Goal: Information Seeking & Learning: Learn about a topic

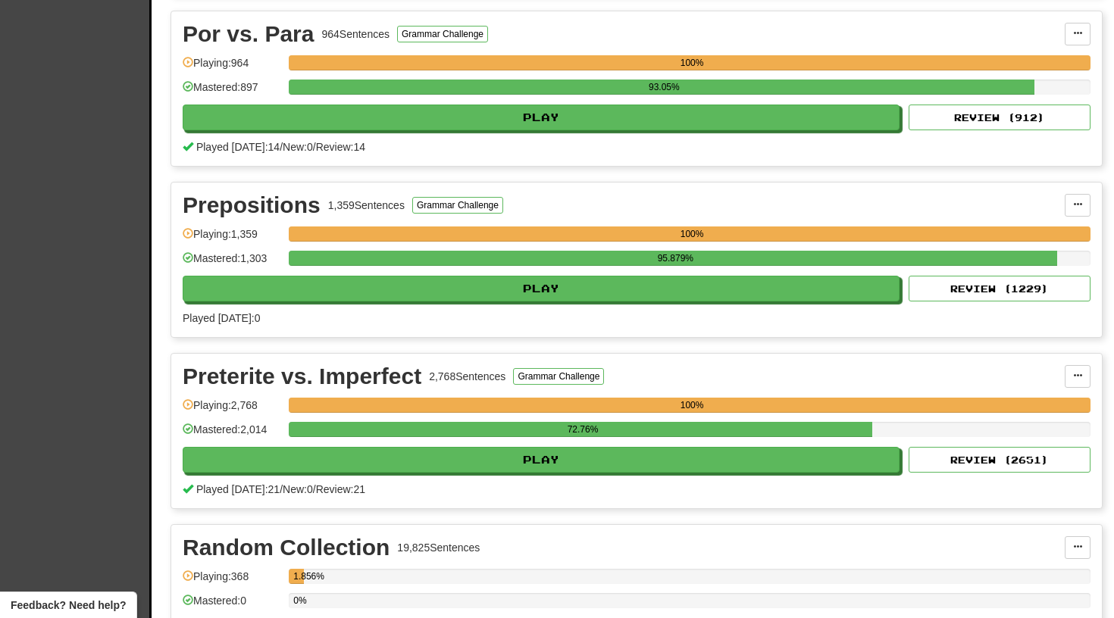
scroll to position [2909, 0]
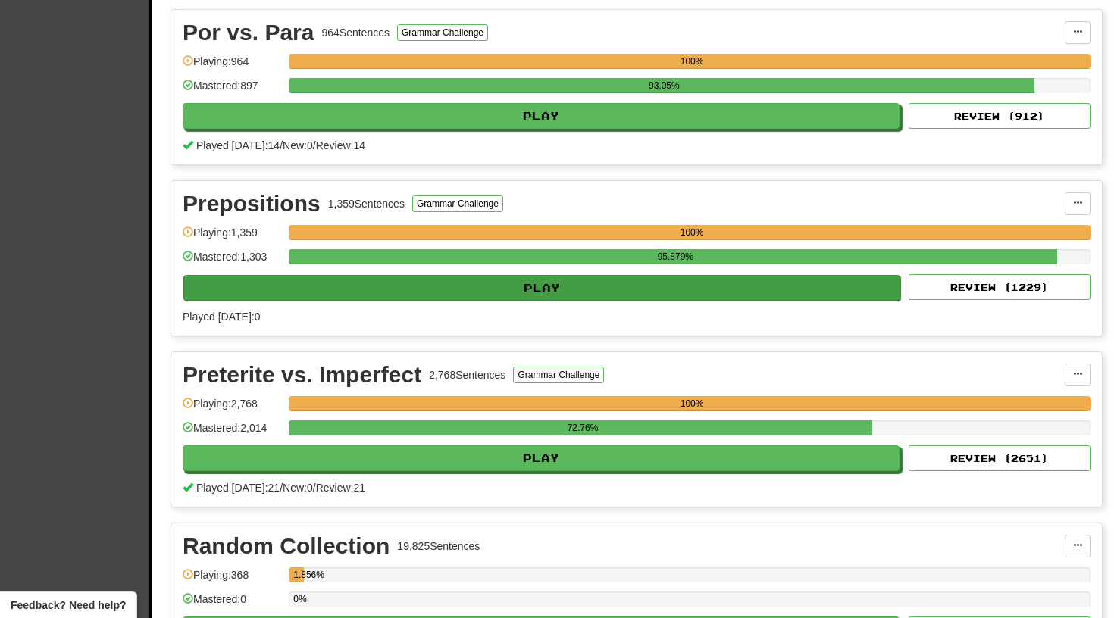
click at [525, 288] on button "Play" at bounding box center [541, 288] width 717 height 26
select select "**"
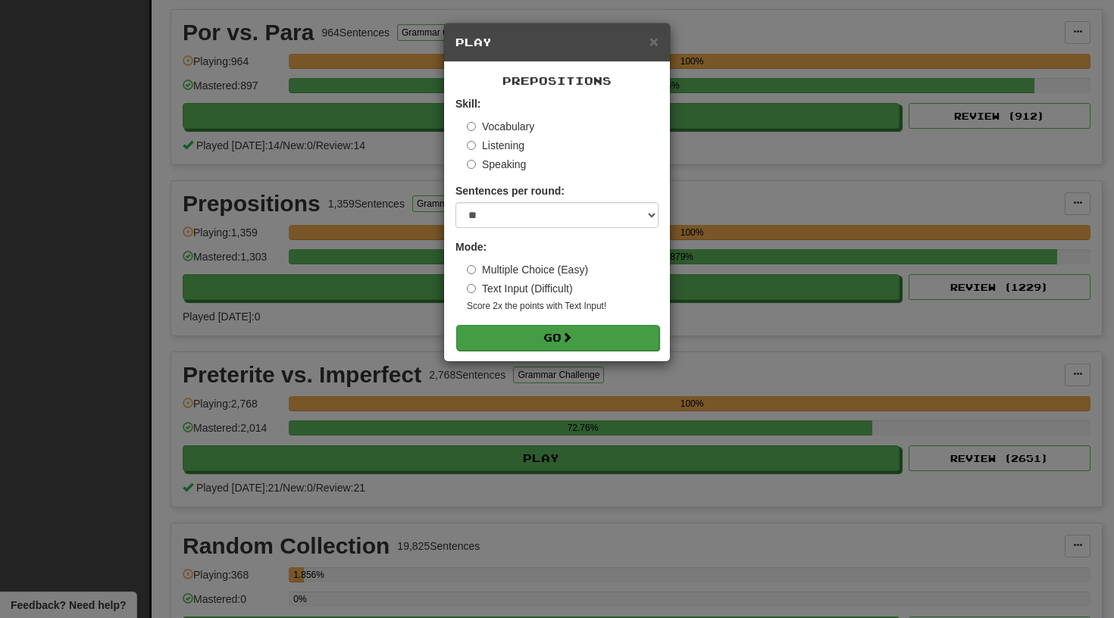
click at [527, 338] on button "Go" at bounding box center [557, 338] width 203 height 26
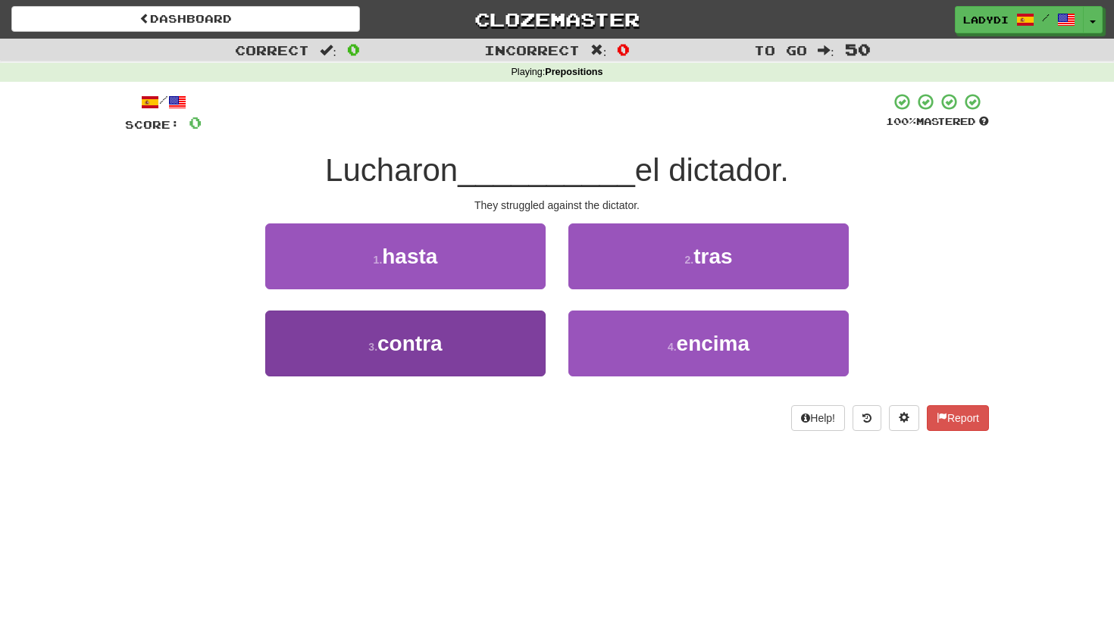
click at [511, 342] on button "3 . contra" at bounding box center [405, 344] width 280 height 66
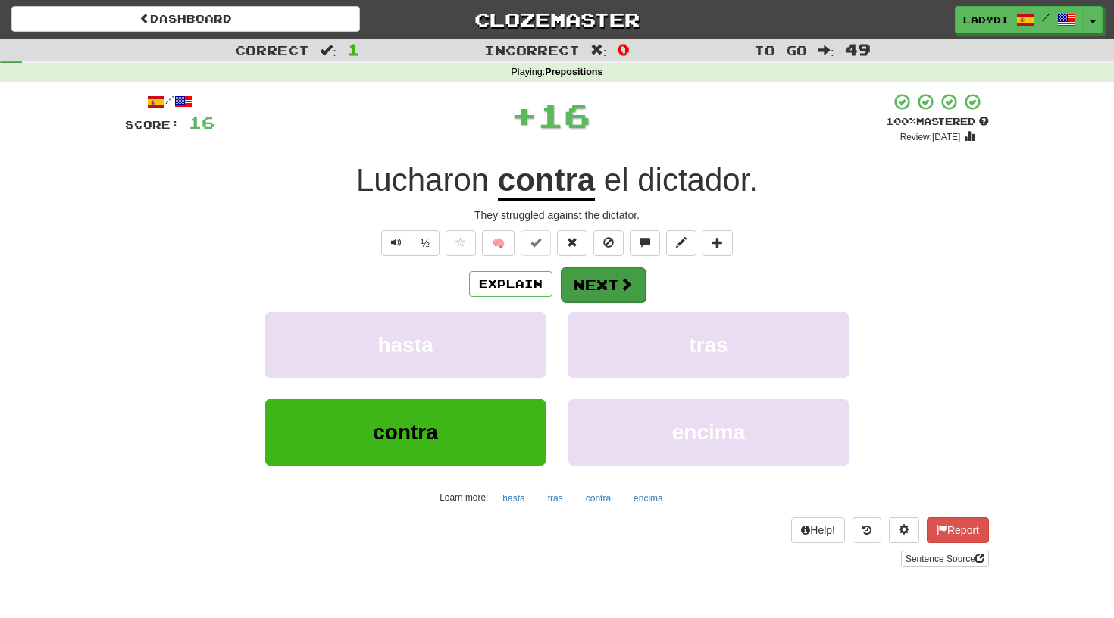
click at [578, 278] on button "Next" at bounding box center [603, 285] width 85 height 35
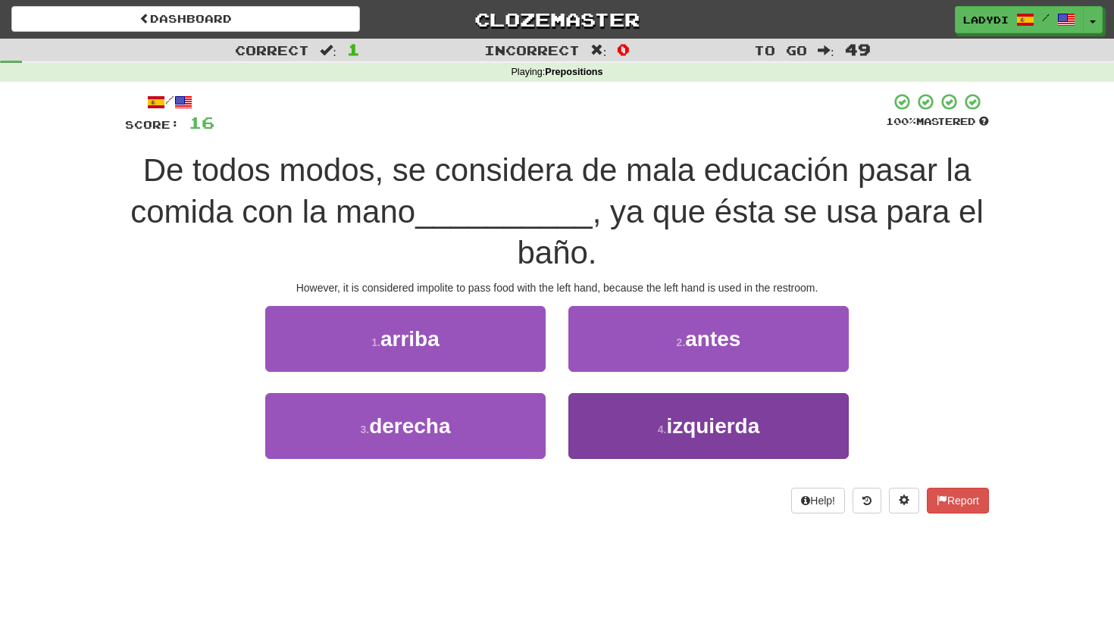
click at [614, 415] on button "4 . izquierda" at bounding box center [708, 426] width 280 height 66
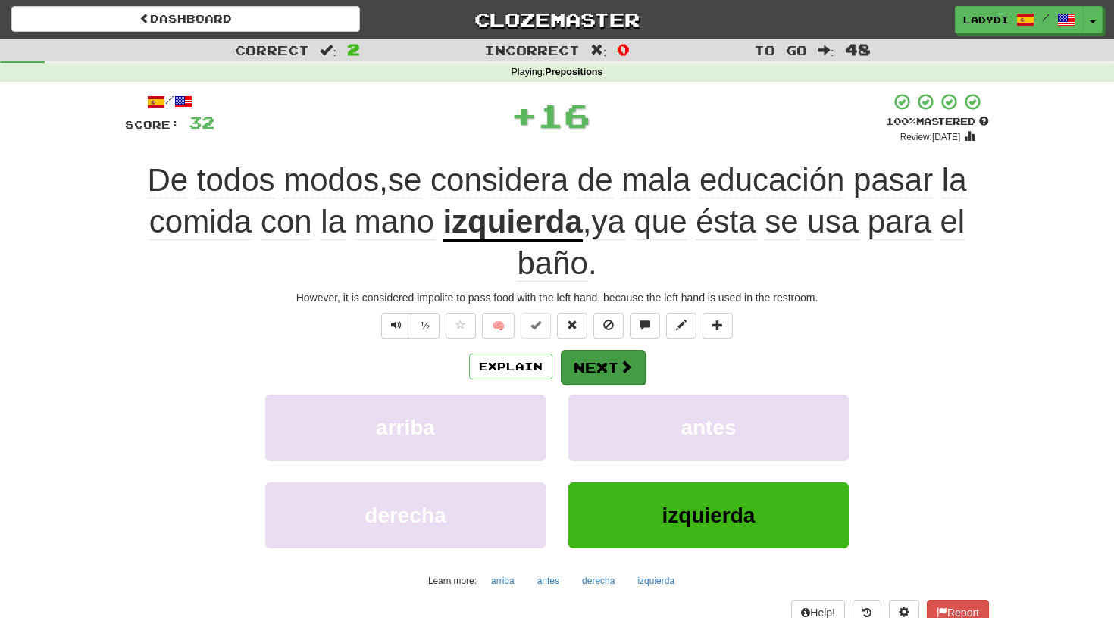
click at [604, 368] on button "Next" at bounding box center [603, 367] width 85 height 35
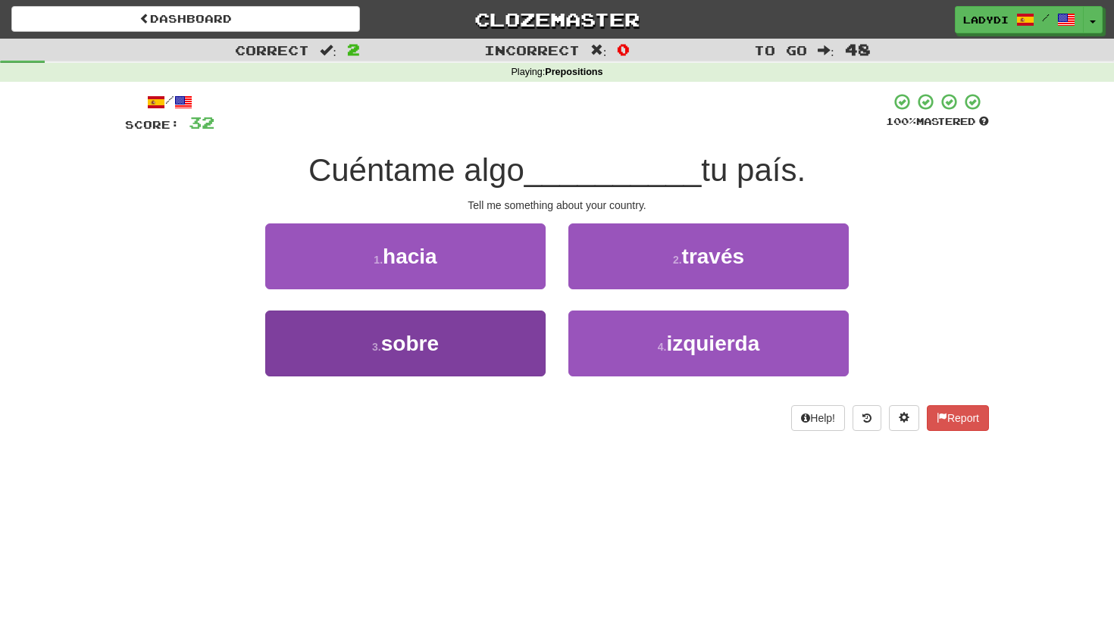
click at [515, 353] on button "3 . sobre" at bounding box center [405, 344] width 280 height 66
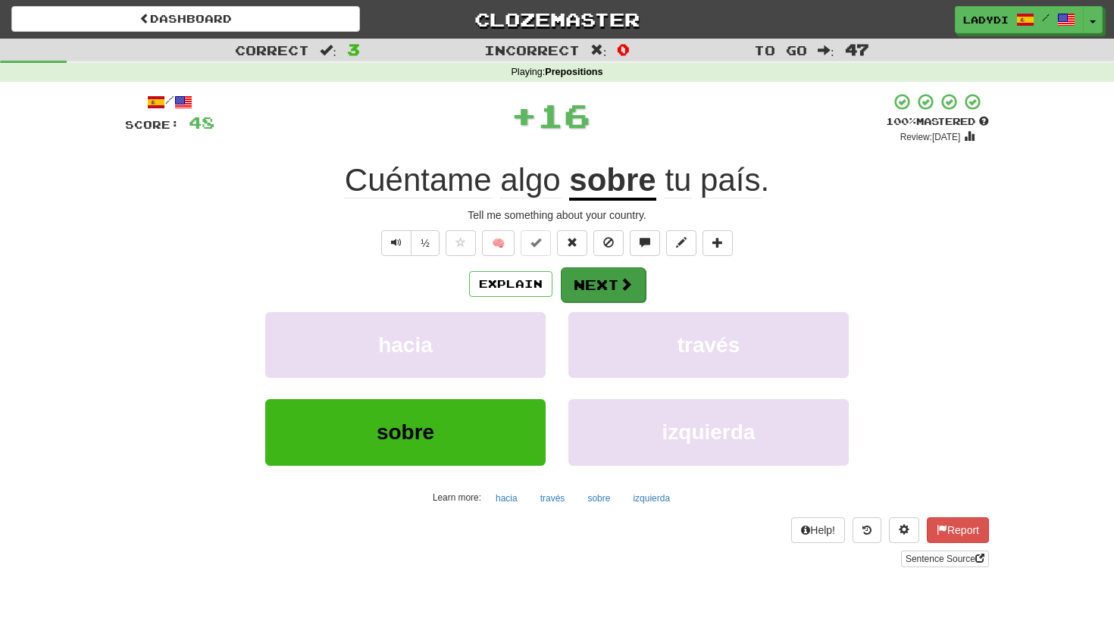
click at [590, 283] on button "Next" at bounding box center [603, 285] width 85 height 35
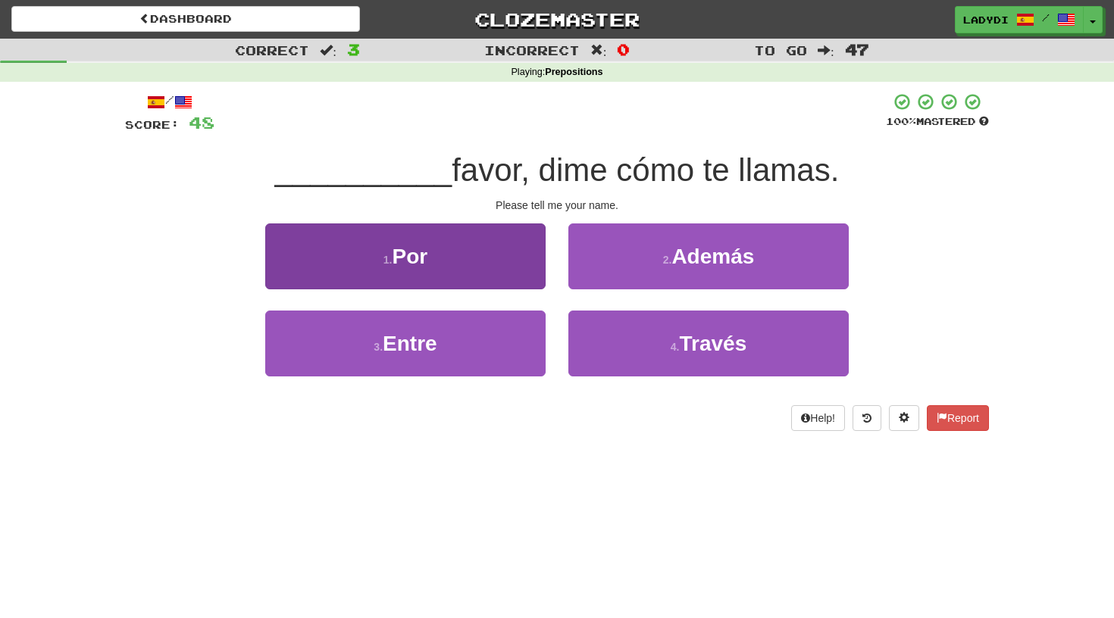
click at [515, 256] on button "1 . Por" at bounding box center [405, 257] width 280 height 66
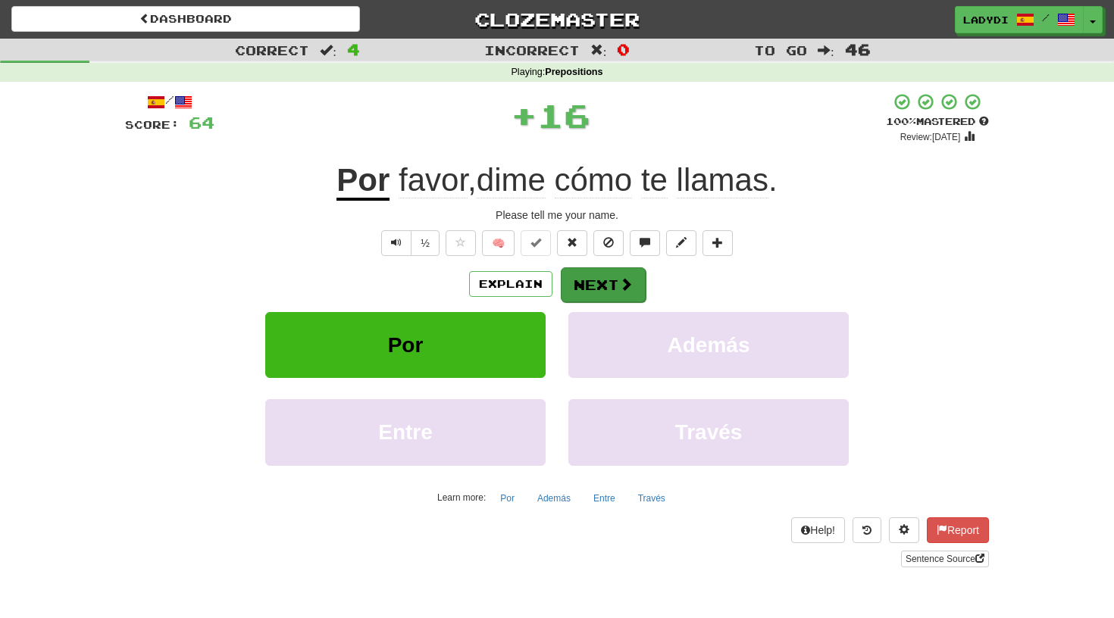
click at [606, 274] on button "Next" at bounding box center [603, 285] width 85 height 35
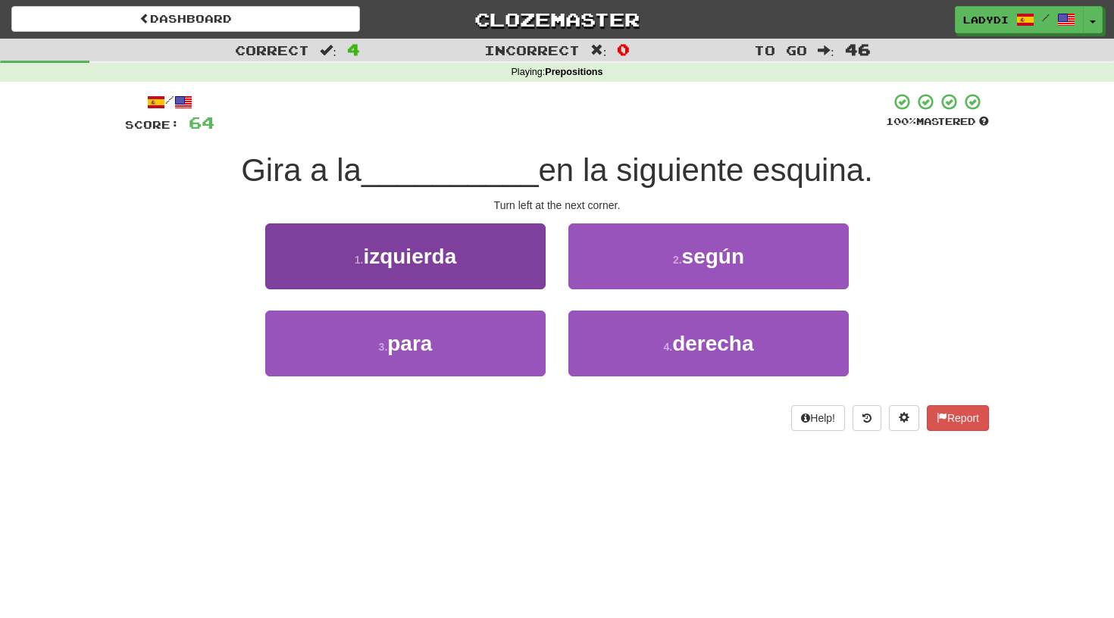
click at [464, 270] on button "1 . izquierda" at bounding box center [405, 257] width 280 height 66
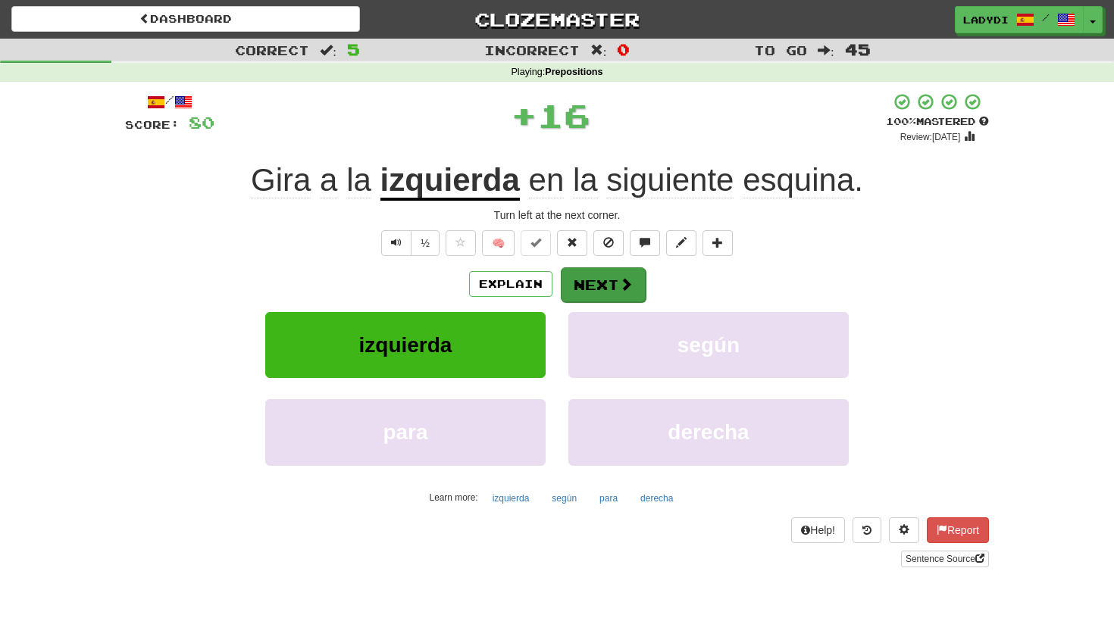
click at [600, 280] on button "Next" at bounding box center [603, 285] width 85 height 35
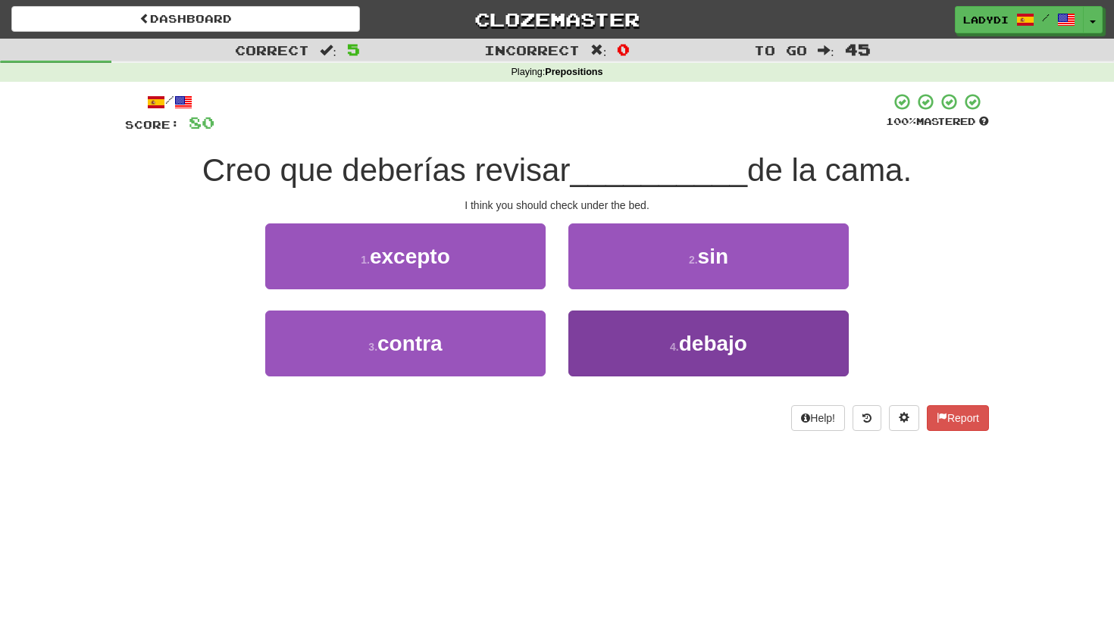
click at [624, 340] on button "4 . debajo" at bounding box center [708, 344] width 280 height 66
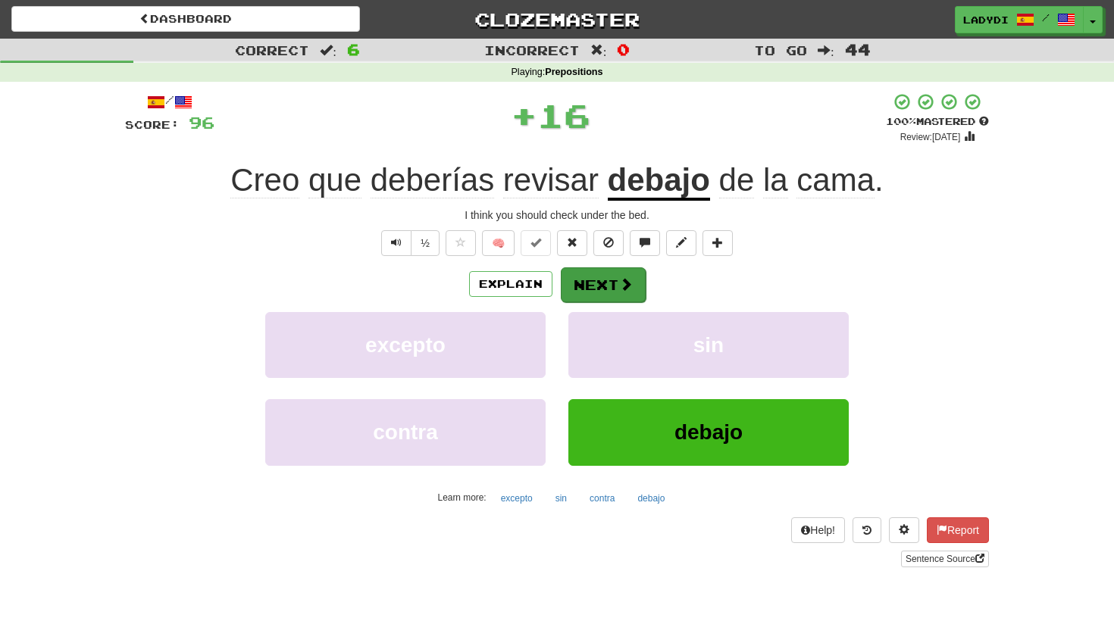
click at [597, 285] on button "Next" at bounding box center [603, 285] width 85 height 35
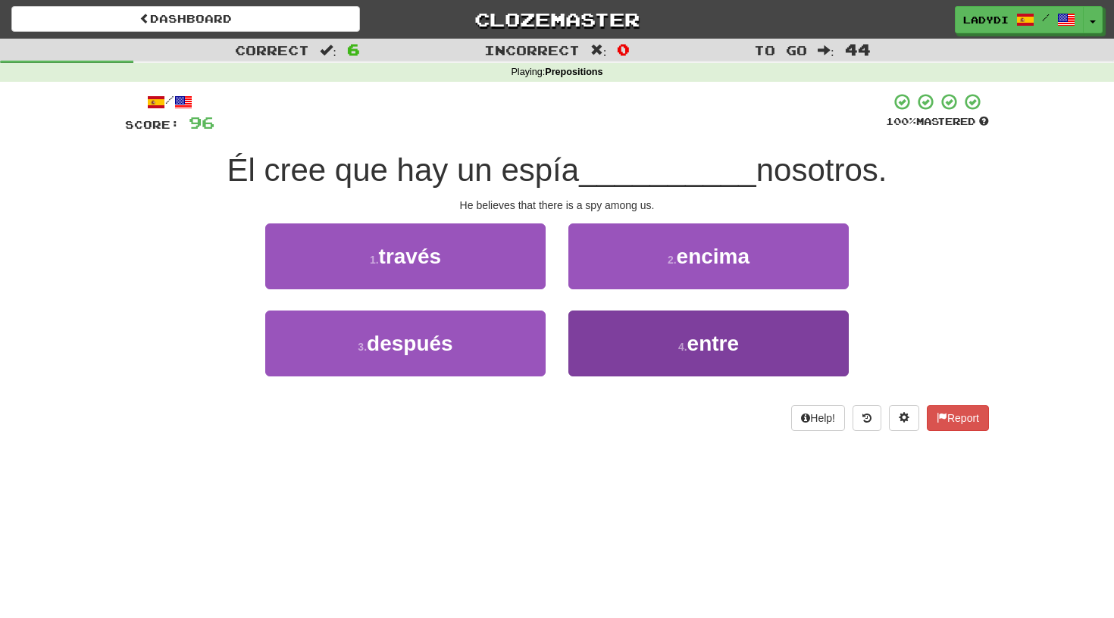
click at [600, 361] on button "4 . entre" at bounding box center [708, 344] width 280 height 66
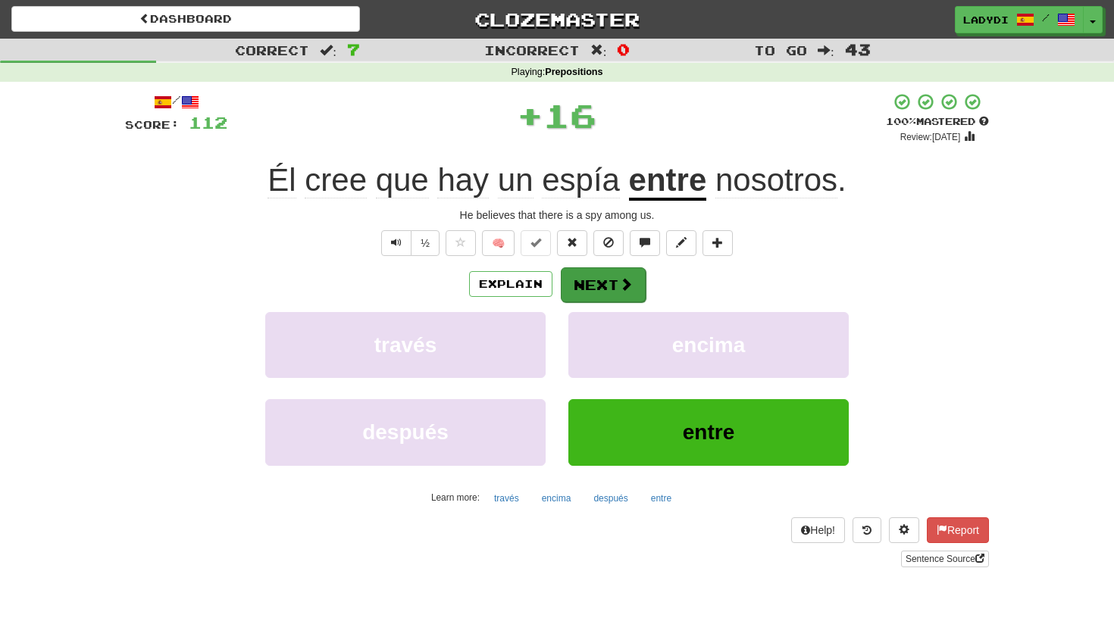
click at [587, 273] on button "Next" at bounding box center [603, 285] width 85 height 35
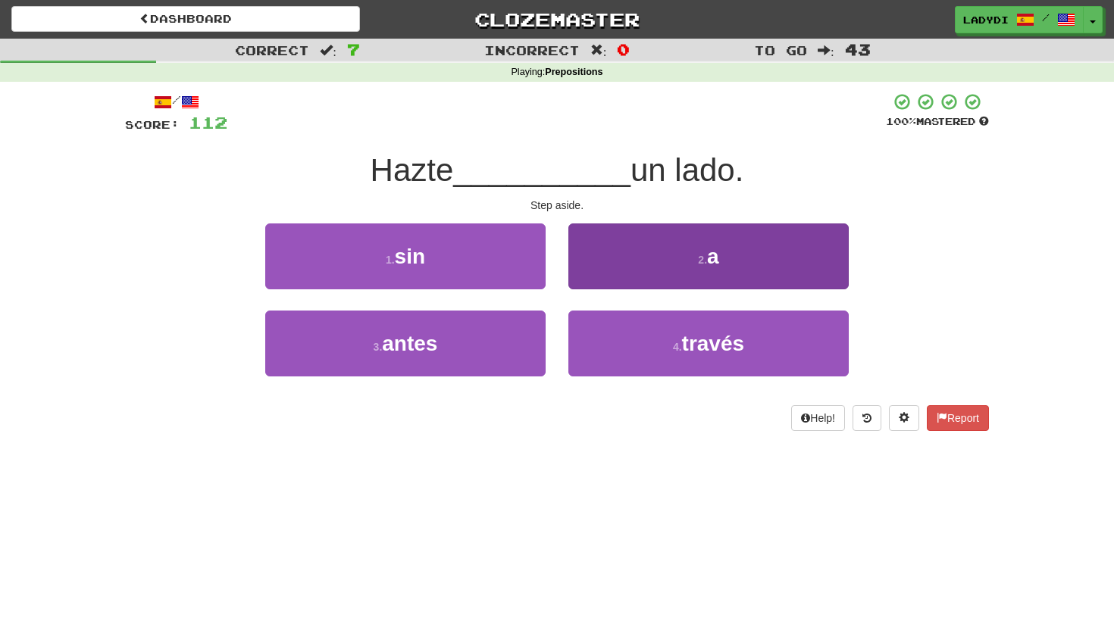
click at [602, 247] on button "2 . a" at bounding box center [708, 257] width 280 height 66
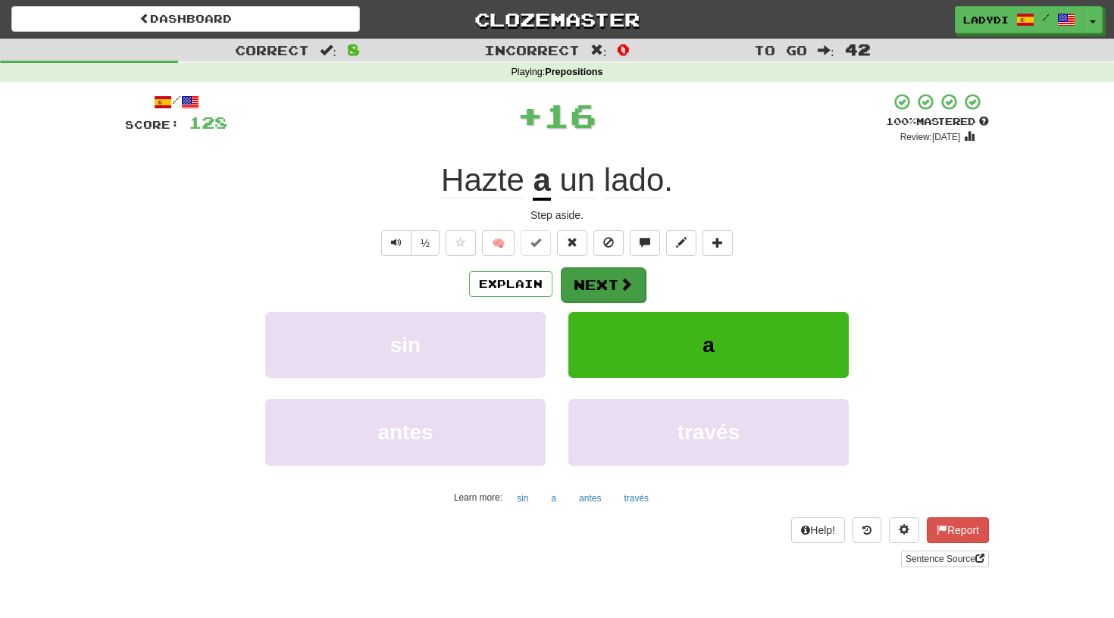
click at [585, 277] on button "Next" at bounding box center [603, 285] width 85 height 35
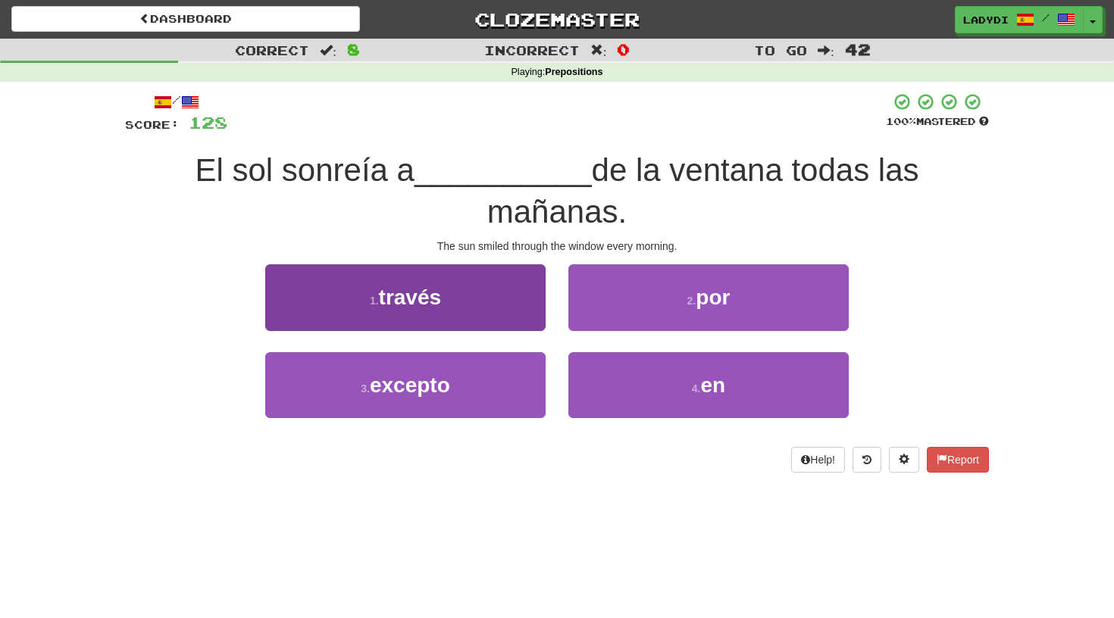
click at [506, 318] on button "1 . través" at bounding box center [405, 297] width 280 height 66
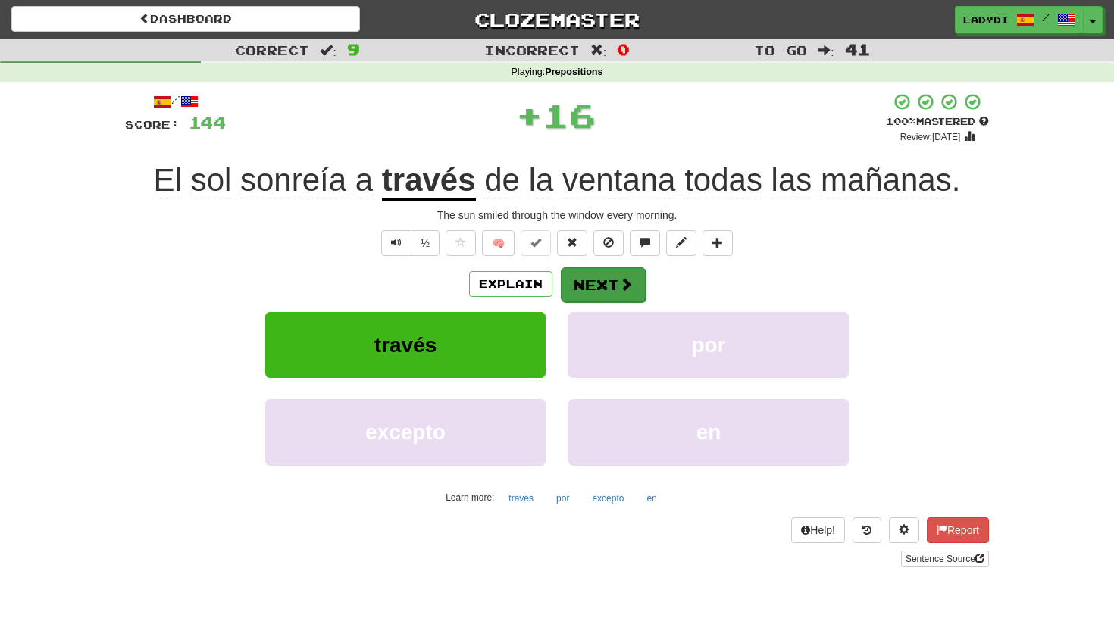
click at [599, 269] on button "Next" at bounding box center [603, 285] width 85 height 35
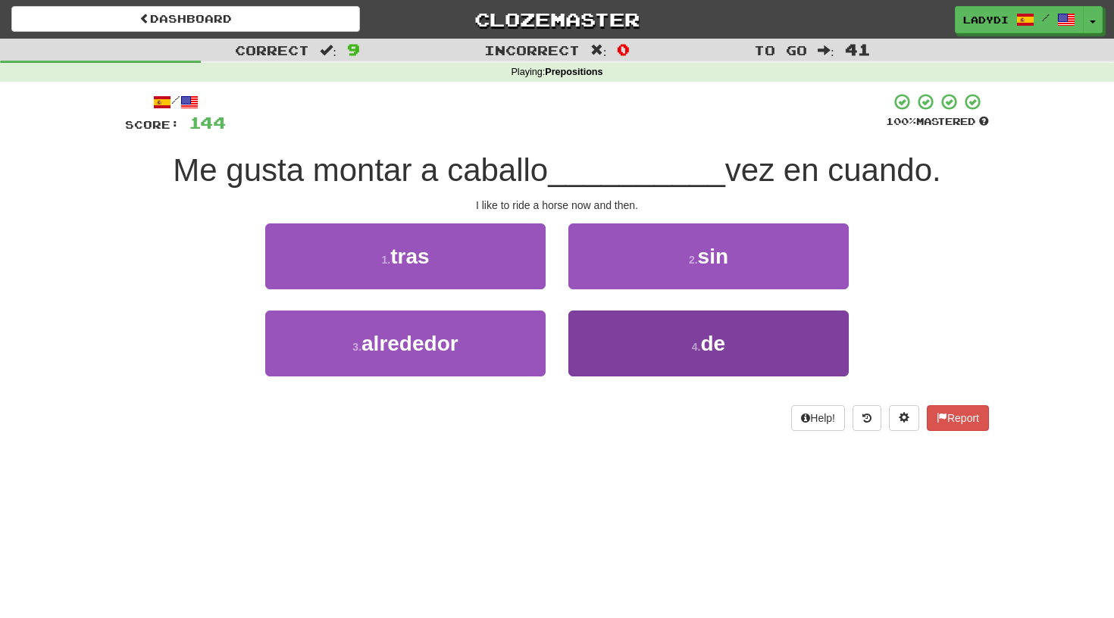
click at [623, 326] on button "4 . de" at bounding box center [708, 344] width 280 height 66
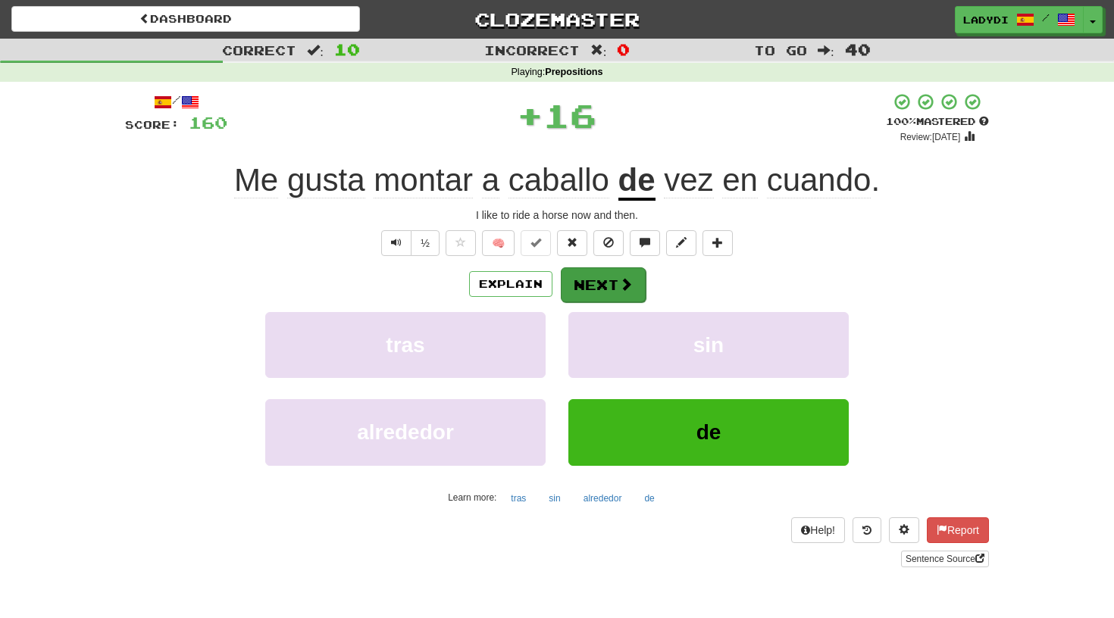
click at [614, 277] on button "Next" at bounding box center [603, 285] width 85 height 35
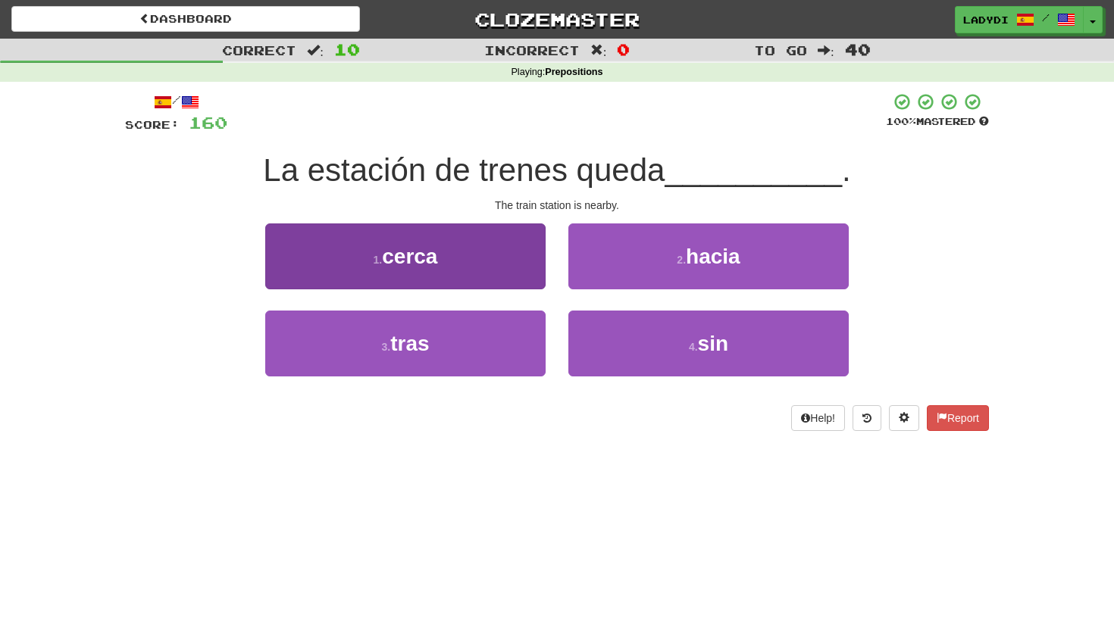
click at [493, 277] on button "1 . cerca" at bounding box center [405, 257] width 280 height 66
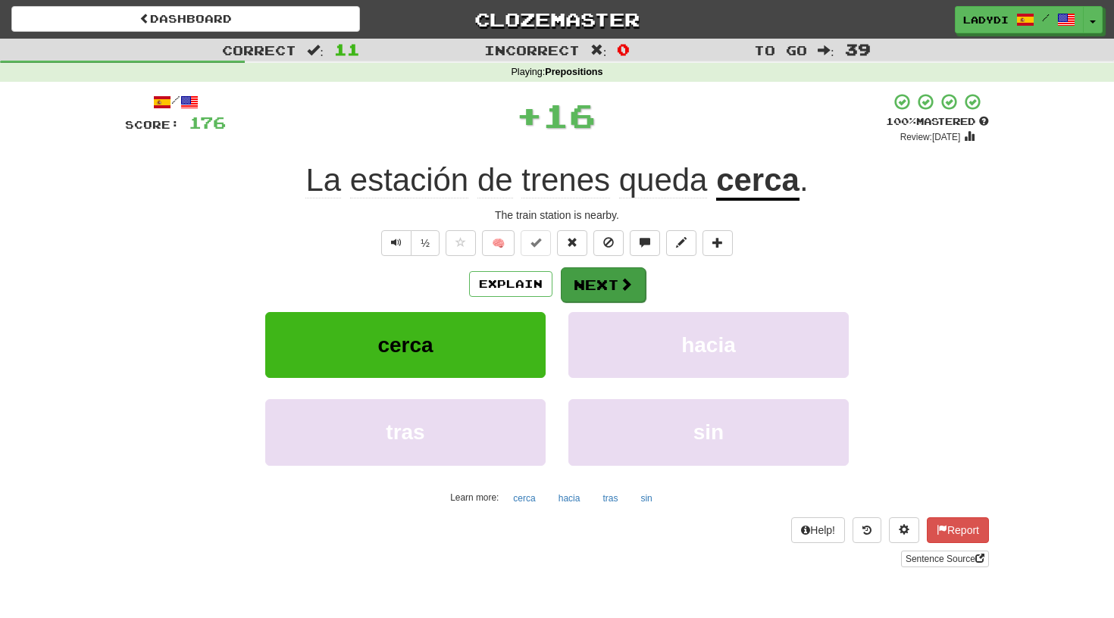
click at [602, 290] on button "Next" at bounding box center [603, 285] width 85 height 35
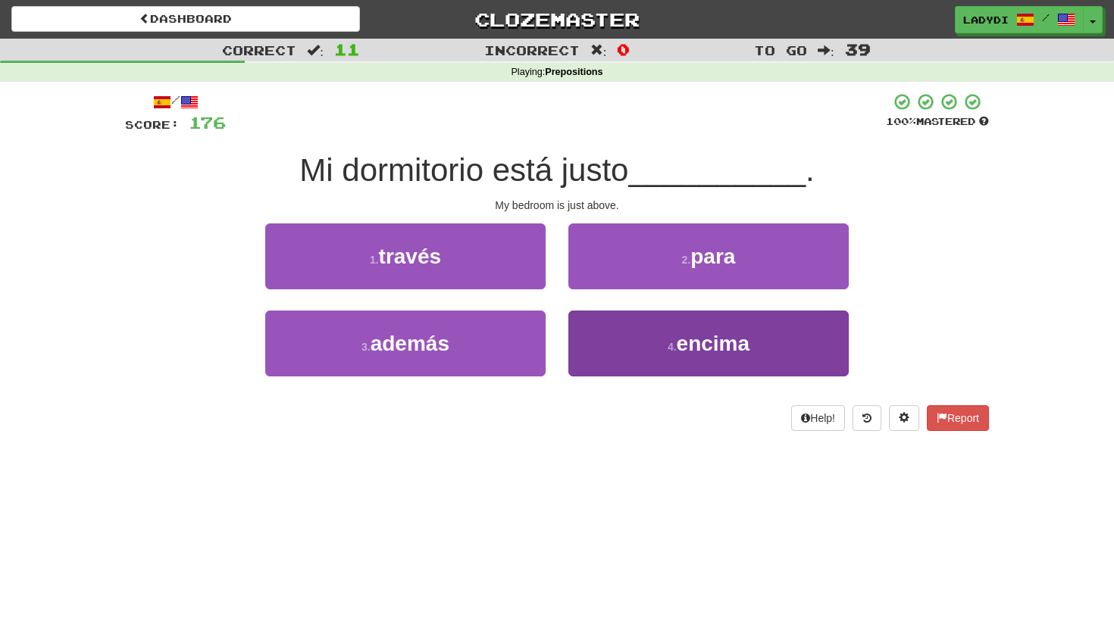
click at [609, 336] on button "4 . encima" at bounding box center [708, 344] width 280 height 66
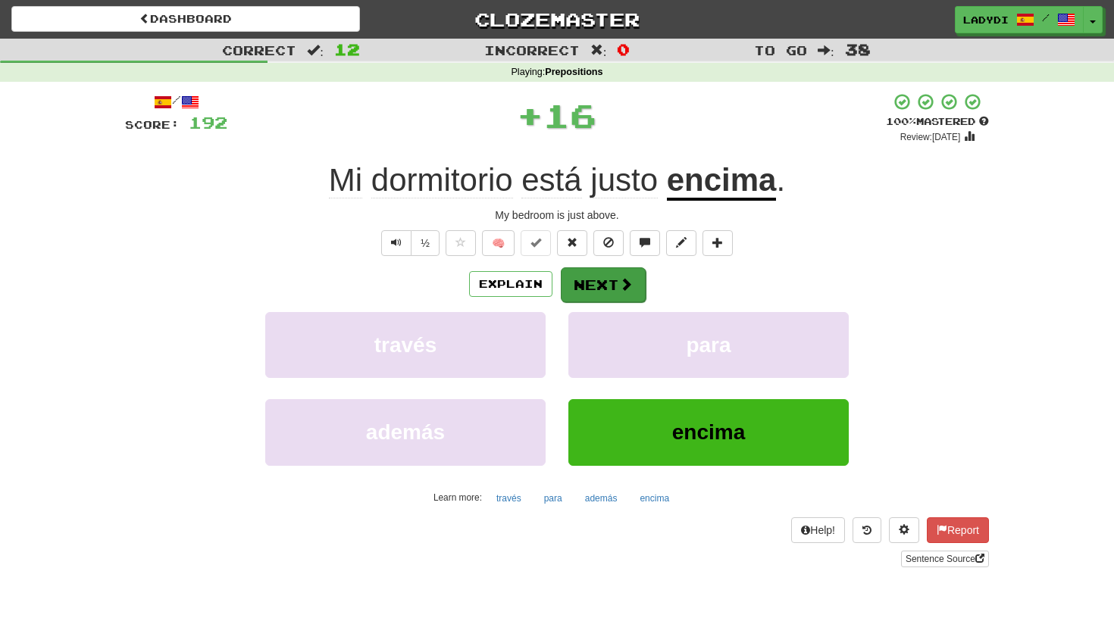
click at [589, 283] on button "Next" at bounding box center [603, 285] width 85 height 35
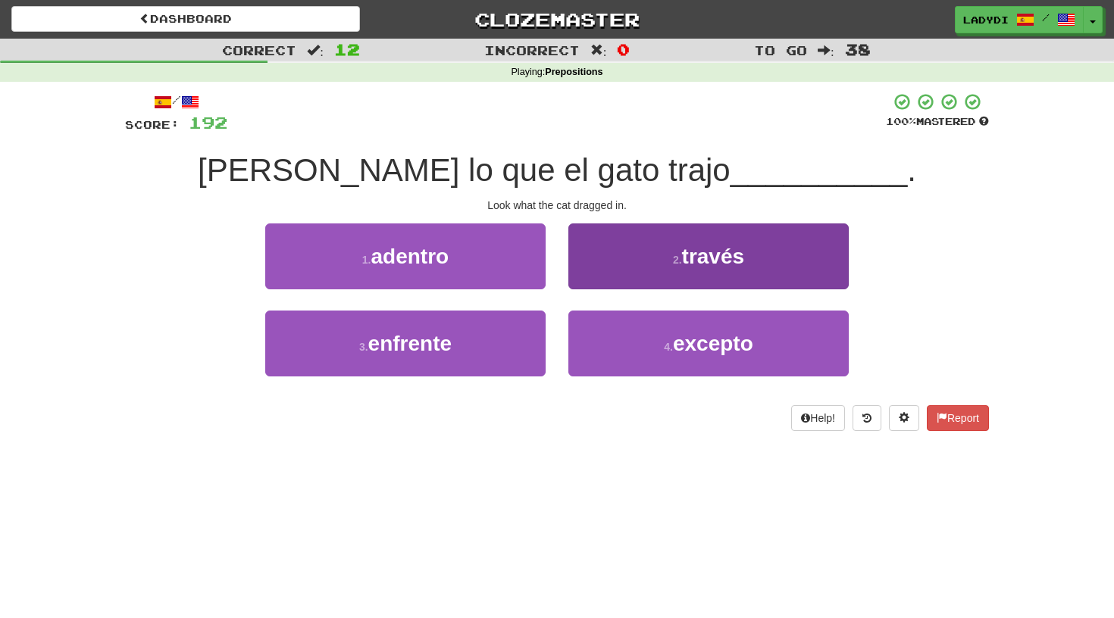
click at [608, 264] on button "2 . través" at bounding box center [708, 257] width 280 height 66
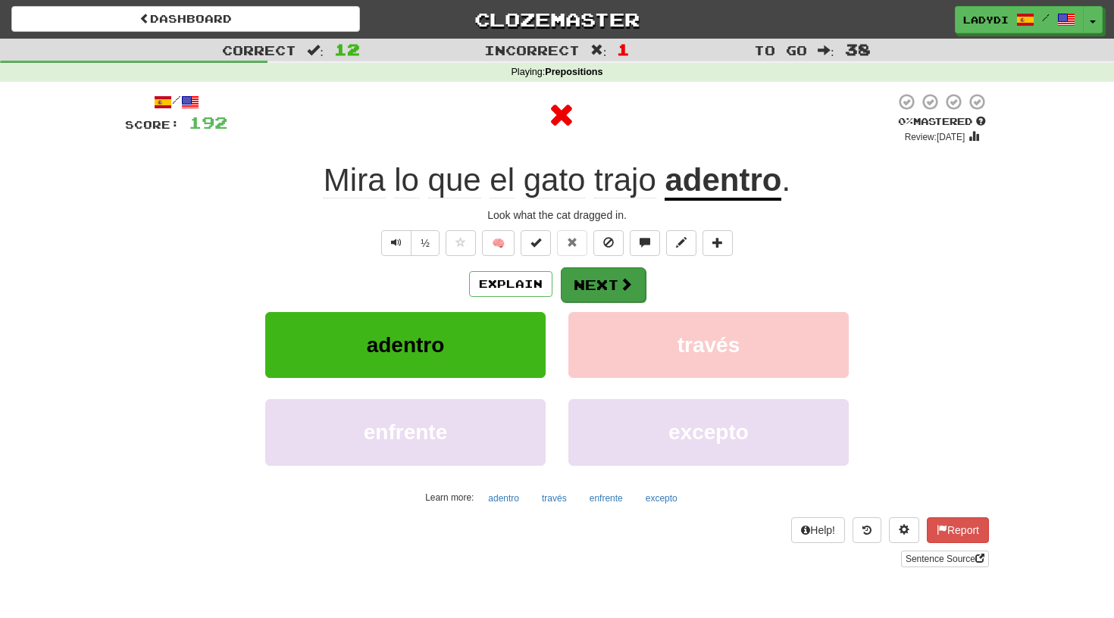
click at [596, 274] on button "Next" at bounding box center [603, 285] width 85 height 35
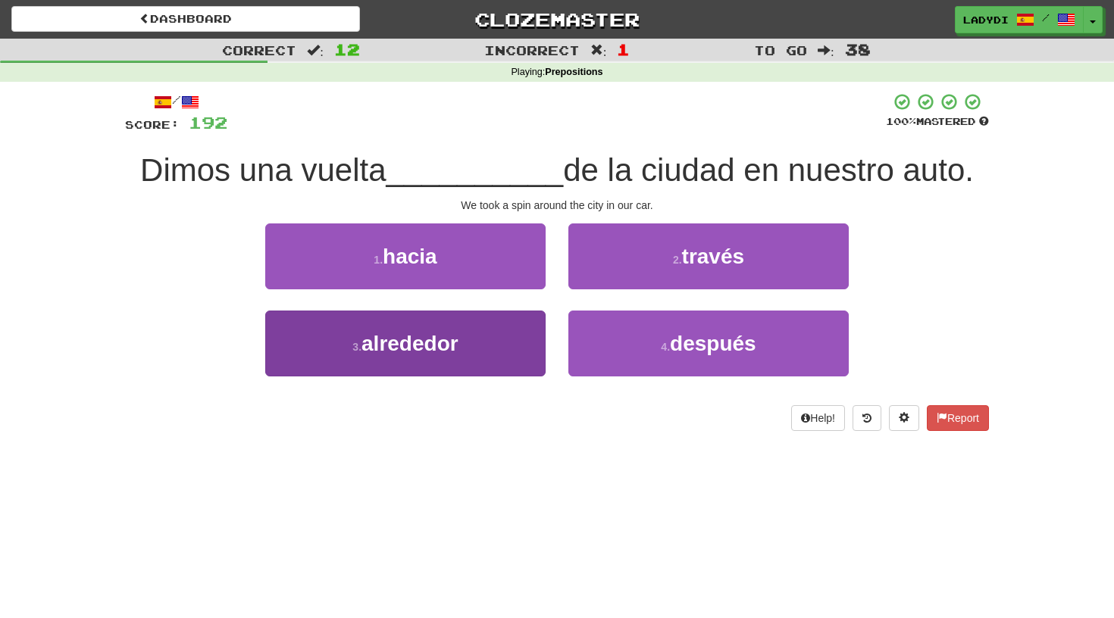
click at [500, 324] on button "3 . alrededor" at bounding box center [405, 344] width 280 height 66
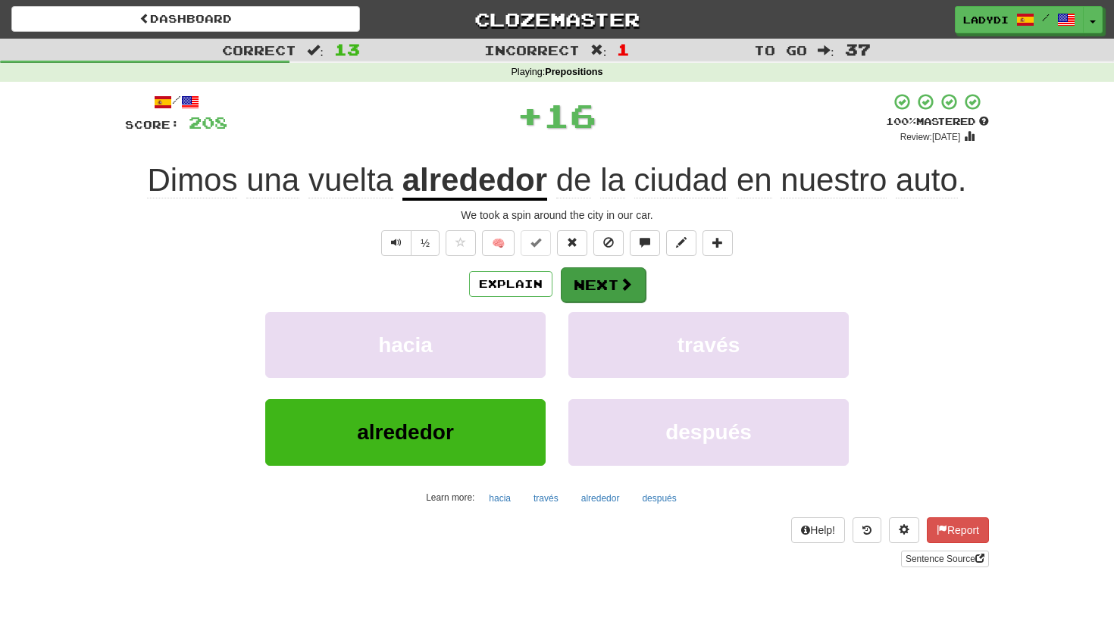
click at [591, 274] on button "Next" at bounding box center [603, 285] width 85 height 35
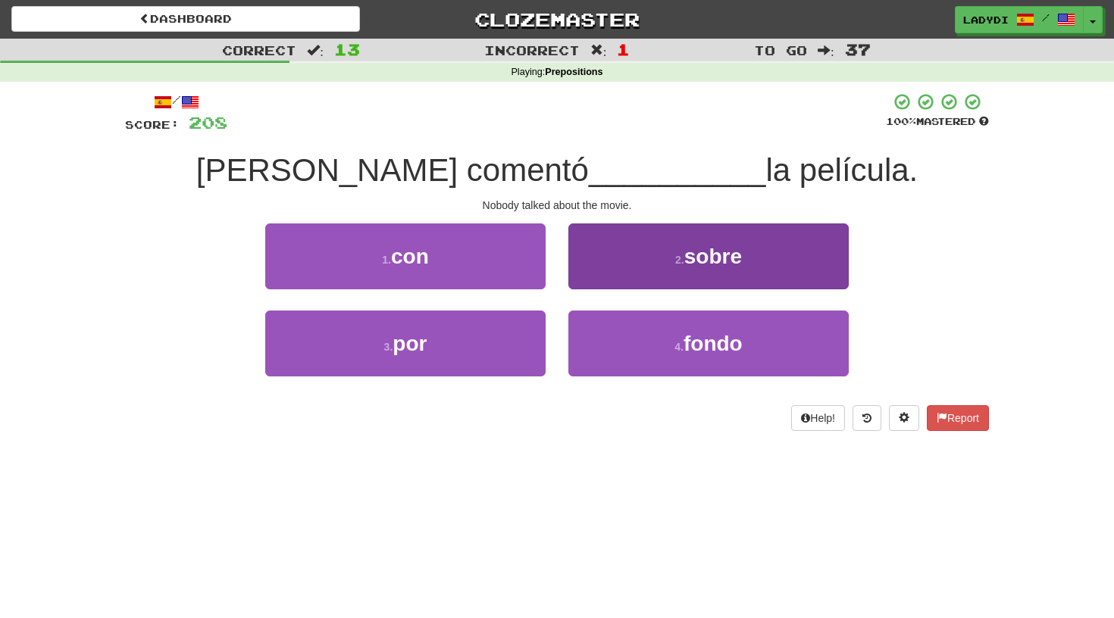
click at [603, 263] on button "2 . sobre" at bounding box center [708, 257] width 280 height 66
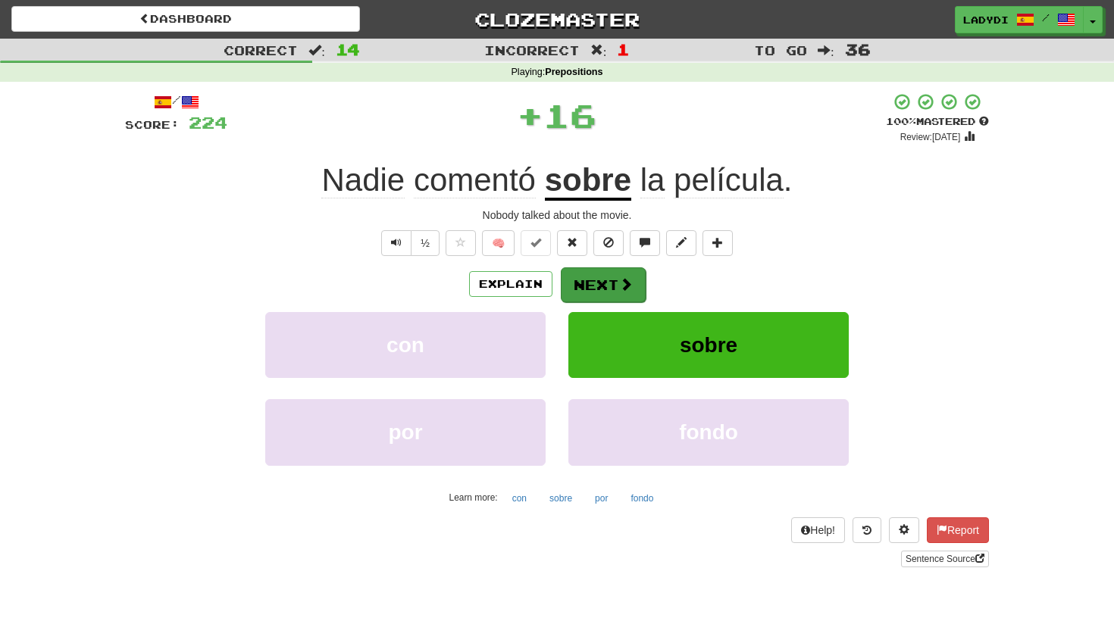
click at [595, 268] on button "Next" at bounding box center [603, 285] width 85 height 35
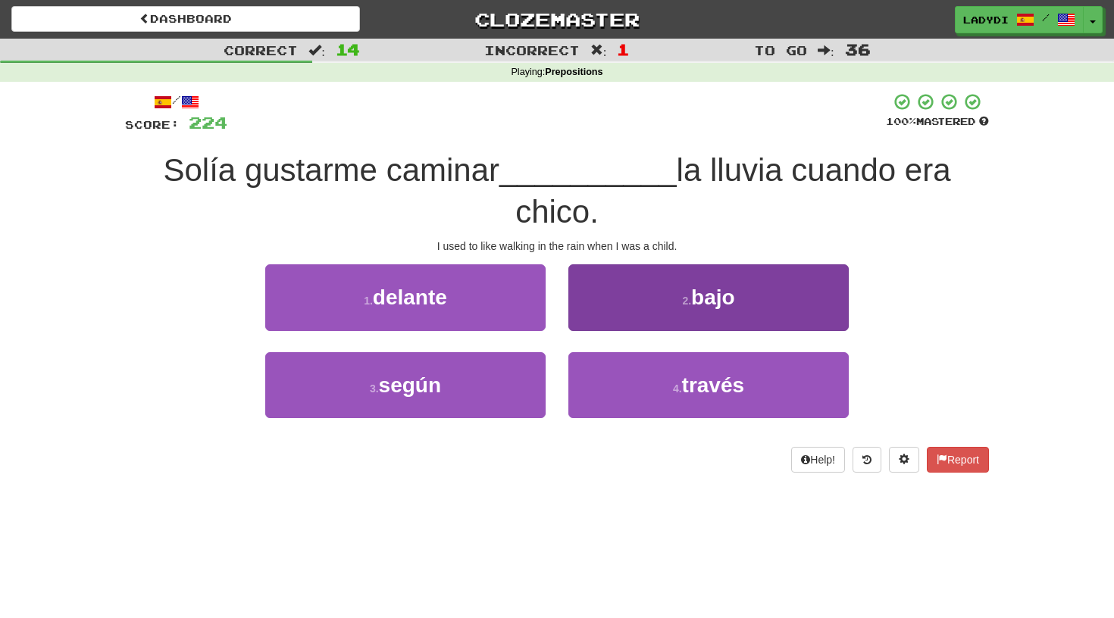
click at [585, 305] on button "2 . bajo" at bounding box center [708, 297] width 280 height 66
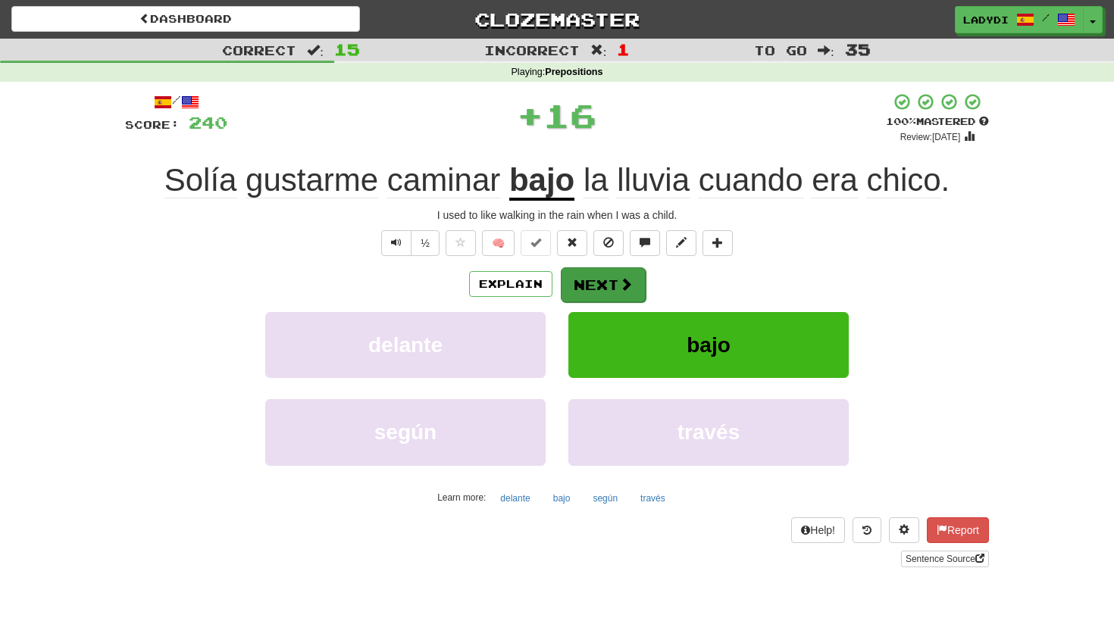
click at [588, 277] on button "Next" at bounding box center [603, 285] width 85 height 35
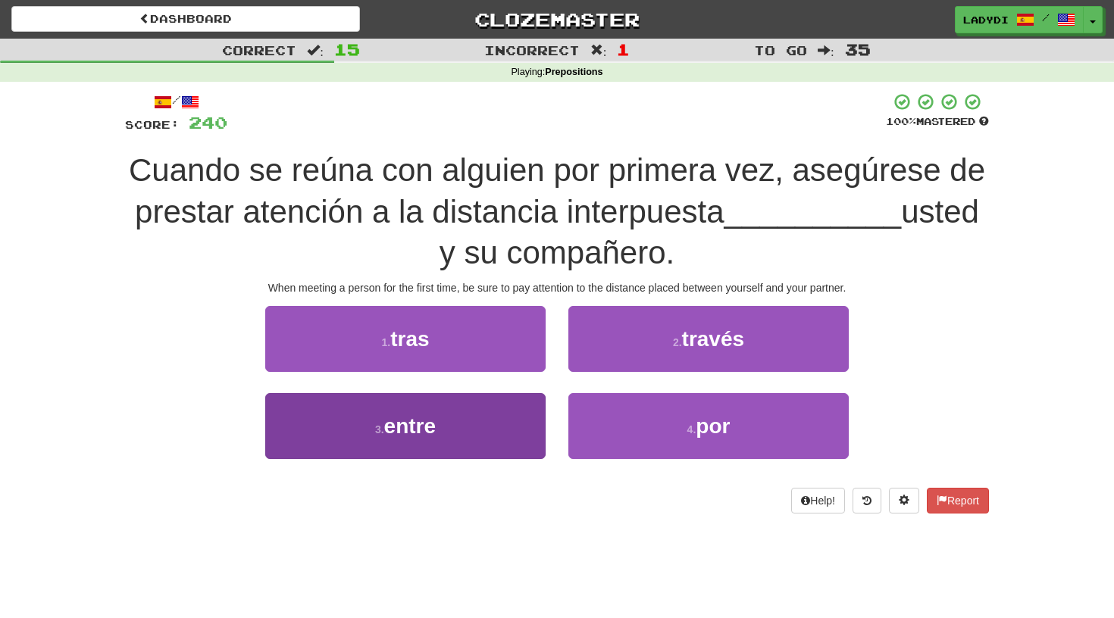
click at [506, 396] on button "3 . entre" at bounding box center [405, 426] width 280 height 66
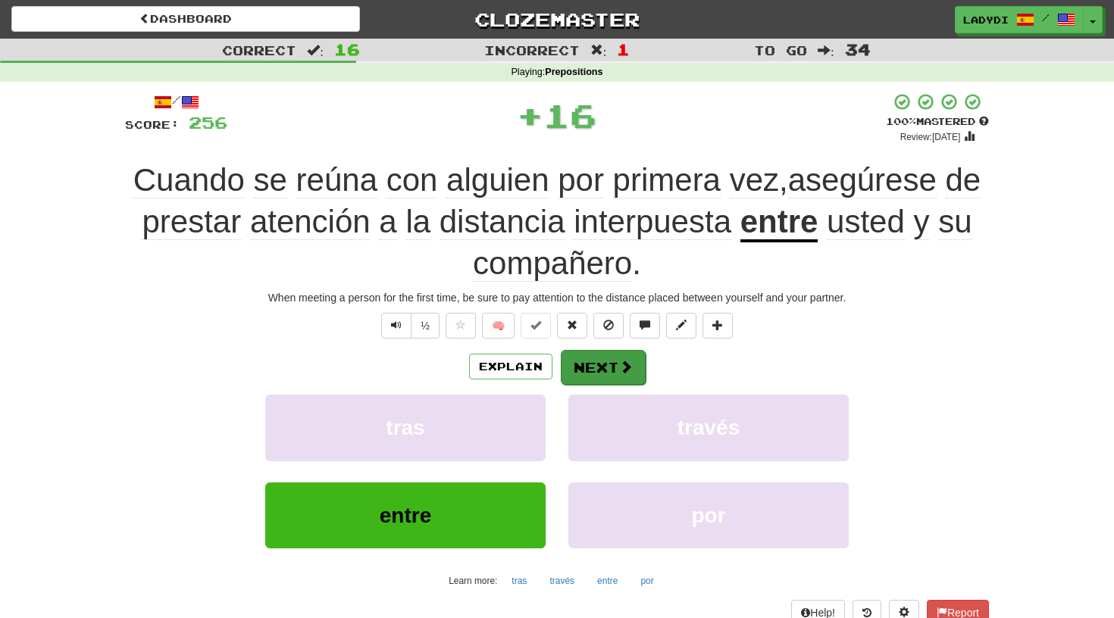
click at [594, 360] on button "Next" at bounding box center [603, 367] width 85 height 35
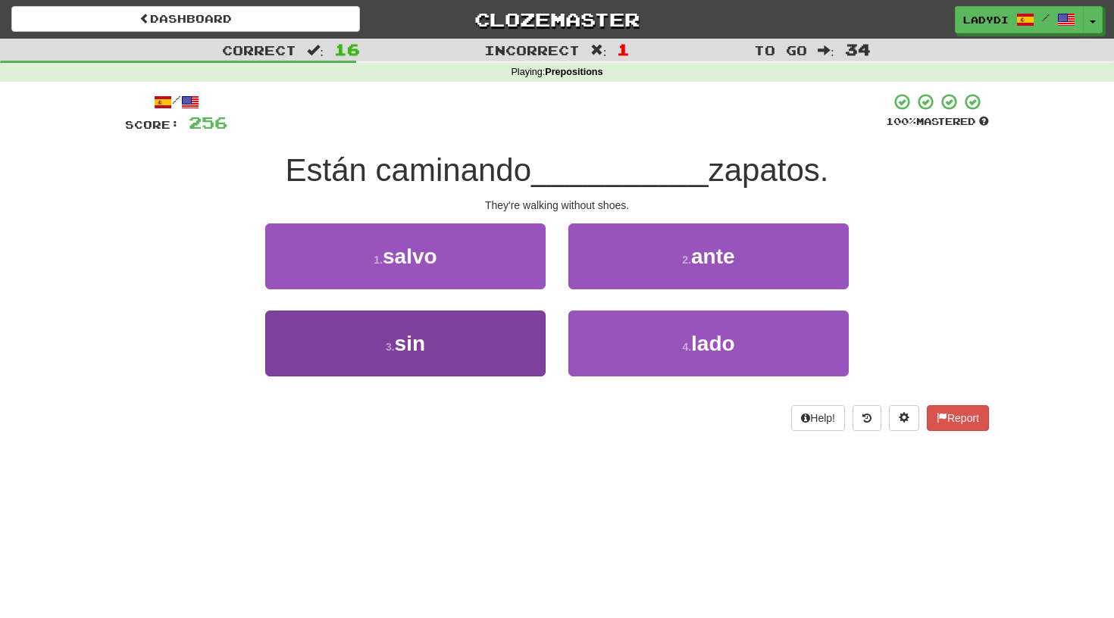
click at [493, 334] on button "3 . sin" at bounding box center [405, 344] width 280 height 66
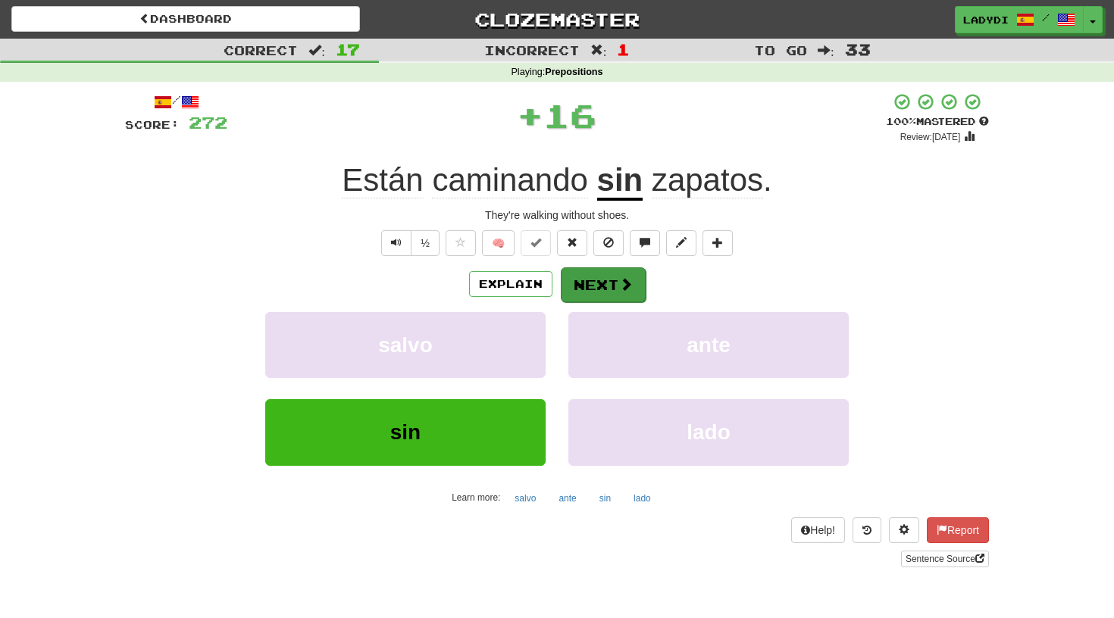
click at [581, 280] on button "Next" at bounding box center [603, 285] width 85 height 35
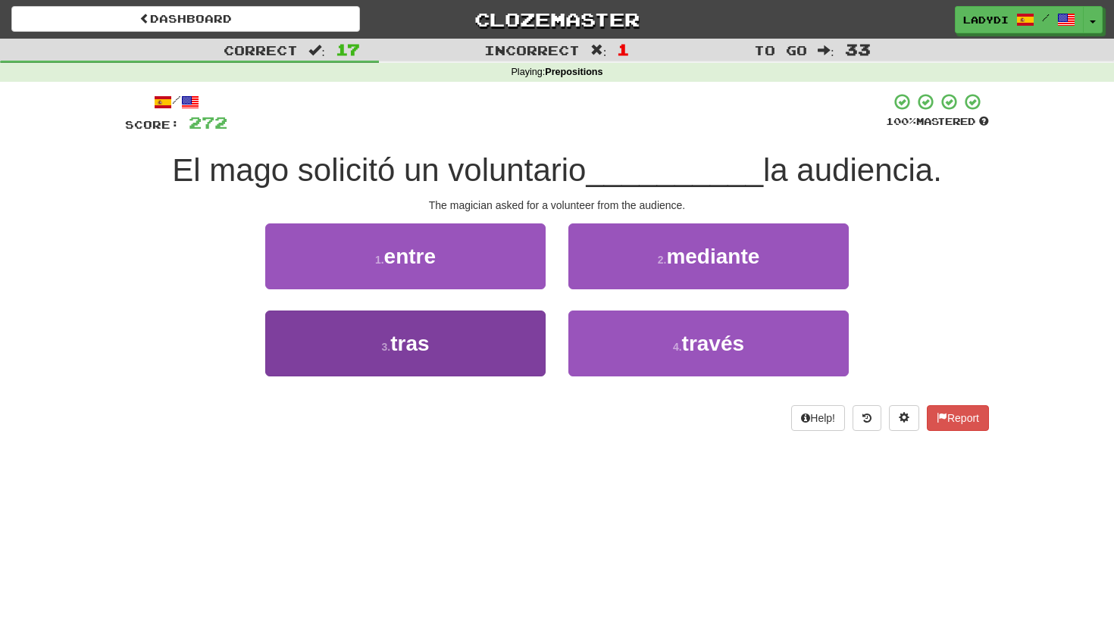
click at [518, 328] on button "3 . tras" at bounding box center [405, 344] width 280 height 66
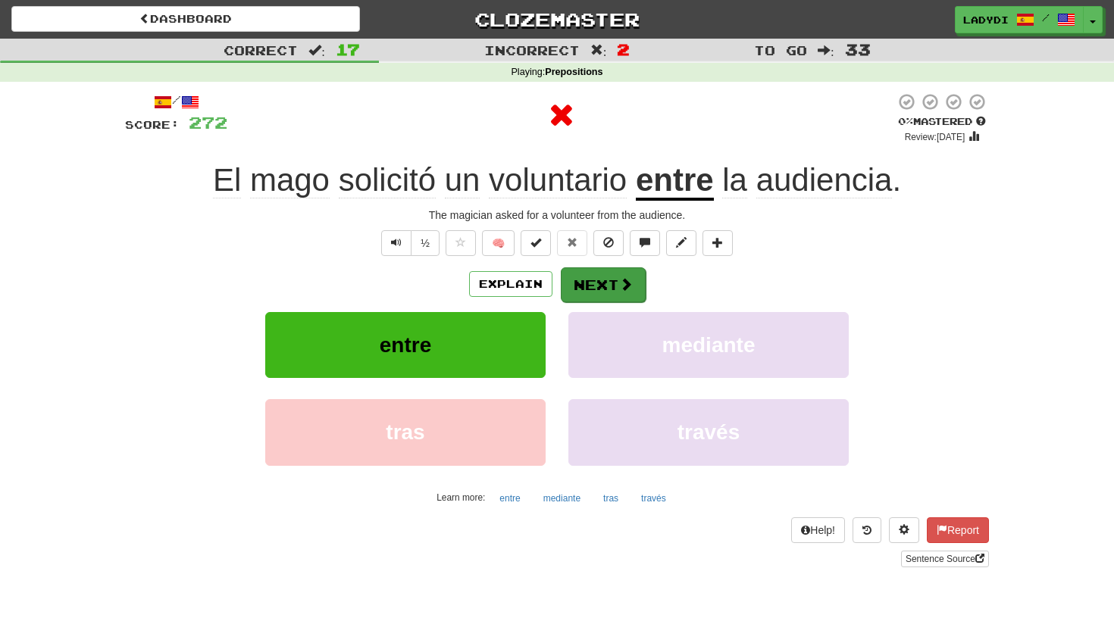
click at [591, 275] on button "Next" at bounding box center [603, 285] width 85 height 35
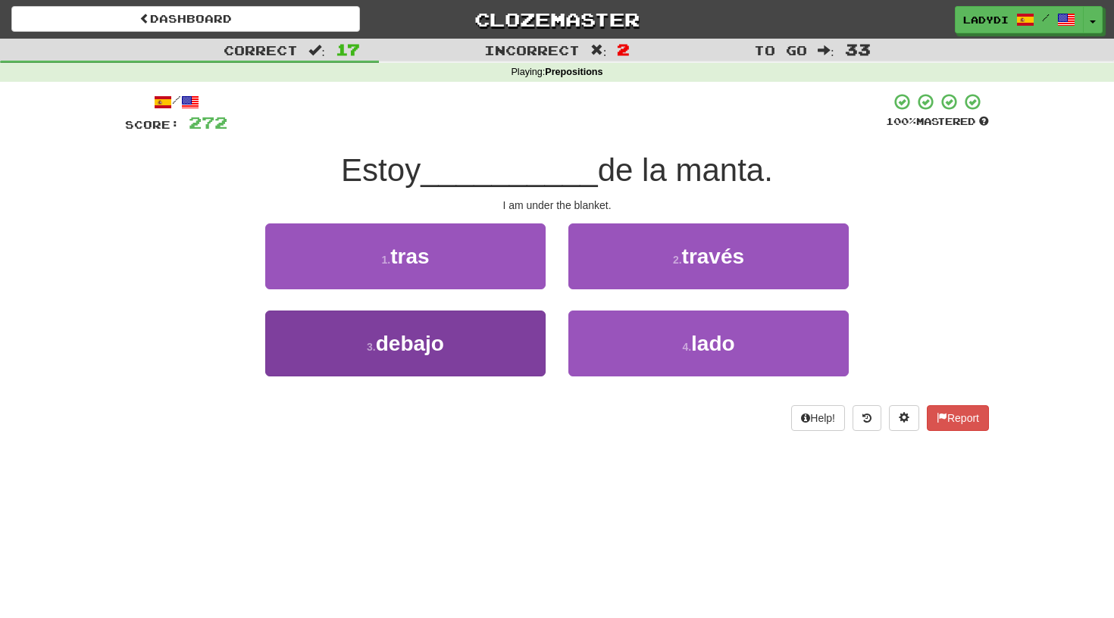
click at [515, 329] on button "3 . debajo" at bounding box center [405, 344] width 280 height 66
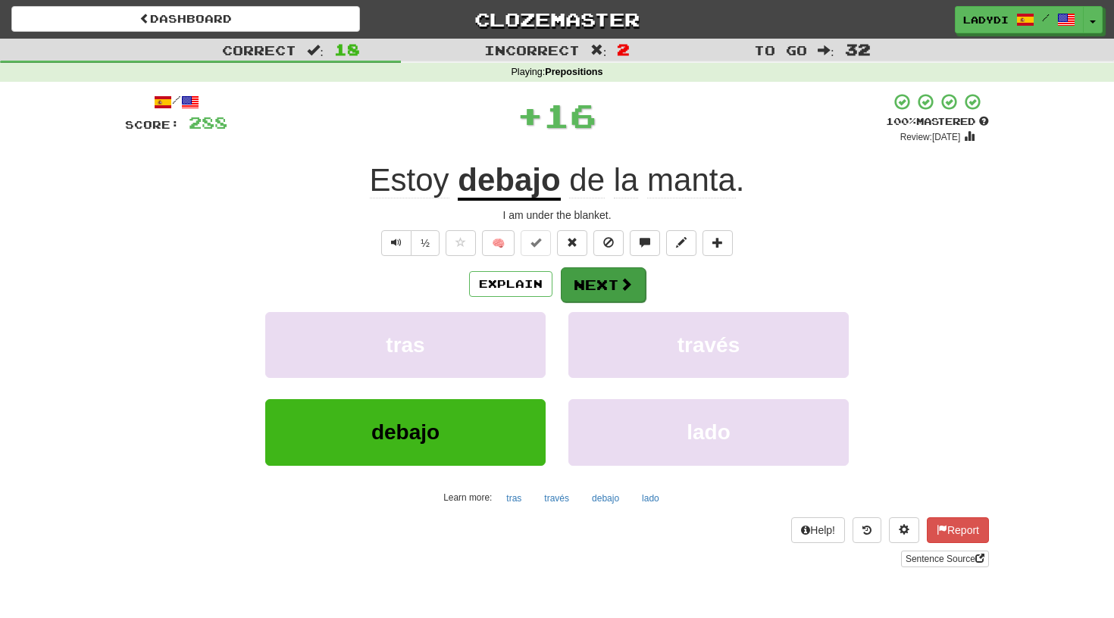
click at [586, 277] on button "Next" at bounding box center [603, 285] width 85 height 35
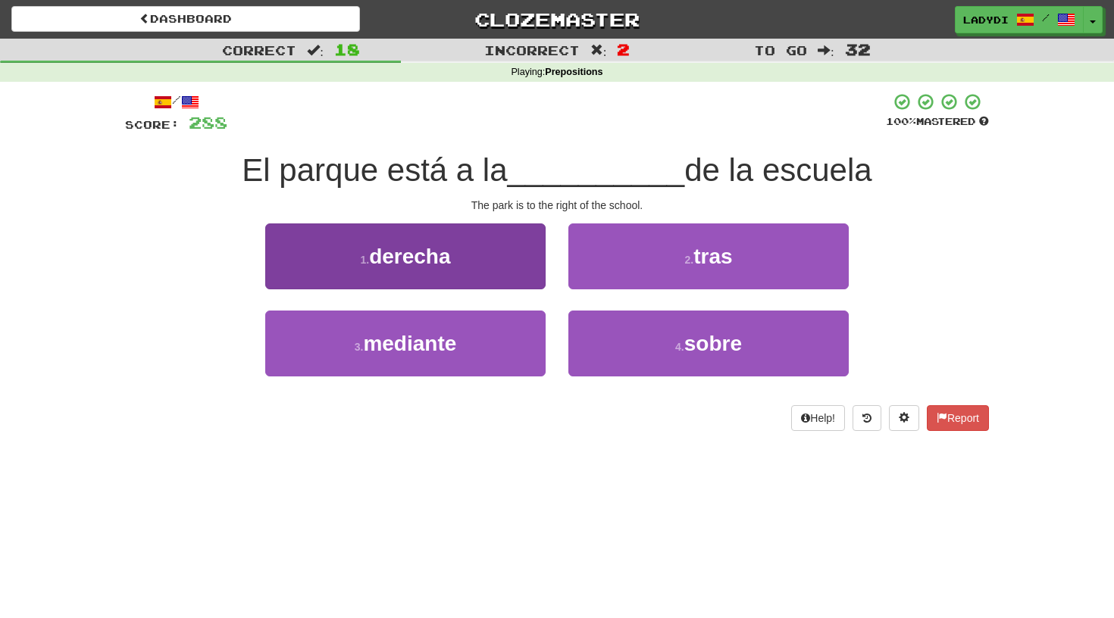
click at [473, 262] on button "1 . derecha" at bounding box center [405, 257] width 280 height 66
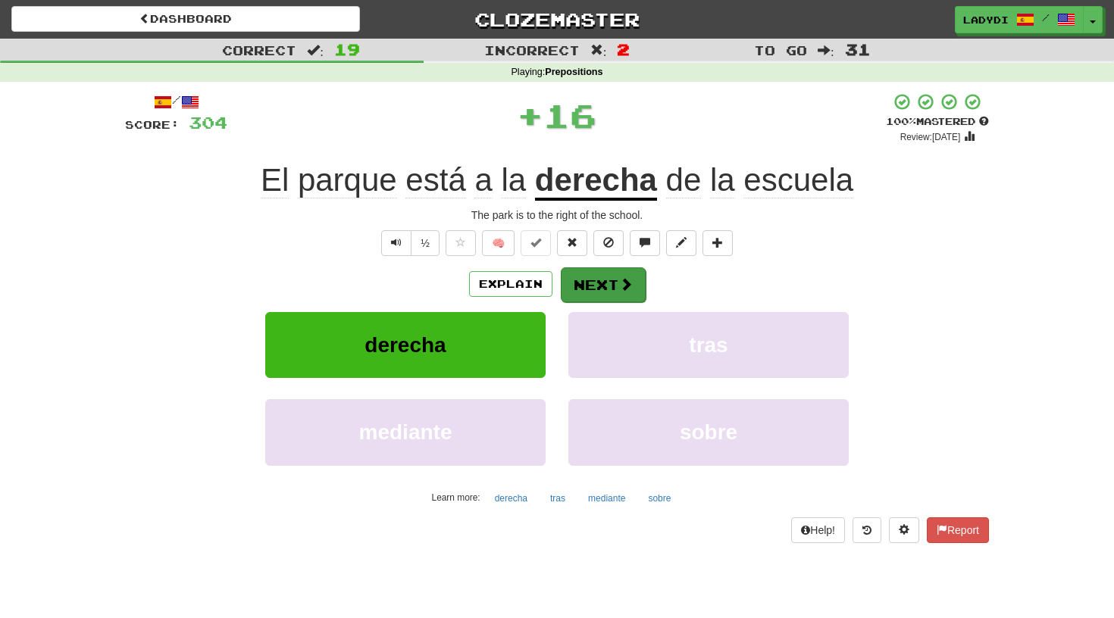
click at [595, 277] on button "Next" at bounding box center [603, 285] width 85 height 35
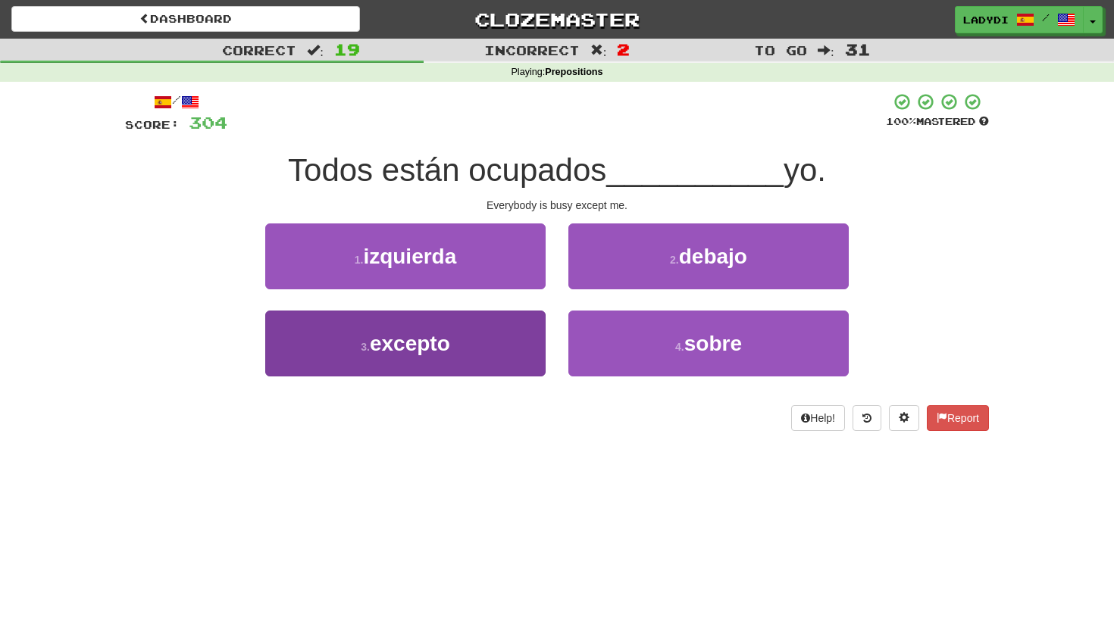
click at [514, 342] on button "3 . excepto" at bounding box center [405, 344] width 280 height 66
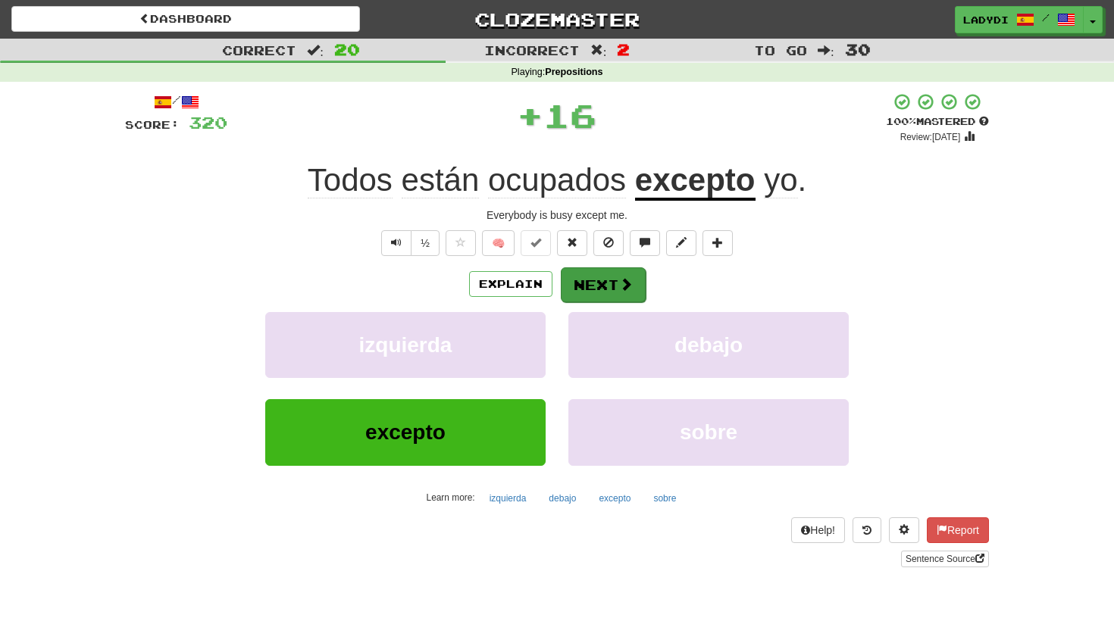
click at [592, 283] on button "Next" at bounding box center [603, 285] width 85 height 35
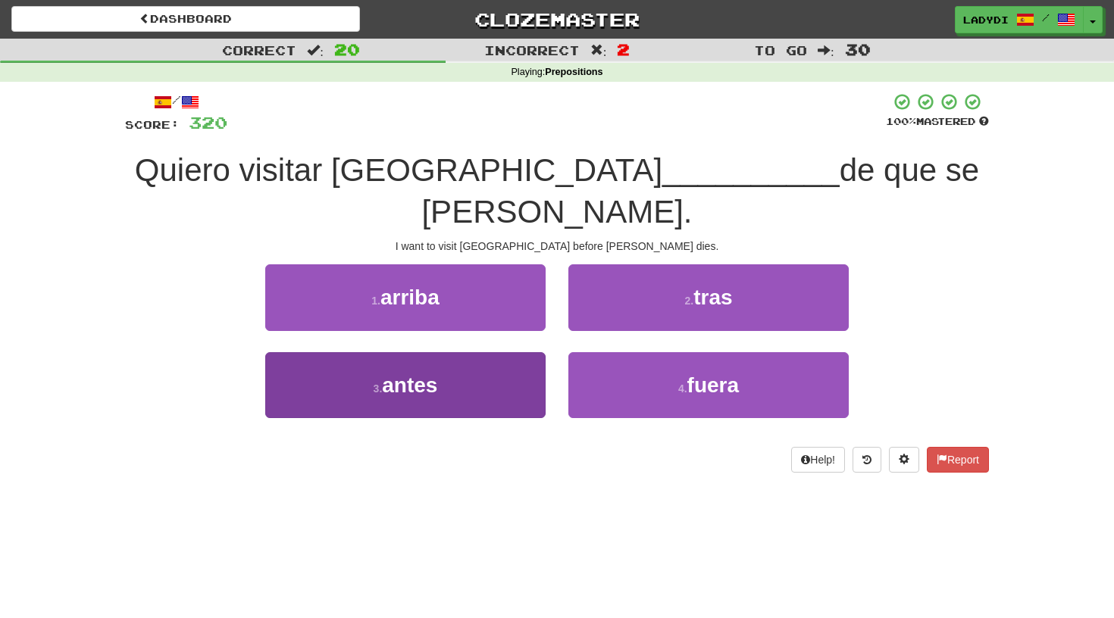
click at [487, 352] on button "3 . antes" at bounding box center [405, 385] width 280 height 66
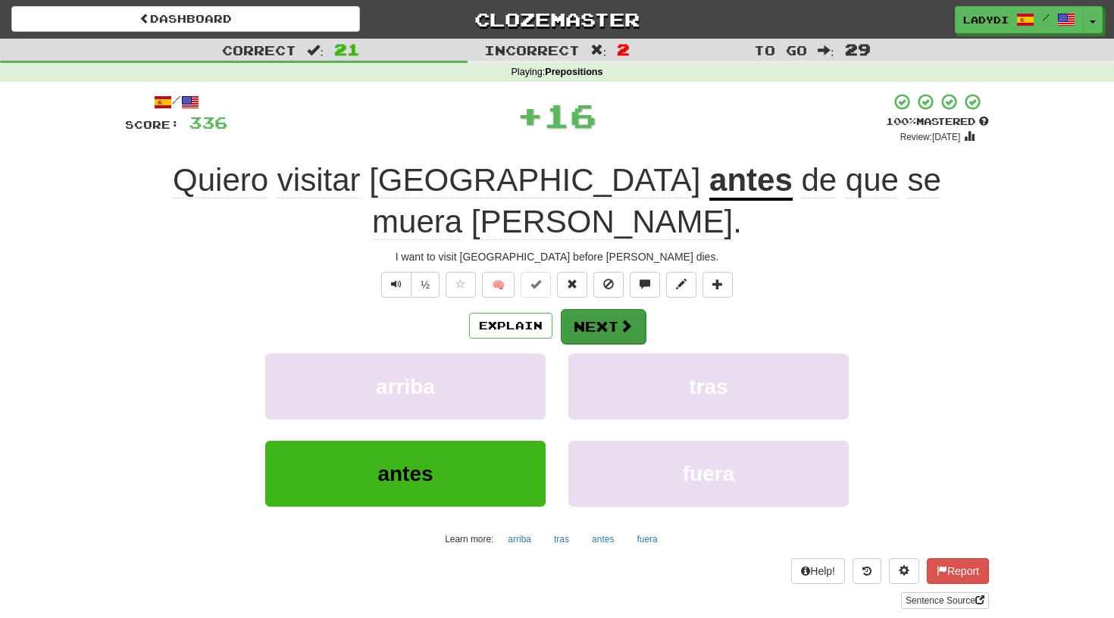
click at [580, 309] on button "Next" at bounding box center [603, 326] width 85 height 35
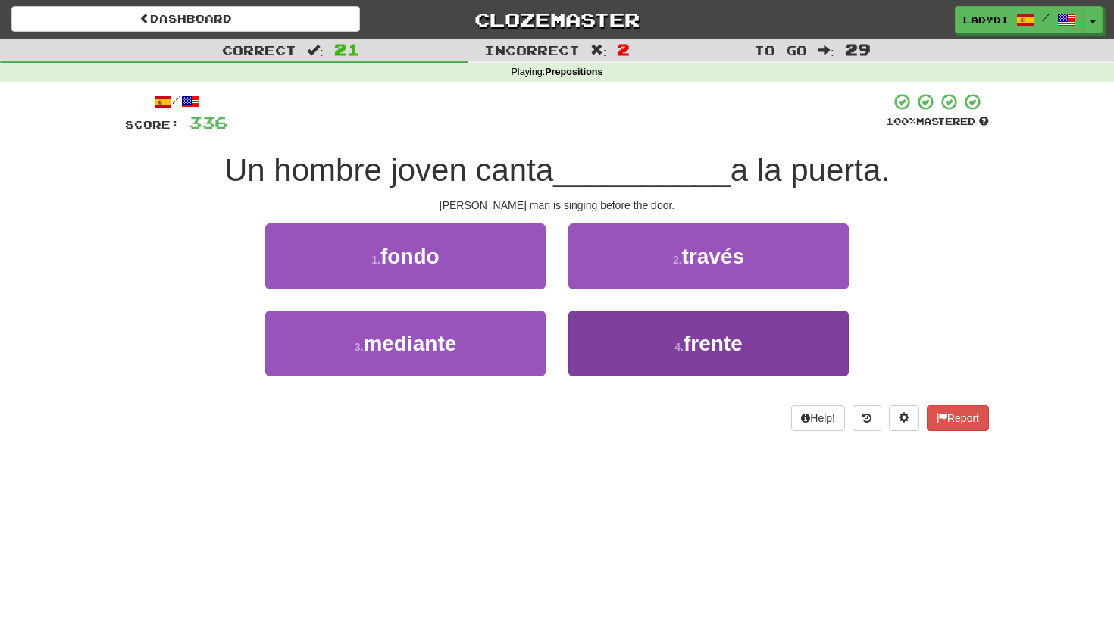
click at [625, 333] on button "4 . frente" at bounding box center [708, 344] width 280 height 66
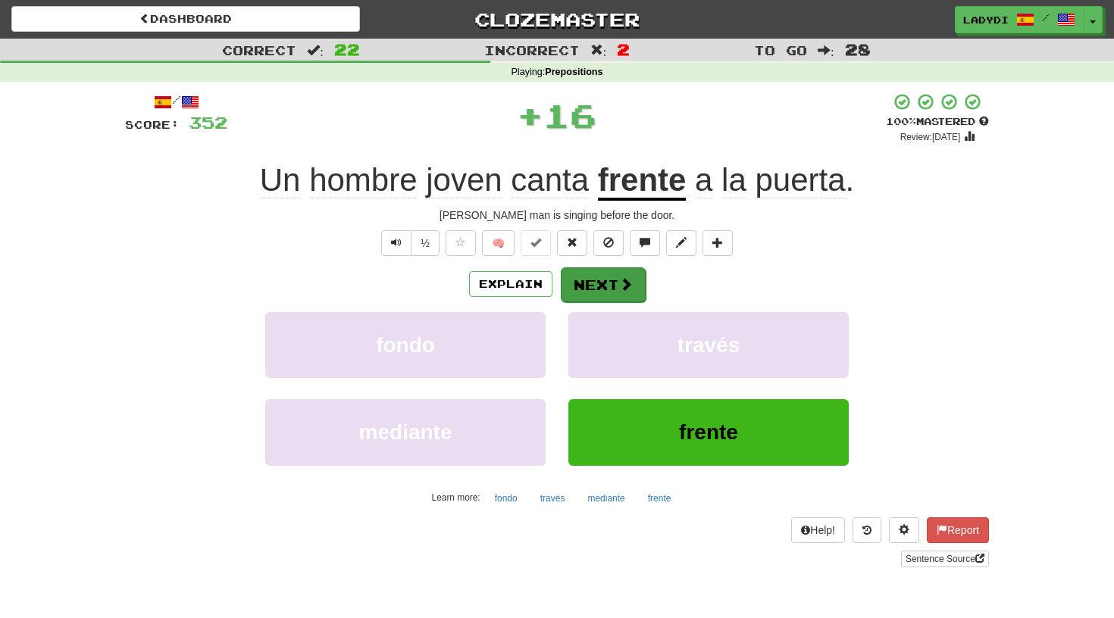
click at [605, 283] on button "Next" at bounding box center [603, 285] width 85 height 35
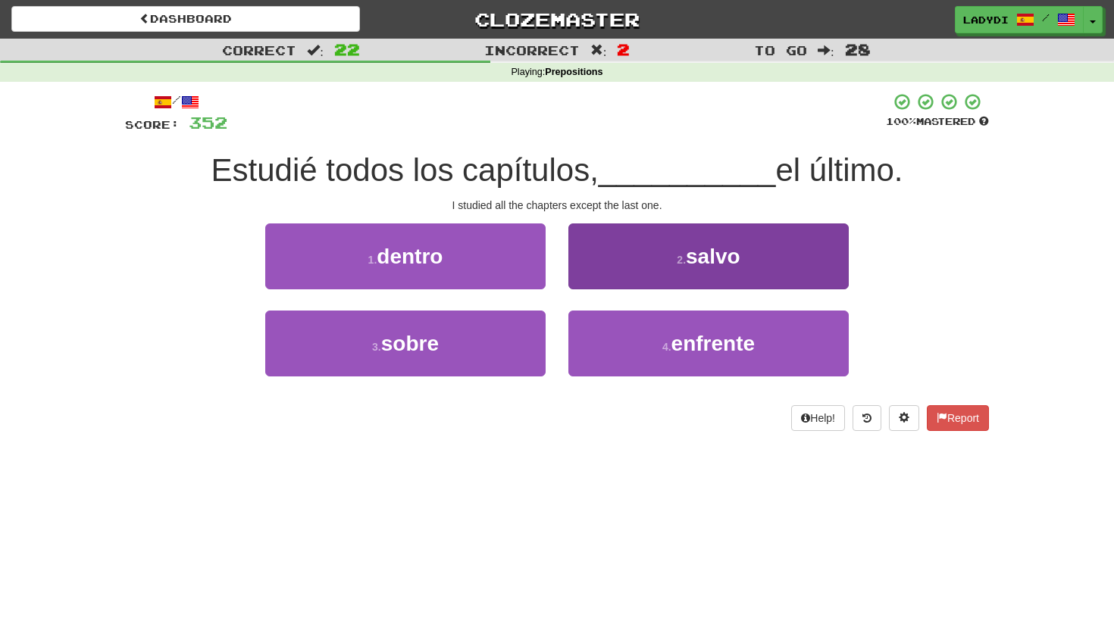
click at [587, 259] on button "2 . salvo" at bounding box center [708, 257] width 280 height 66
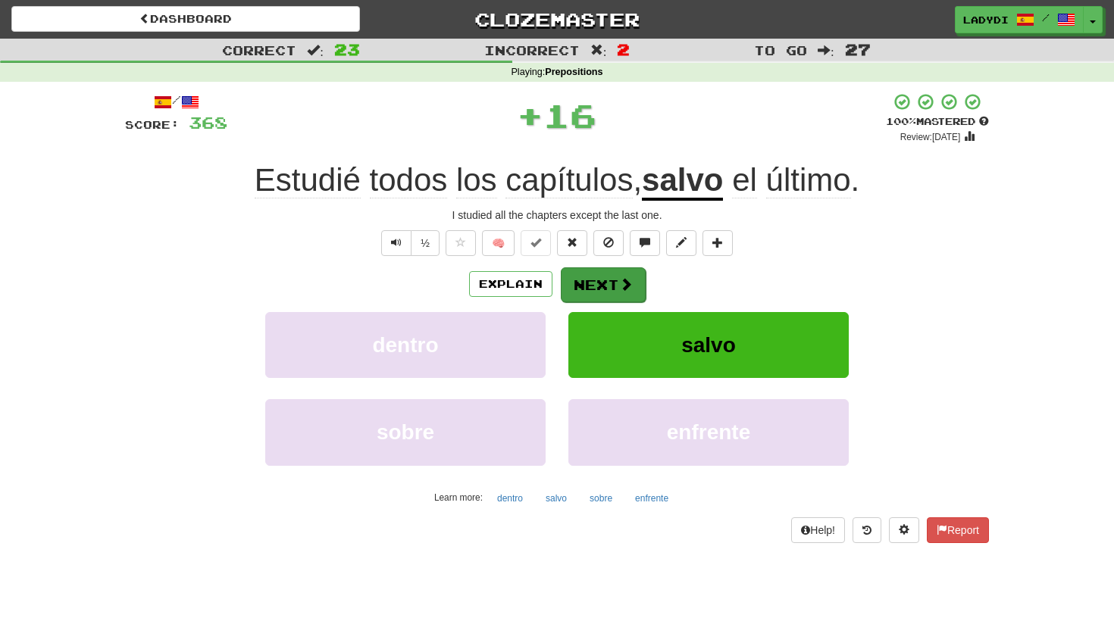
click at [578, 269] on button "Next" at bounding box center [603, 285] width 85 height 35
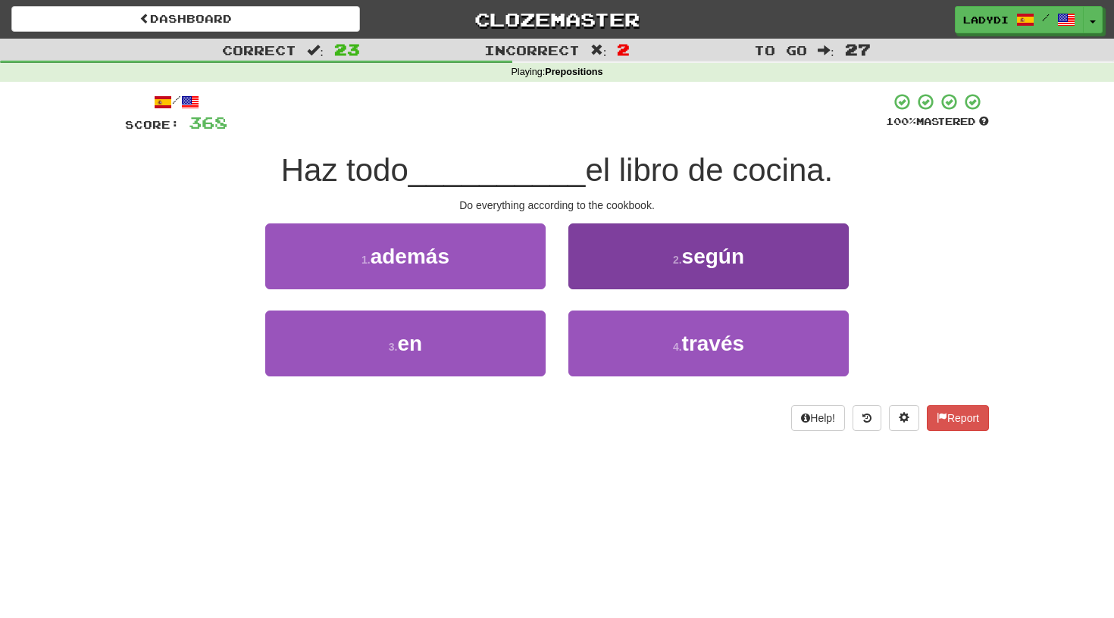
click at [607, 260] on button "2 . según" at bounding box center [708, 257] width 280 height 66
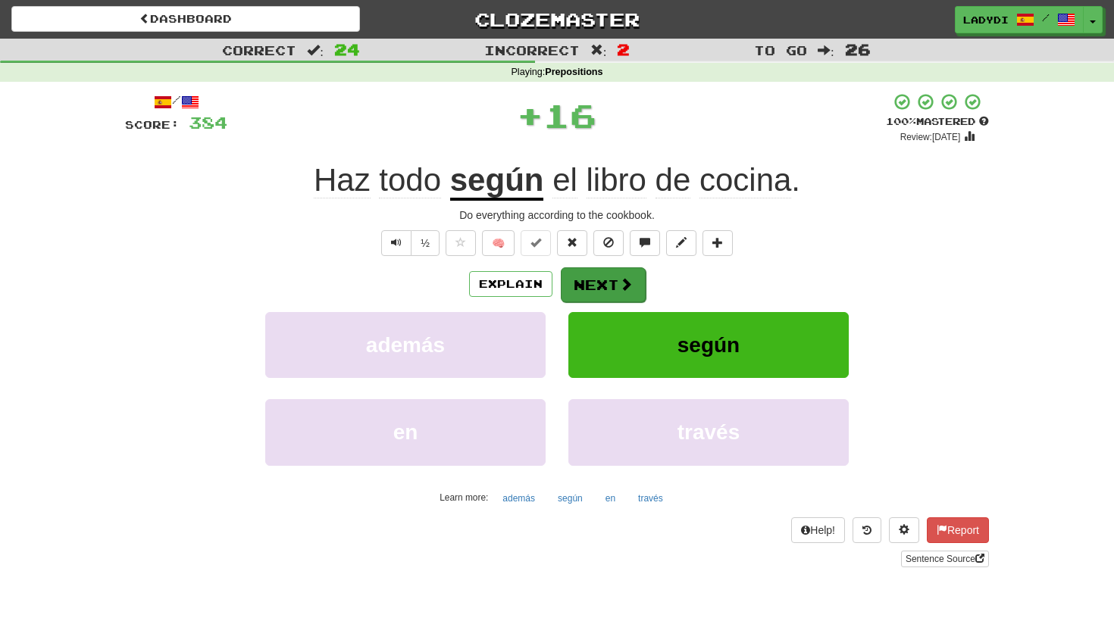
click at [595, 277] on button "Next" at bounding box center [603, 285] width 85 height 35
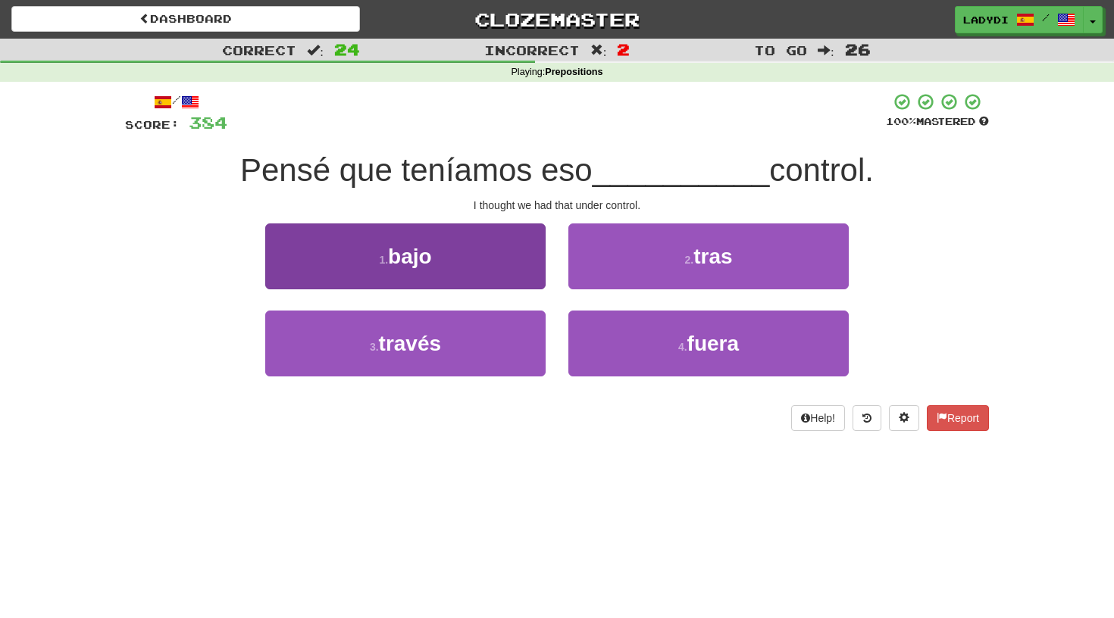
click at [481, 273] on button "1 . bajo" at bounding box center [405, 257] width 280 height 66
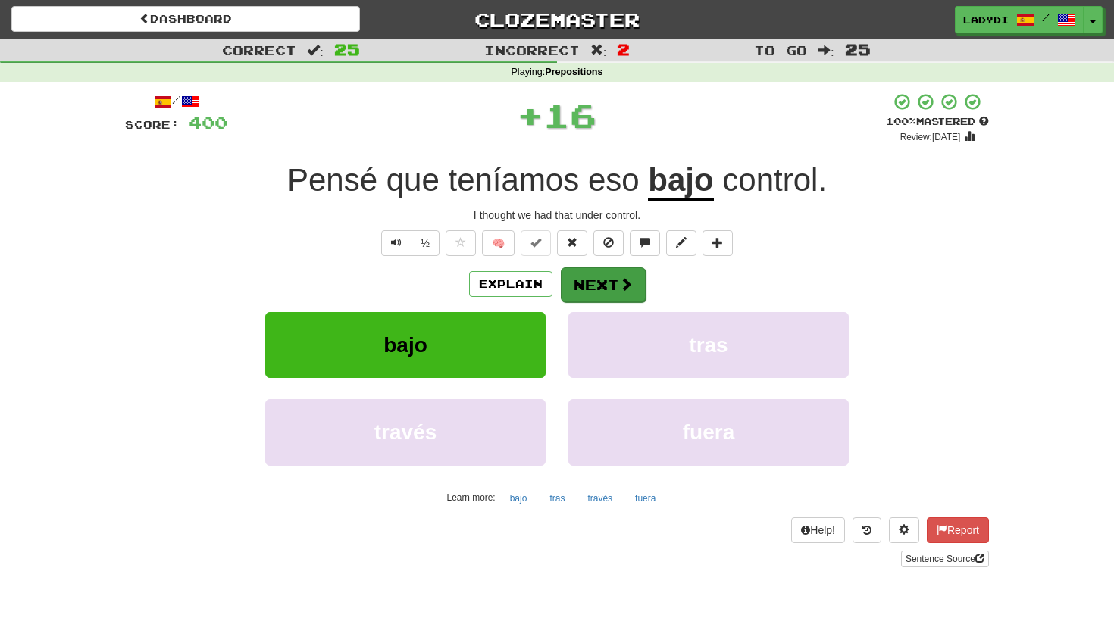
click at [571, 293] on button "Next" at bounding box center [603, 285] width 85 height 35
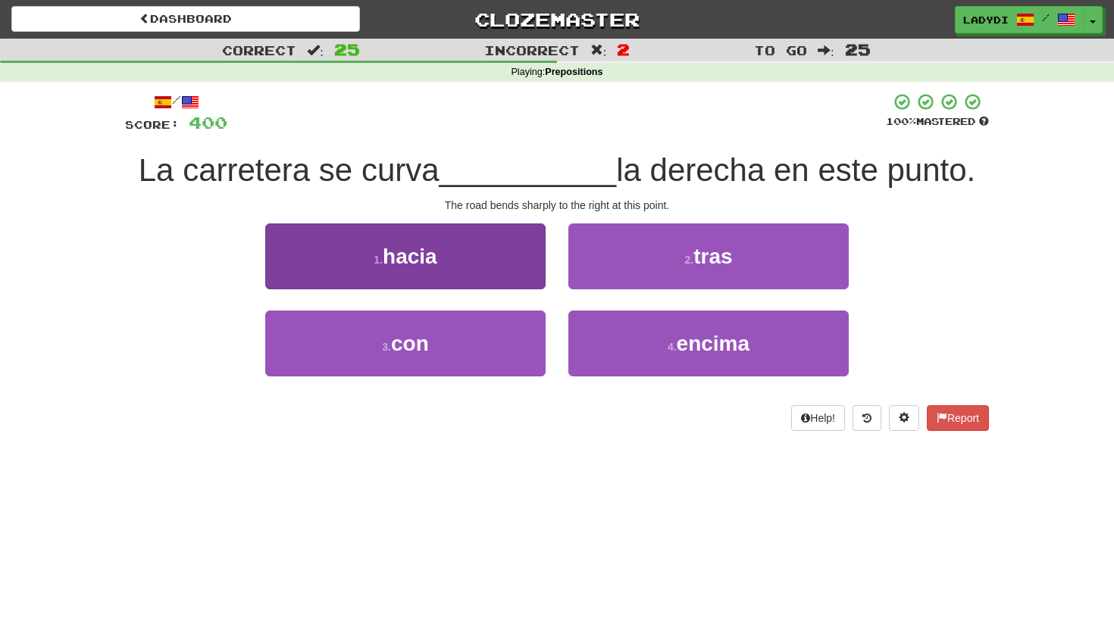
click at [508, 247] on button "1 . hacia" at bounding box center [405, 257] width 280 height 66
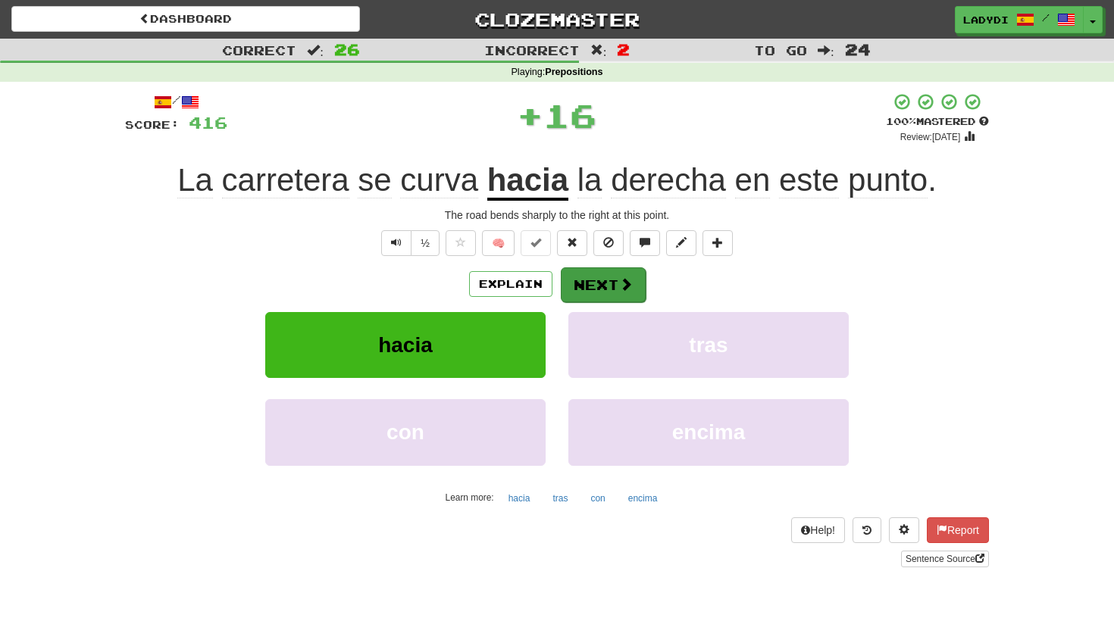
click at [587, 273] on button "Next" at bounding box center [603, 285] width 85 height 35
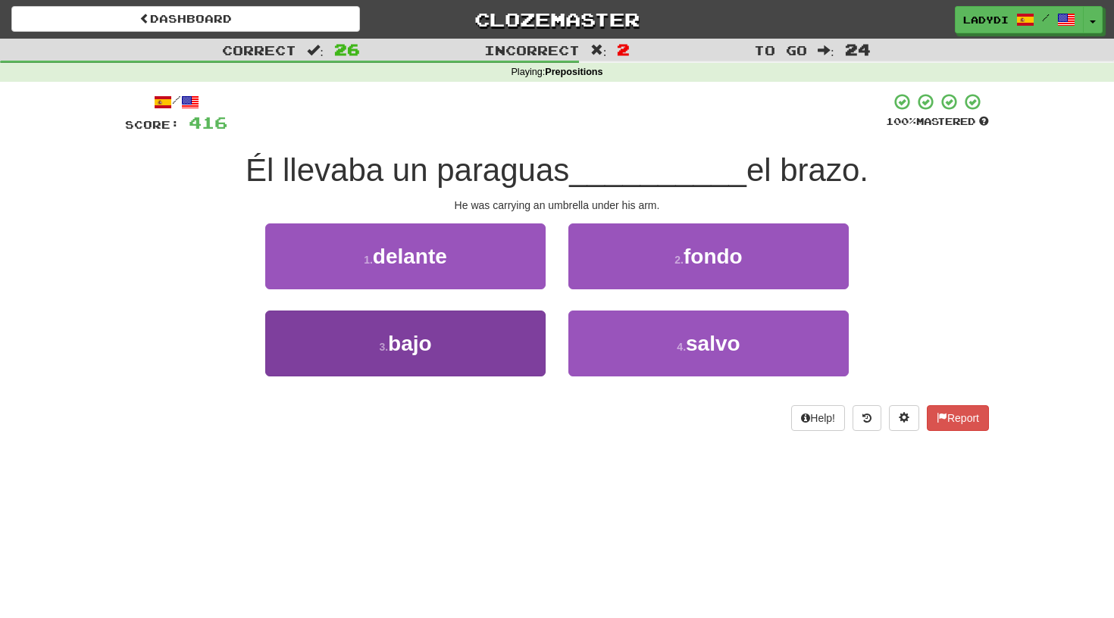
click at [482, 351] on button "3 . bajo" at bounding box center [405, 344] width 280 height 66
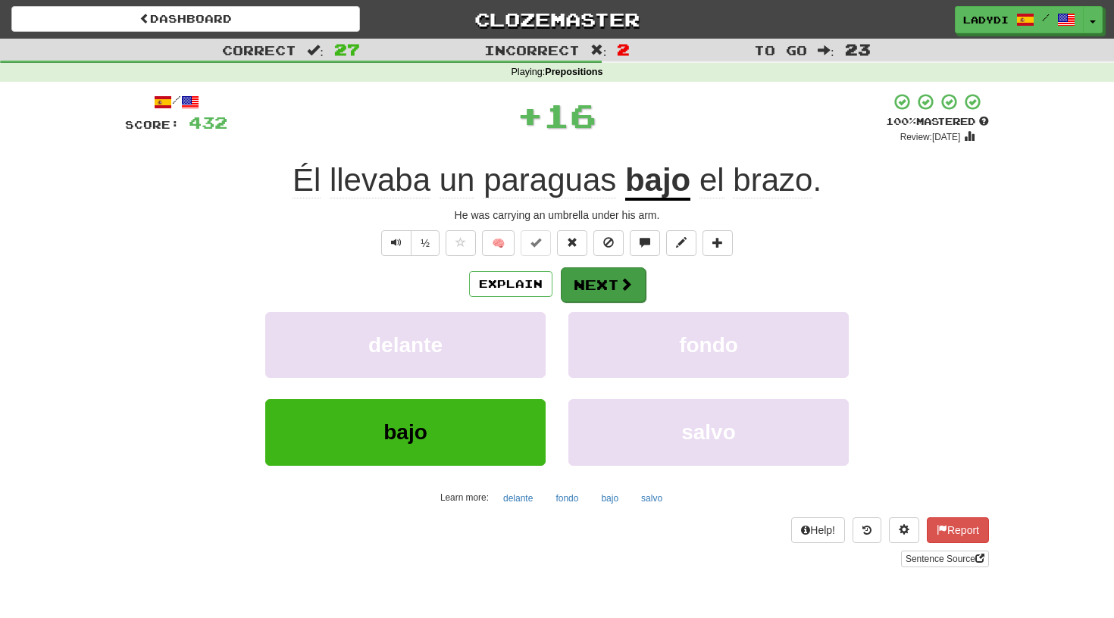
click at [590, 277] on button "Next" at bounding box center [603, 285] width 85 height 35
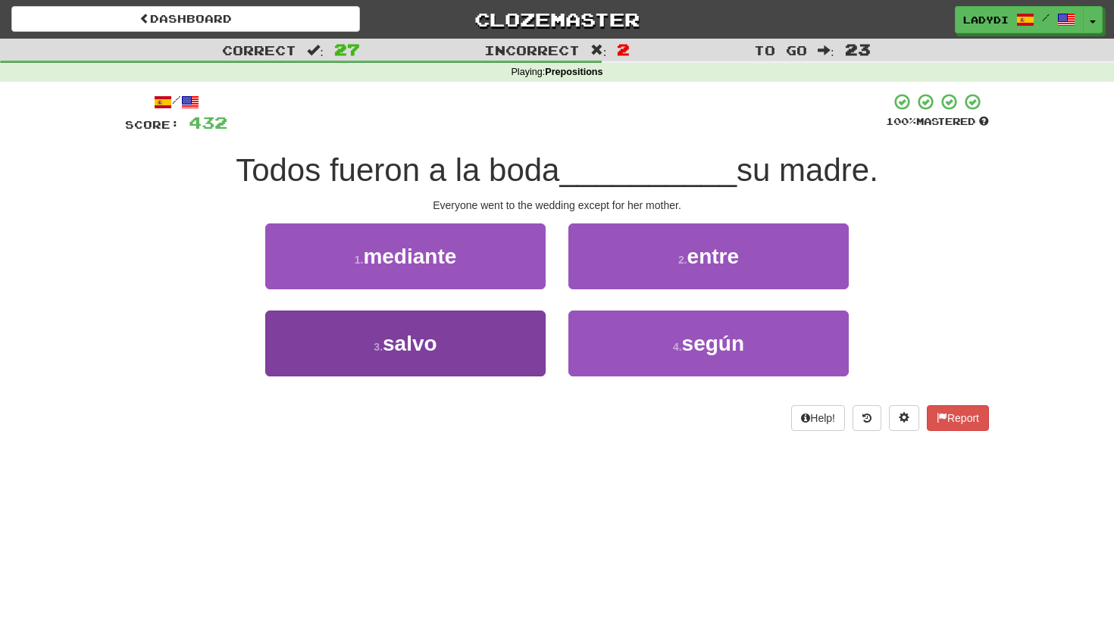
click at [507, 336] on button "3 . salvo" at bounding box center [405, 344] width 280 height 66
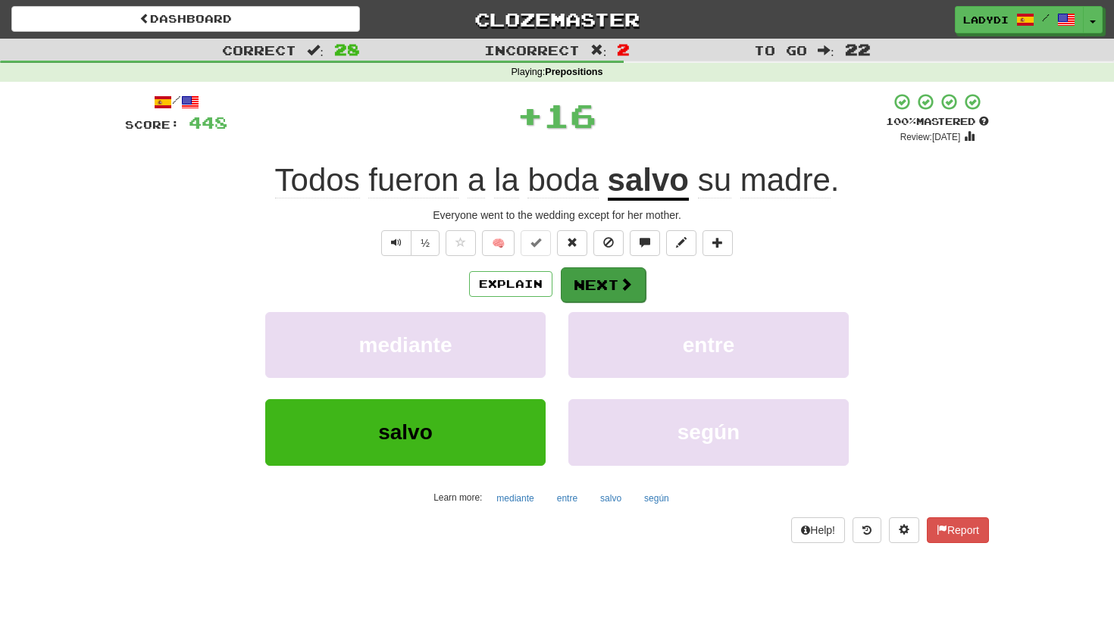
click at [606, 269] on button "Next" at bounding box center [603, 285] width 85 height 35
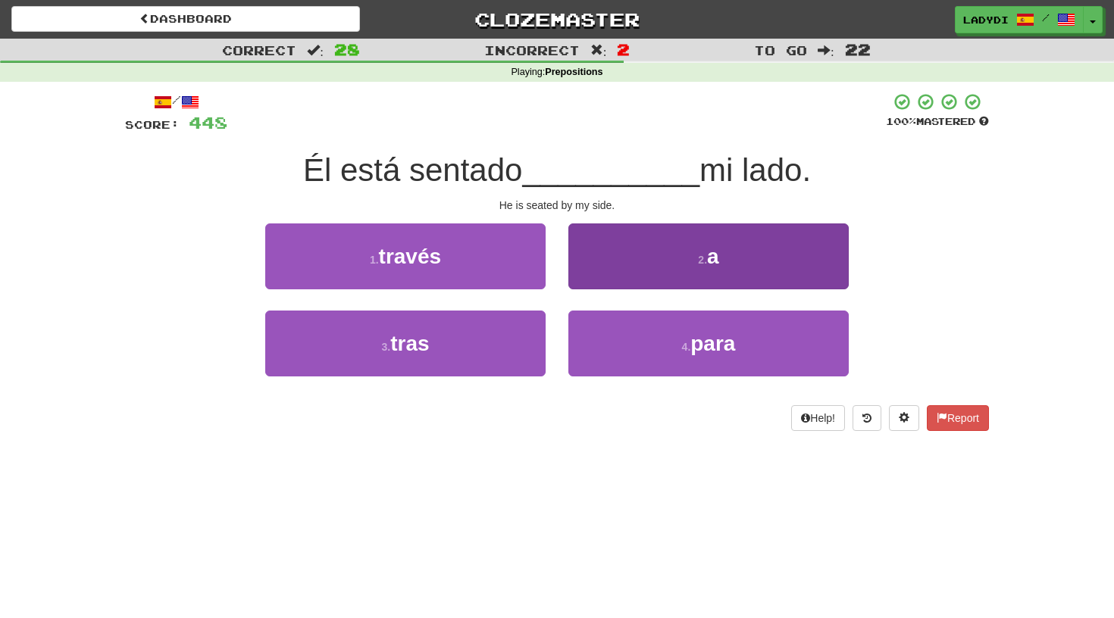
click at [600, 262] on button "2 . a" at bounding box center [708, 257] width 280 height 66
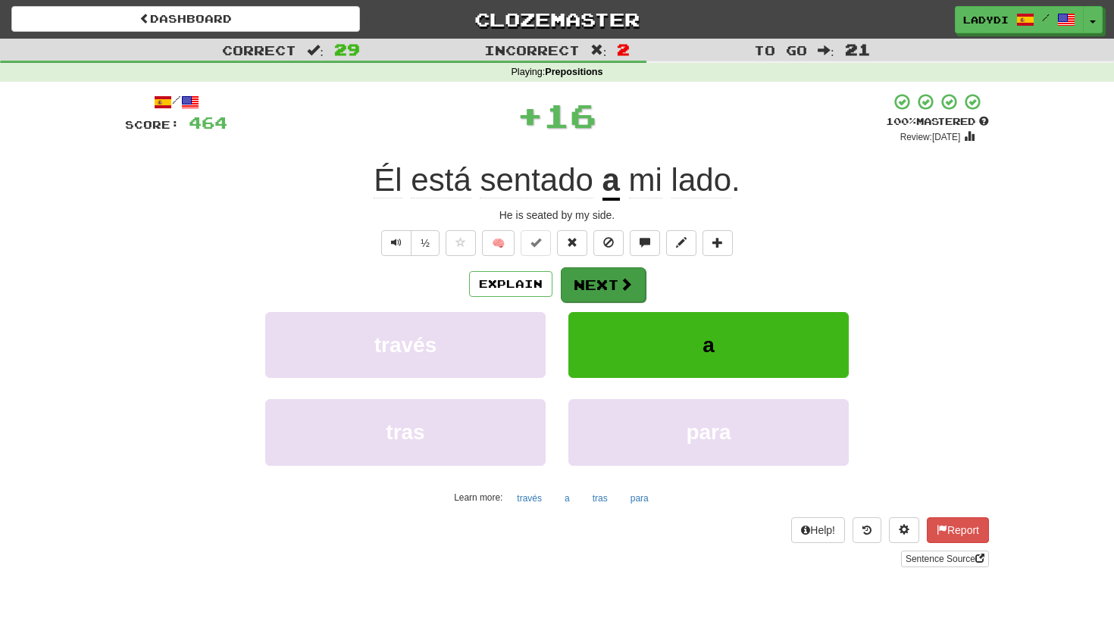
click at [584, 286] on button "Next" at bounding box center [603, 285] width 85 height 35
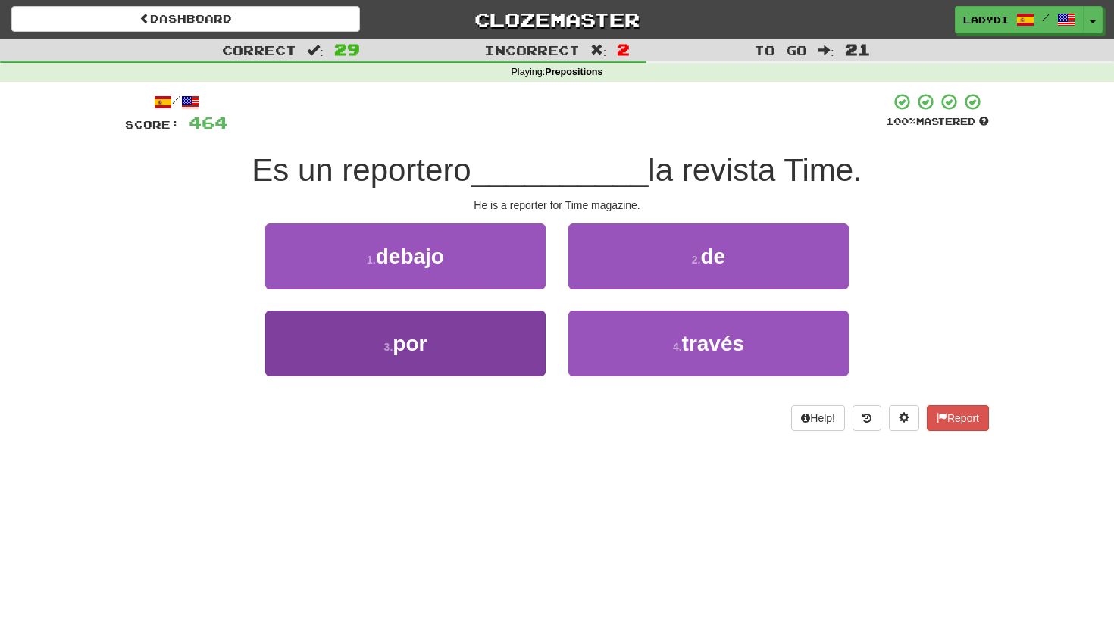
click at [483, 339] on button "3 . por" at bounding box center [405, 344] width 280 height 66
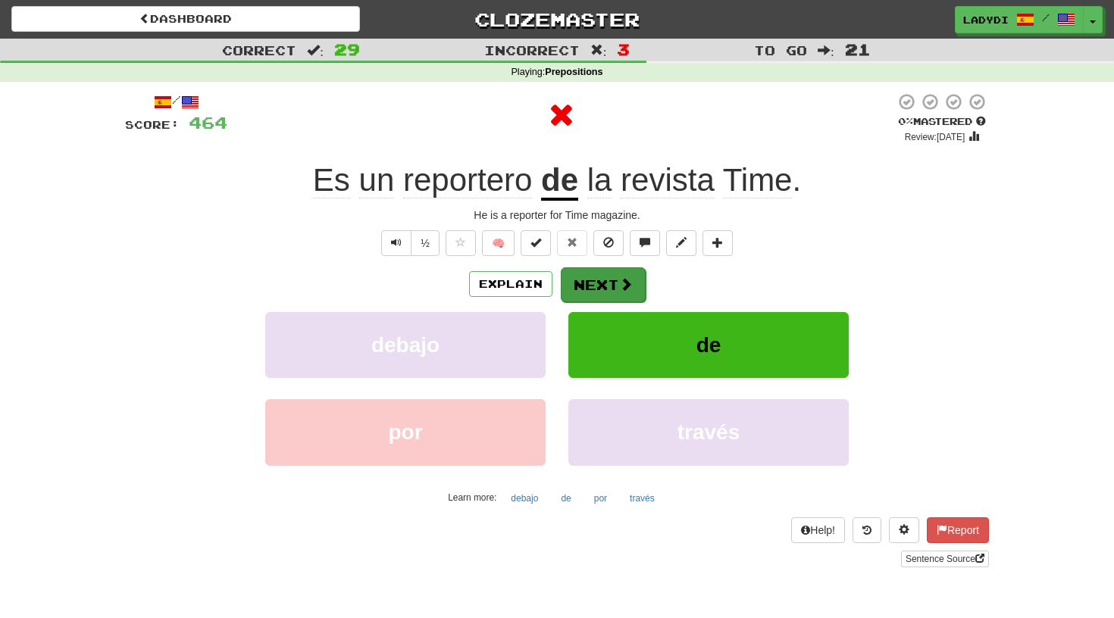
click at [587, 287] on button "Next" at bounding box center [603, 285] width 85 height 35
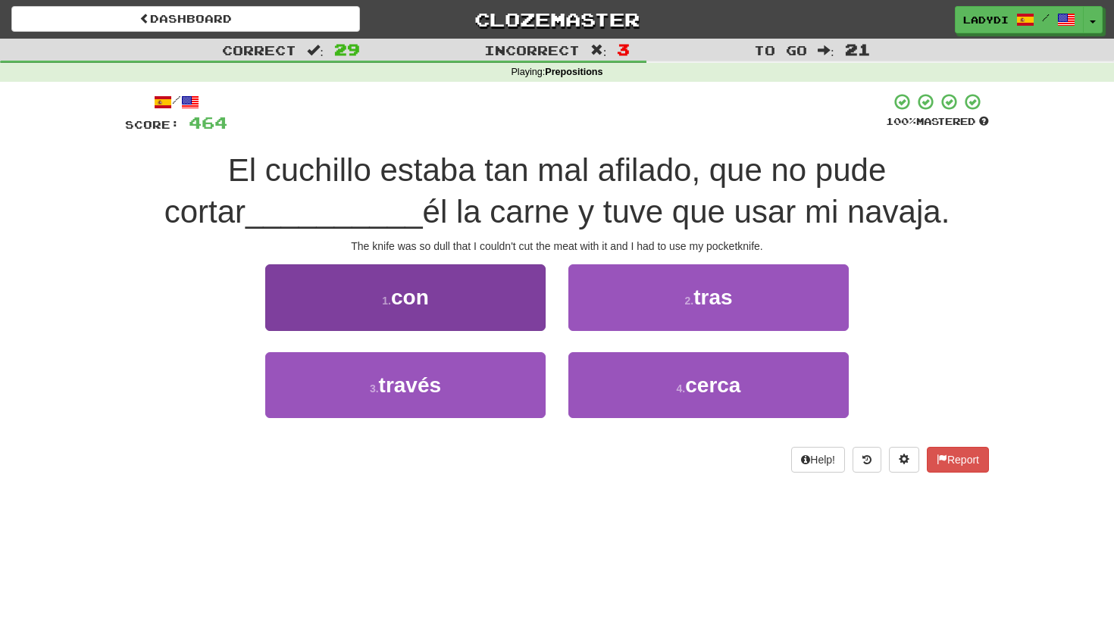
click at [507, 296] on button "1 . con" at bounding box center [405, 297] width 280 height 66
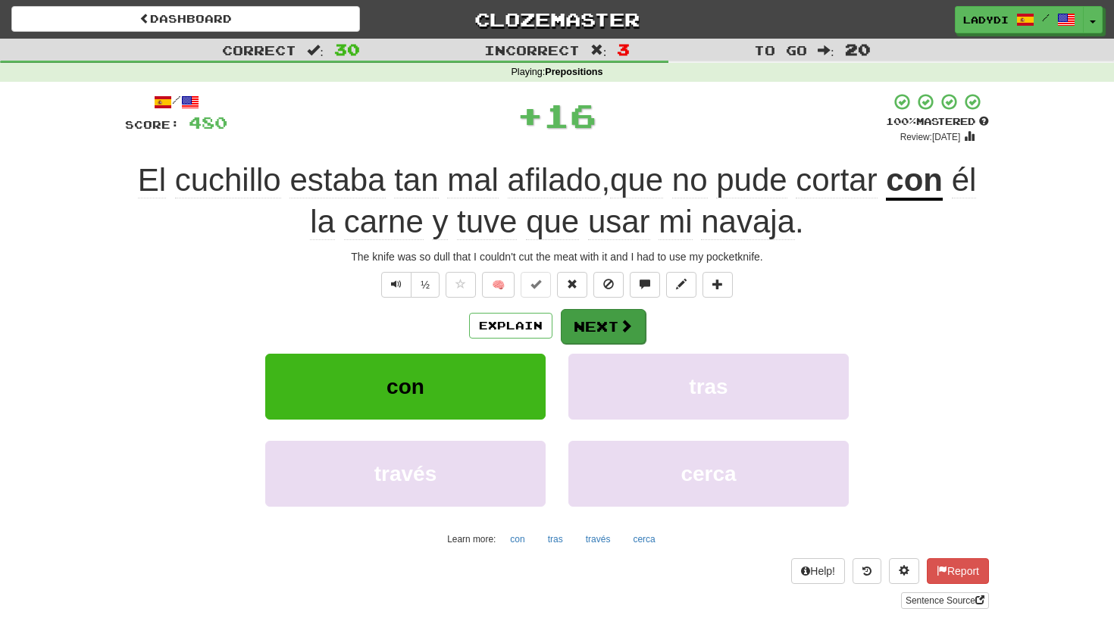
click at [587, 321] on button "Next" at bounding box center [603, 326] width 85 height 35
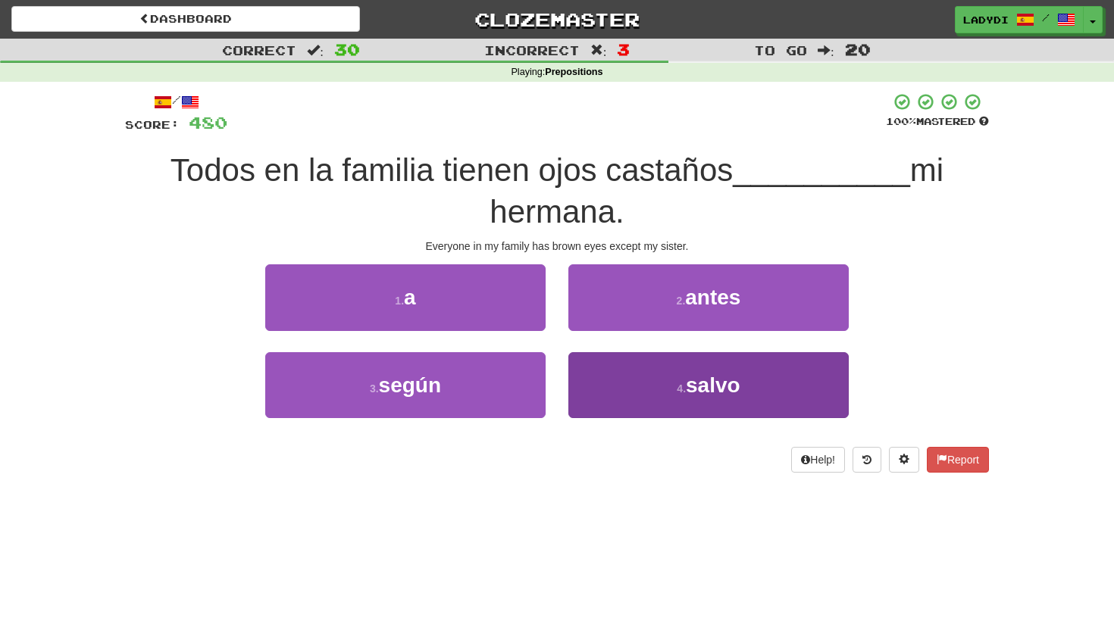
click at [600, 385] on button "4 . salvo" at bounding box center [708, 385] width 280 height 66
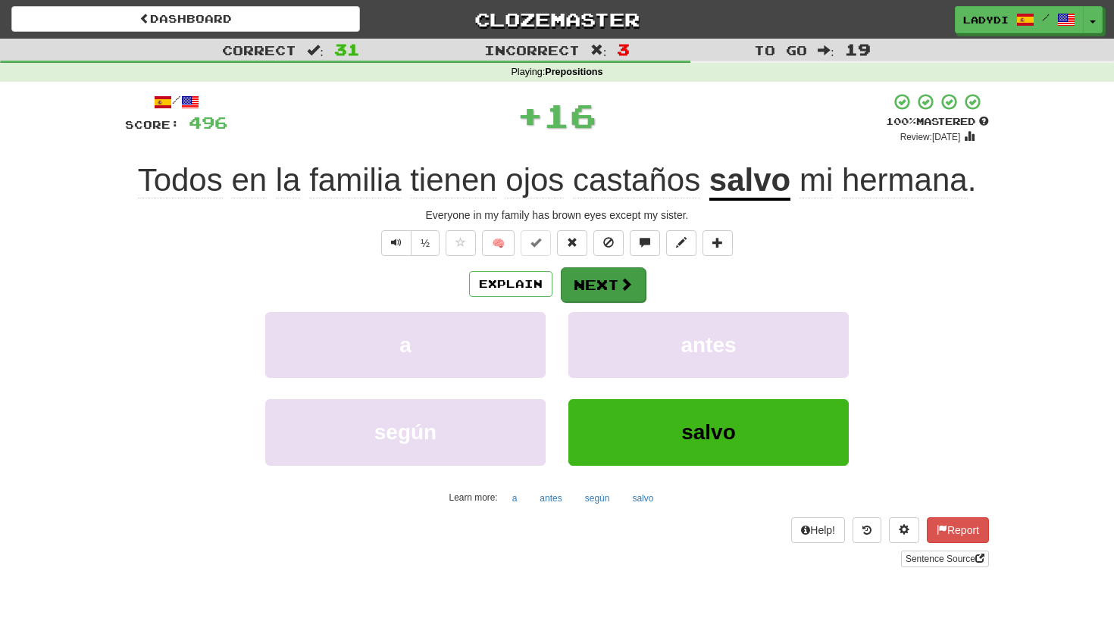
click at [598, 284] on button "Next" at bounding box center [603, 285] width 85 height 35
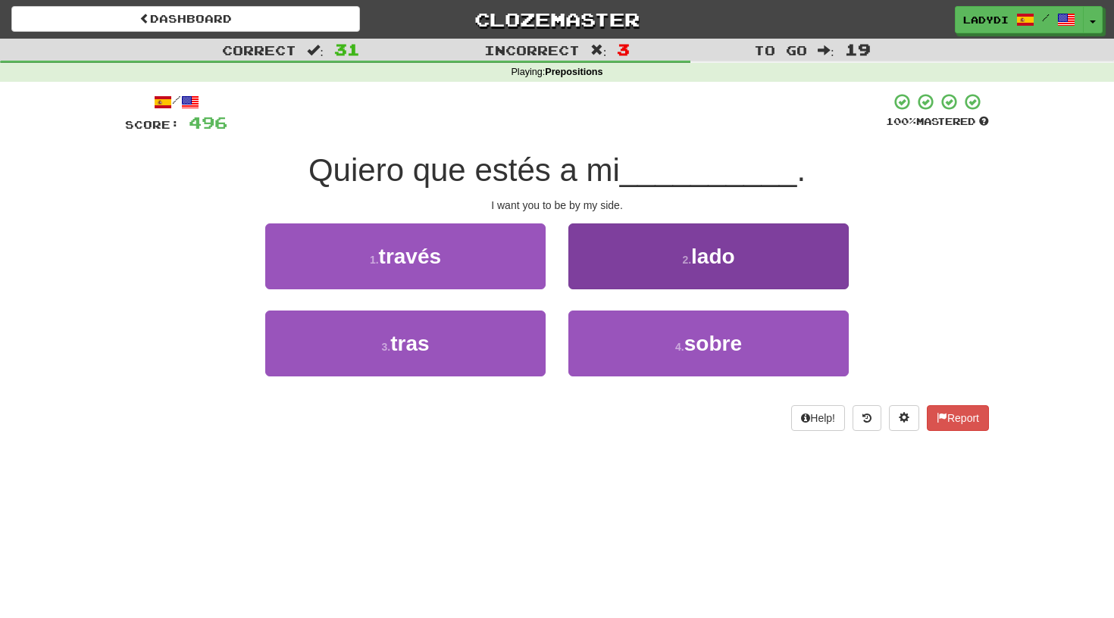
click at [617, 264] on button "2 . lado" at bounding box center [708, 257] width 280 height 66
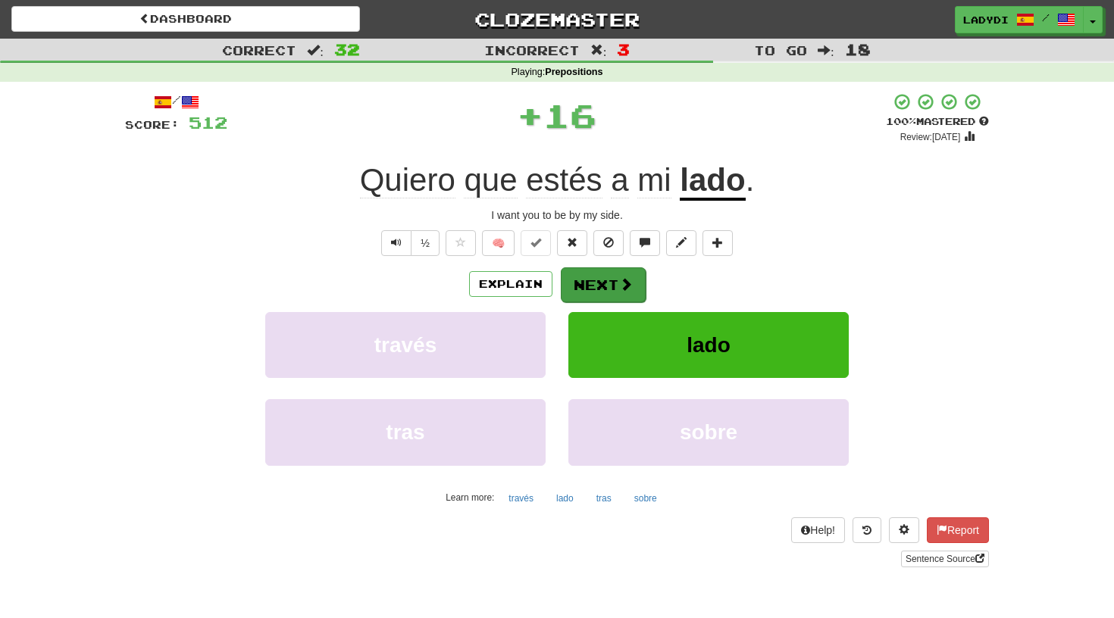
click at [596, 277] on button "Next" at bounding box center [603, 285] width 85 height 35
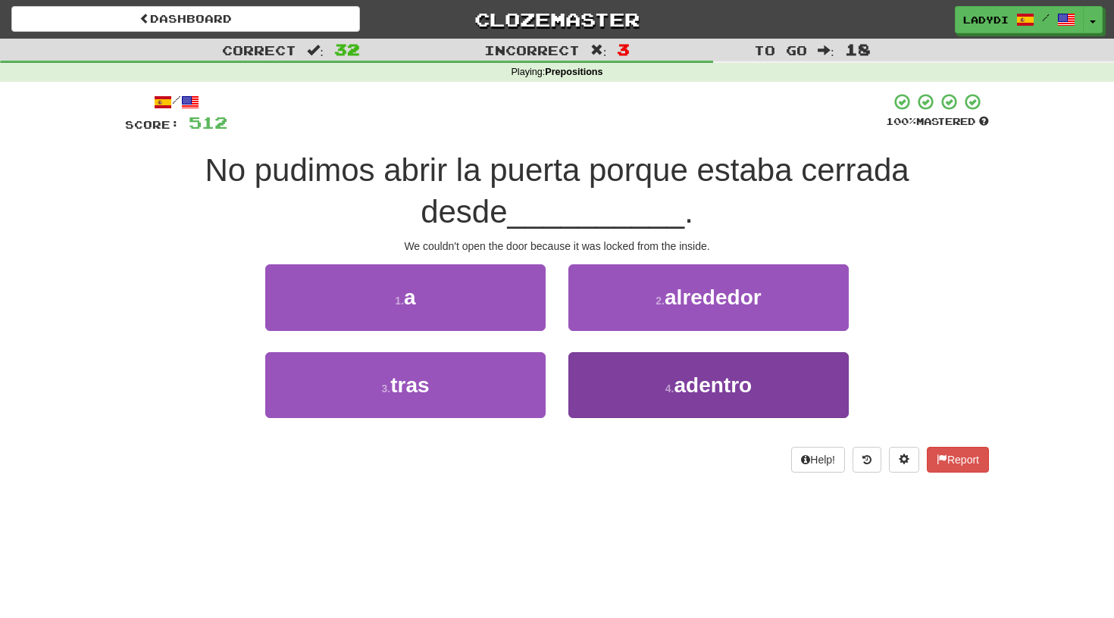
click at [653, 382] on button "4 . adentro" at bounding box center [708, 385] width 280 height 66
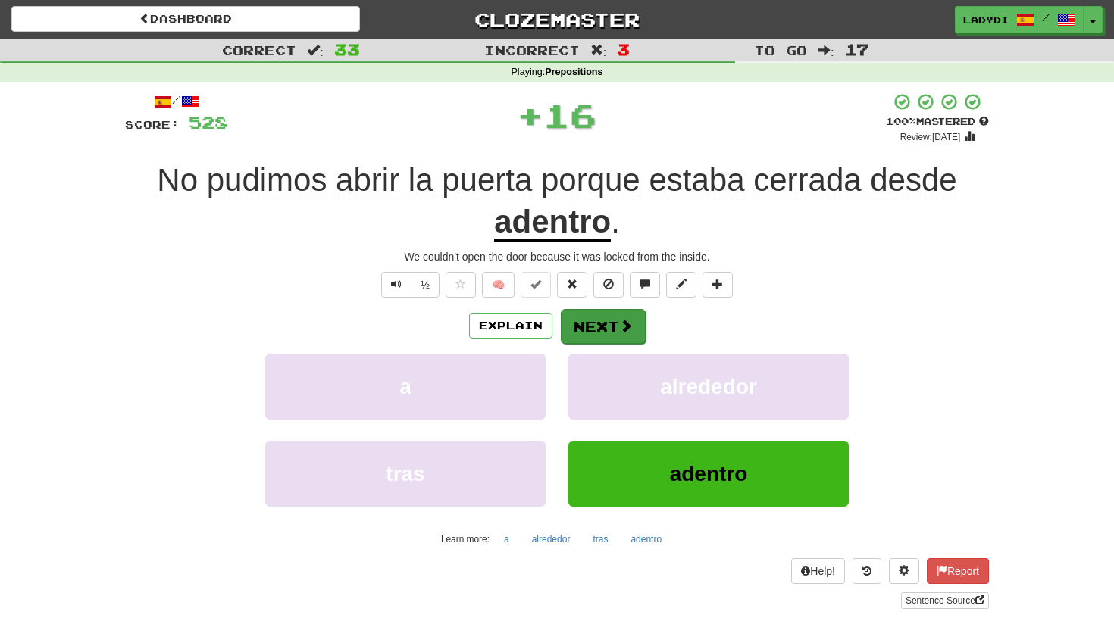
click at [593, 315] on button "Next" at bounding box center [603, 326] width 85 height 35
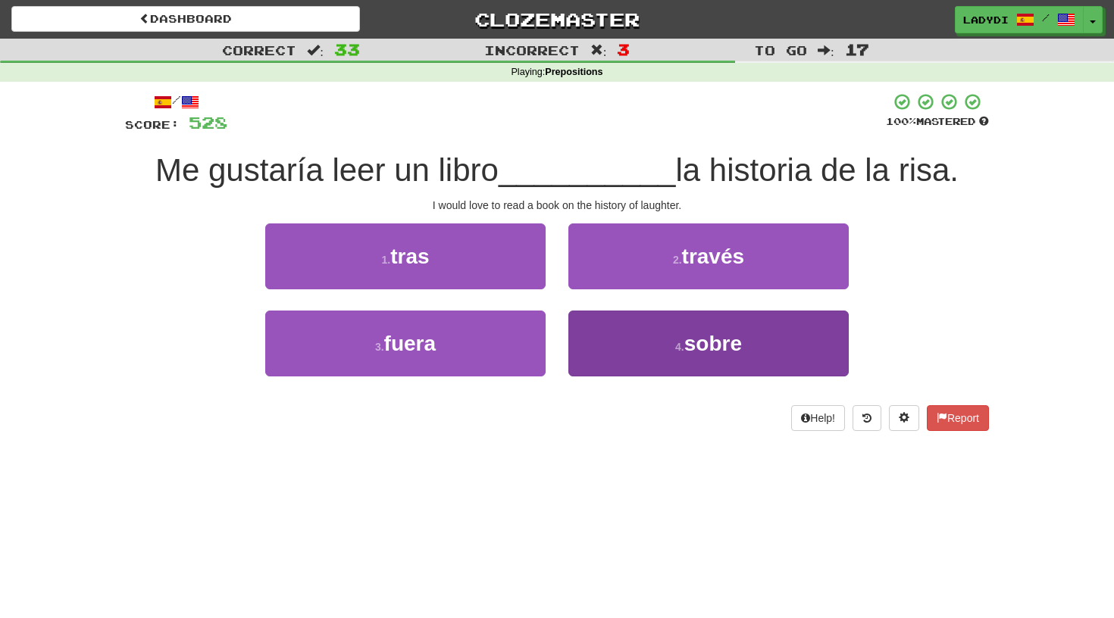
click at [594, 336] on button "4 . sobre" at bounding box center [708, 344] width 280 height 66
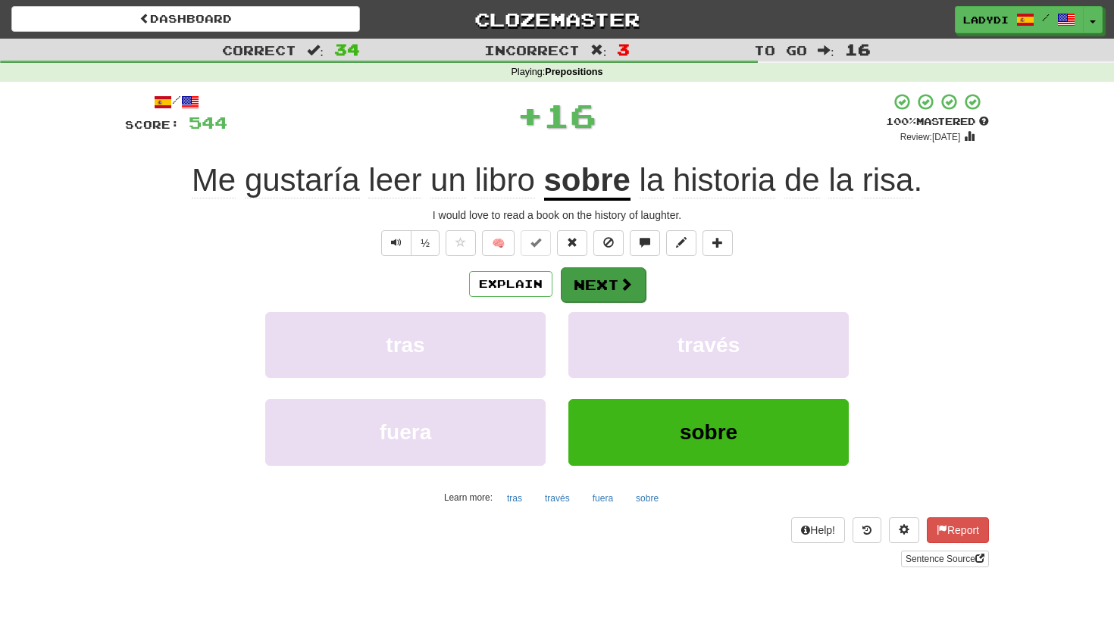
click at [596, 292] on button "Next" at bounding box center [603, 285] width 85 height 35
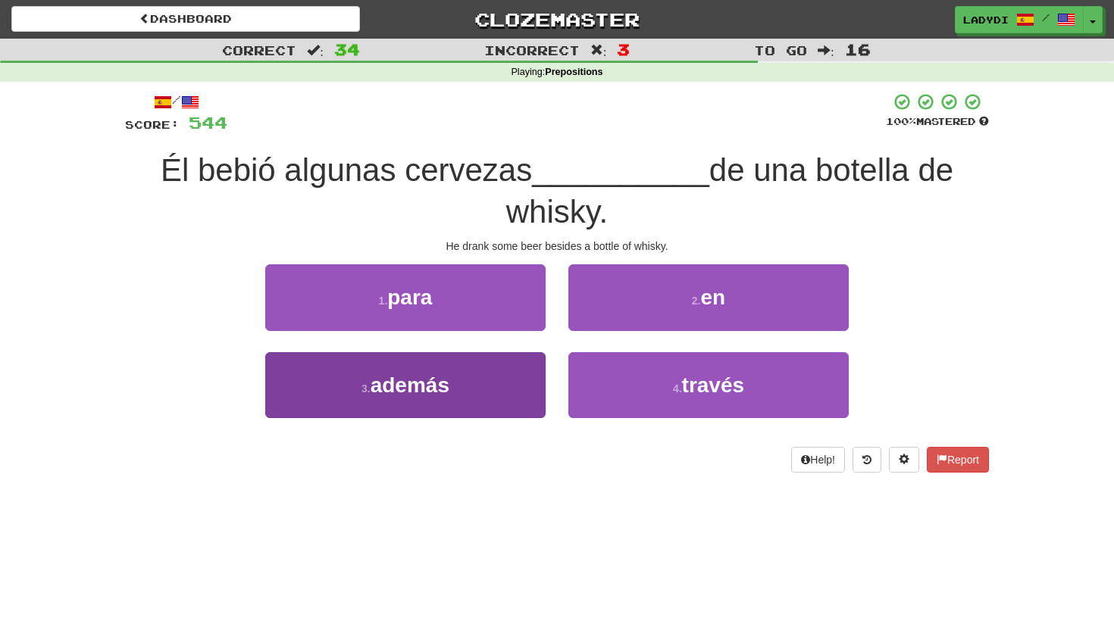
click at [513, 378] on button "3 . además" at bounding box center [405, 385] width 280 height 66
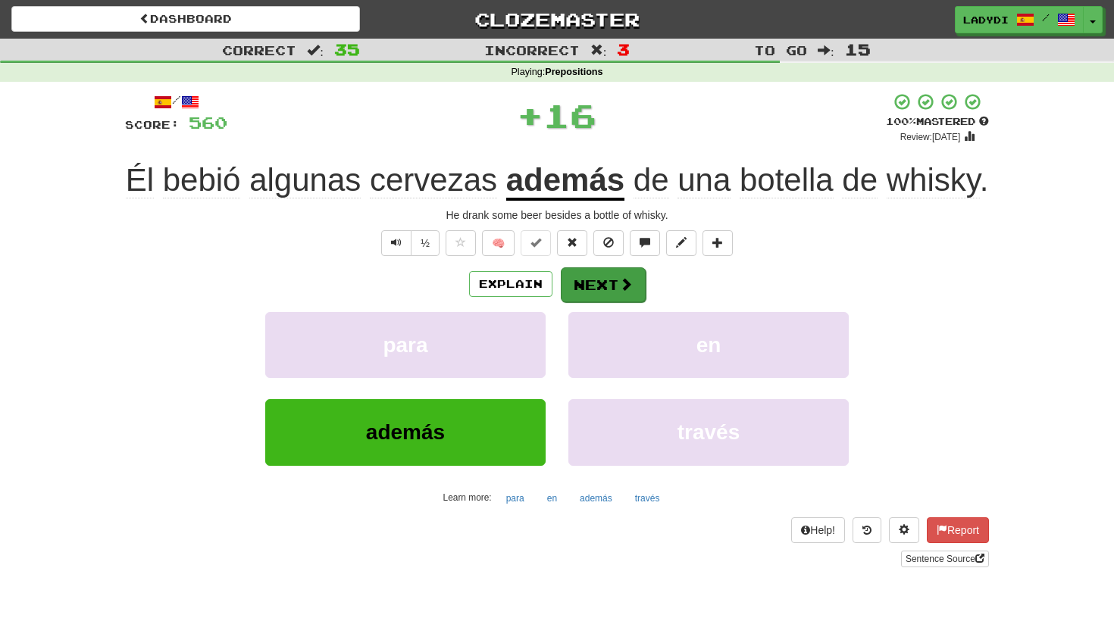
click at [583, 302] on button "Next" at bounding box center [603, 285] width 85 height 35
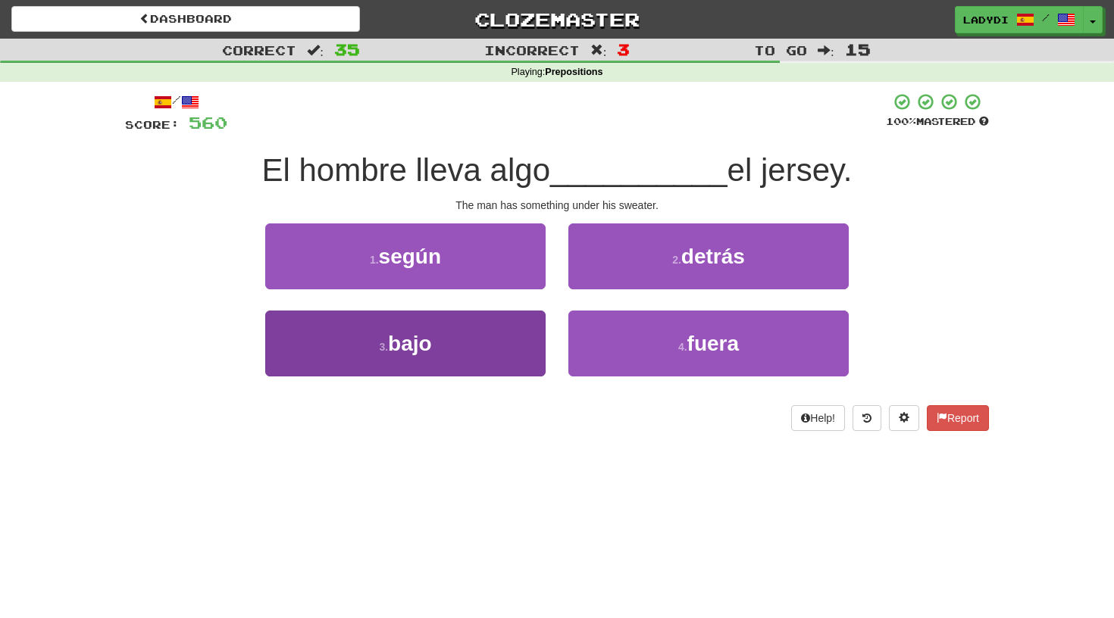
click at [503, 337] on button "3 . bajo" at bounding box center [405, 344] width 280 height 66
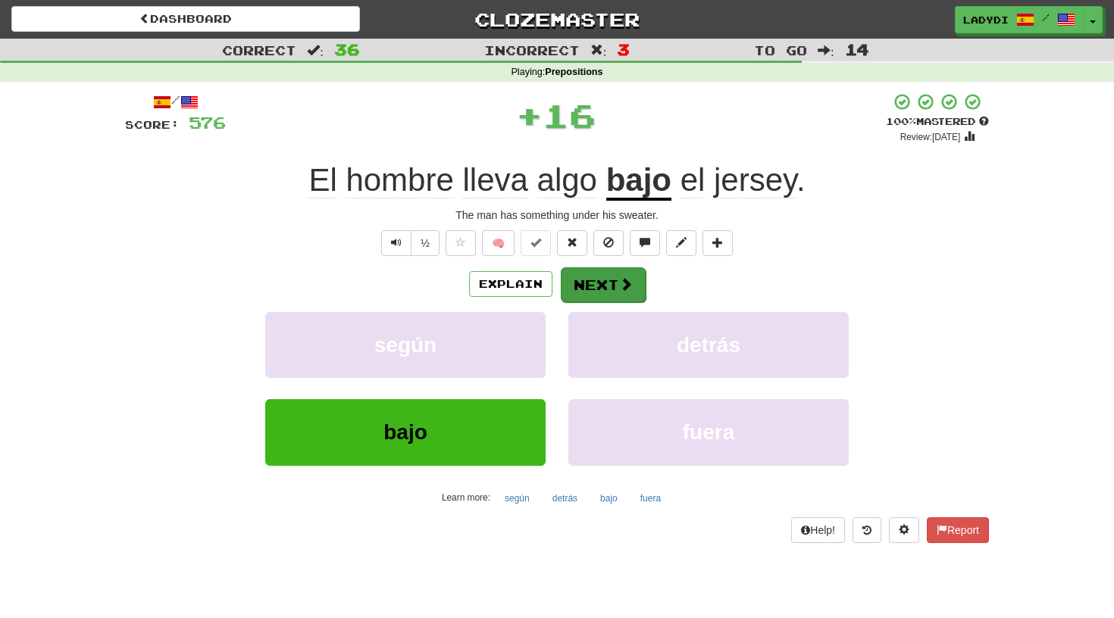
click at [594, 283] on button "Next" at bounding box center [603, 285] width 85 height 35
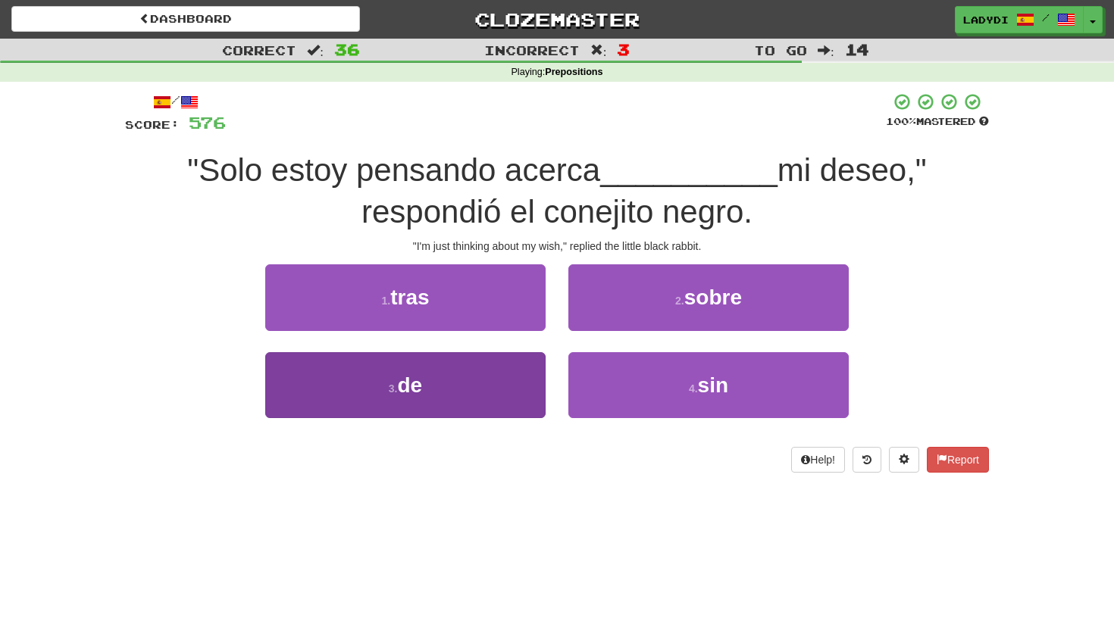
click at [500, 368] on button "3 . de" at bounding box center [405, 385] width 280 height 66
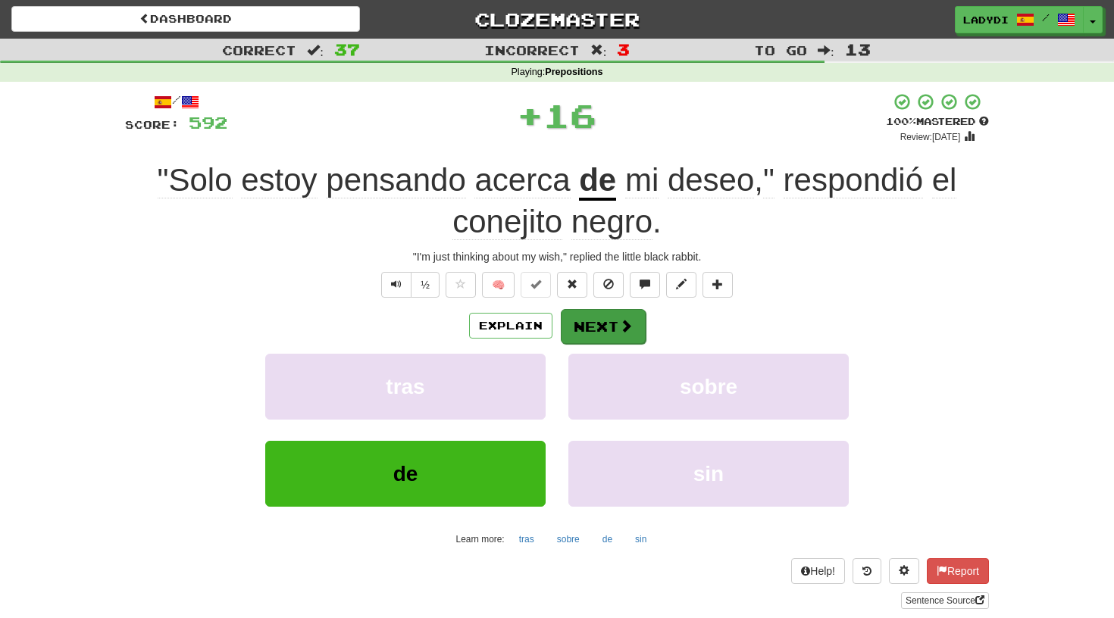
click at [584, 324] on button "Next" at bounding box center [603, 326] width 85 height 35
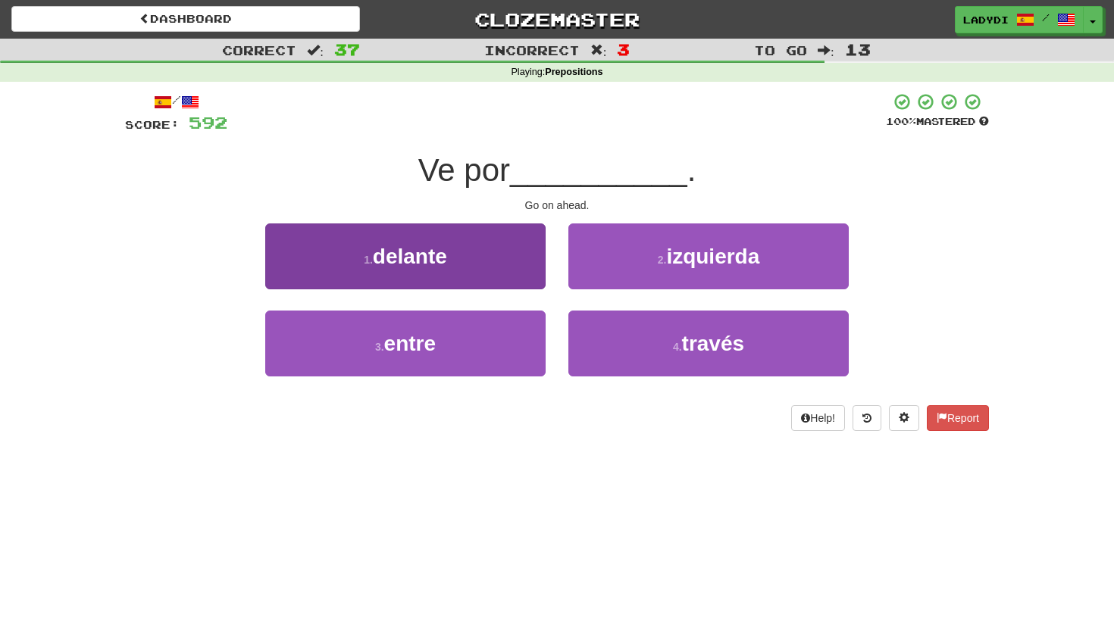
click at [501, 273] on button "1 . delante" at bounding box center [405, 257] width 280 height 66
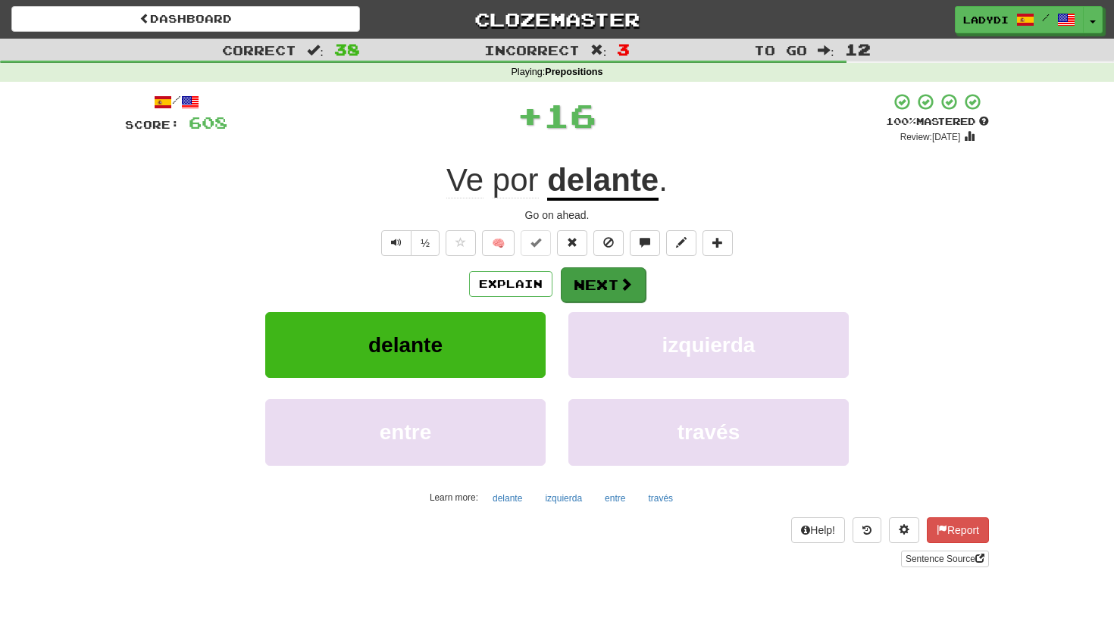
click at [596, 268] on button "Next" at bounding box center [603, 285] width 85 height 35
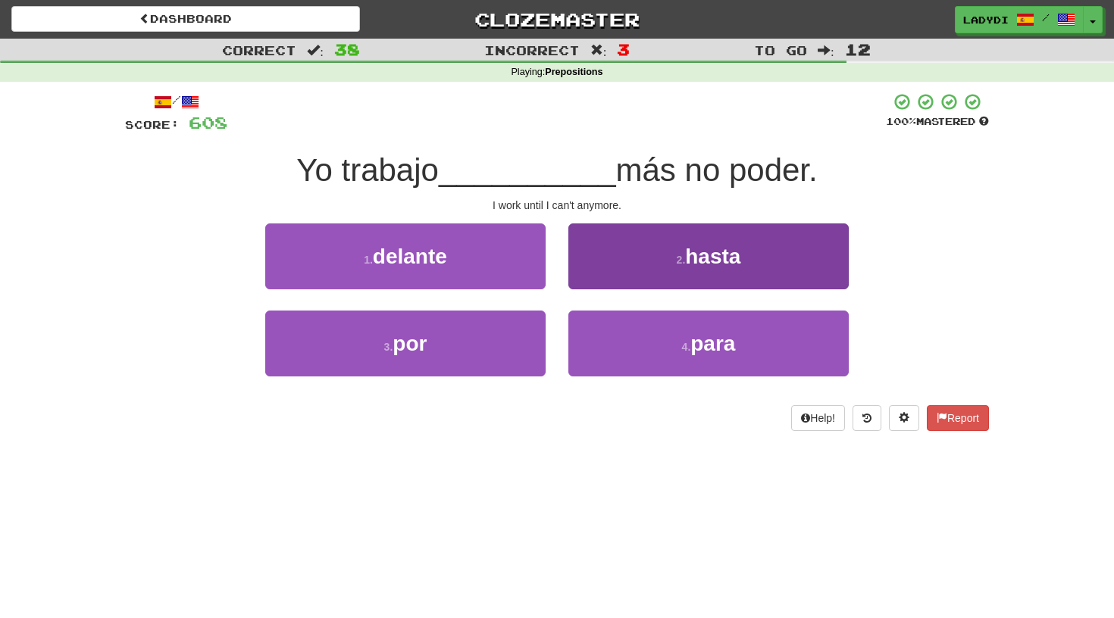
click at [632, 246] on button "2 . hasta" at bounding box center [708, 257] width 280 height 66
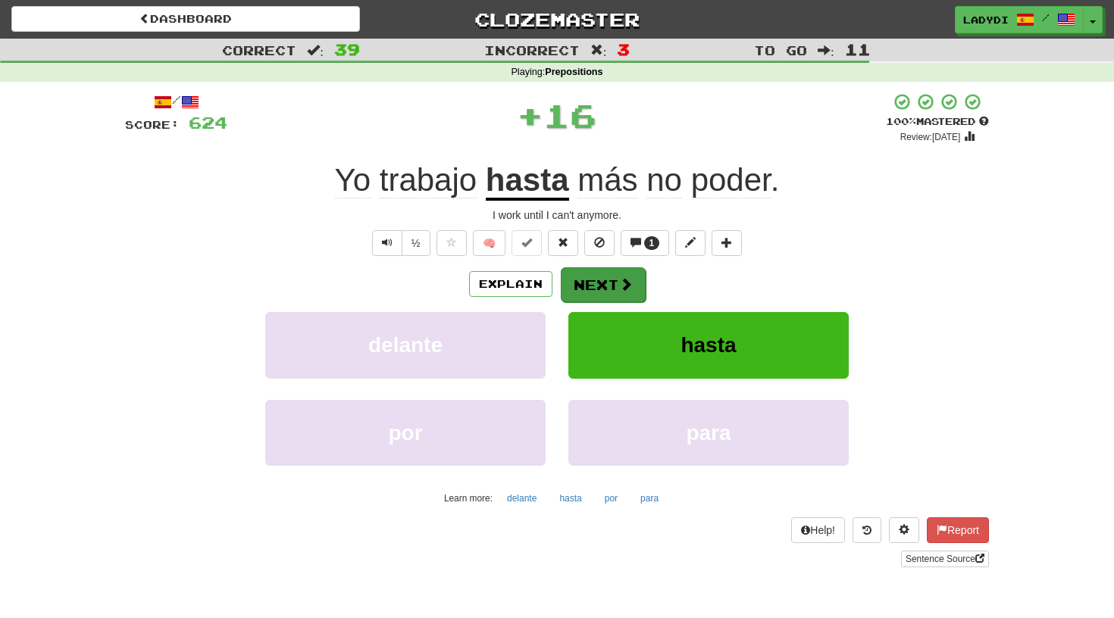
click at [610, 278] on button "Next" at bounding box center [603, 285] width 85 height 35
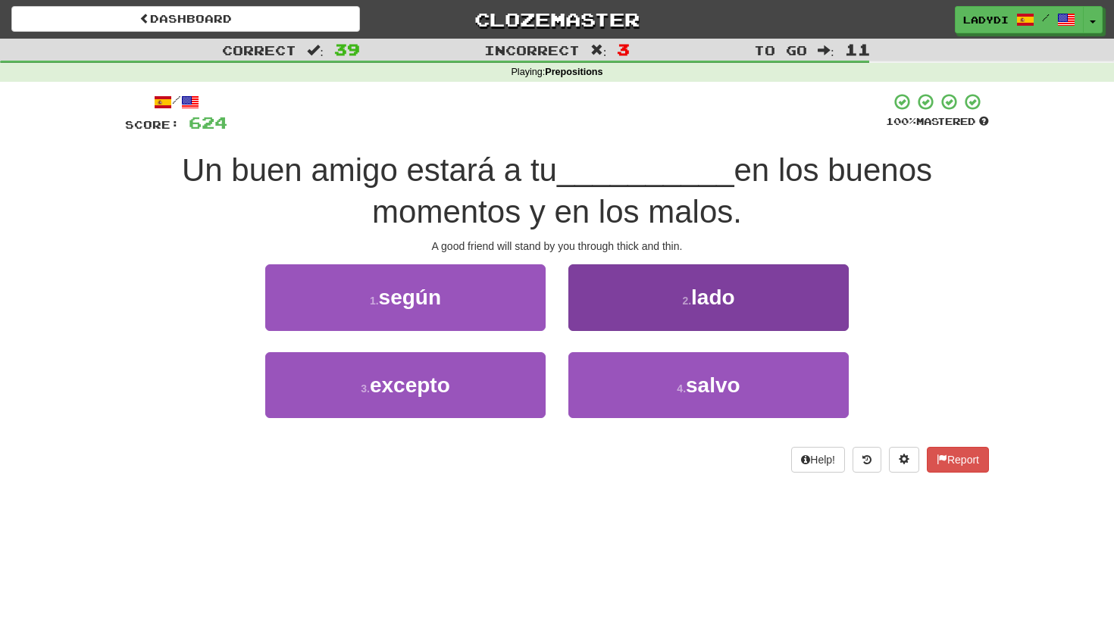
click at [612, 300] on button "2 . lado" at bounding box center [708, 297] width 280 height 66
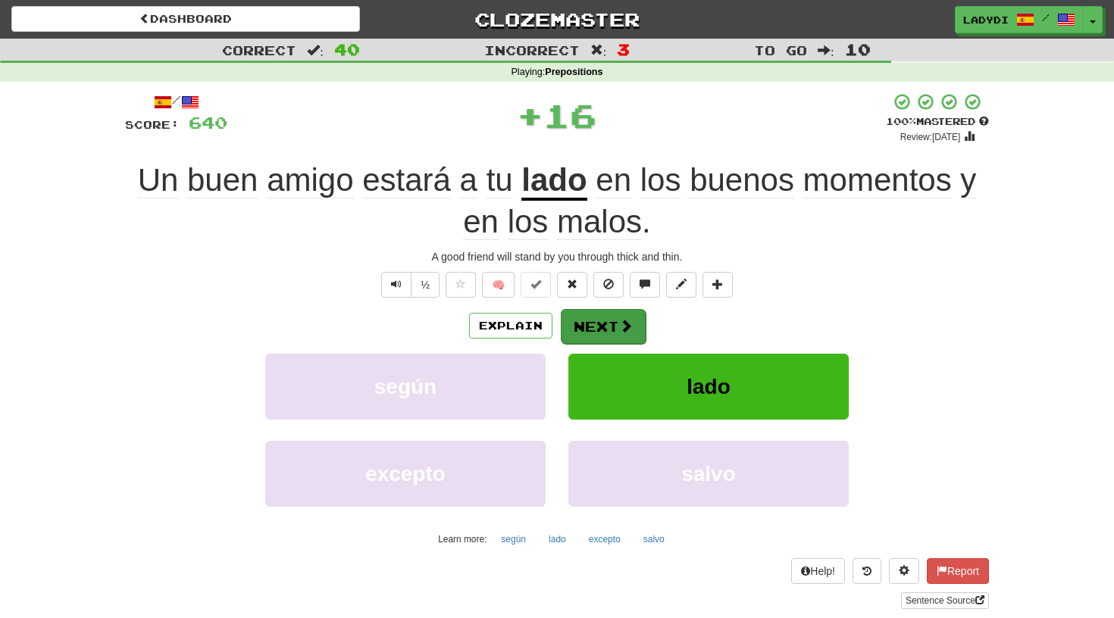
click at [600, 326] on button "Next" at bounding box center [603, 326] width 85 height 35
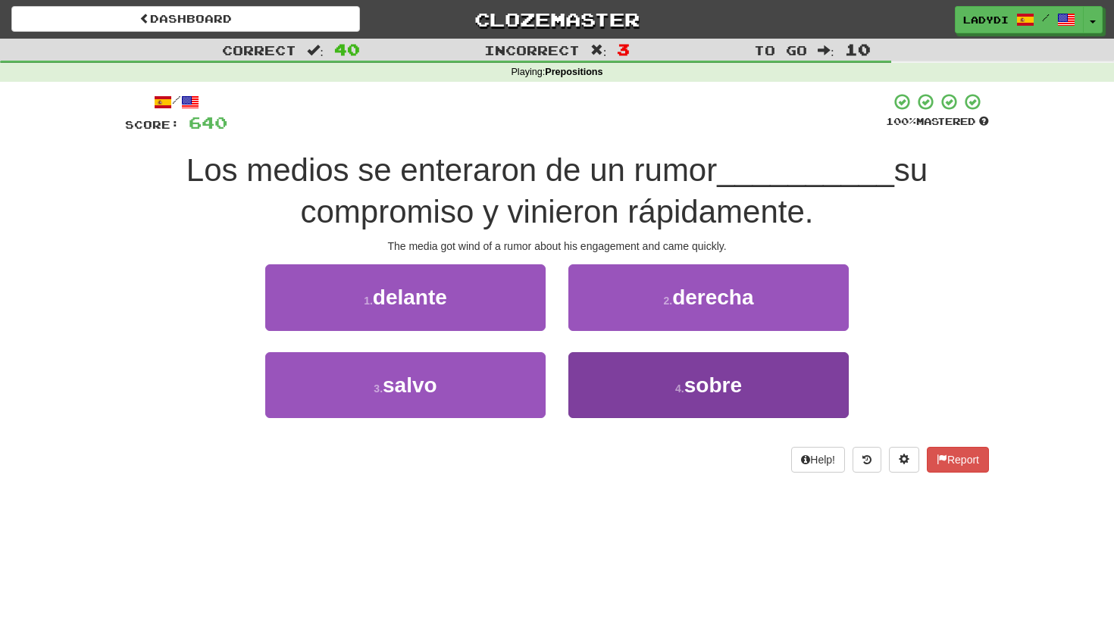
click at [602, 367] on button "4 . sobre" at bounding box center [708, 385] width 280 height 66
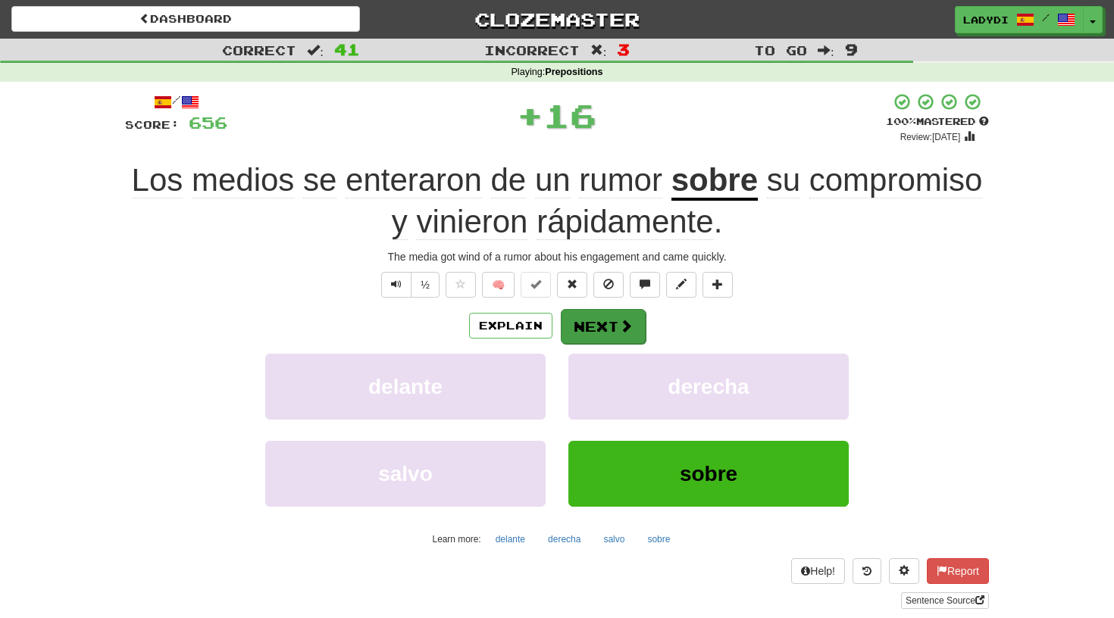
click at [581, 318] on button "Next" at bounding box center [603, 326] width 85 height 35
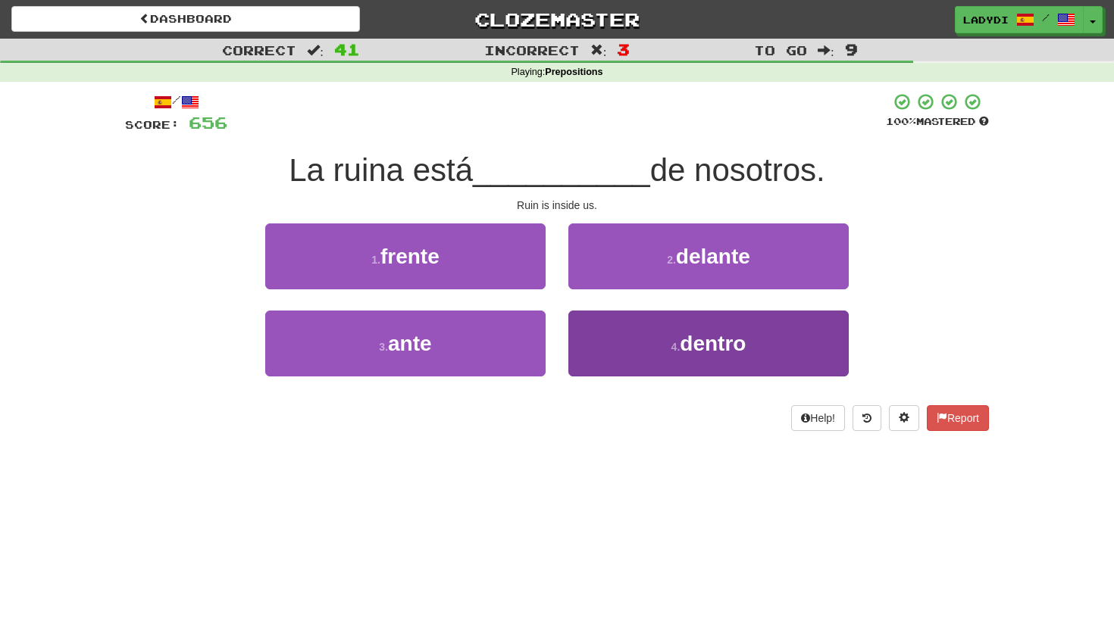
click at [605, 334] on button "4 . dentro" at bounding box center [708, 344] width 280 height 66
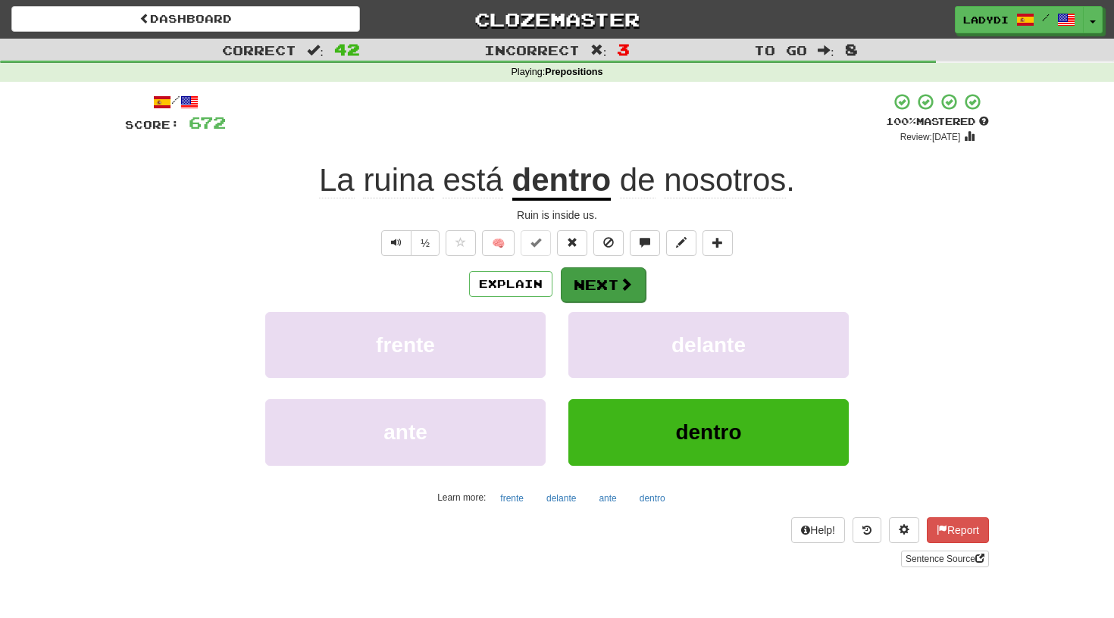
click at [602, 277] on button "Next" at bounding box center [603, 285] width 85 height 35
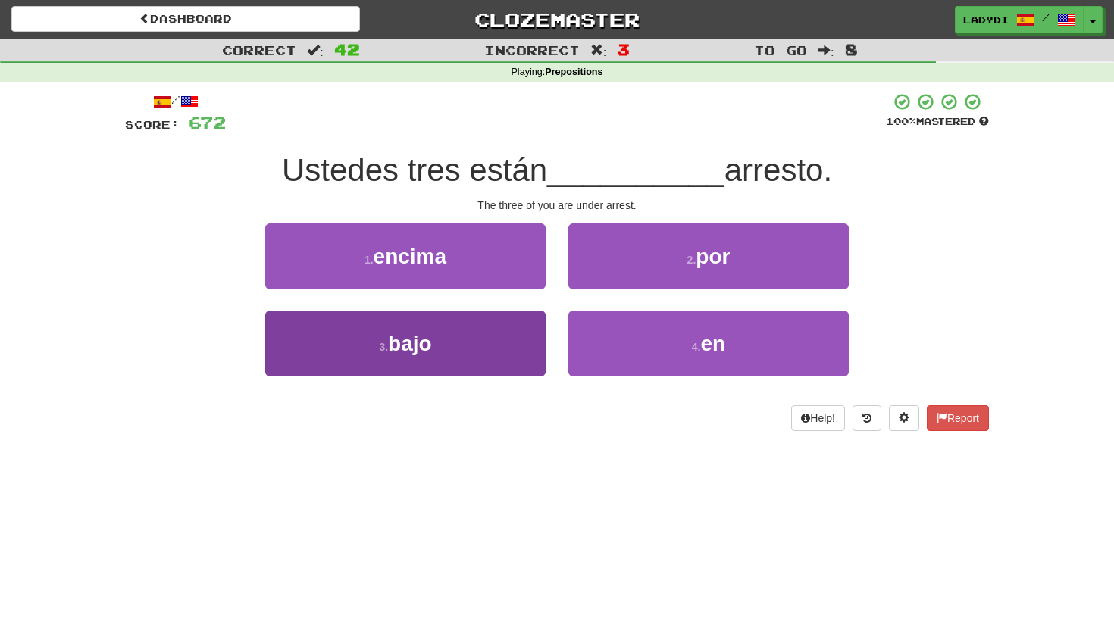
click at [503, 333] on button "3 . bajo" at bounding box center [405, 344] width 280 height 66
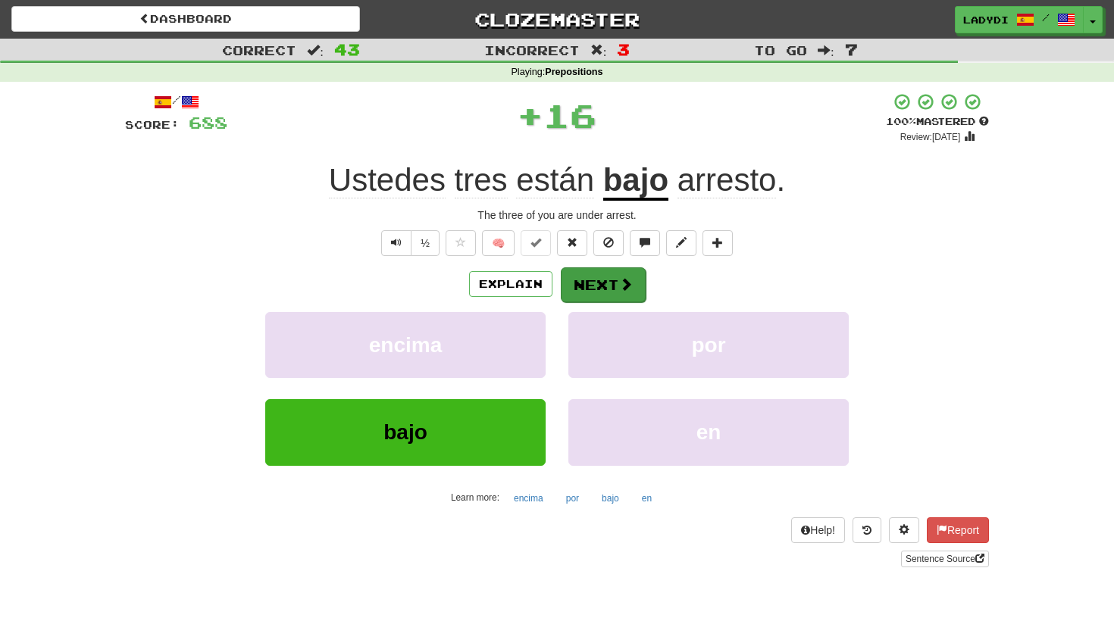
click at [594, 281] on button "Next" at bounding box center [603, 285] width 85 height 35
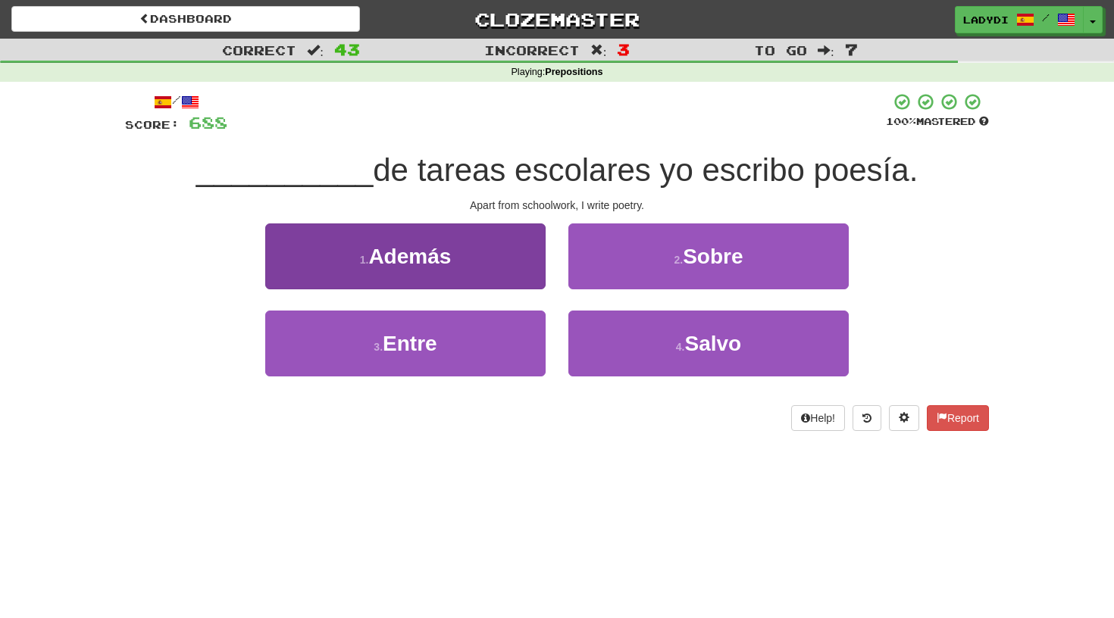
click at [506, 279] on button "1 . Además" at bounding box center [405, 257] width 280 height 66
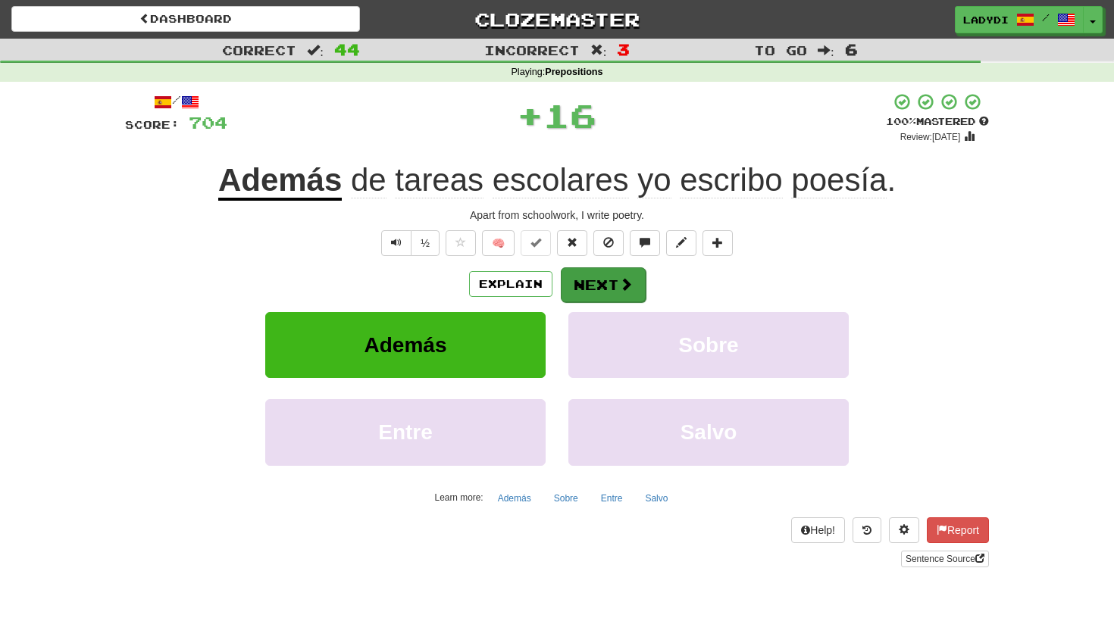
click at [584, 279] on button "Next" at bounding box center [603, 285] width 85 height 35
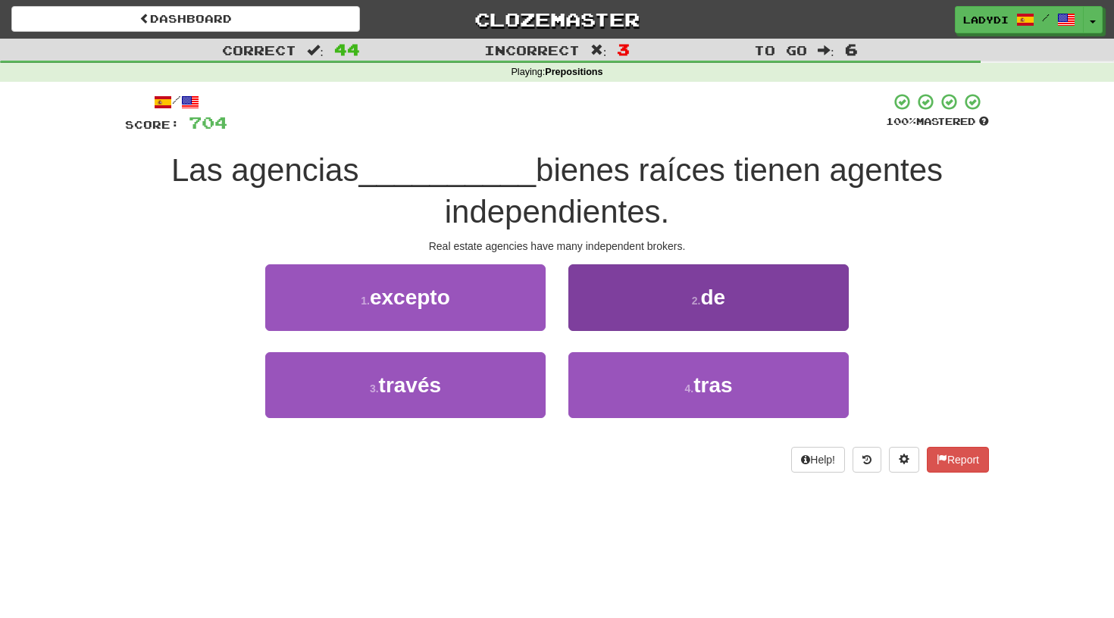
click at [618, 311] on button "2 . de" at bounding box center [708, 297] width 280 height 66
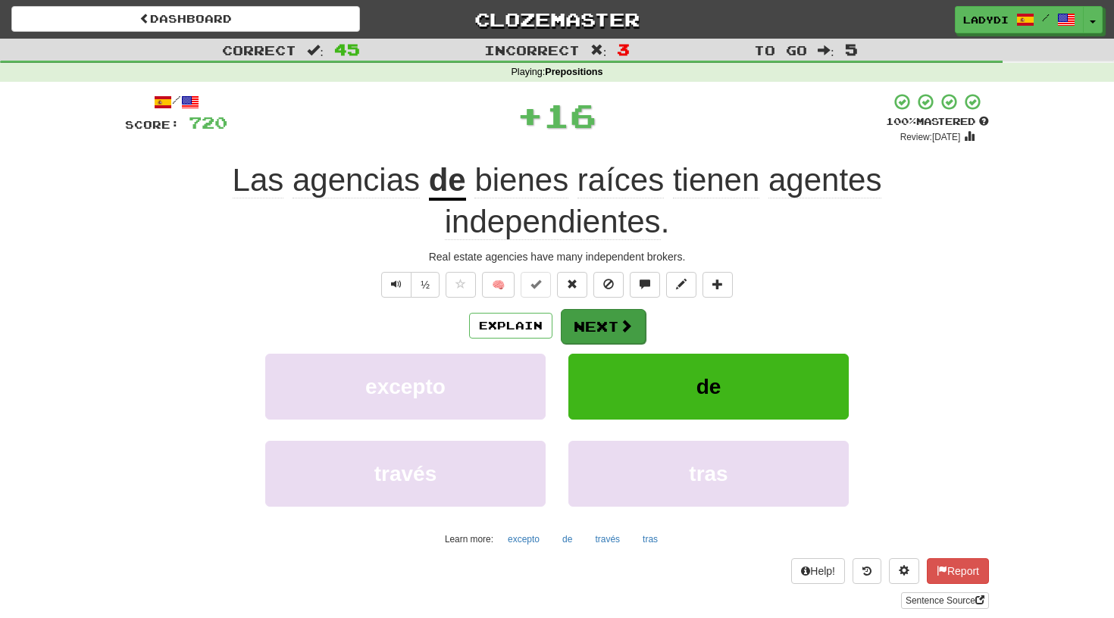
click at [596, 320] on button "Next" at bounding box center [603, 326] width 85 height 35
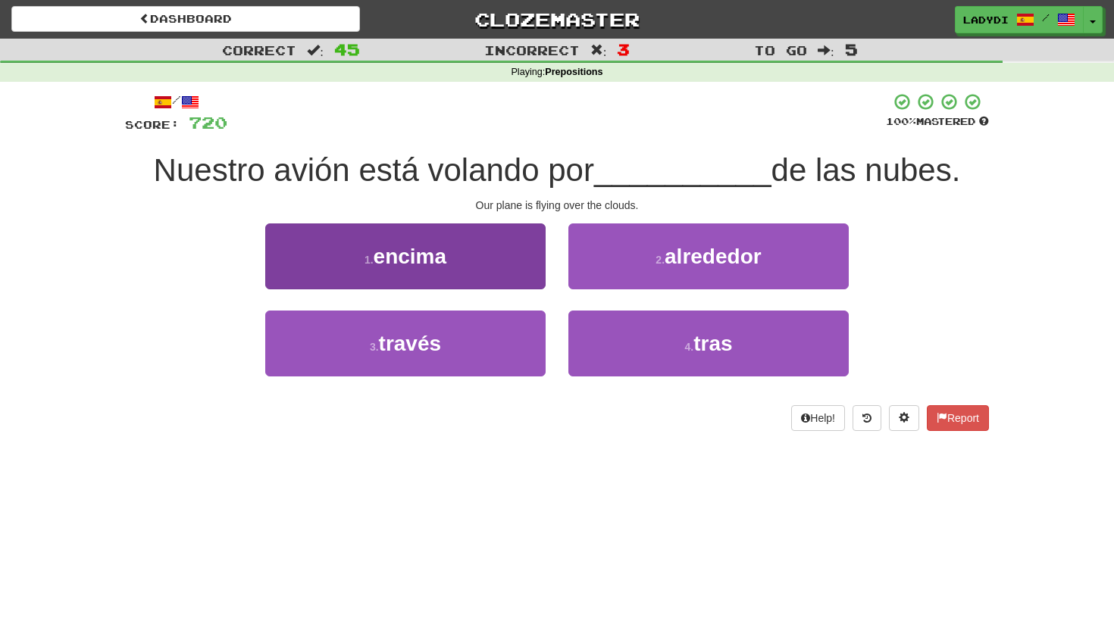
click at [531, 268] on button "1 . encima" at bounding box center [405, 257] width 280 height 66
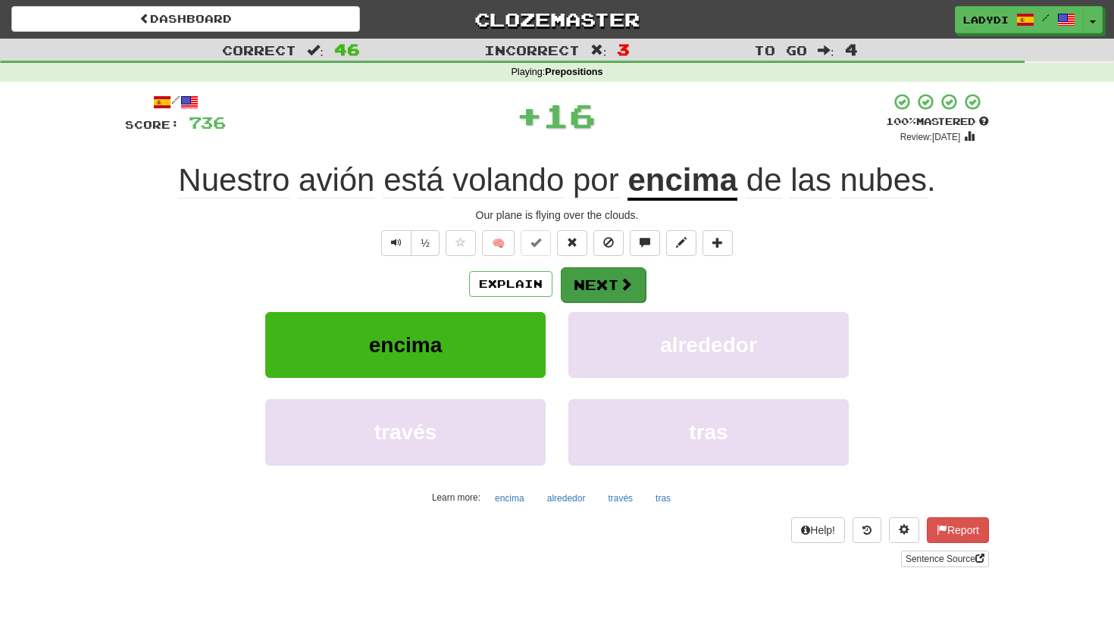
click at [584, 277] on button "Next" at bounding box center [603, 285] width 85 height 35
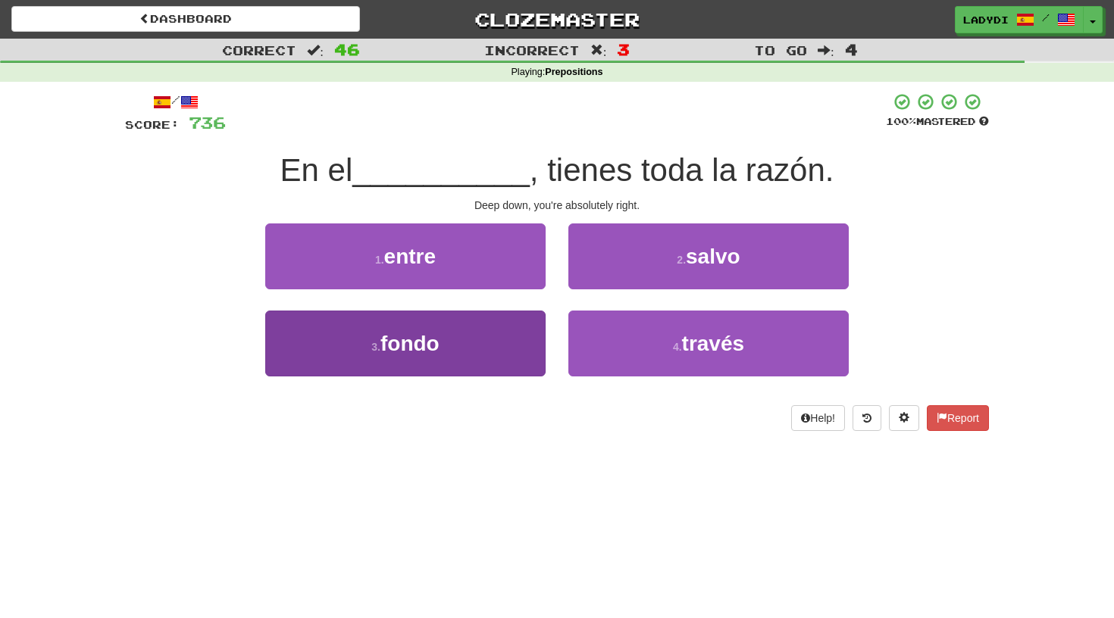
click at [523, 324] on button "3 . fondo" at bounding box center [405, 344] width 280 height 66
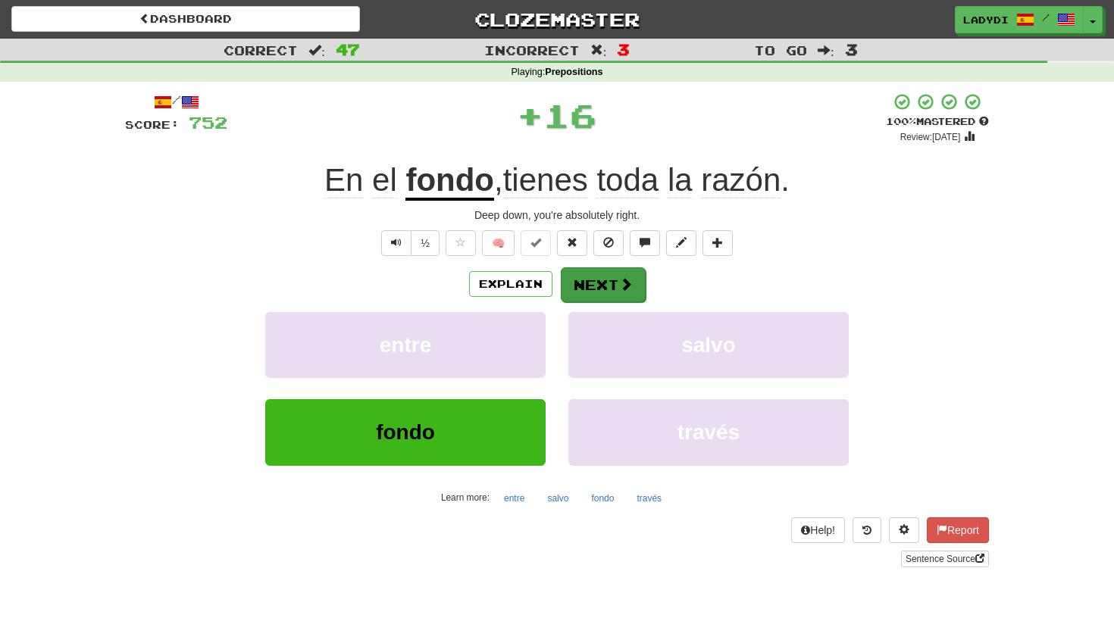
click at [591, 275] on button "Next" at bounding box center [603, 285] width 85 height 35
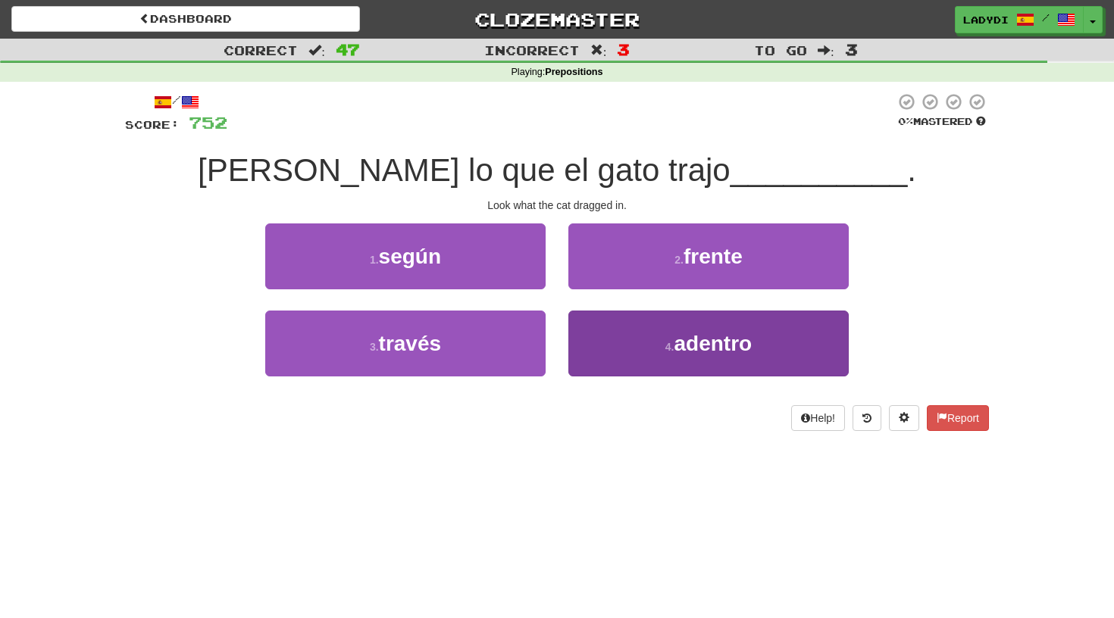
click at [605, 324] on button "4 . adentro" at bounding box center [708, 344] width 280 height 66
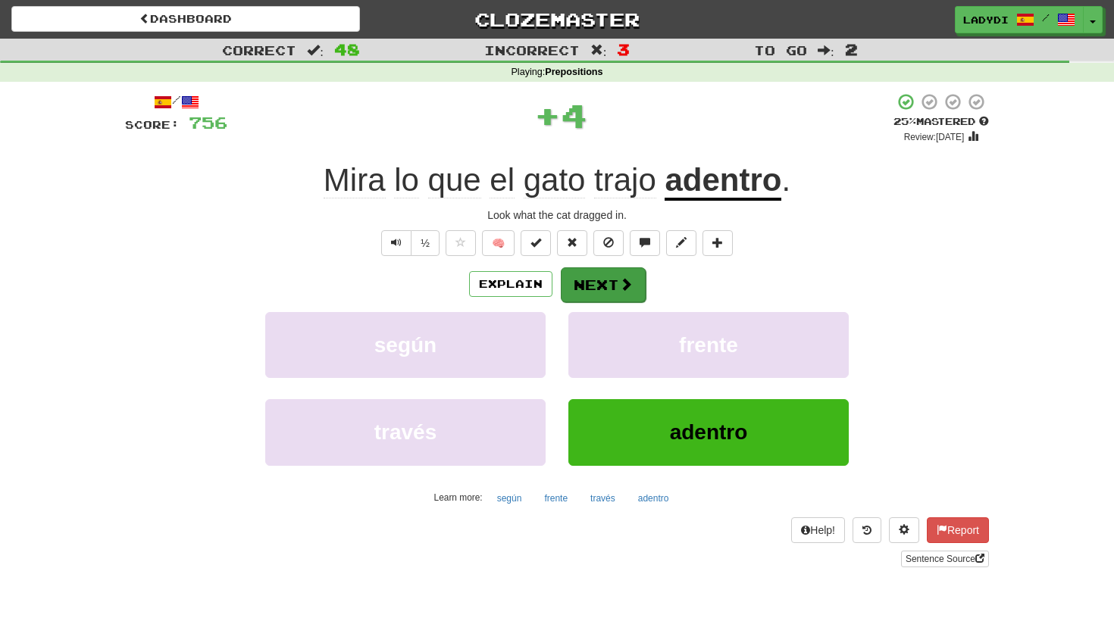
click at [589, 272] on button "Next" at bounding box center [603, 285] width 85 height 35
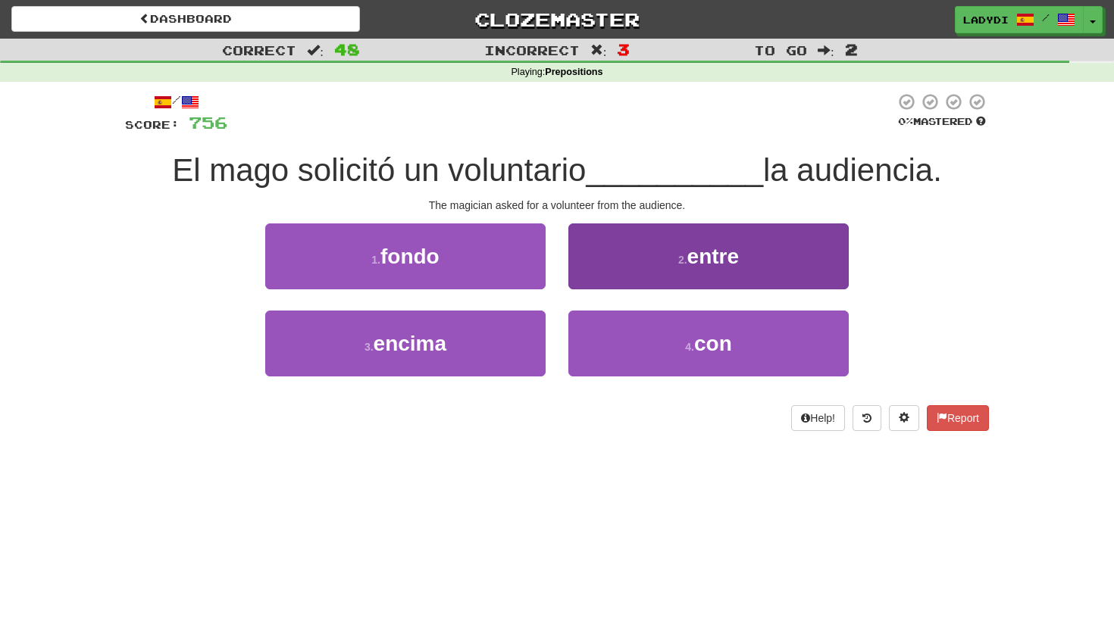
click at [609, 259] on button "2 . entre" at bounding box center [708, 257] width 280 height 66
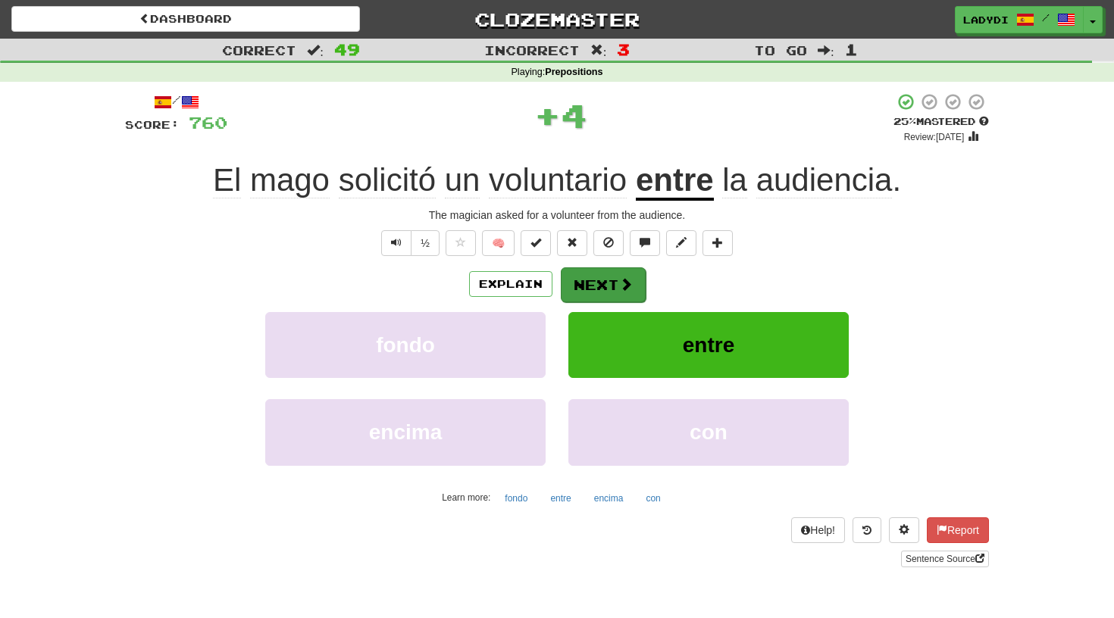
click at [599, 277] on button "Next" at bounding box center [603, 285] width 85 height 35
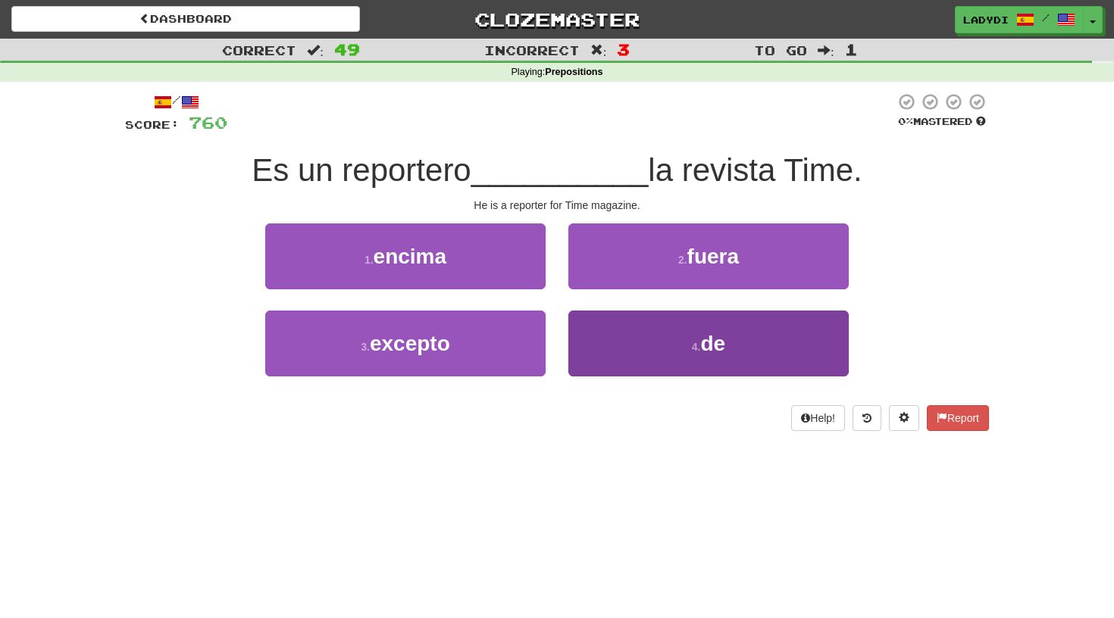
click at [596, 339] on button "4 . de" at bounding box center [708, 344] width 280 height 66
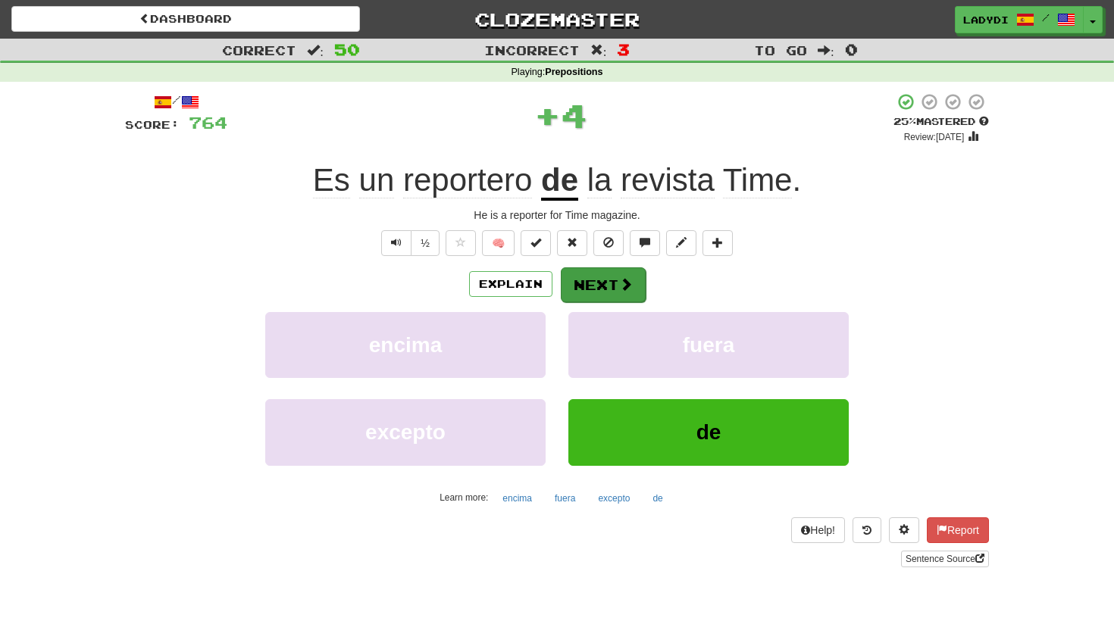
click at [584, 282] on button "Next" at bounding box center [603, 285] width 85 height 35
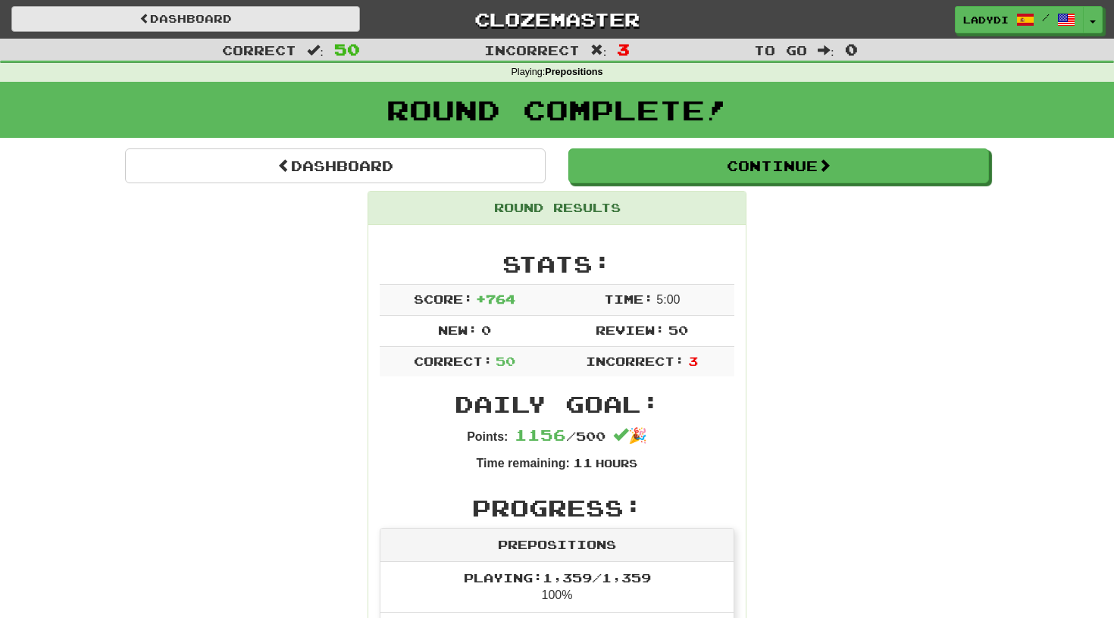
click at [203, 15] on link "Dashboard" at bounding box center [185, 19] width 349 height 26
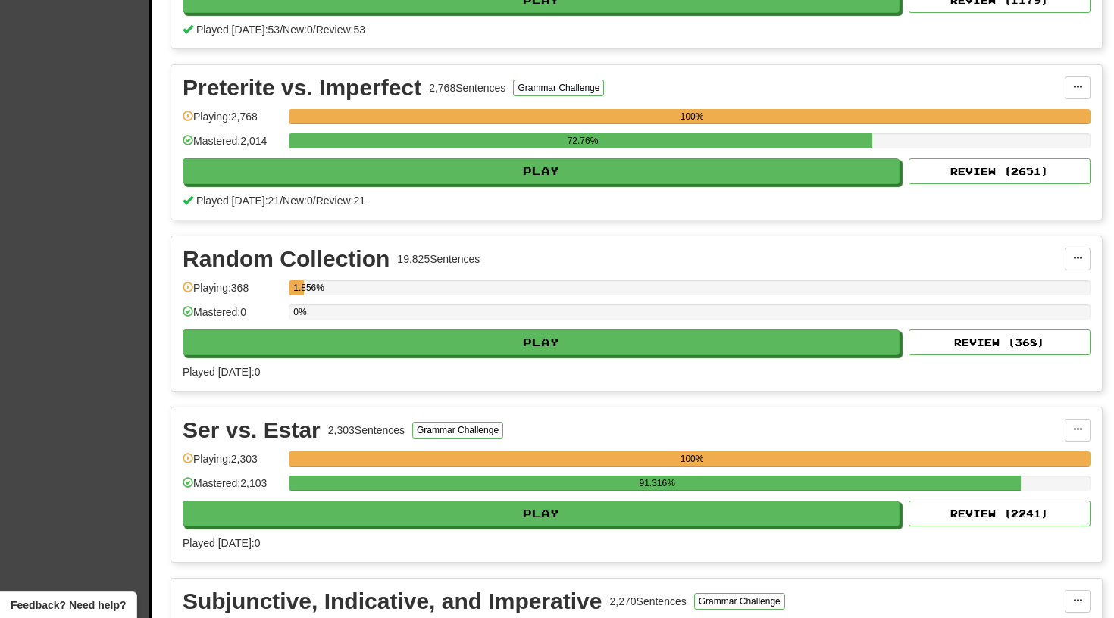
scroll to position [3190, 0]
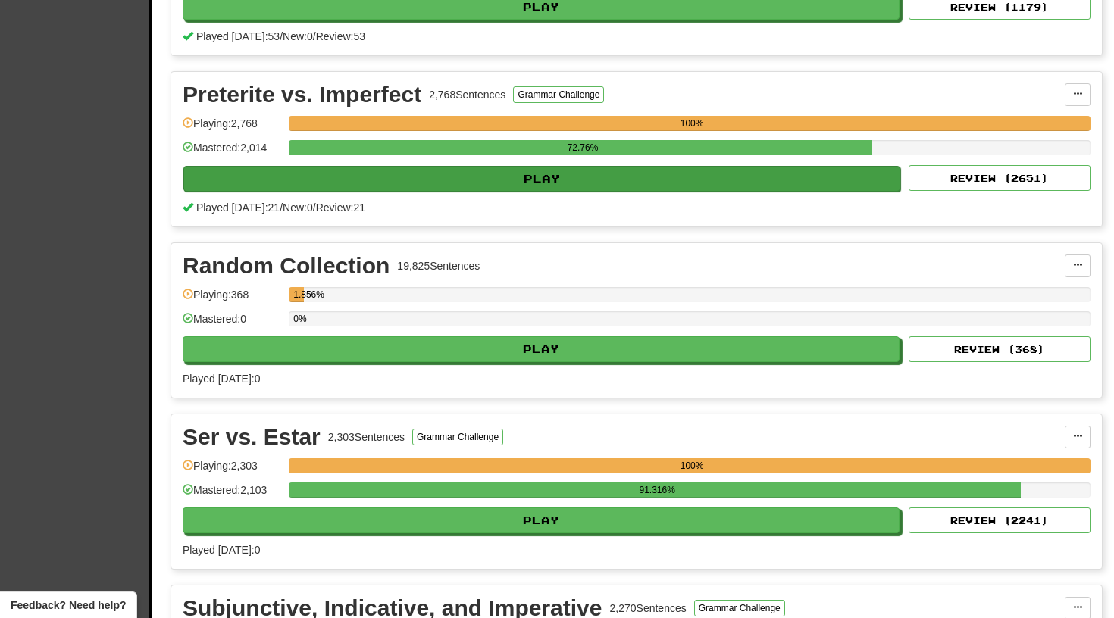
click at [557, 180] on button "Play" at bounding box center [541, 179] width 717 height 26
select select "**"
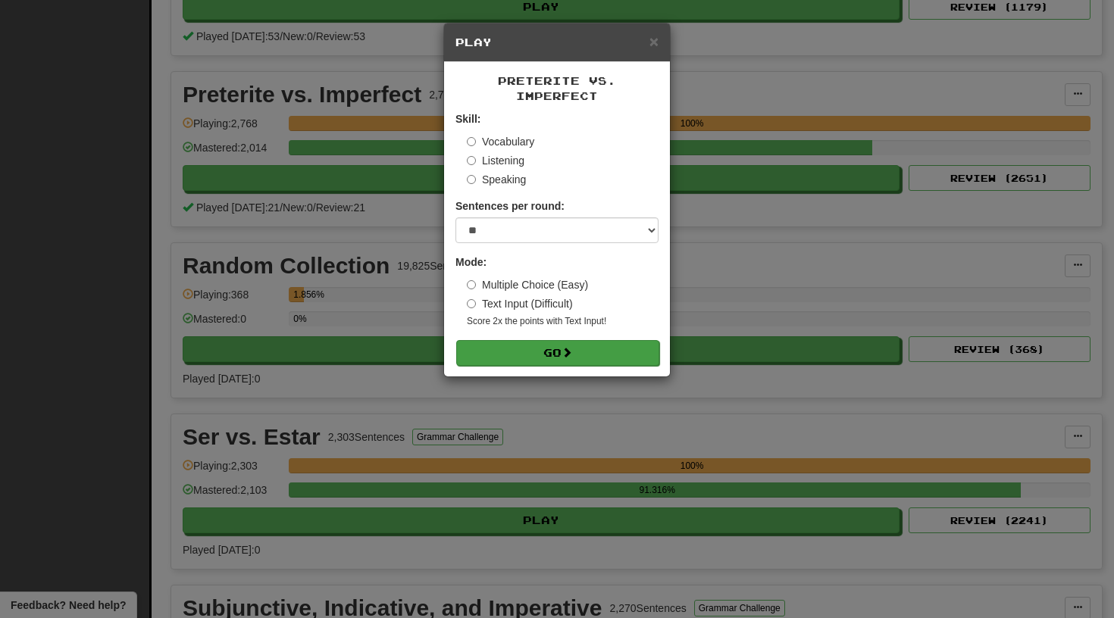
click at [548, 340] on button "Go" at bounding box center [557, 353] width 203 height 26
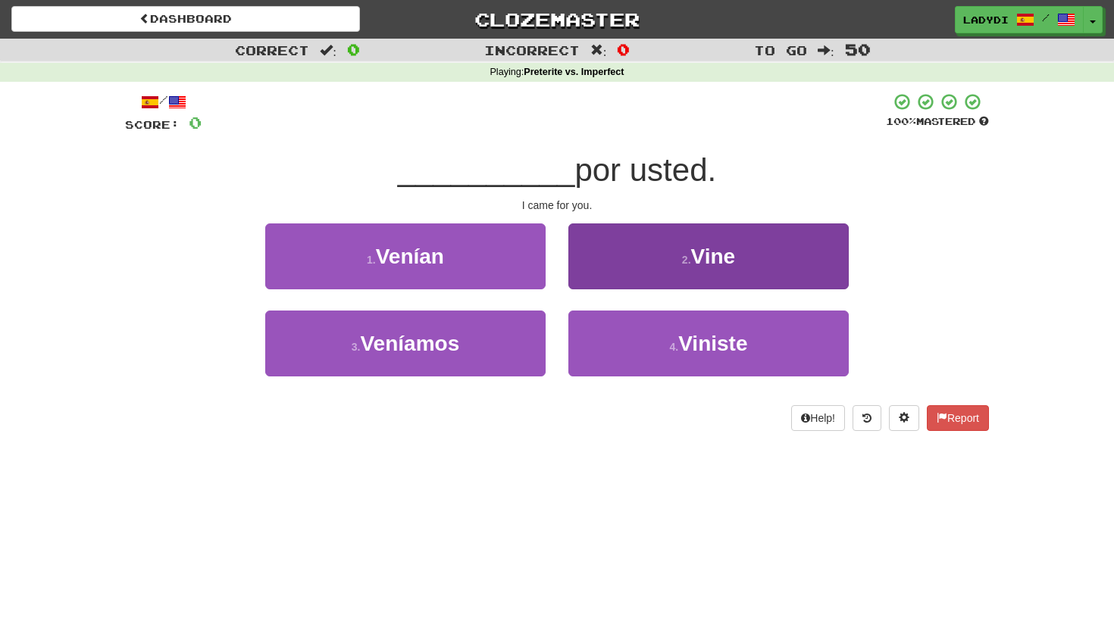
click at [612, 246] on button "2 . Vine" at bounding box center [708, 257] width 280 height 66
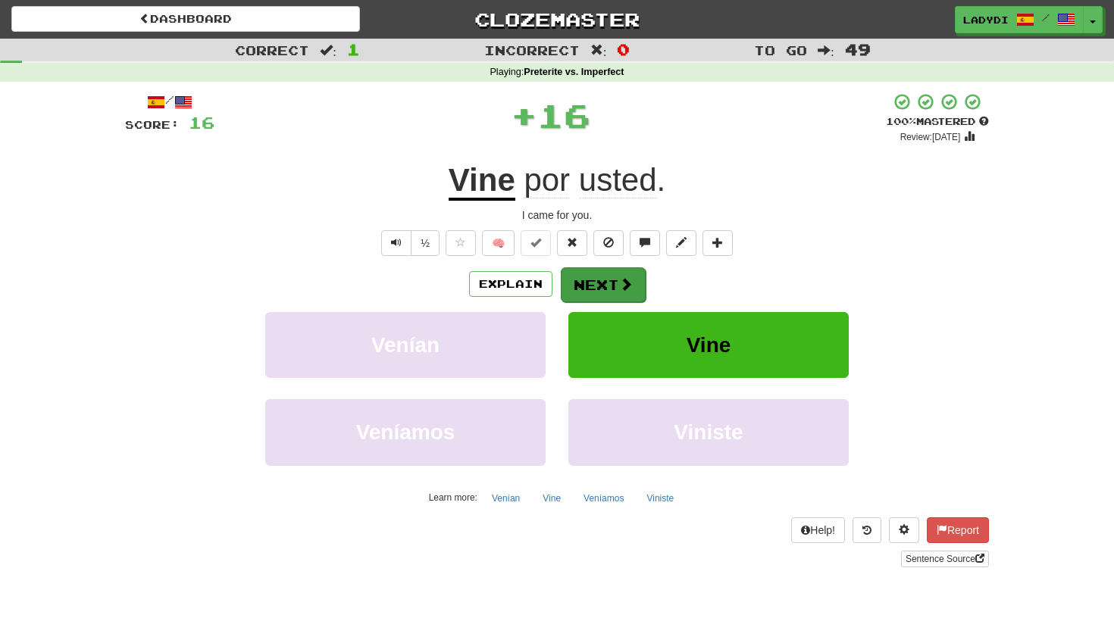
click at [592, 282] on button "Next" at bounding box center [603, 285] width 85 height 35
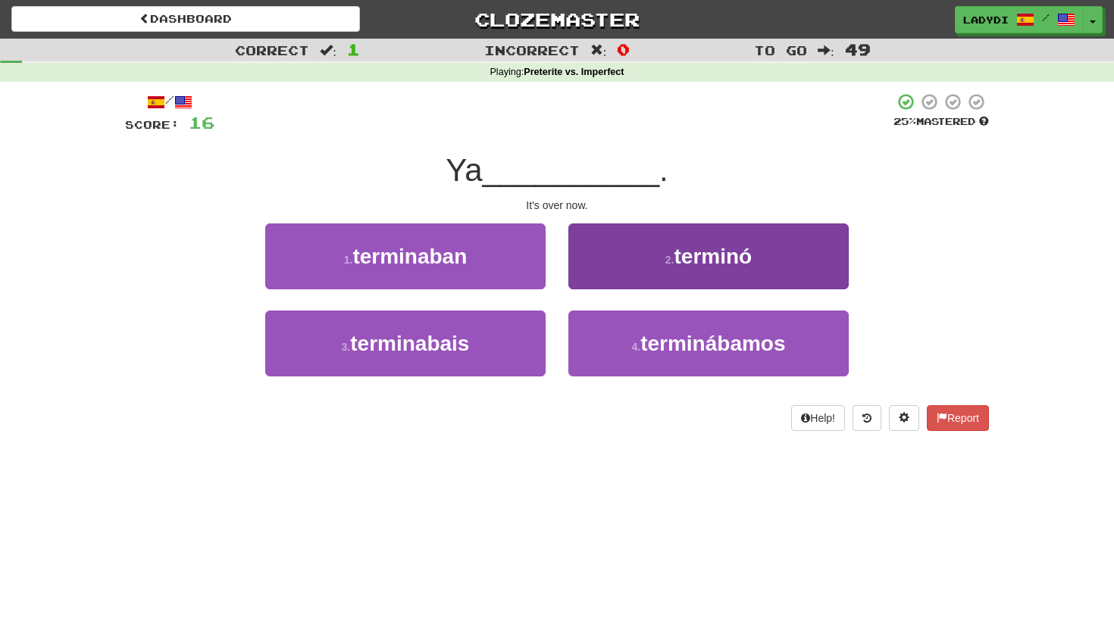
click at [662, 252] on button "2 . terminó" at bounding box center [708, 257] width 280 height 66
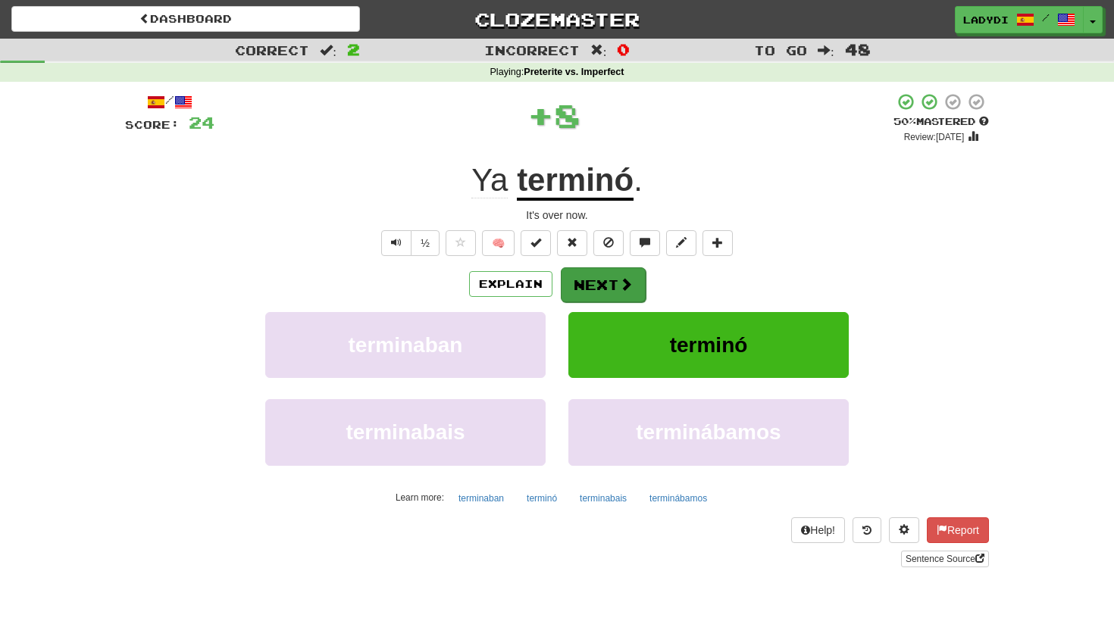
click at [610, 277] on button "Next" at bounding box center [603, 285] width 85 height 35
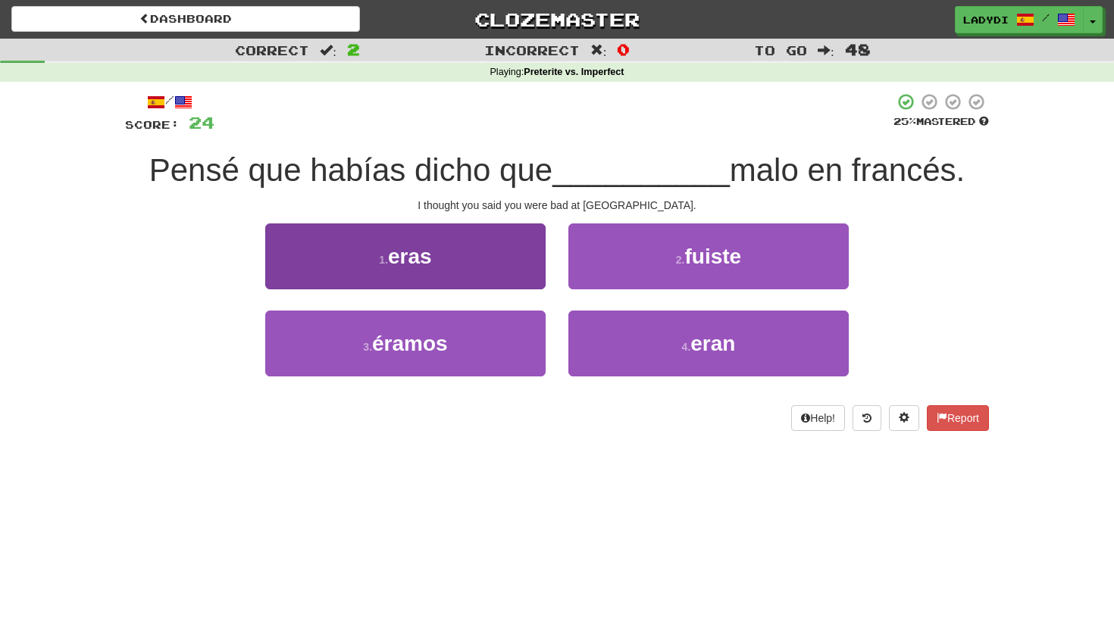
click at [531, 265] on button "1 . eras" at bounding box center [405, 257] width 280 height 66
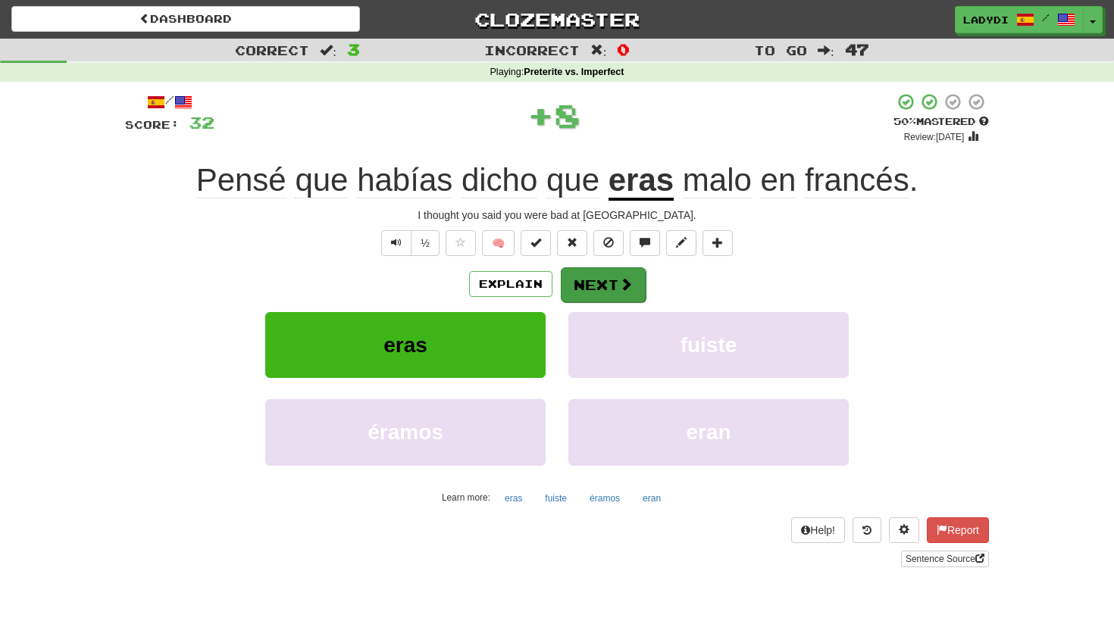
click at [603, 280] on button "Next" at bounding box center [603, 285] width 85 height 35
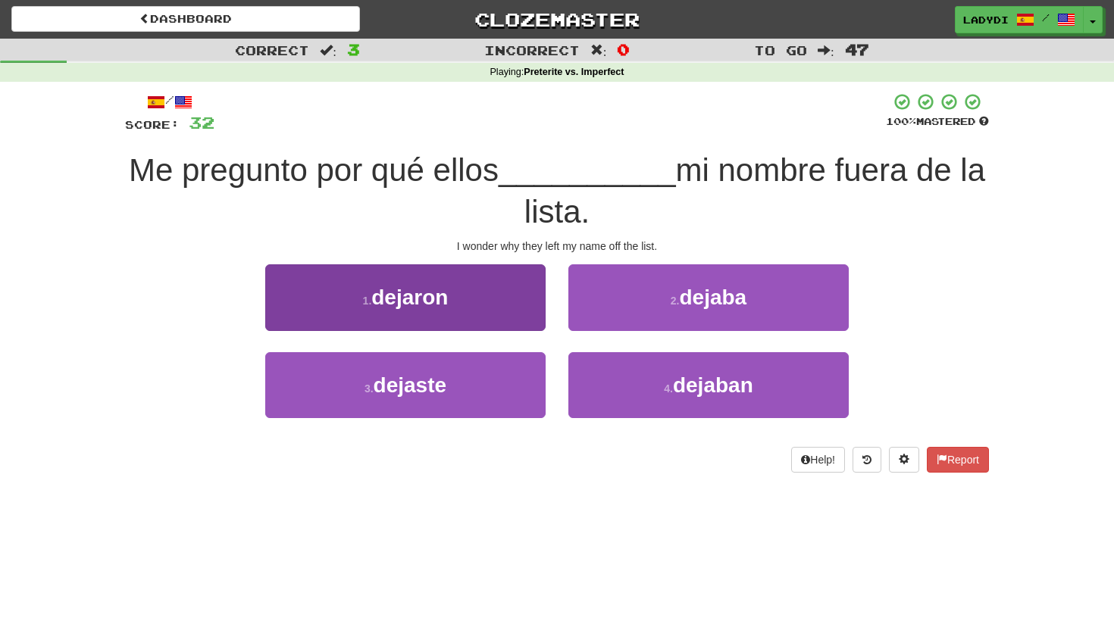
click at [487, 317] on button "1 . dejaron" at bounding box center [405, 297] width 280 height 66
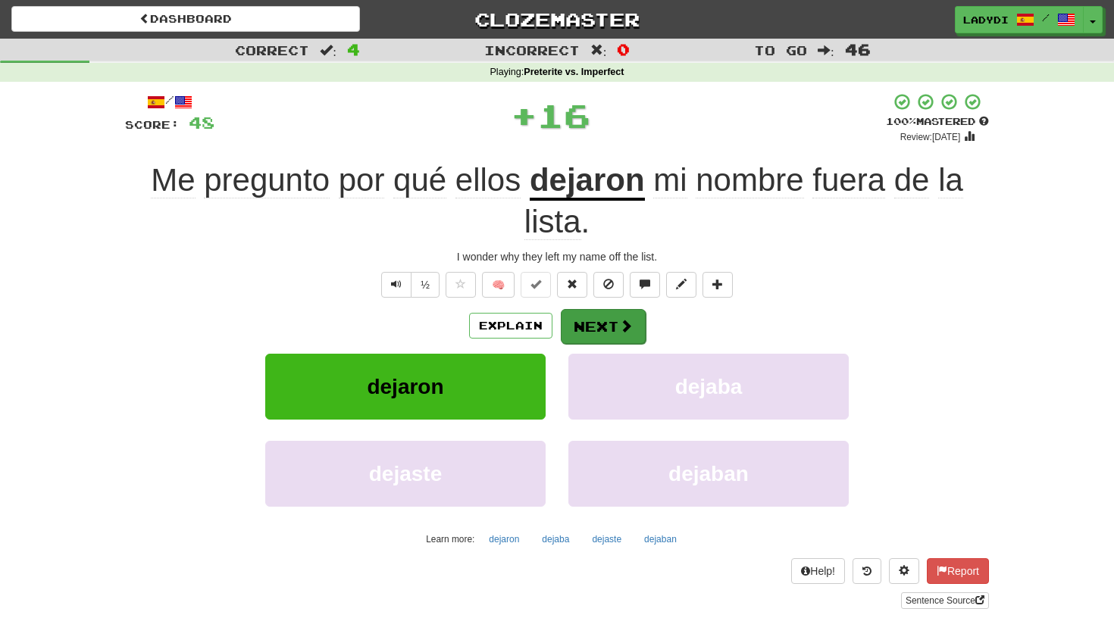
click at [608, 317] on button "Next" at bounding box center [603, 326] width 85 height 35
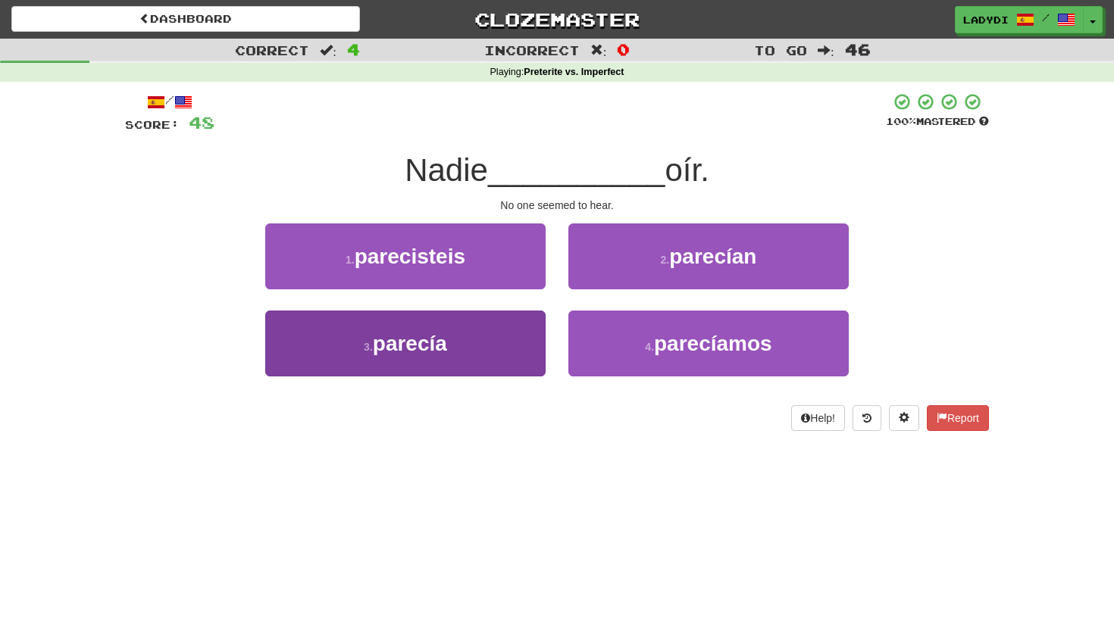
click at [503, 332] on button "3 . parecía" at bounding box center [405, 344] width 280 height 66
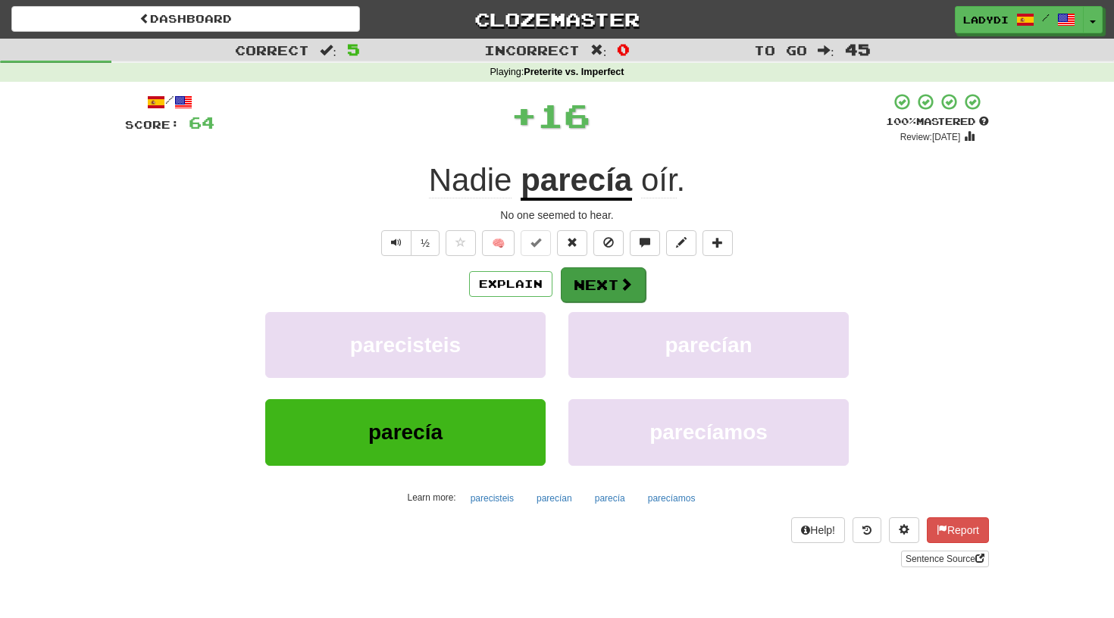
click at [595, 283] on button "Next" at bounding box center [603, 285] width 85 height 35
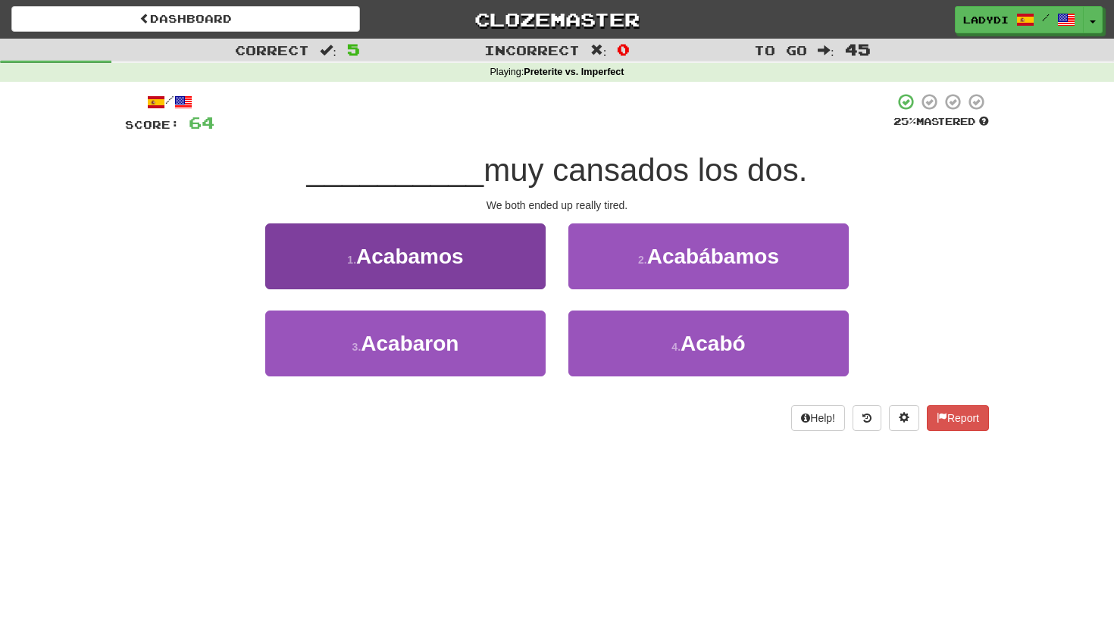
click at [509, 258] on button "1 . Acabamos" at bounding box center [405, 257] width 280 height 66
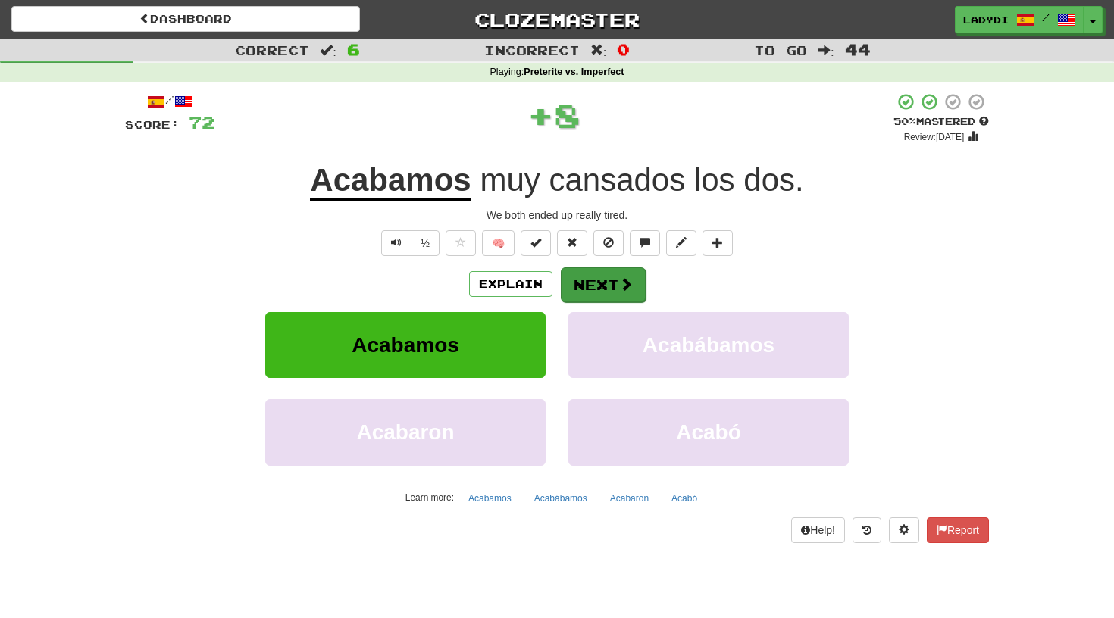
click at [587, 280] on button "Next" at bounding box center [603, 285] width 85 height 35
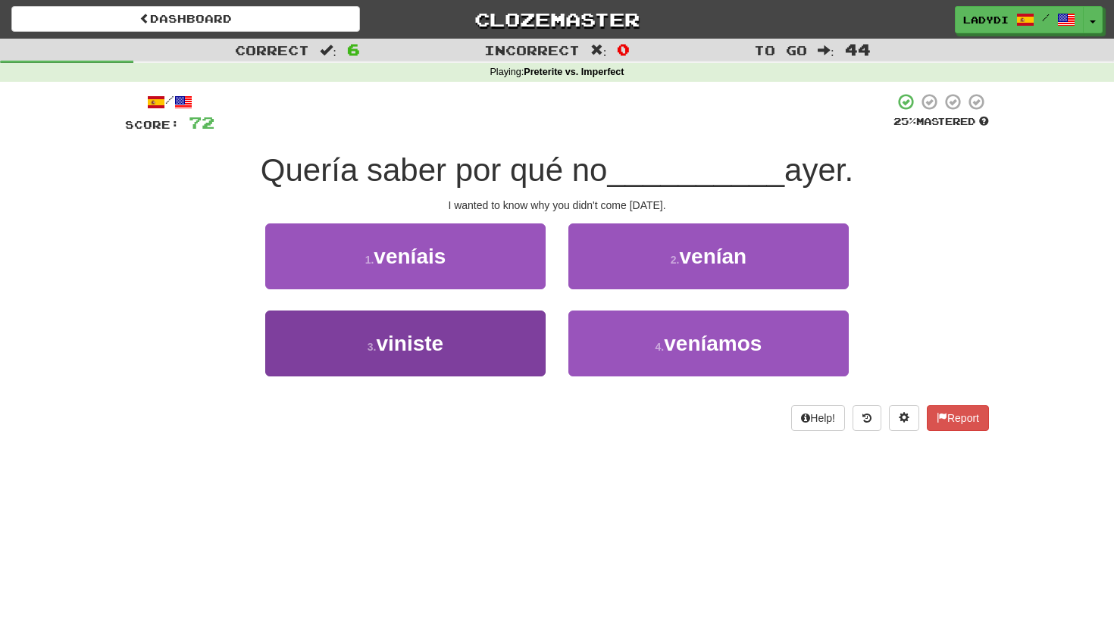
click at [493, 340] on button "3 . viniste" at bounding box center [405, 344] width 280 height 66
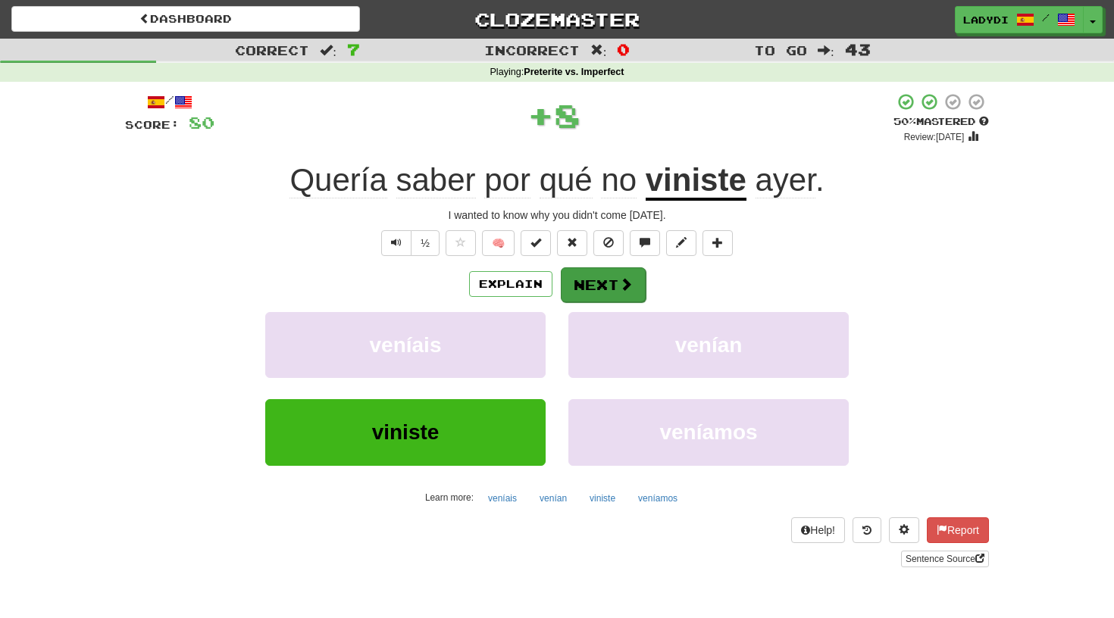
click at [589, 286] on button "Next" at bounding box center [603, 285] width 85 height 35
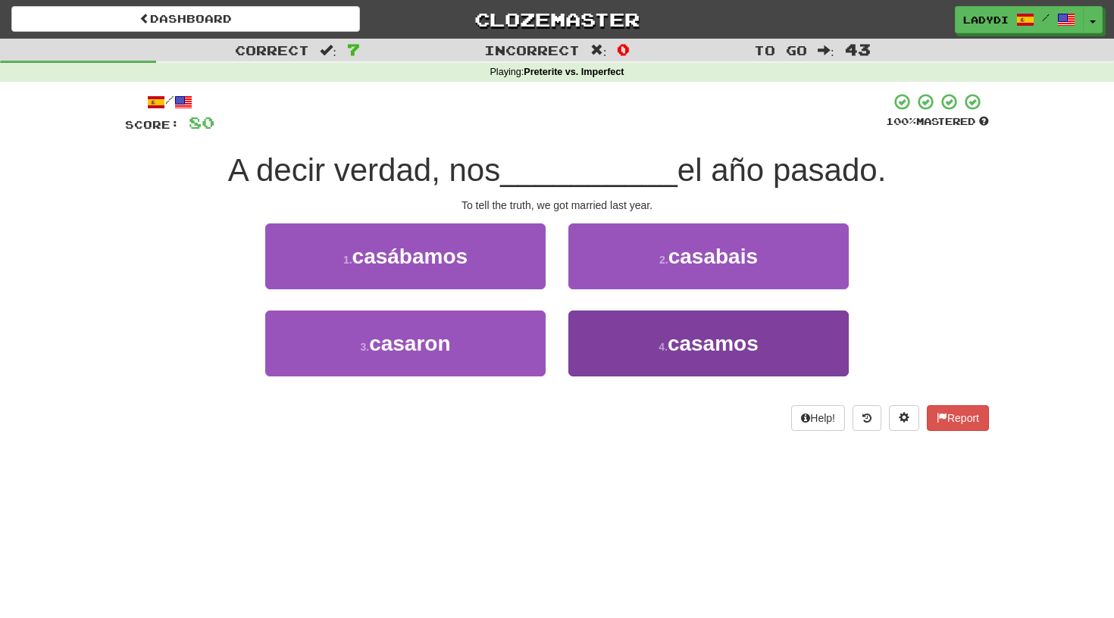
click at [601, 338] on button "4 . casamos" at bounding box center [708, 344] width 280 height 66
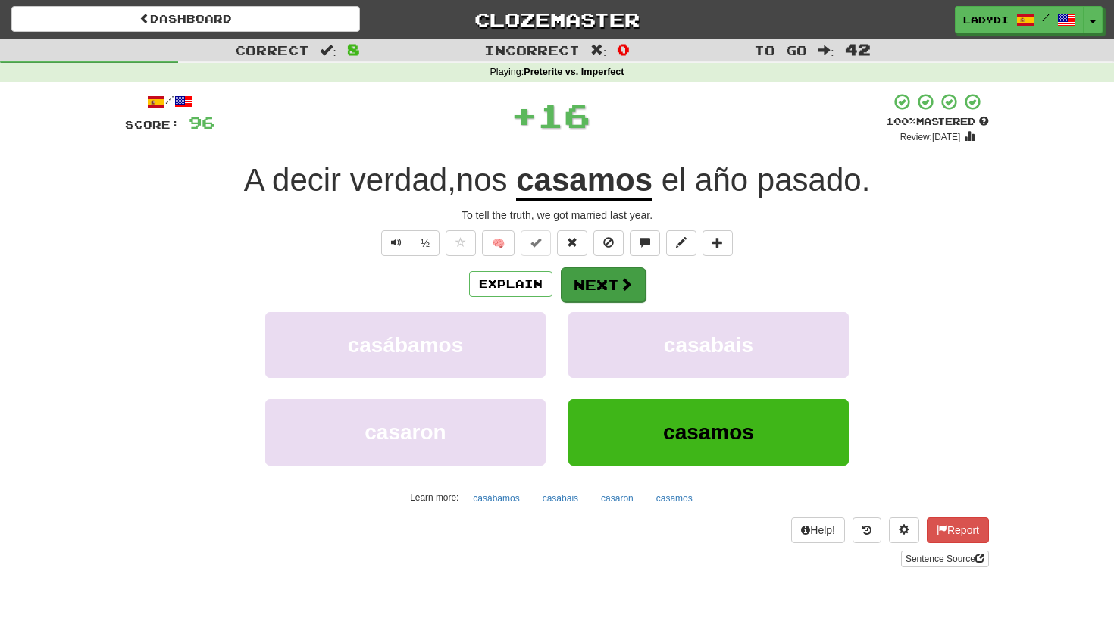
click at [587, 277] on button "Next" at bounding box center [603, 285] width 85 height 35
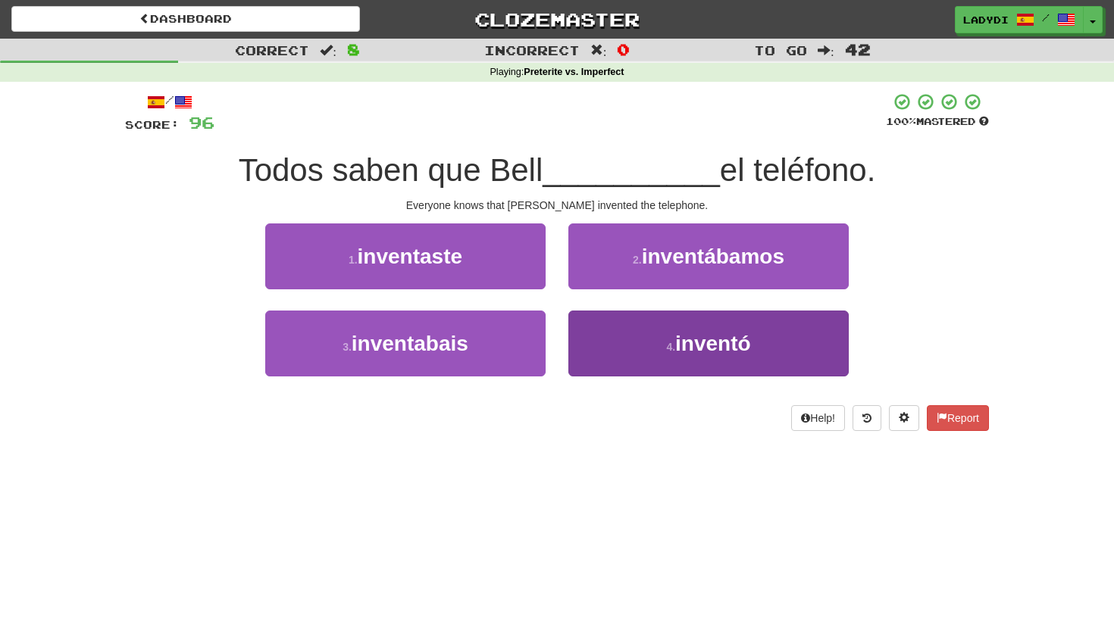
click at [598, 332] on button "4 . inventó" at bounding box center [708, 344] width 280 height 66
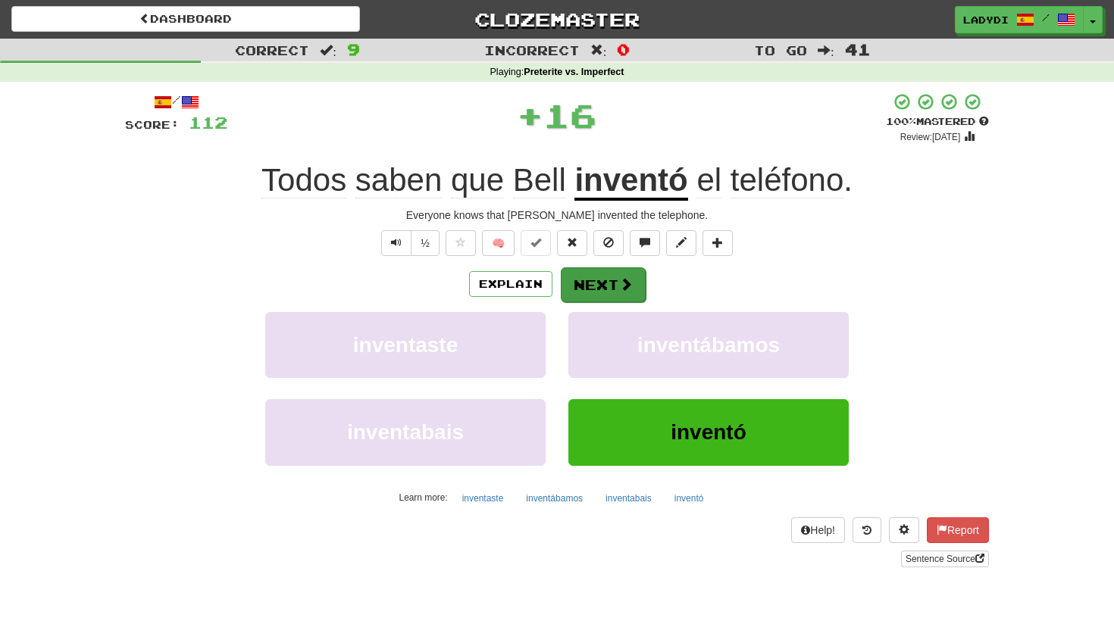
click at [589, 281] on button "Next" at bounding box center [603, 285] width 85 height 35
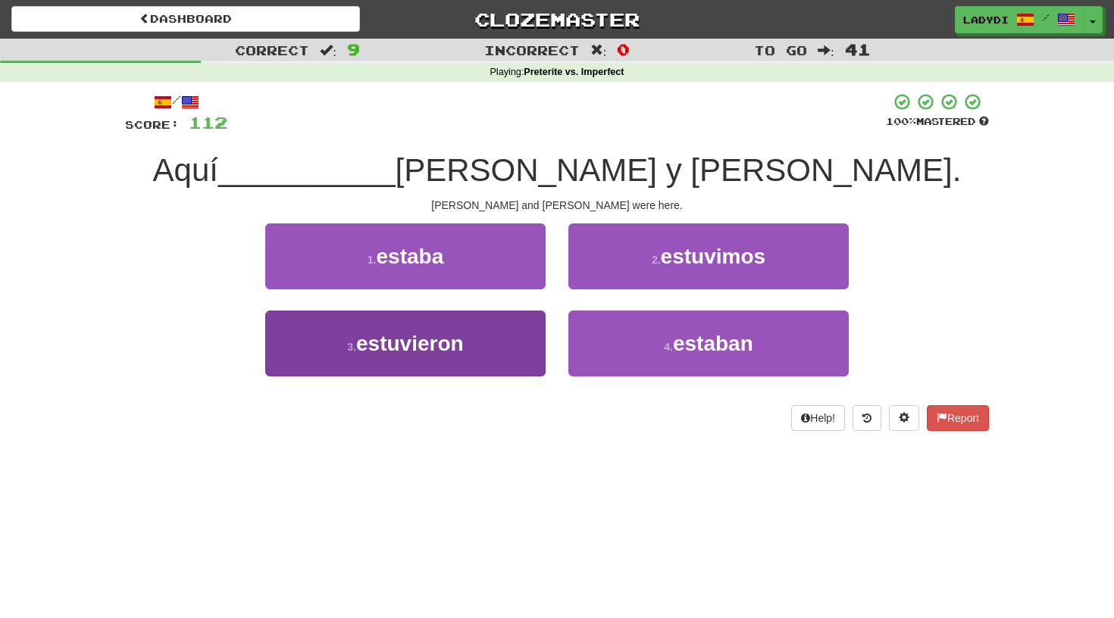
click at [507, 339] on button "3 . estuvieron" at bounding box center [405, 344] width 280 height 66
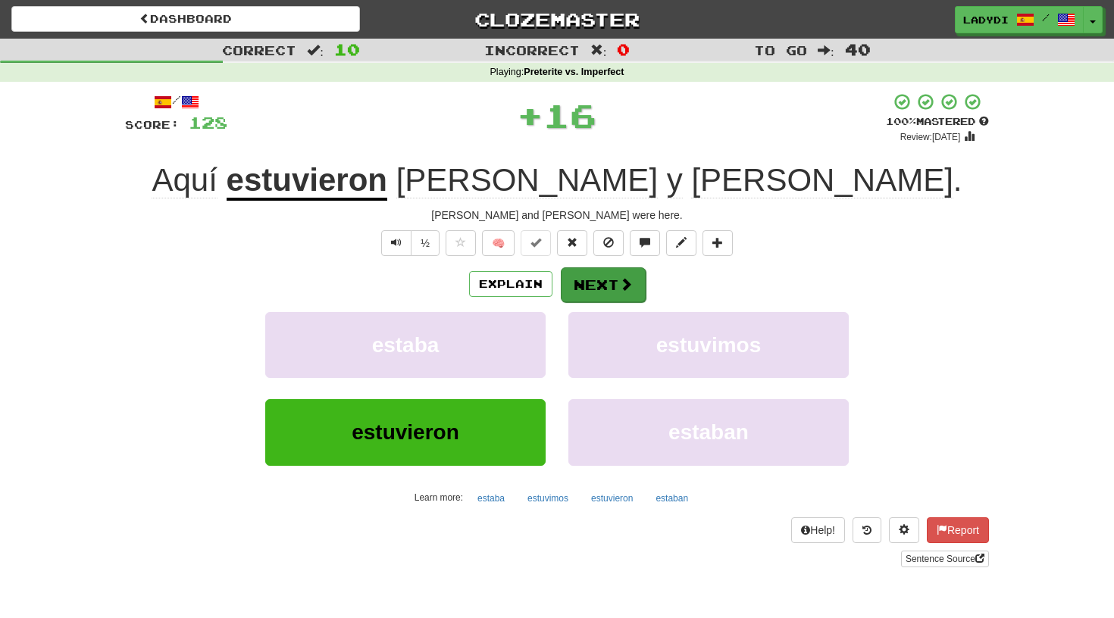
click at [593, 278] on button "Next" at bounding box center [603, 285] width 85 height 35
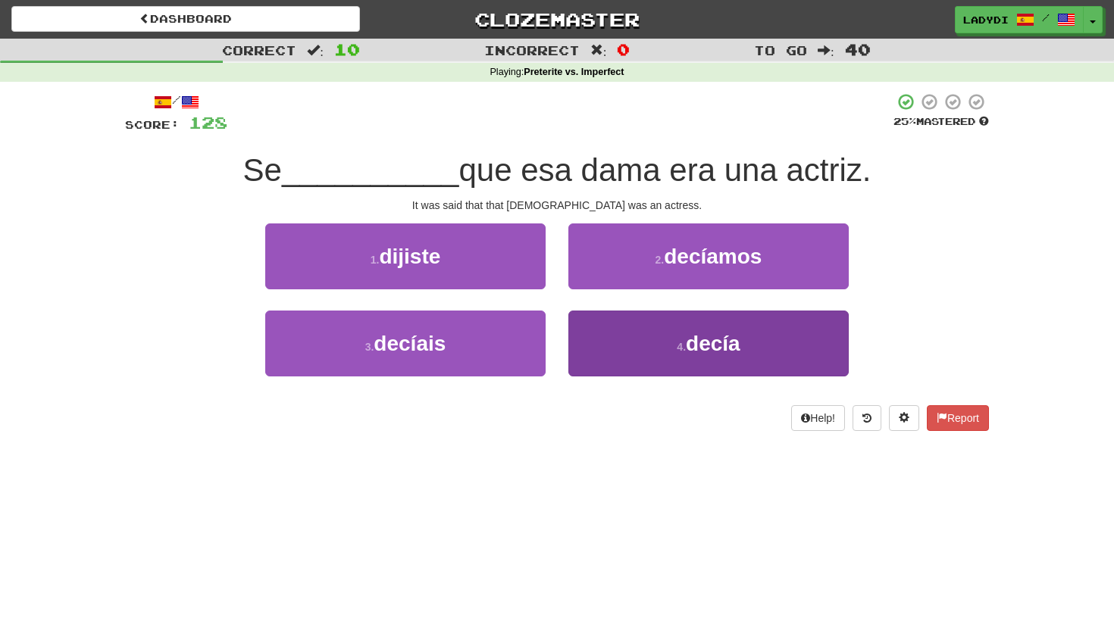
click at [646, 343] on button "4 . decía" at bounding box center [708, 344] width 280 height 66
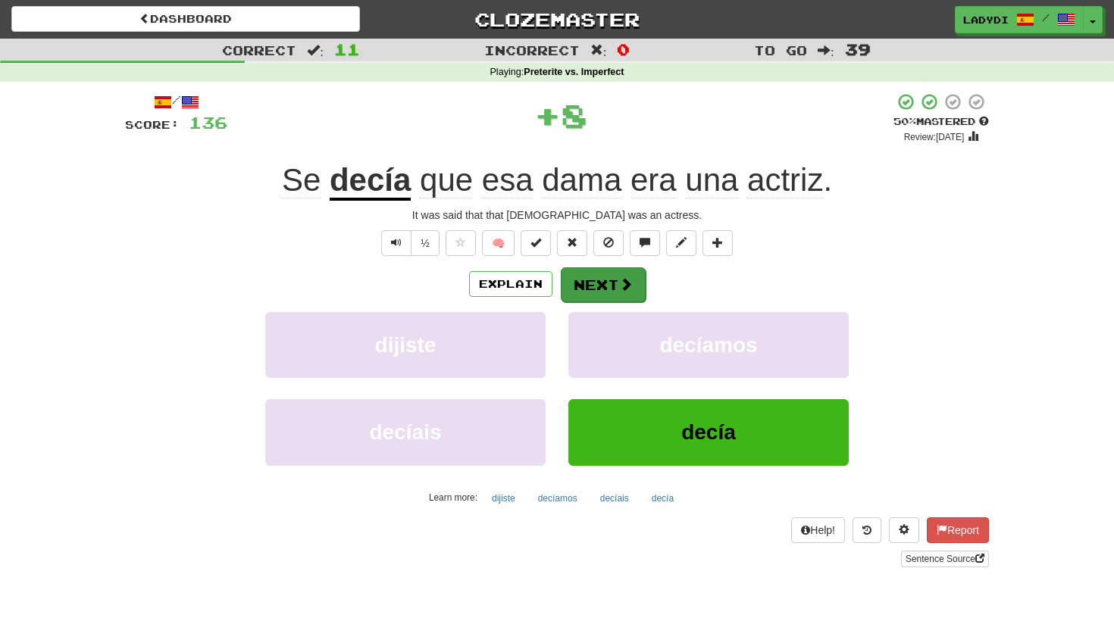
click at [610, 283] on button "Next" at bounding box center [603, 285] width 85 height 35
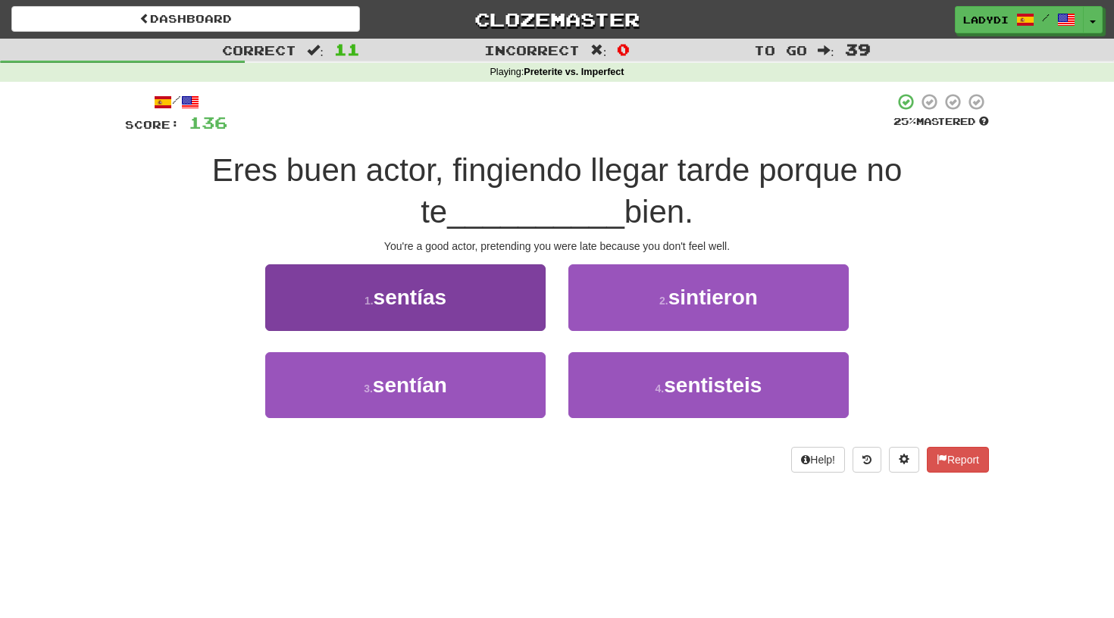
click at [478, 315] on button "1 . sentías" at bounding box center [405, 297] width 280 height 66
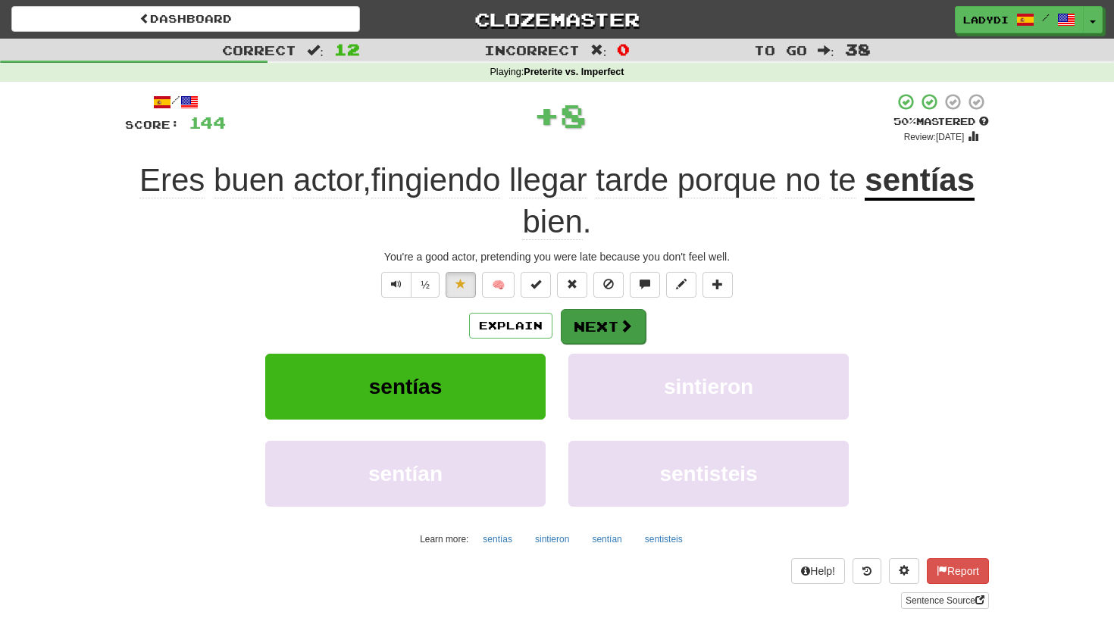
click at [572, 318] on button "Next" at bounding box center [603, 326] width 85 height 35
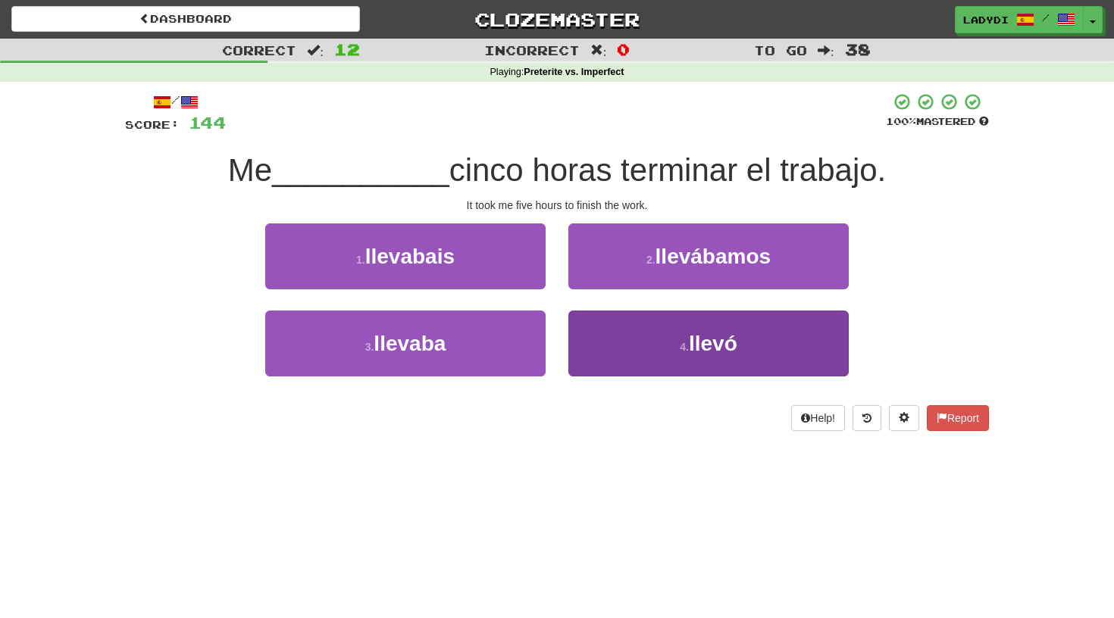
click at [587, 327] on button "4 . llevó" at bounding box center [708, 344] width 280 height 66
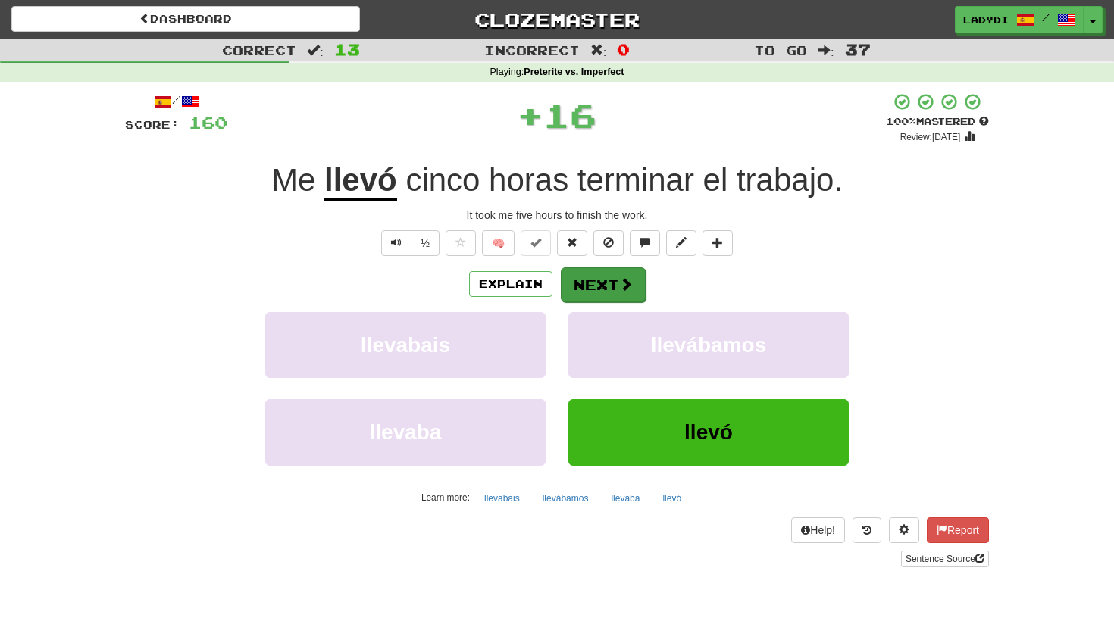
click at [587, 286] on button "Next" at bounding box center [603, 285] width 85 height 35
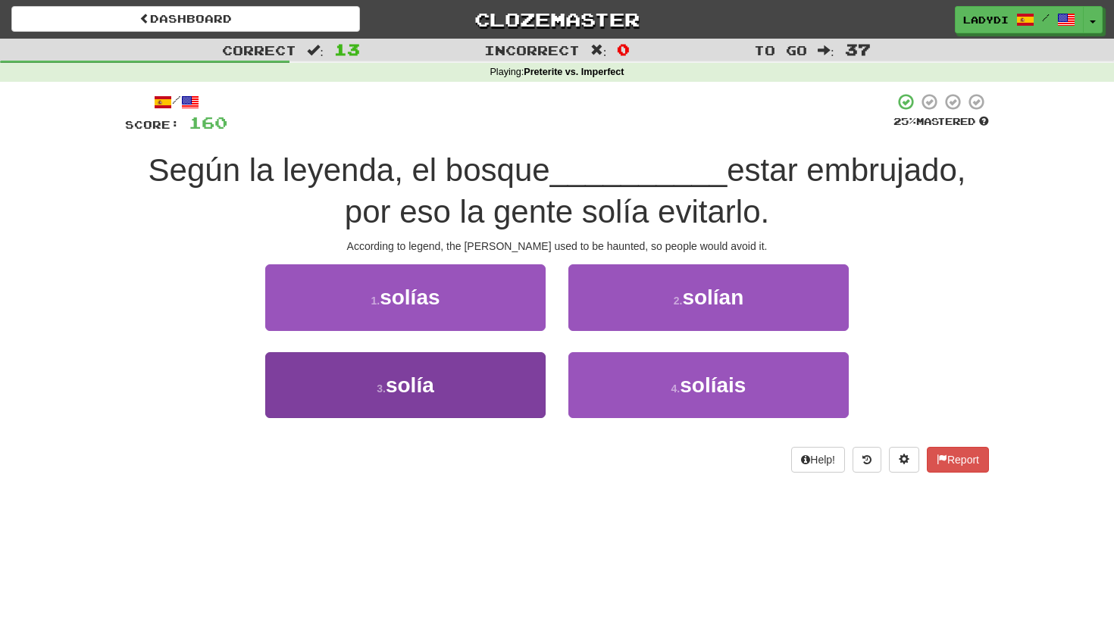
click at [512, 368] on button "3 . solía" at bounding box center [405, 385] width 280 height 66
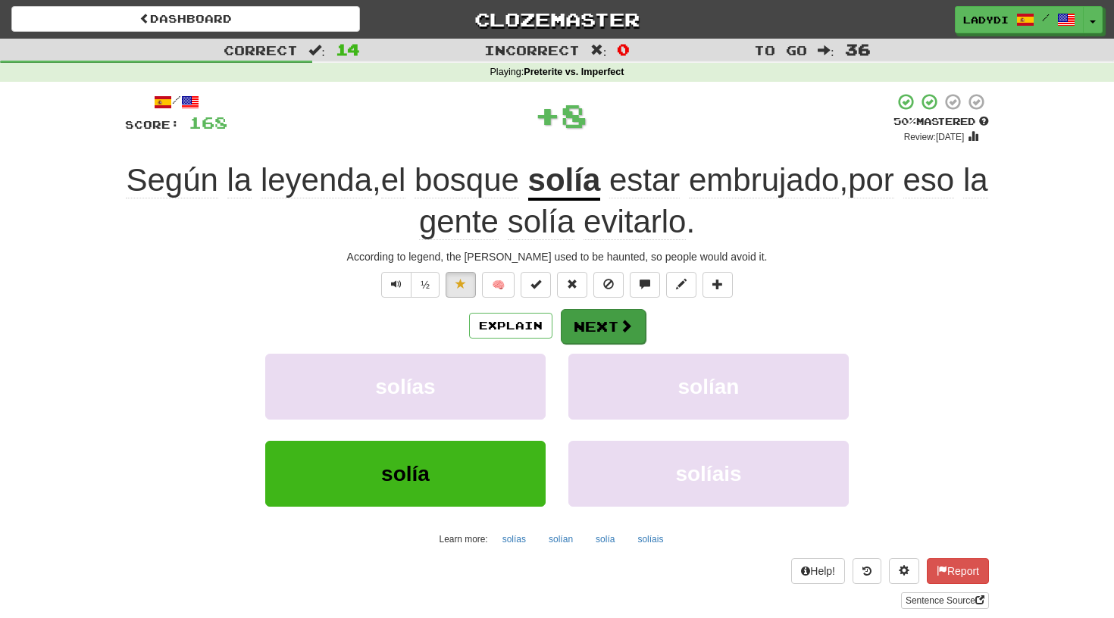
click at [607, 316] on button "Next" at bounding box center [603, 326] width 85 height 35
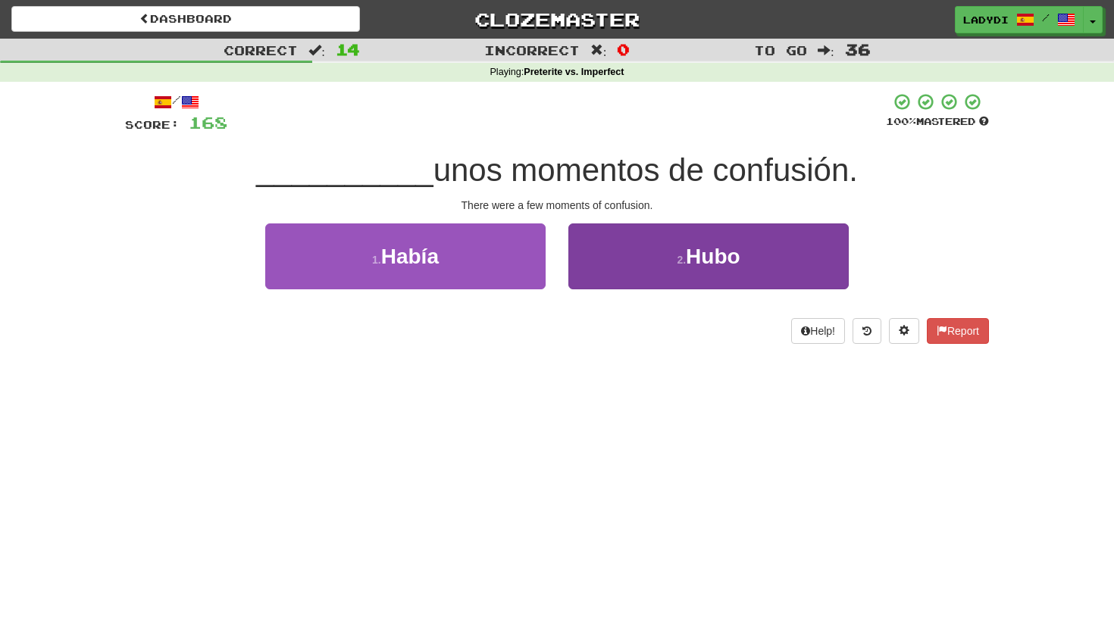
click at [589, 254] on button "2 . Hubo" at bounding box center [708, 257] width 280 height 66
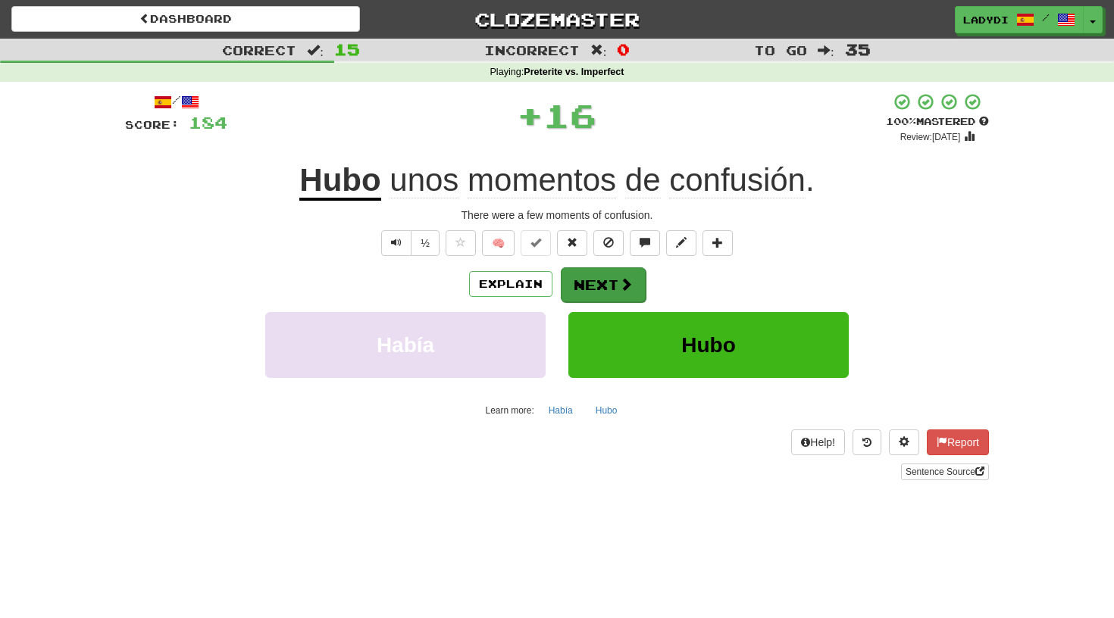
click at [571, 277] on button "Next" at bounding box center [603, 285] width 85 height 35
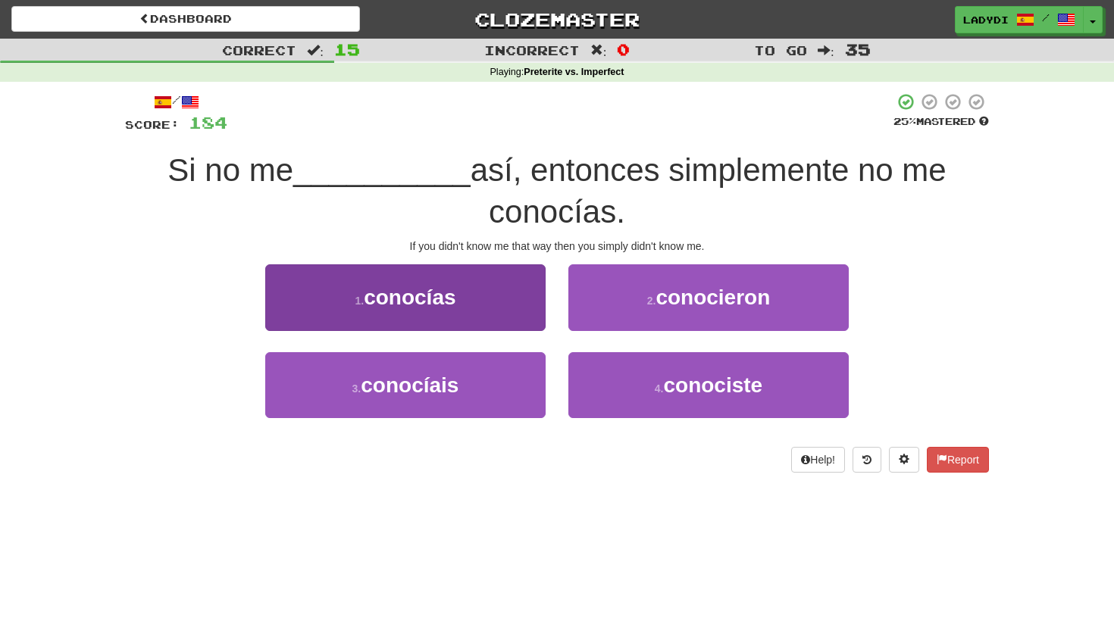
click at [513, 298] on button "1 . conocías" at bounding box center [405, 297] width 280 height 66
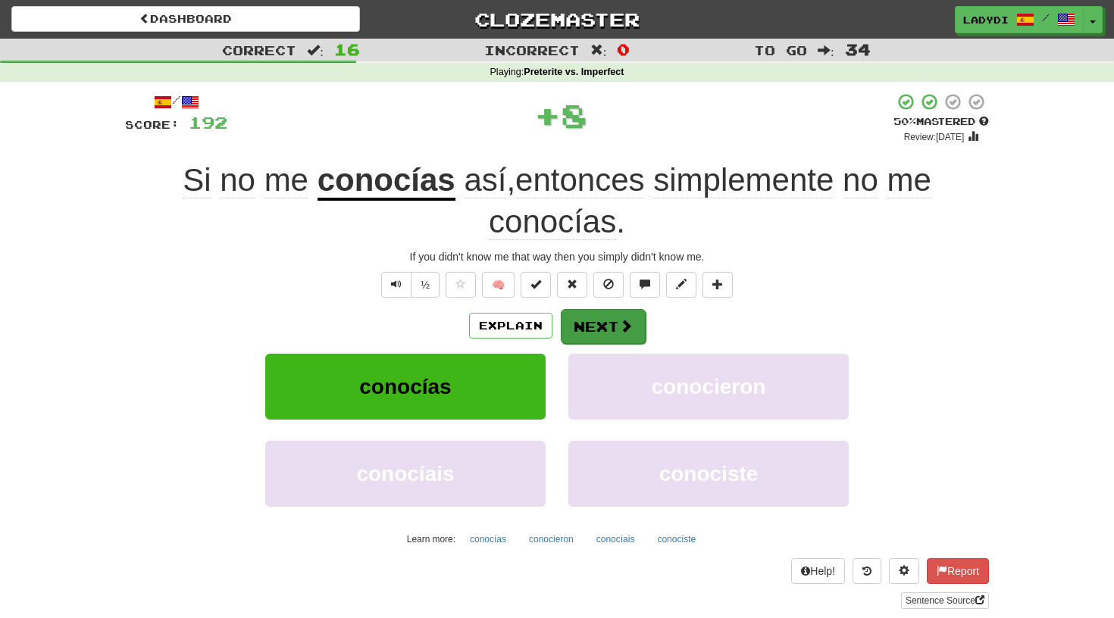
click at [580, 318] on button "Next" at bounding box center [603, 326] width 85 height 35
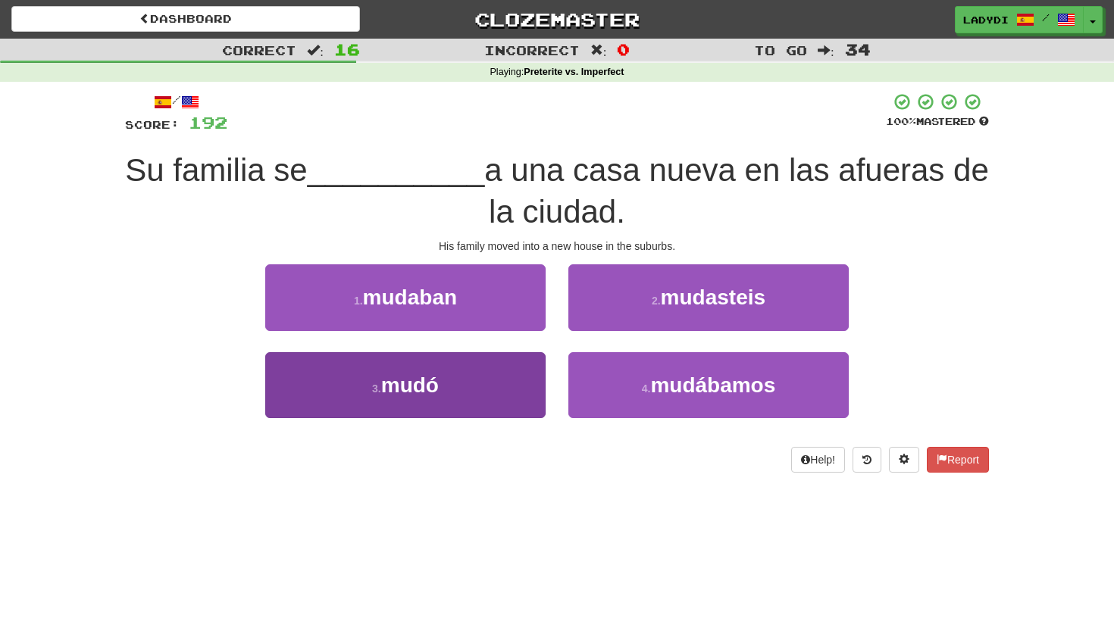
click at [513, 389] on button "3 . mudó" at bounding box center [405, 385] width 280 height 66
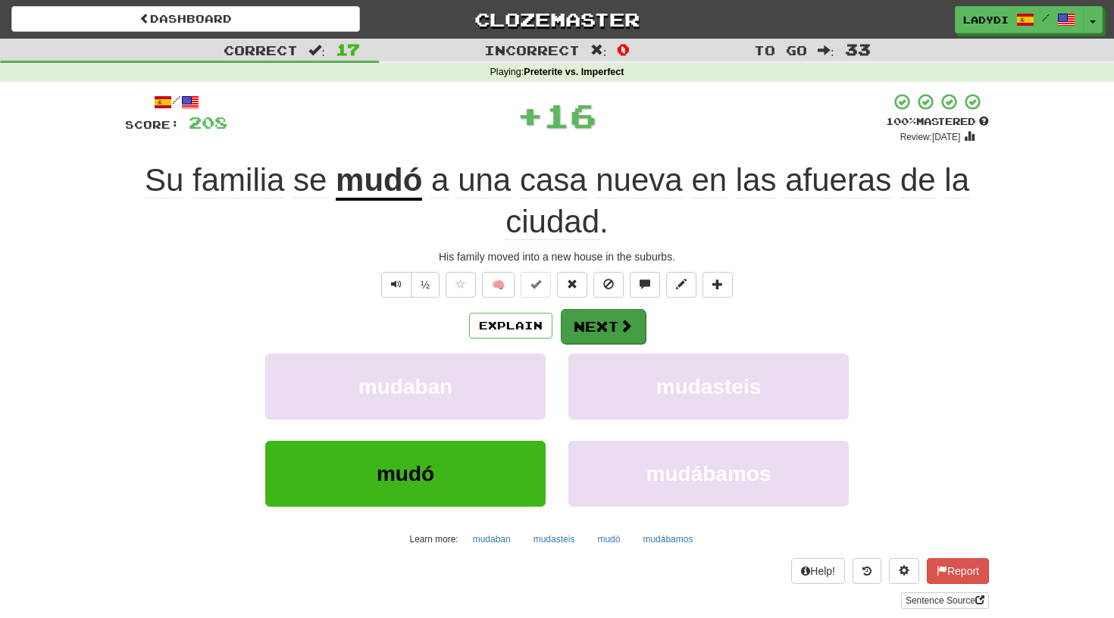
click at [593, 321] on button "Next" at bounding box center [603, 326] width 85 height 35
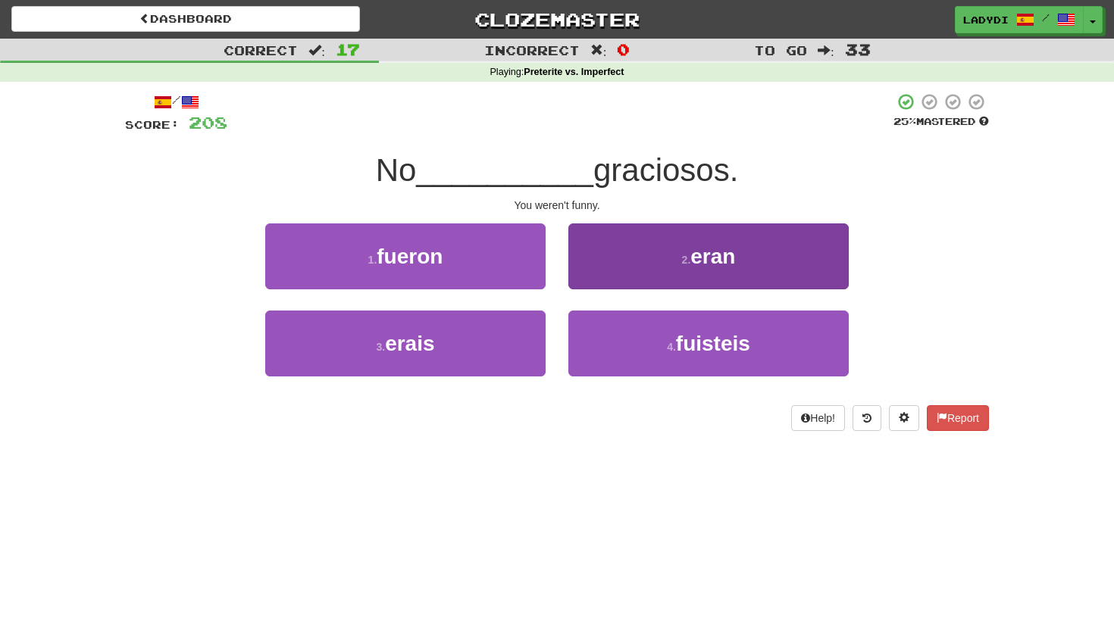
click at [608, 271] on button "2 . eran" at bounding box center [708, 257] width 280 height 66
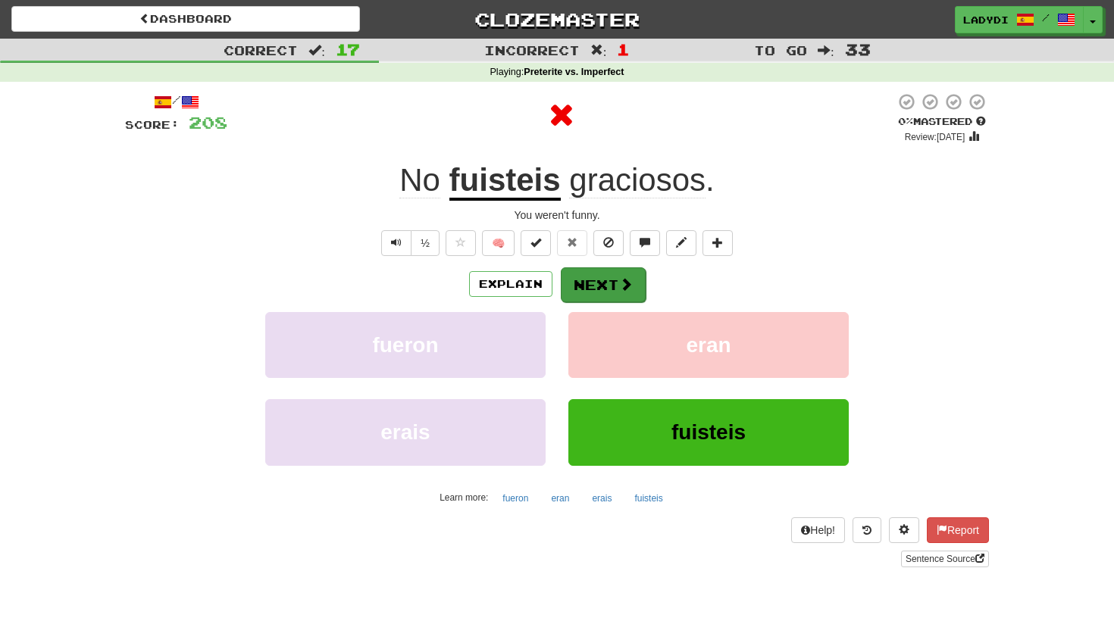
click at [591, 277] on button "Next" at bounding box center [603, 285] width 85 height 35
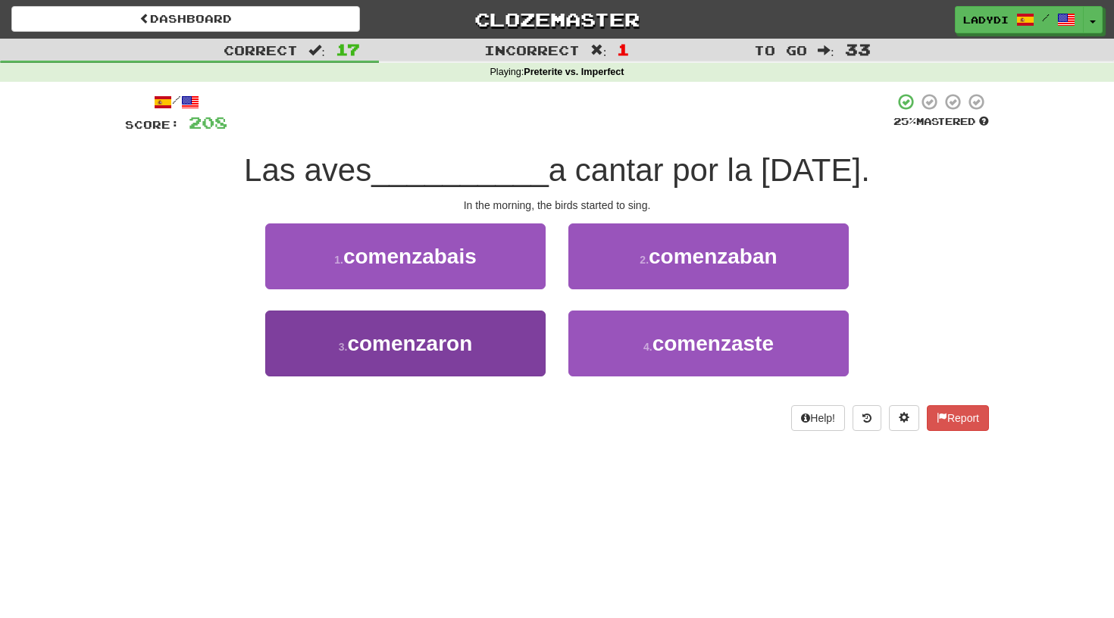
click at [499, 343] on button "3 . comenzaron" at bounding box center [405, 344] width 280 height 66
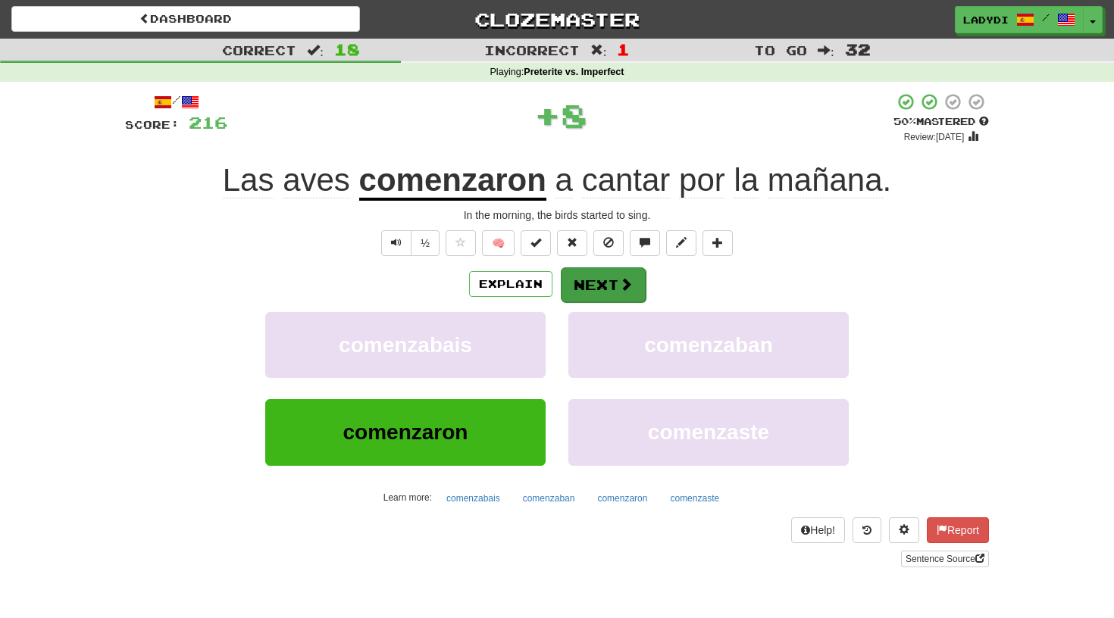
click at [589, 283] on button "Next" at bounding box center [603, 285] width 85 height 35
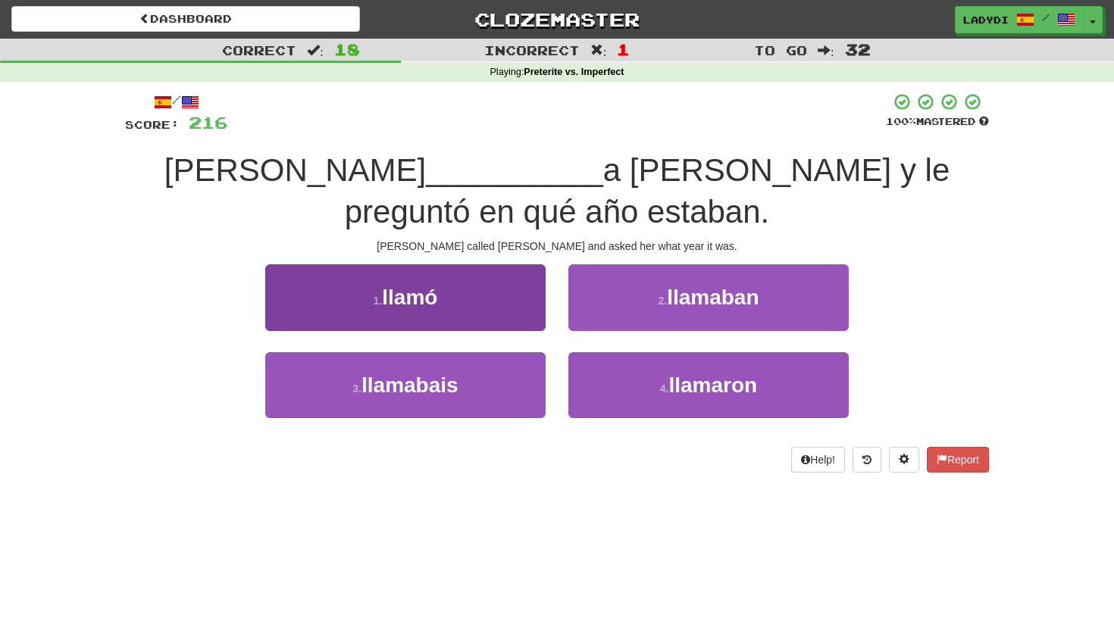
click at [503, 291] on button "1 . llamó" at bounding box center [405, 297] width 280 height 66
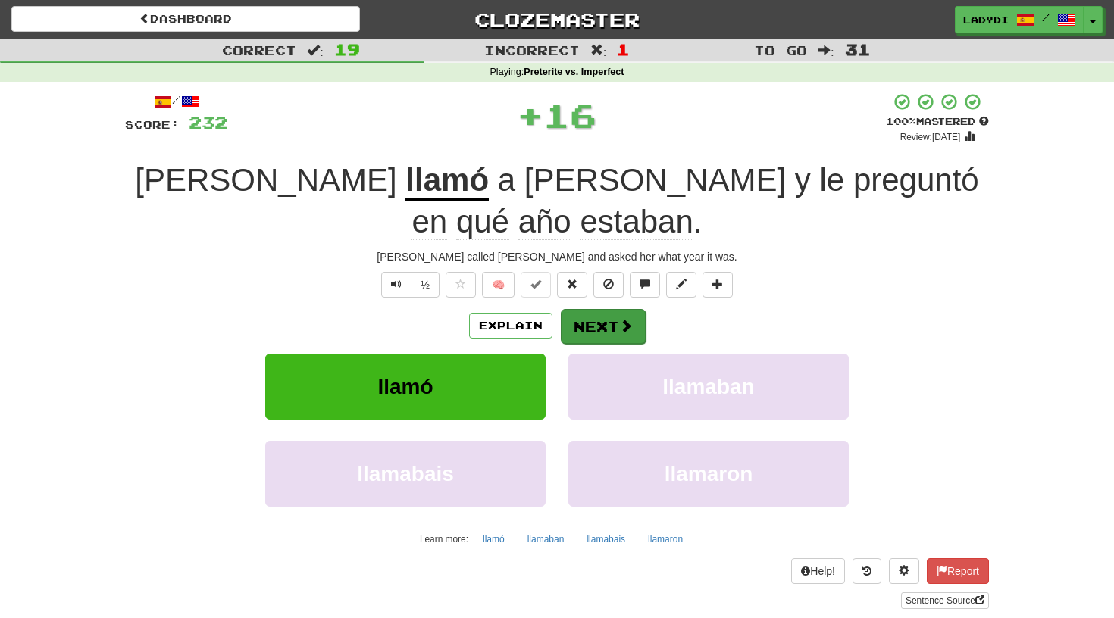
click at [591, 309] on button "Next" at bounding box center [603, 326] width 85 height 35
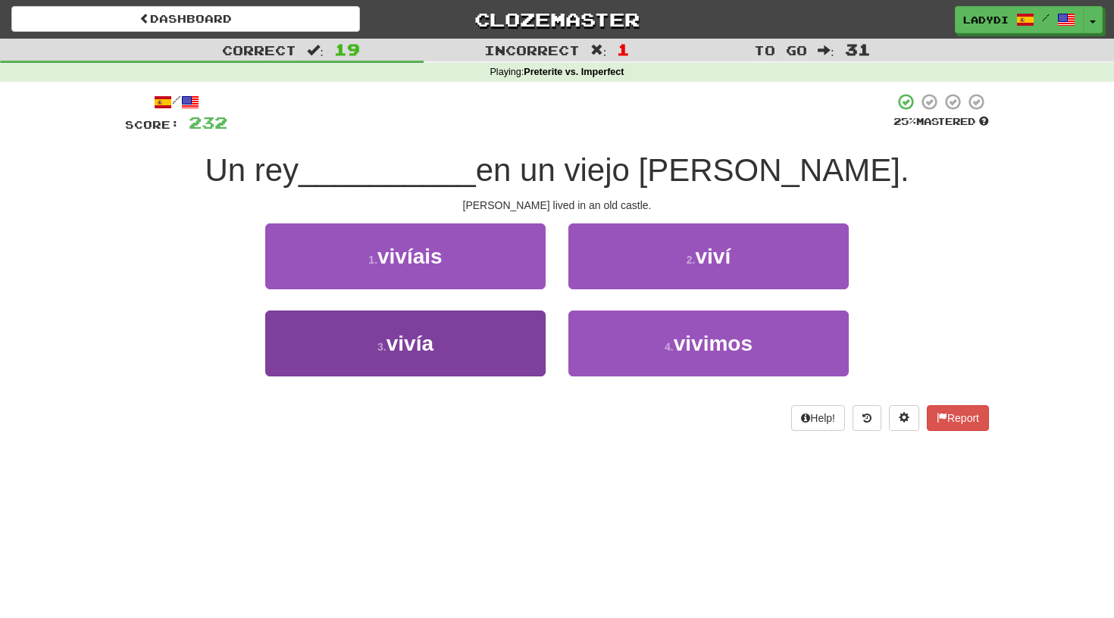
click at [523, 330] on button "3 . vivía" at bounding box center [405, 344] width 280 height 66
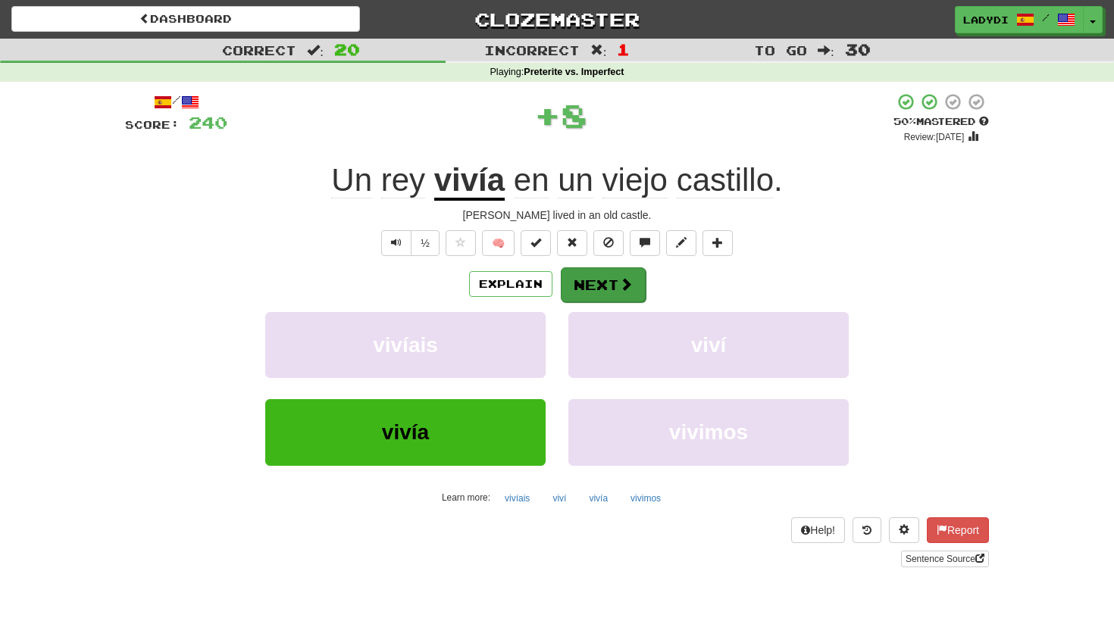
click at [591, 284] on button "Next" at bounding box center [603, 285] width 85 height 35
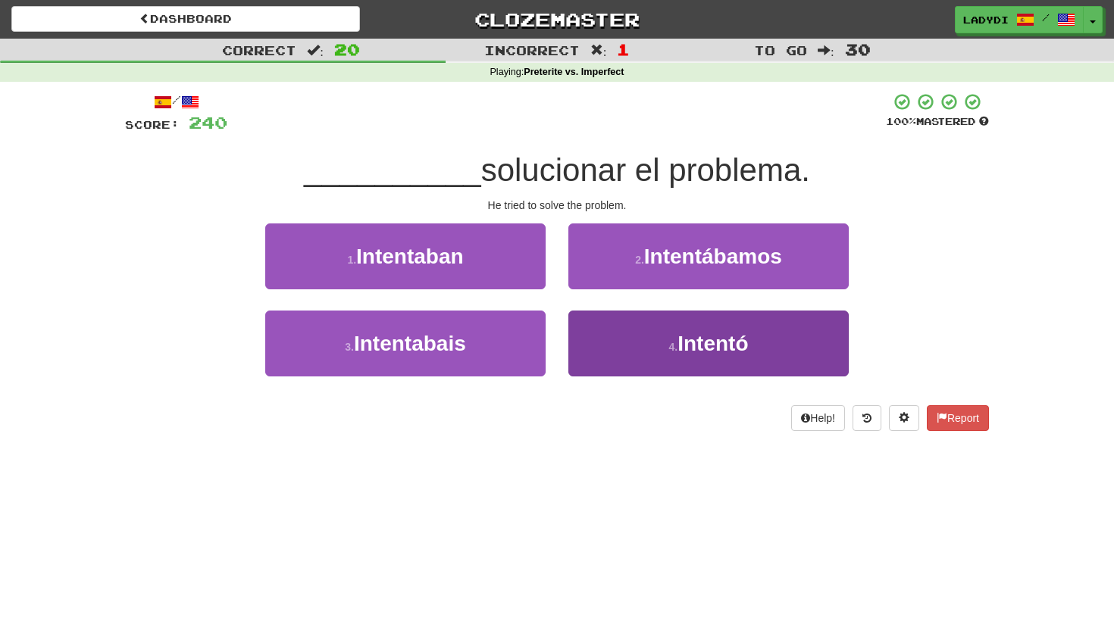
click at [602, 330] on button "4 . Intentó" at bounding box center [708, 344] width 280 height 66
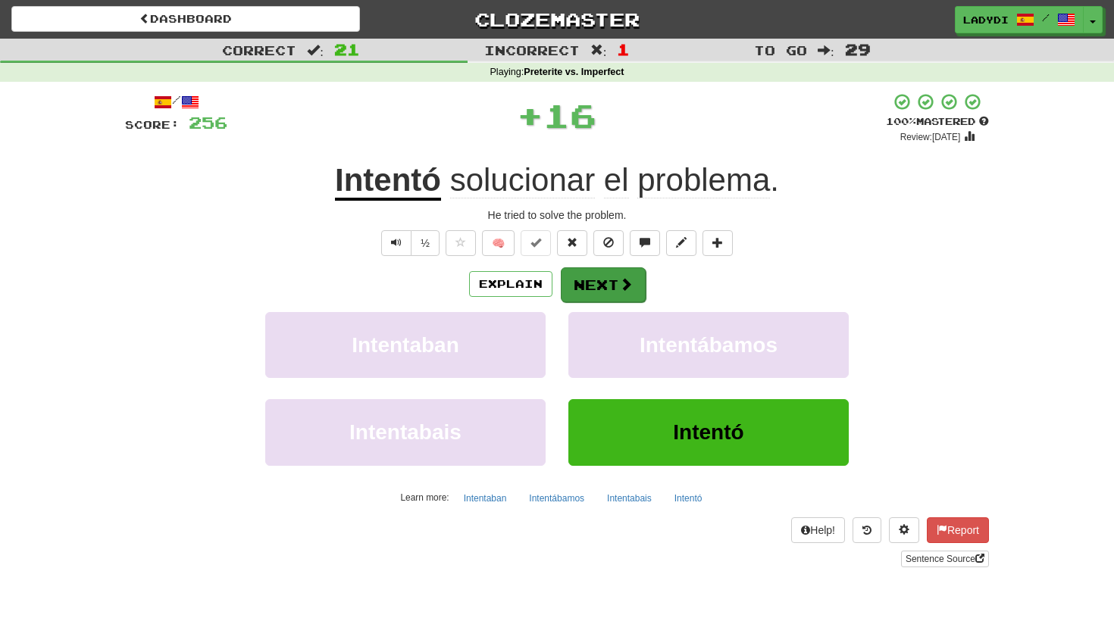
click at [577, 280] on button "Next" at bounding box center [603, 285] width 85 height 35
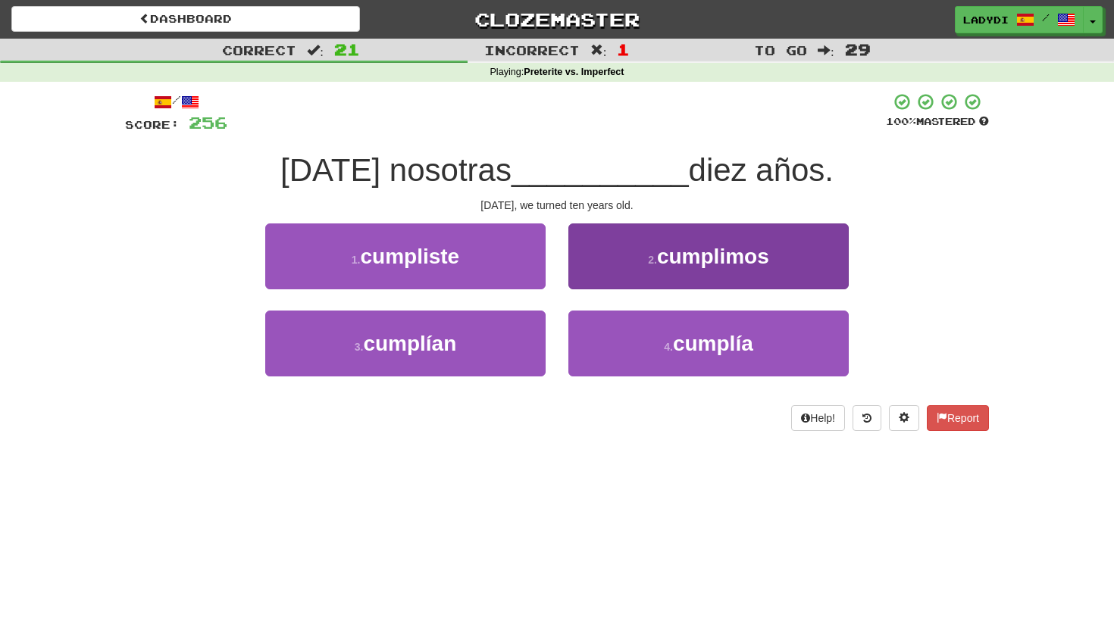
click at [605, 271] on button "2 . cumplimos" at bounding box center [708, 257] width 280 height 66
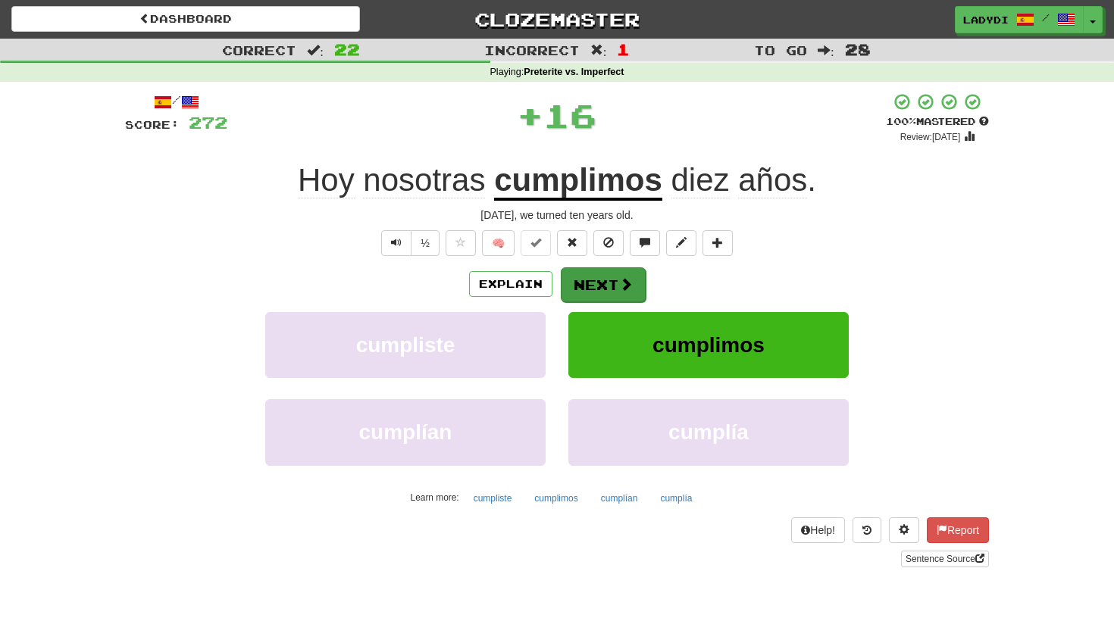
click at [587, 282] on button "Next" at bounding box center [603, 285] width 85 height 35
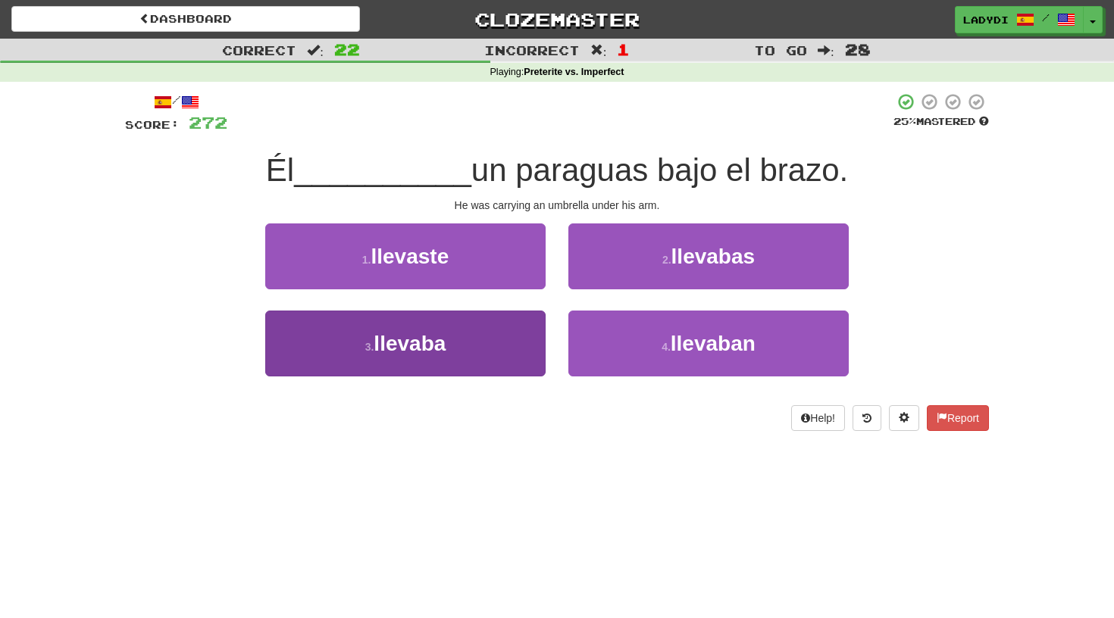
click at [515, 336] on button "3 . llevaba" at bounding box center [405, 344] width 280 height 66
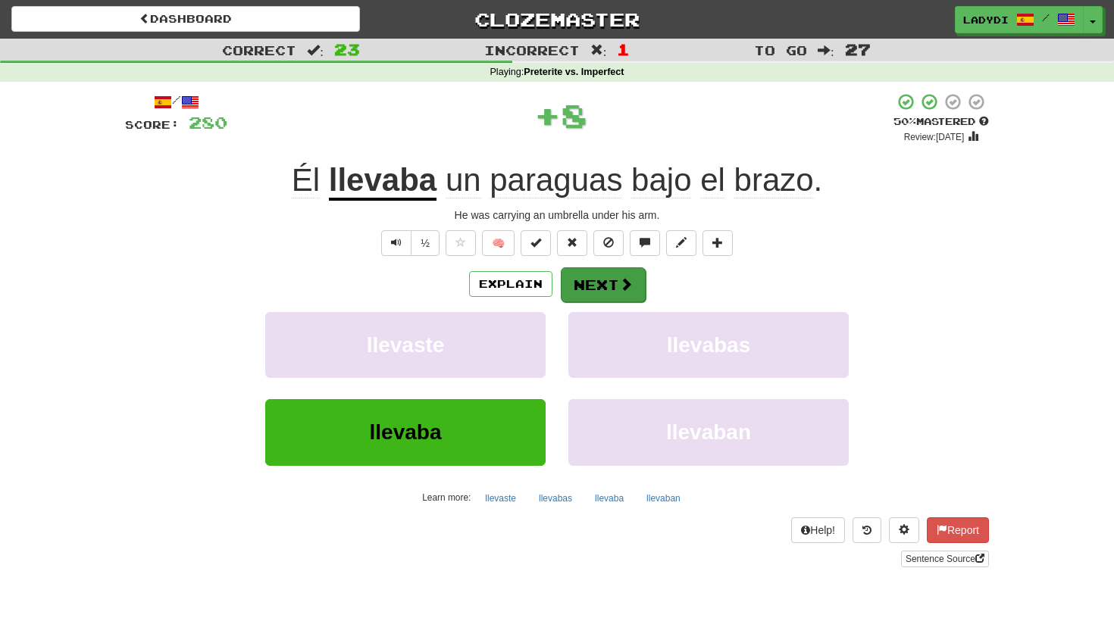
click at [589, 271] on button "Next" at bounding box center [603, 285] width 85 height 35
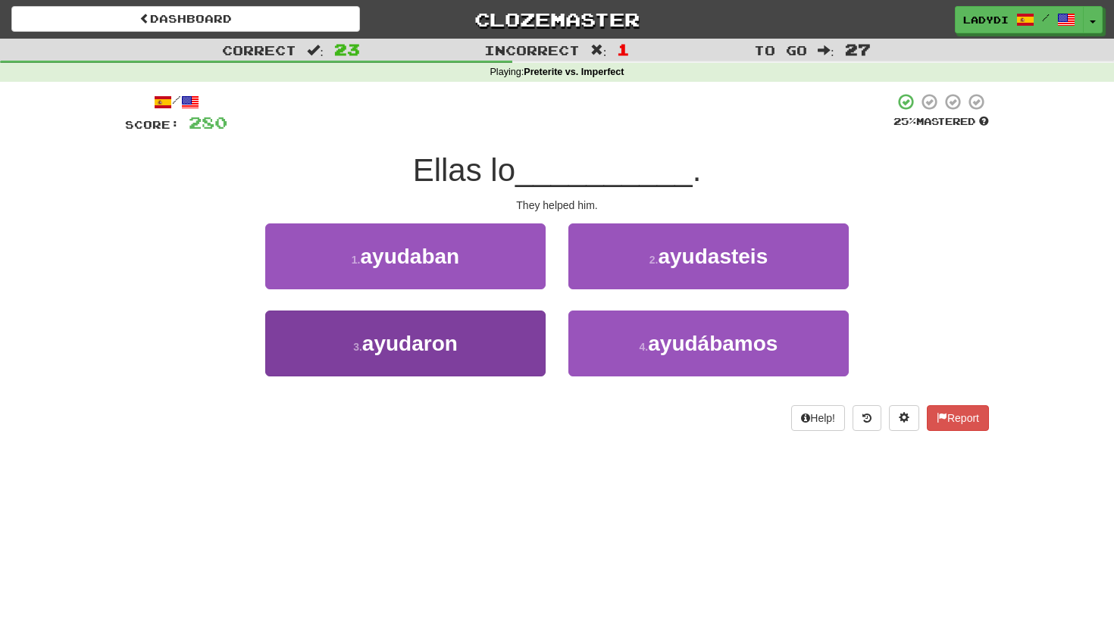
click at [513, 336] on button "3 . ayudaron" at bounding box center [405, 344] width 280 height 66
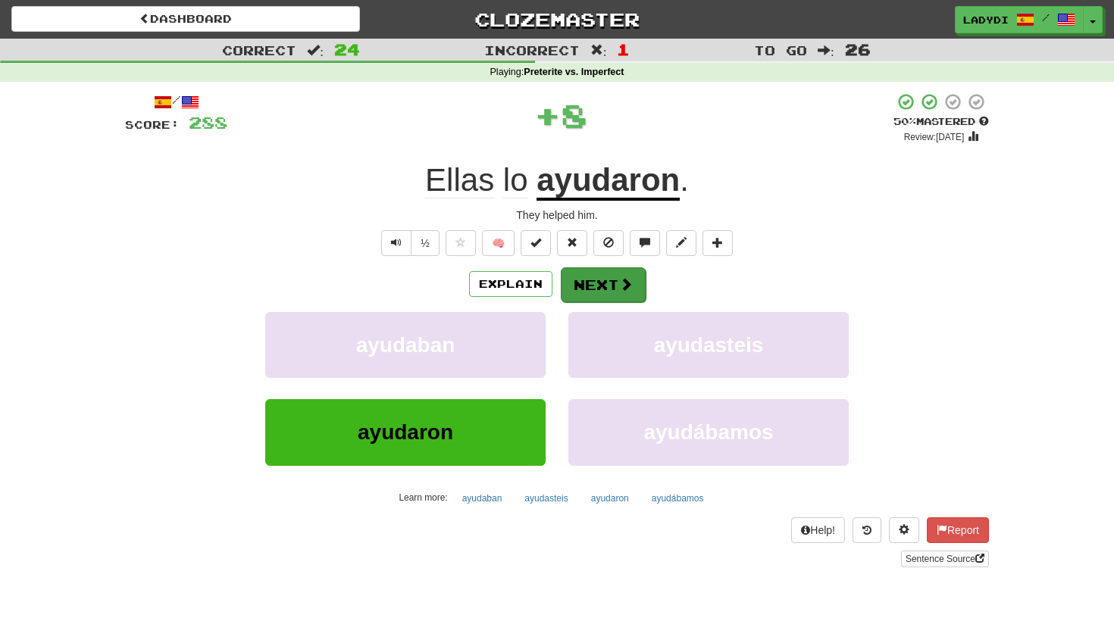
click at [599, 278] on button "Next" at bounding box center [603, 285] width 85 height 35
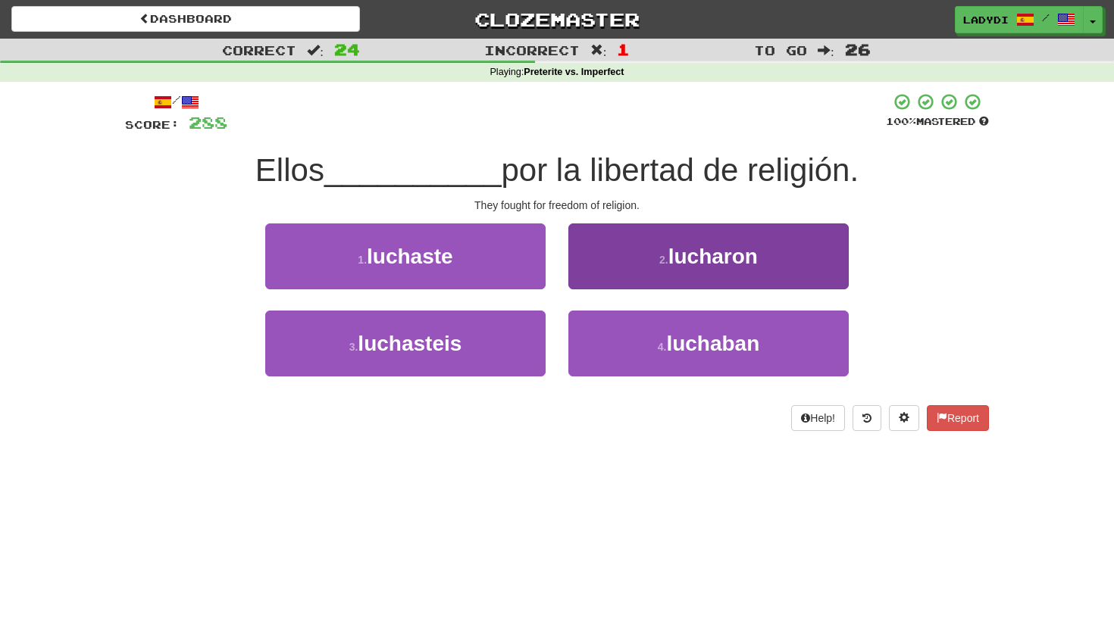
click at [589, 277] on button "2 . lucharon" at bounding box center [708, 257] width 280 height 66
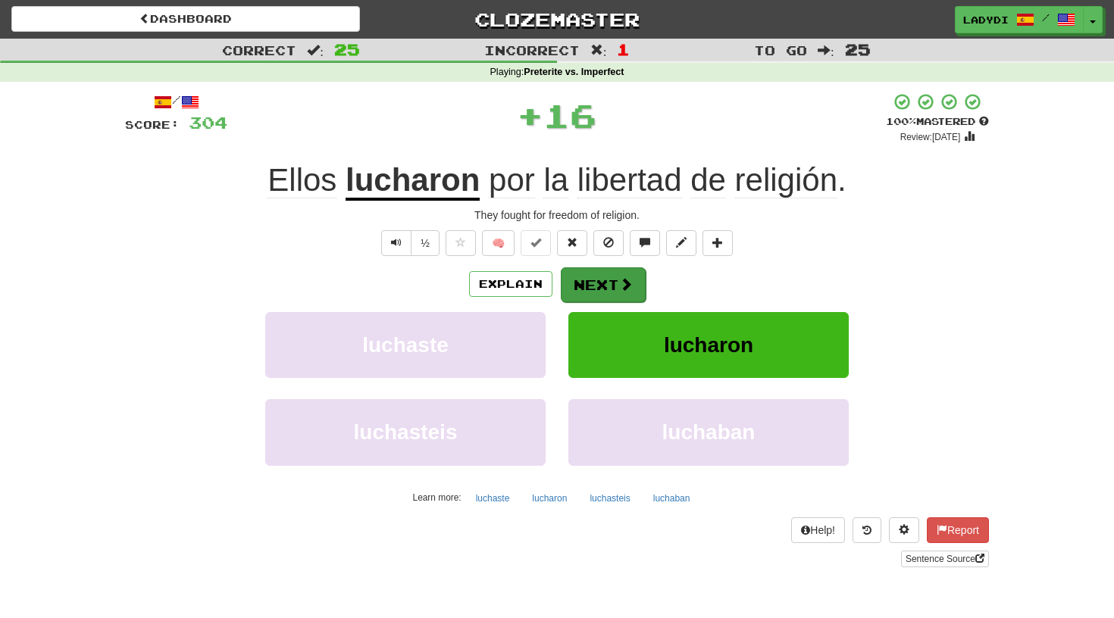
click at [585, 280] on button "Next" at bounding box center [603, 285] width 85 height 35
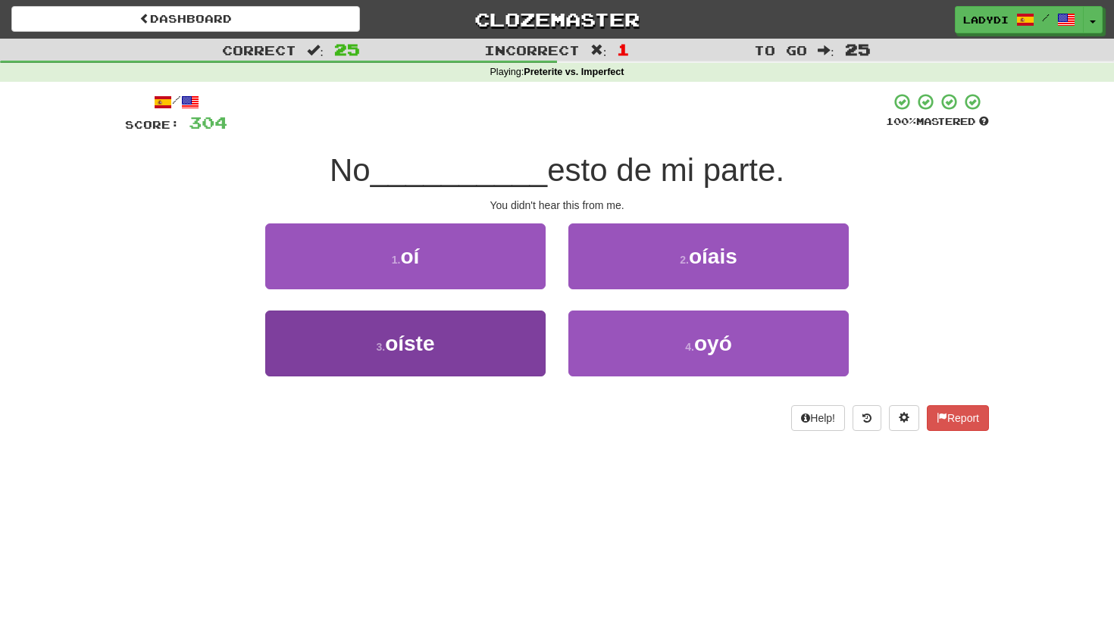
click at [495, 333] on button "3 . oíste" at bounding box center [405, 344] width 280 height 66
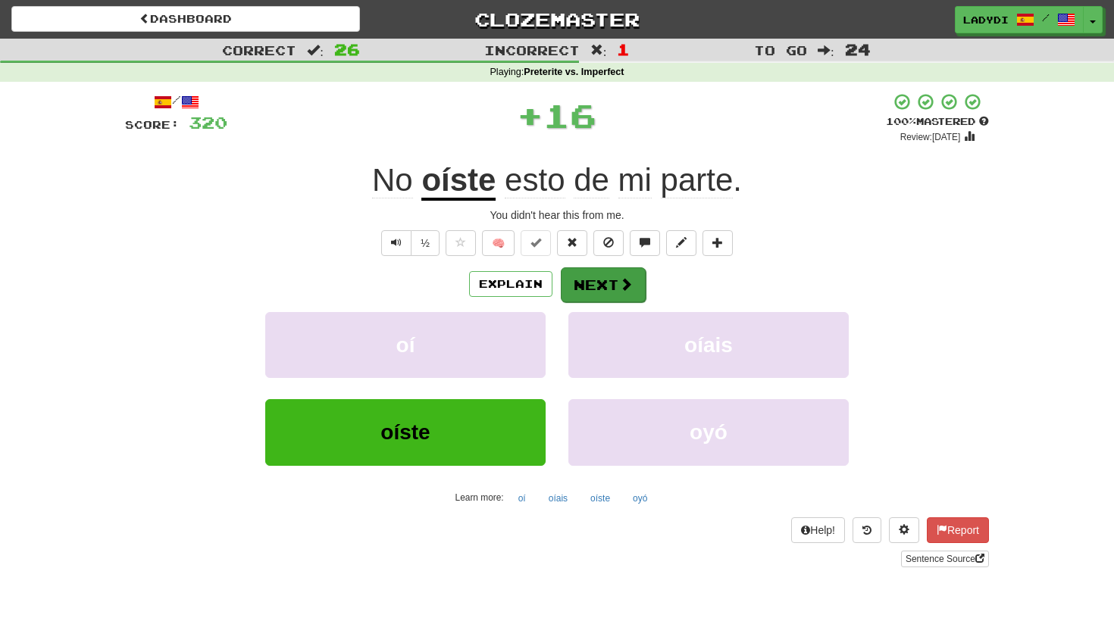
click at [600, 280] on button "Next" at bounding box center [603, 285] width 85 height 35
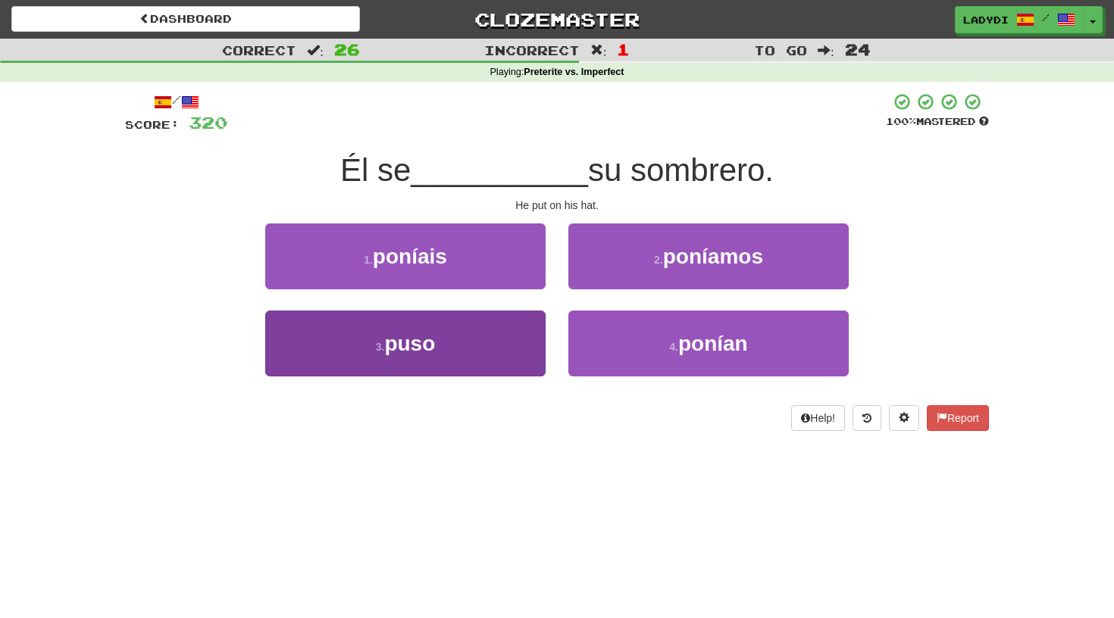
click at [492, 336] on button "3 . puso" at bounding box center [405, 344] width 280 height 66
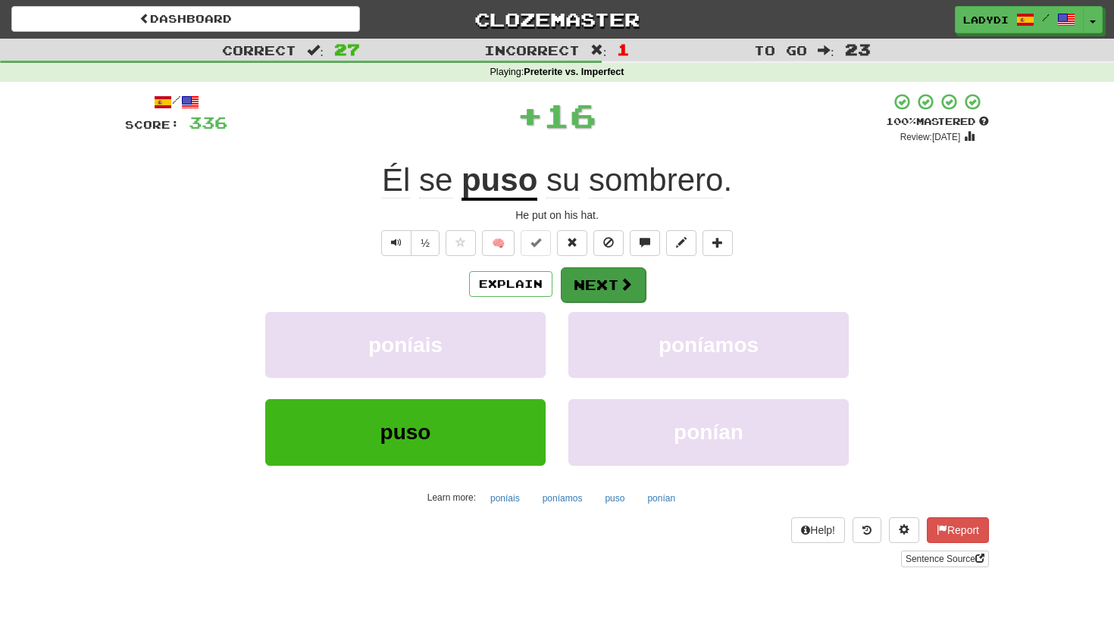
click at [597, 280] on button "Next" at bounding box center [603, 285] width 85 height 35
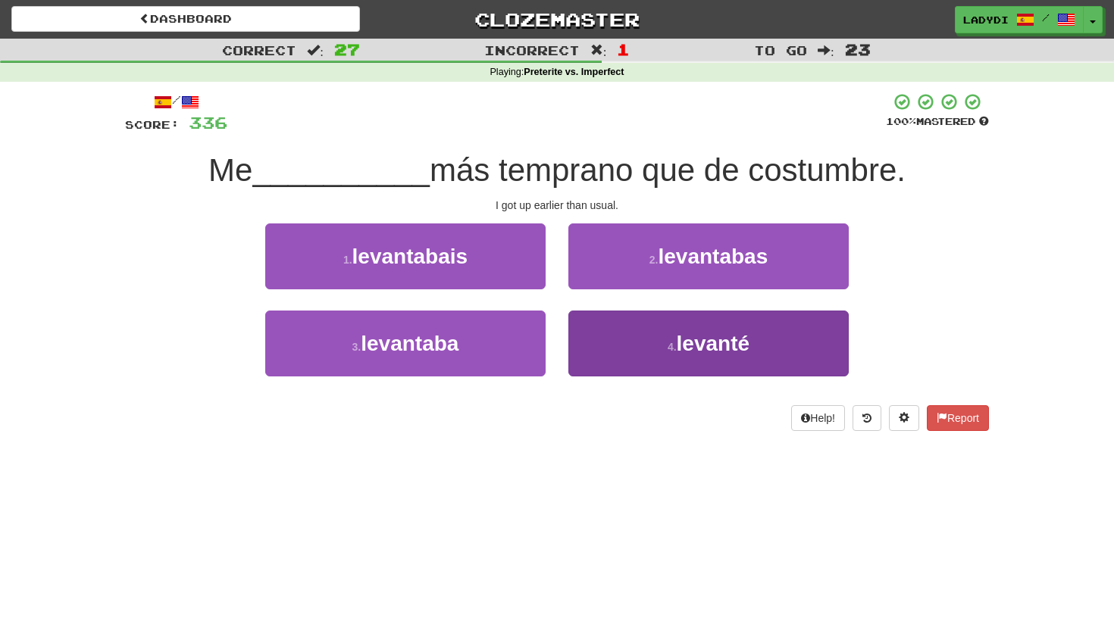
click at [642, 338] on button "4 . levanté" at bounding box center [708, 344] width 280 height 66
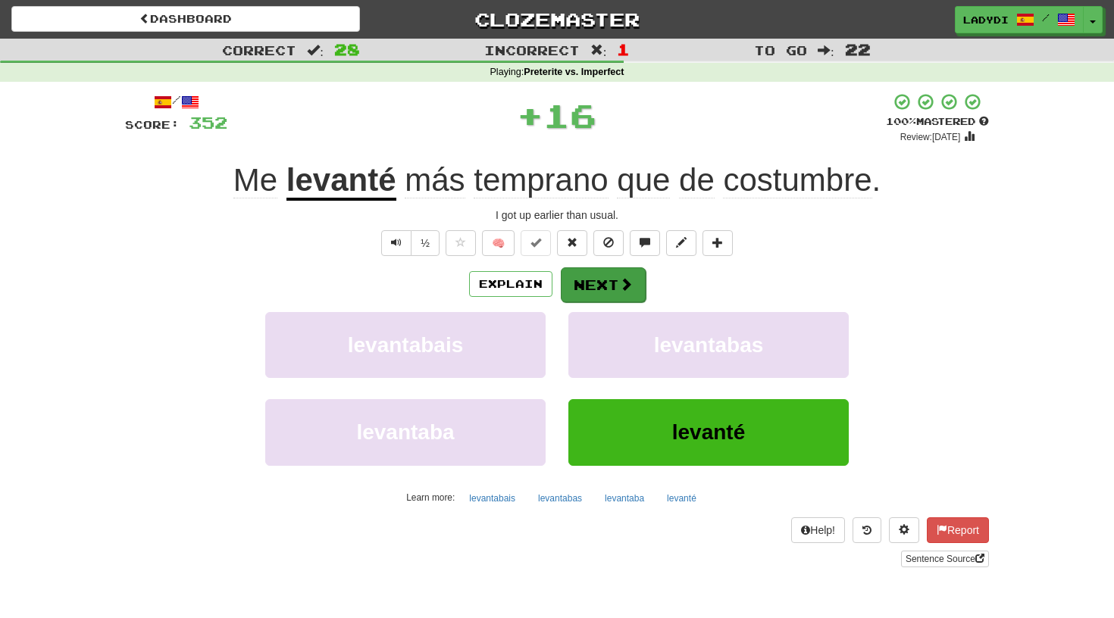
click at [605, 279] on button "Next" at bounding box center [603, 285] width 85 height 35
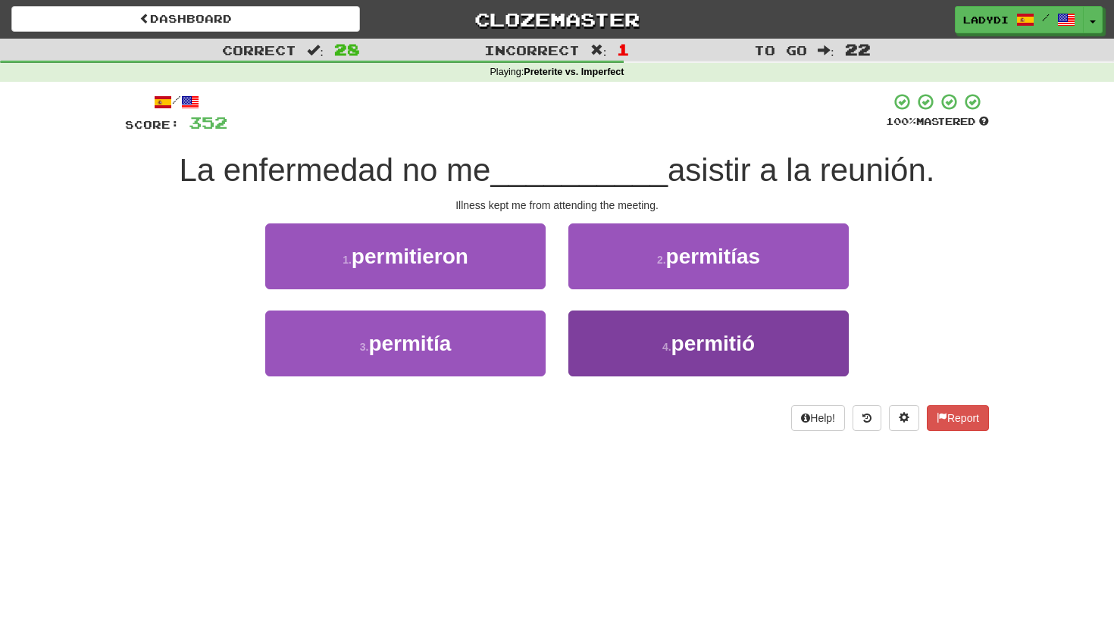
click at [585, 333] on button "4 . permitió" at bounding box center [708, 344] width 280 height 66
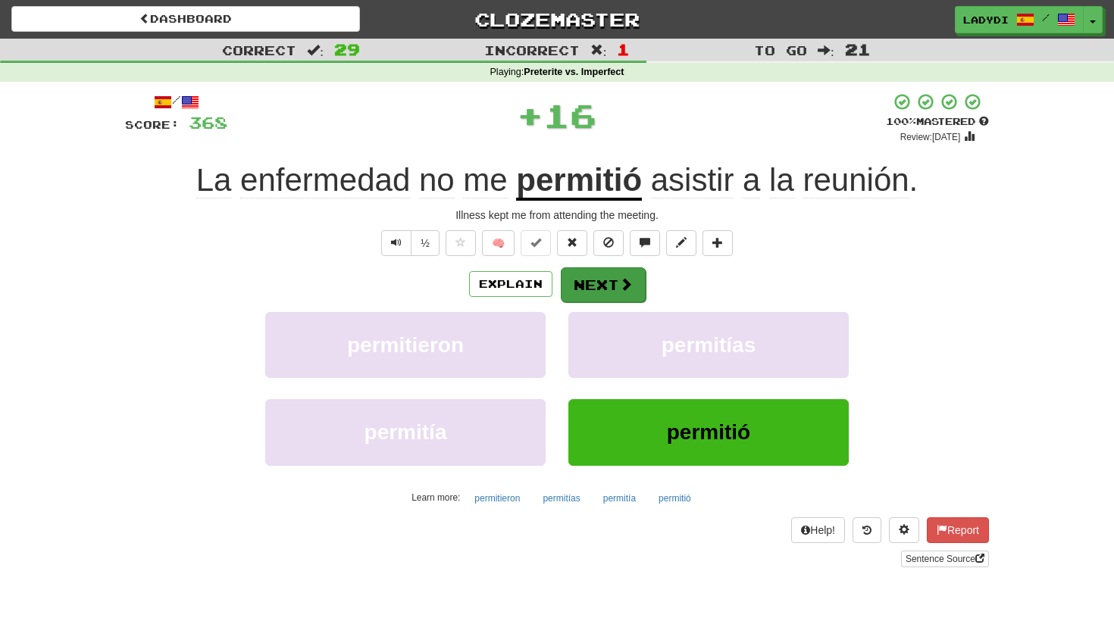
click at [585, 276] on button "Next" at bounding box center [603, 285] width 85 height 35
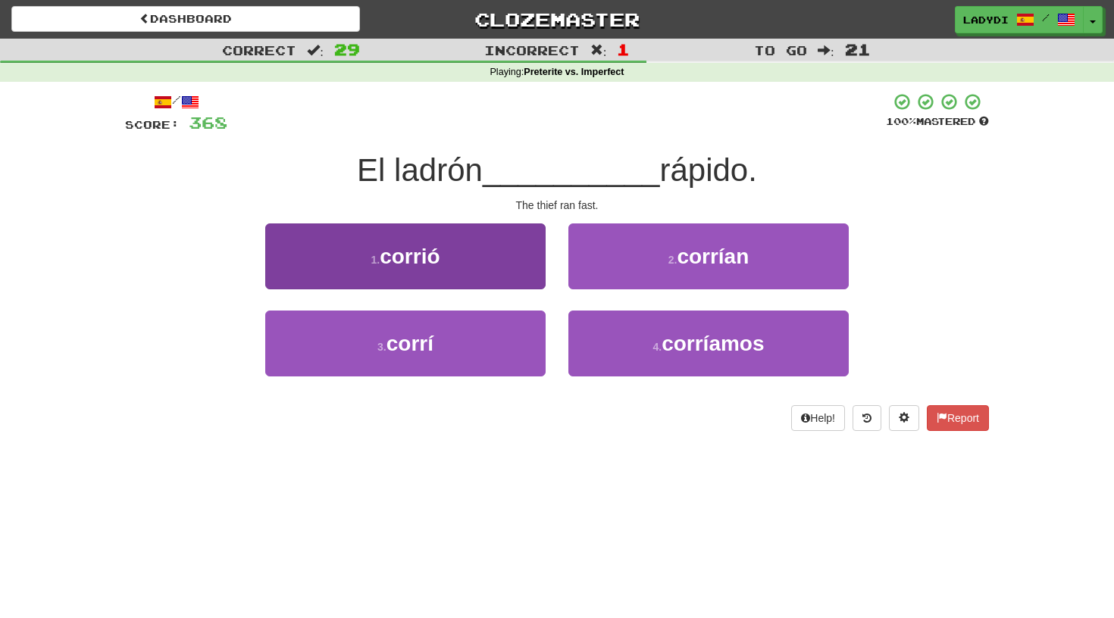
click at [506, 279] on button "1 . corrió" at bounding box center [405, 257] width 280 height 66
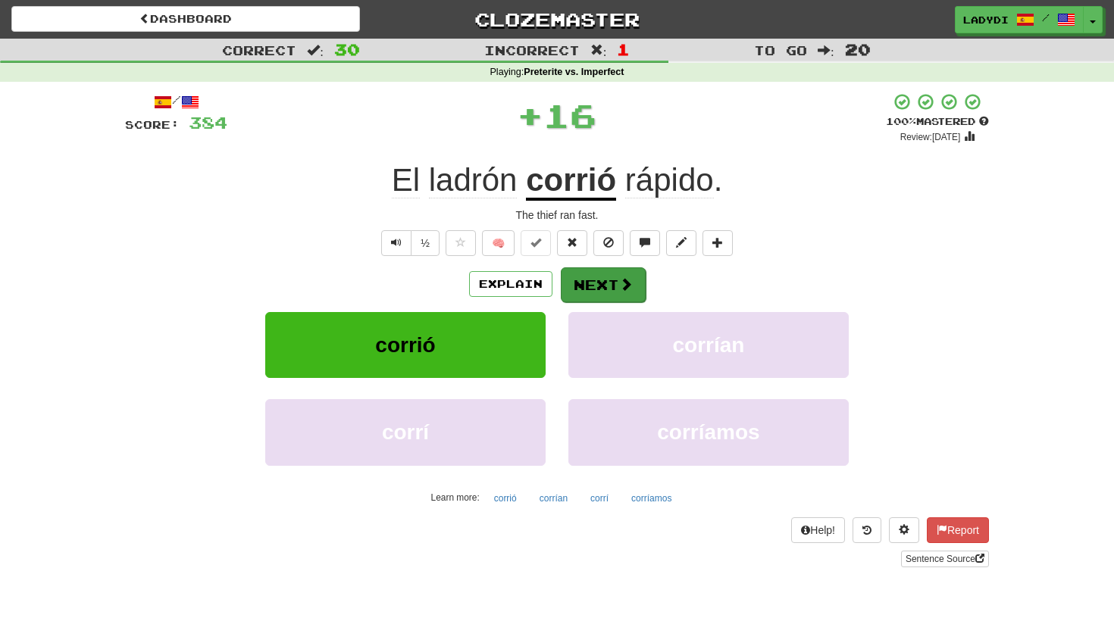
click at [587, 285] on button "Next" at bounding box center [603, 285] width 85 height 35
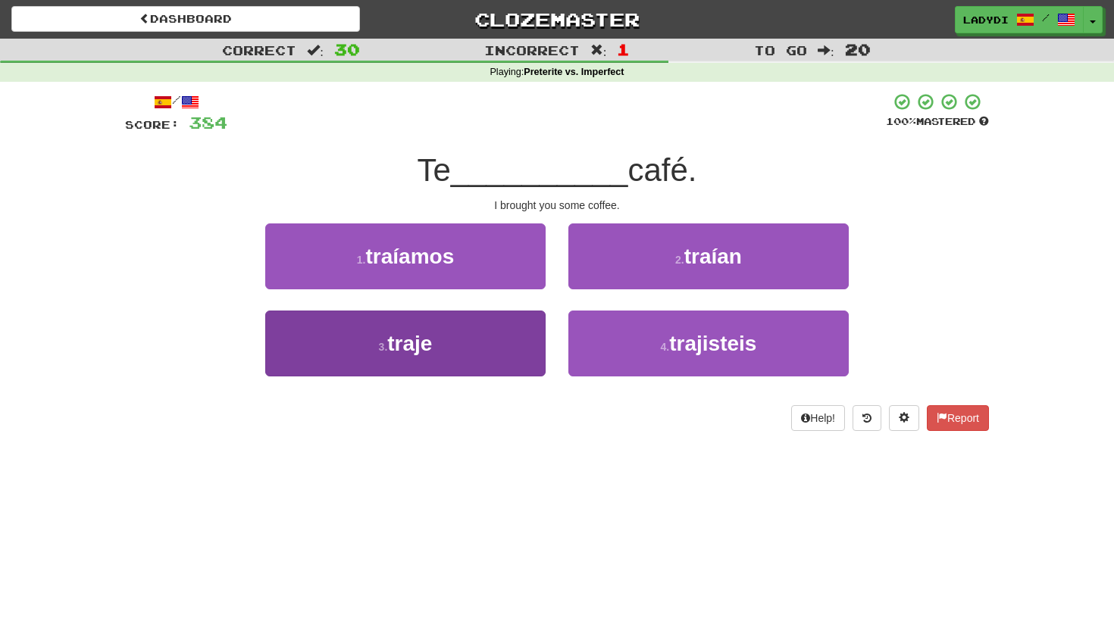
click at [513, 352] on button "3 . traje" at bounding box center [405, 344] width 280 height 66
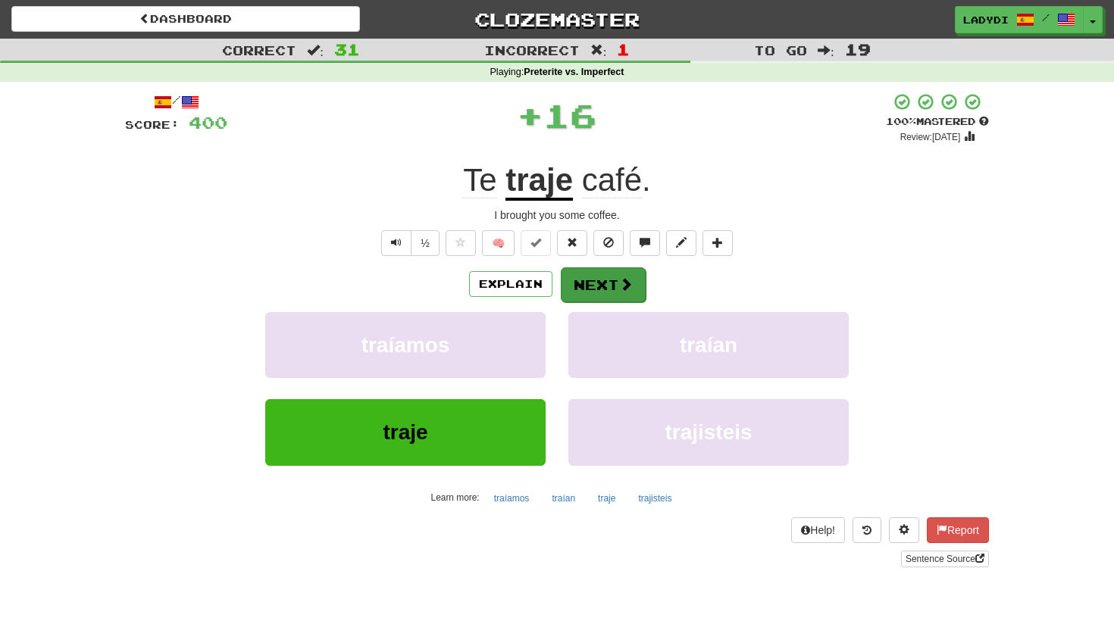
click at [595, 275] on button "Next" at bounding box center [603, 285] width 85 height 35
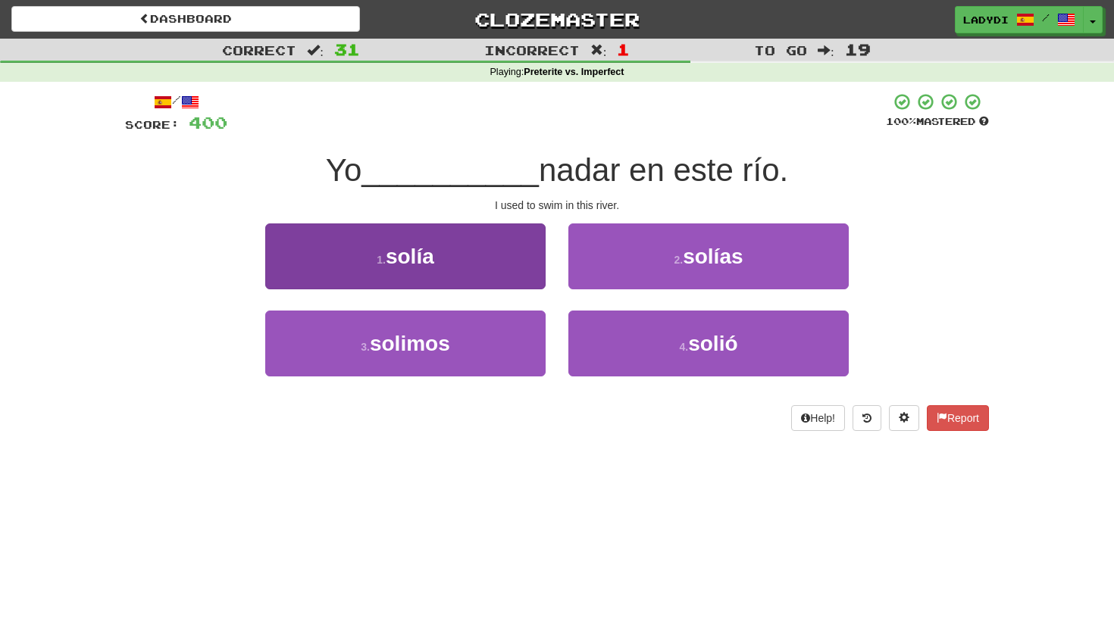
click at [507, 274] on button "1 . solía" at bounding box center [405, 257] width 280 height 66
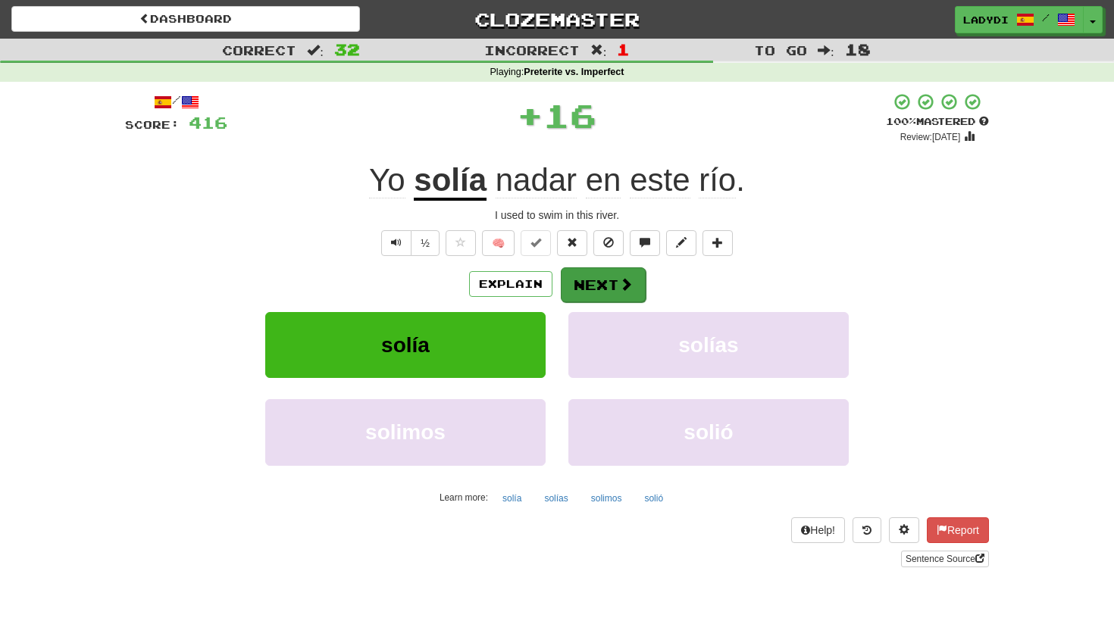
click at [586, 274] on button "Next" at bounding box center [603, 285] width 85 height 35
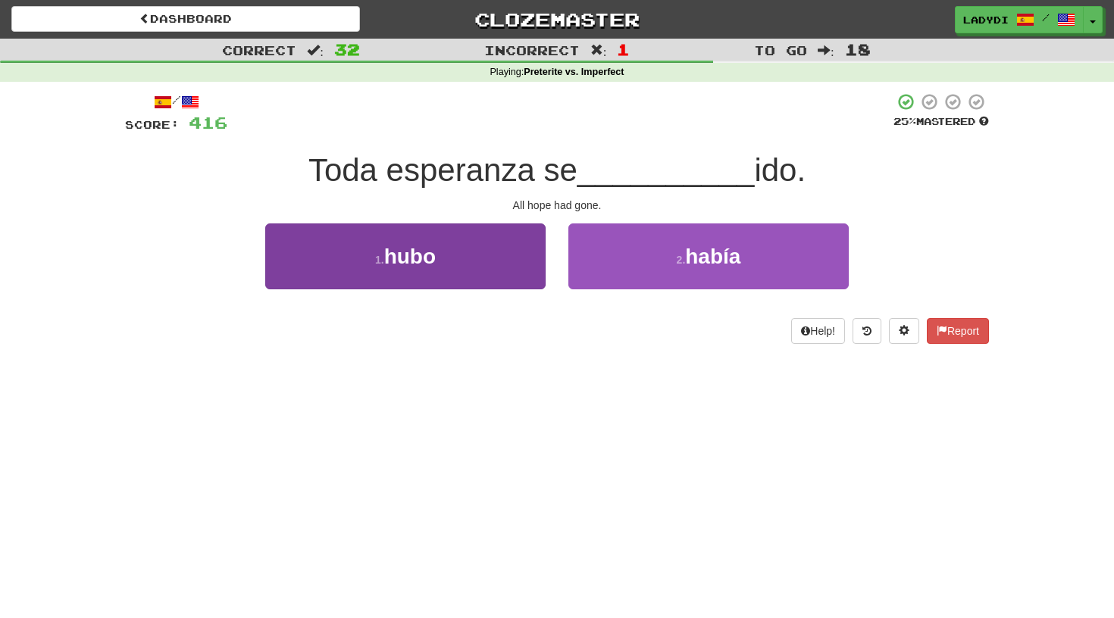
click at [507, 268] on button "1 . hubo" at bounding box center [405, 257] width 280 height 66
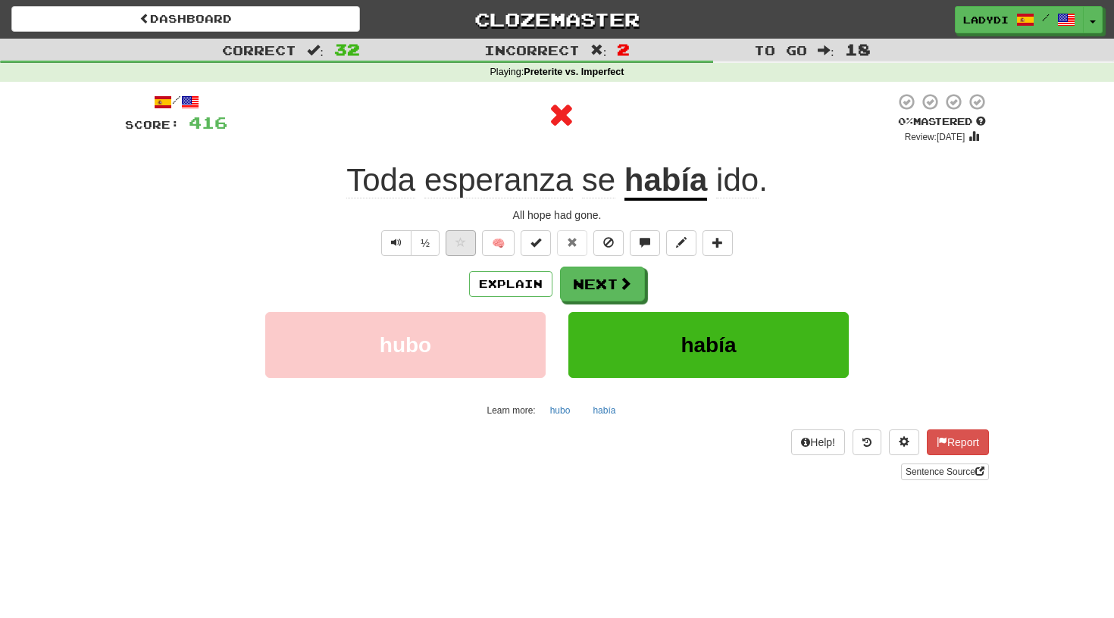
click at [455, 242] on span at bounding box center [460, 242] width 11 height 11
click at [594, 274] on button "Next" at bounding box center [603, 285] width 85 height 35
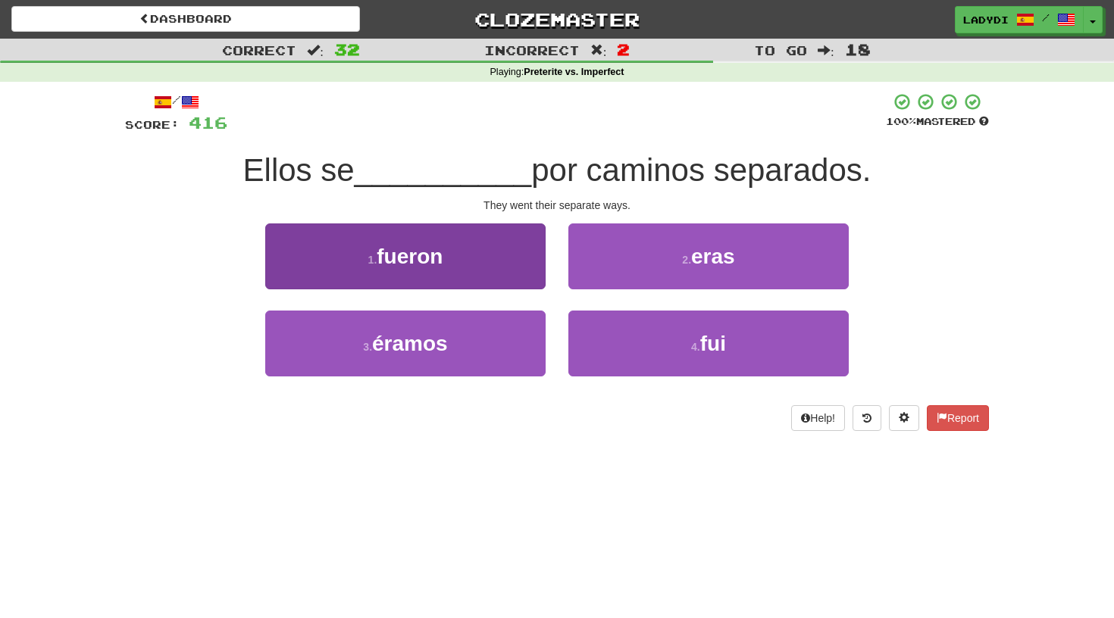
click at [499, 266] on button "1 . fueron" at bounding box center [405, 257] width 280 height 66
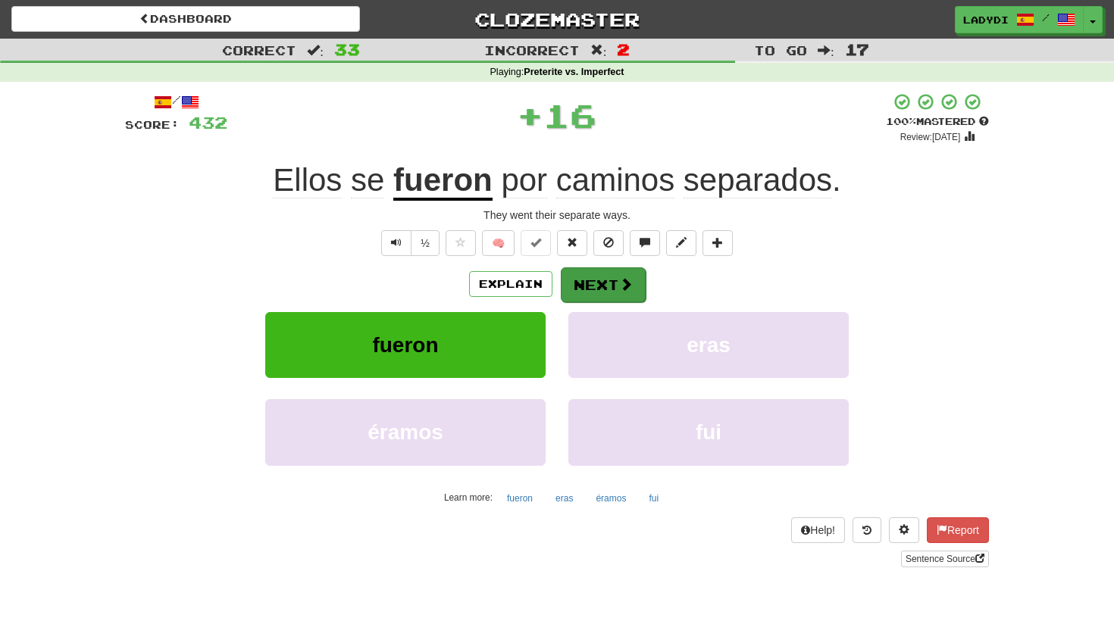
click at [610, 279] on button "Next" at bounding box center [603, 285] width 85 height 35
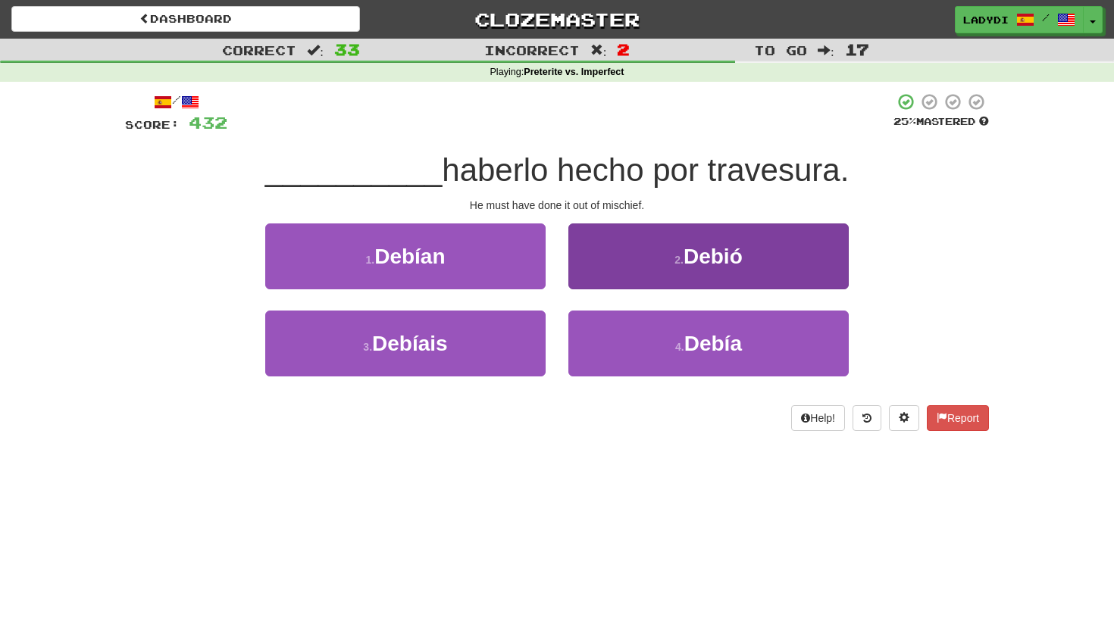
click at [625, 264] on button "2 . Debió" at bounding box center [708, 257] width 280 height 66
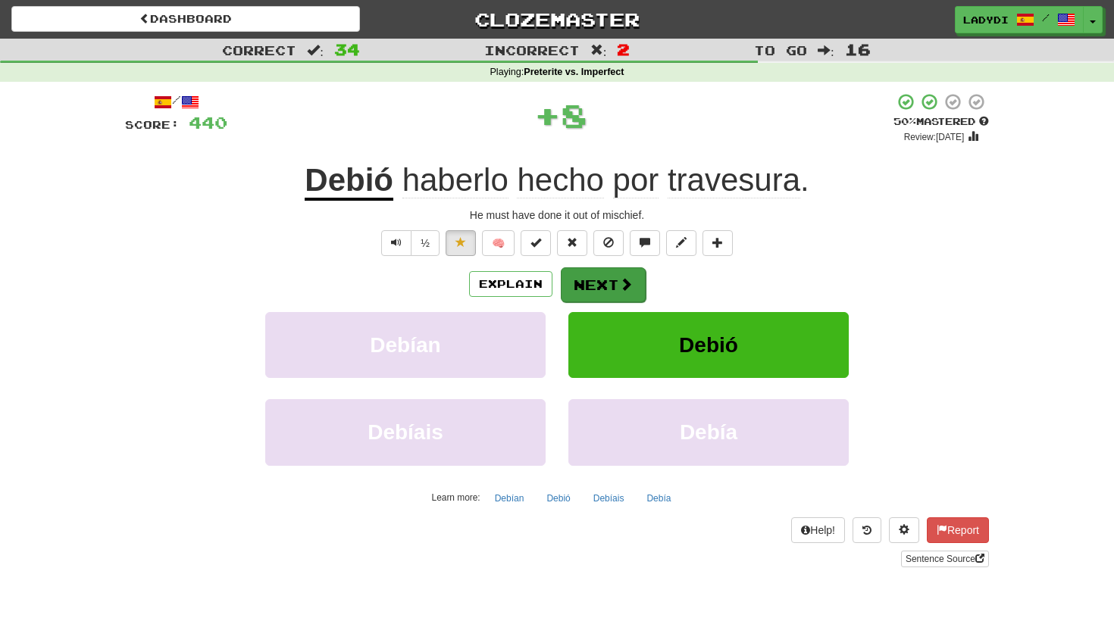
click at [601, 277] on button "Next" at bounding box center [603, 285] width 85 height 35
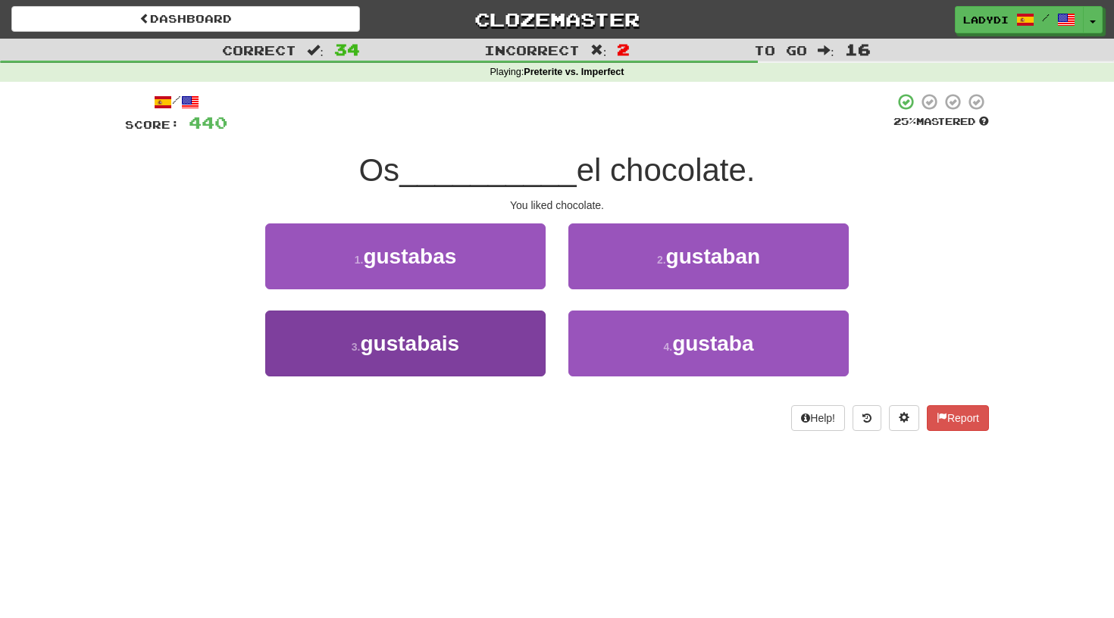
click at [500, 330] on button "3 . gustabais" at bounding box center [405, 344] width 280 height 66
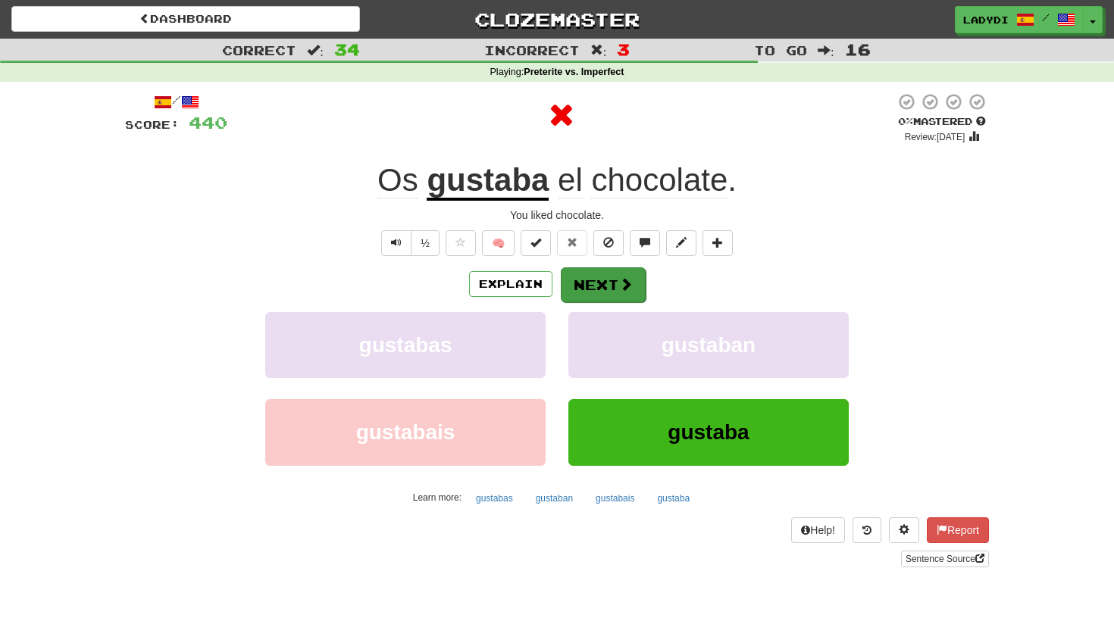
click at [593, 278] on button "Next" at bounding box center [603, 285] width 85 height 35
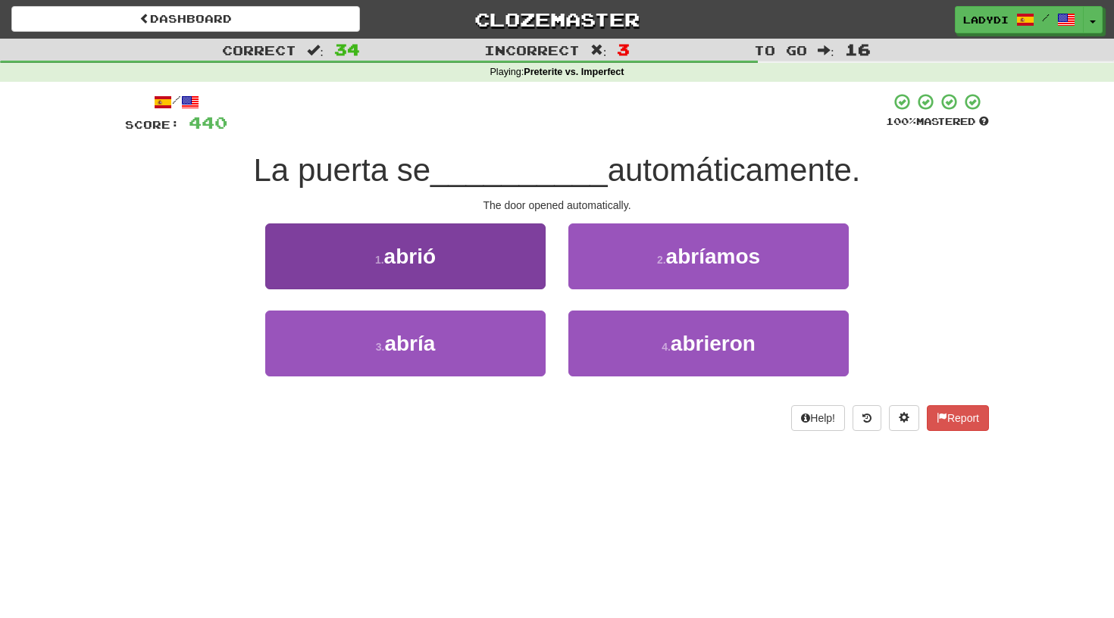
click at [515, 264] on button "1 . abrió" at bounding box center [405, 257] width 280 height 66
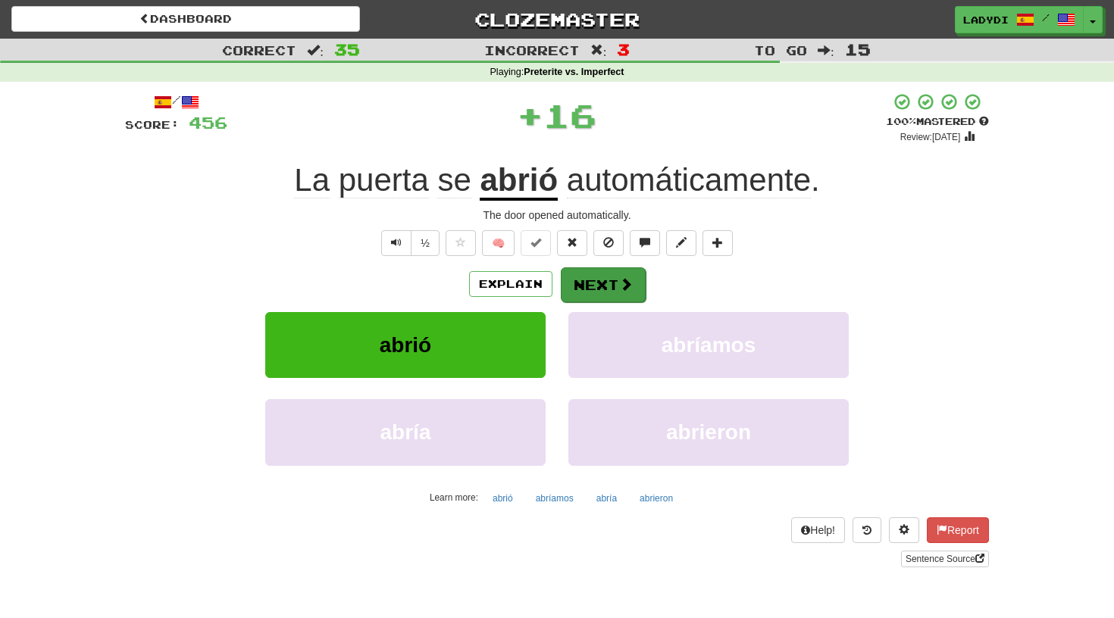
click at [575, 278] on button "Next" at bounding box center [603, 285] width 85 height 35
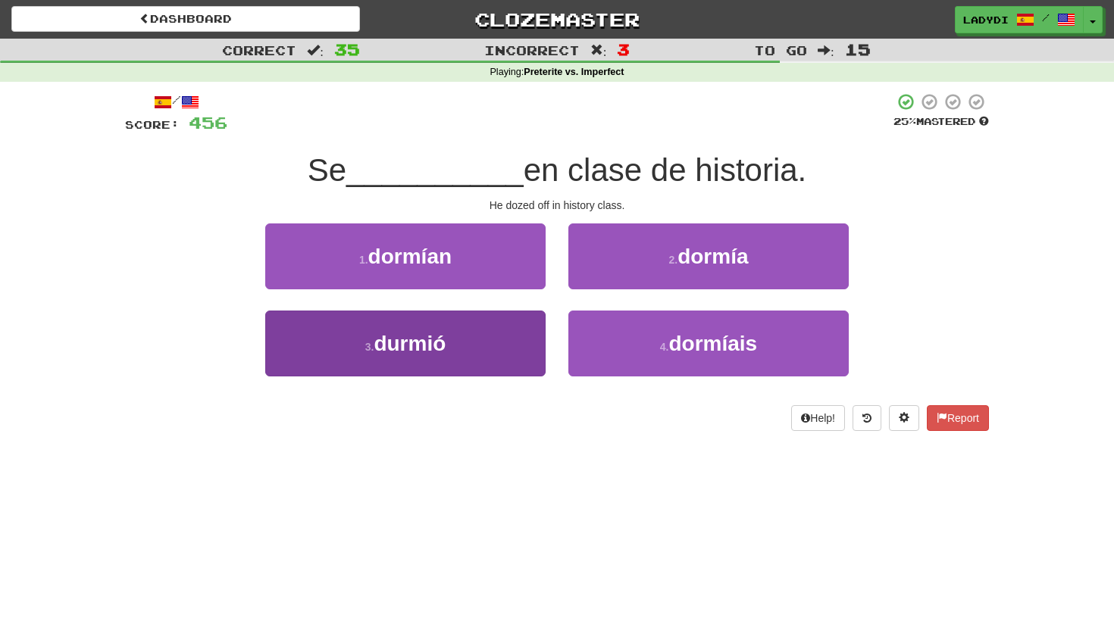
click at [512, 336] on button "3 . durmió" at bounding box center [405, 344] width 280 height 66
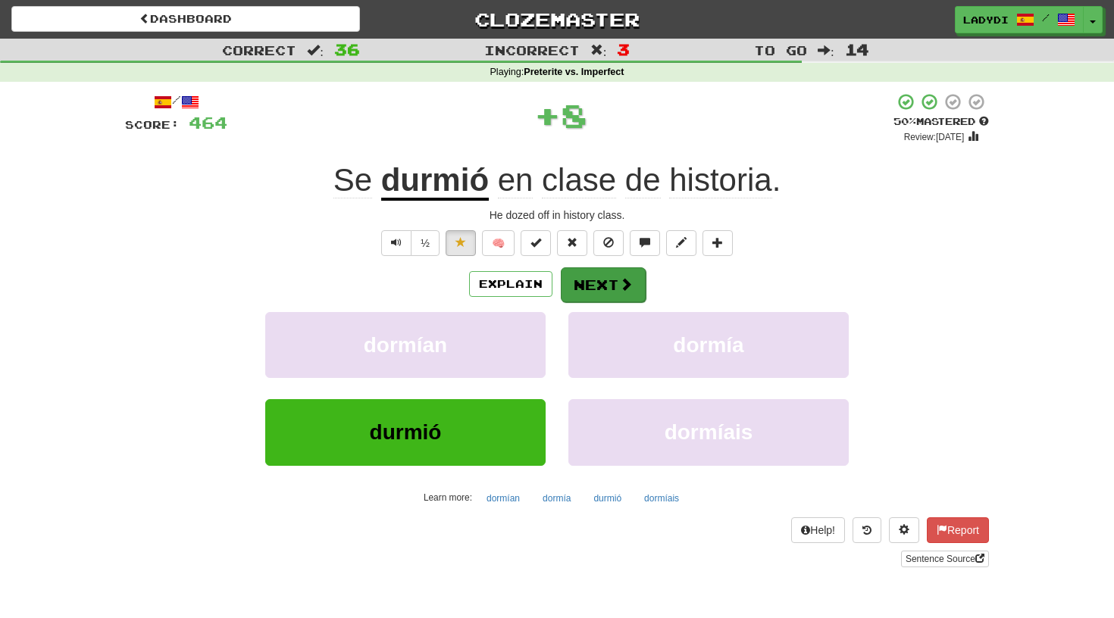
click at [596, 277] on button "Next" at bounding box center [603, 285] width 85 height 35
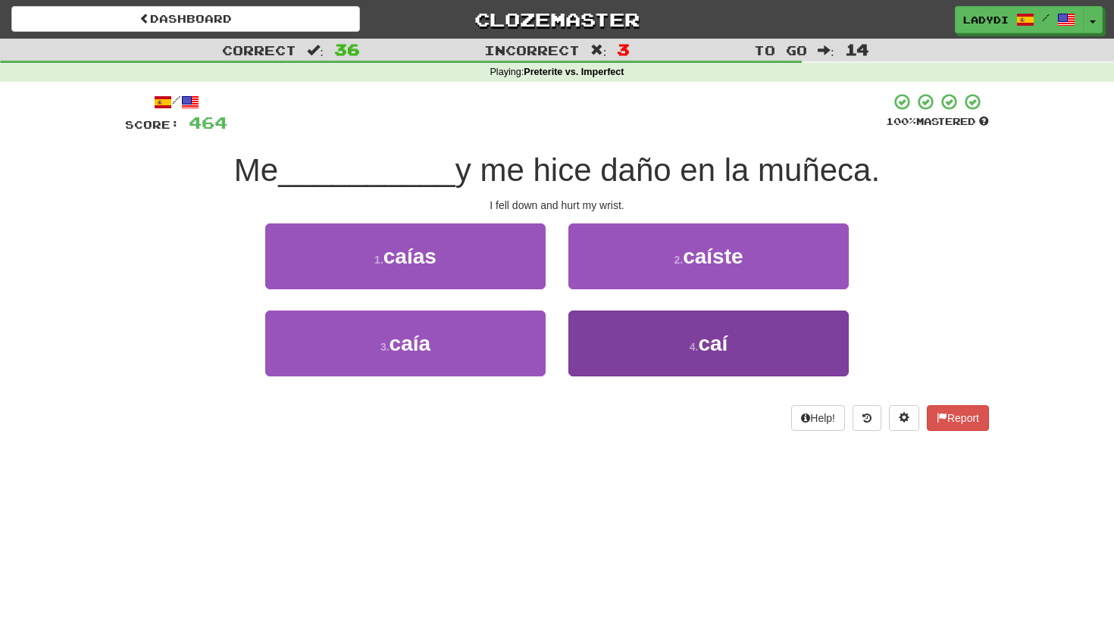
click at [594, 330] on button "4 . caí" at bounding box center [708, 344] width 280 height 66
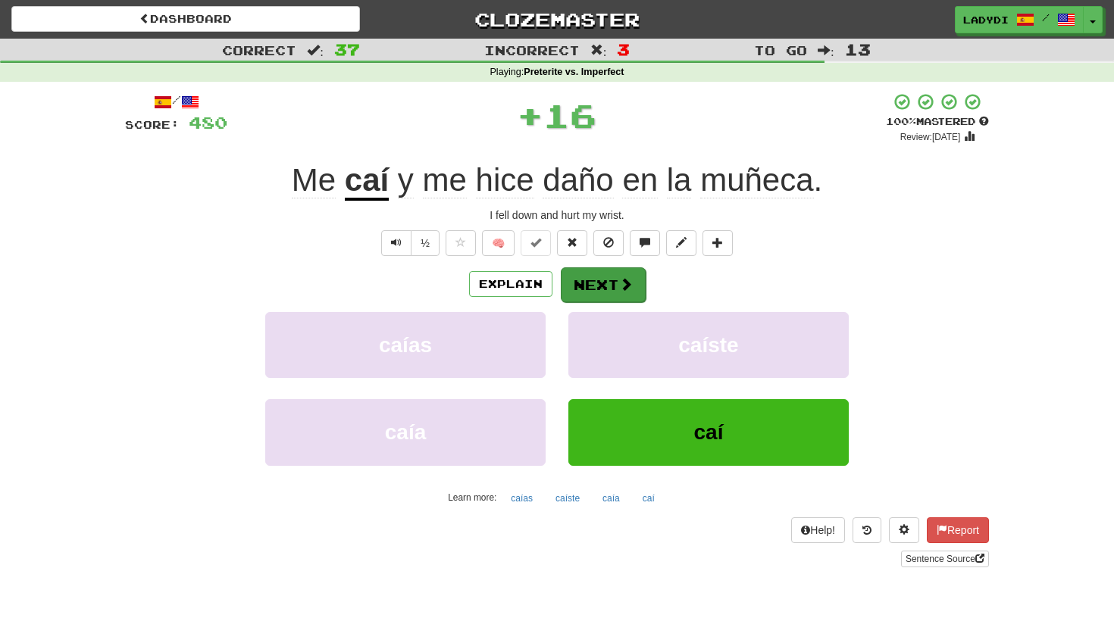
click at [586, 282] on button "Next" at bounding box center [603, 285] width 85 height 35
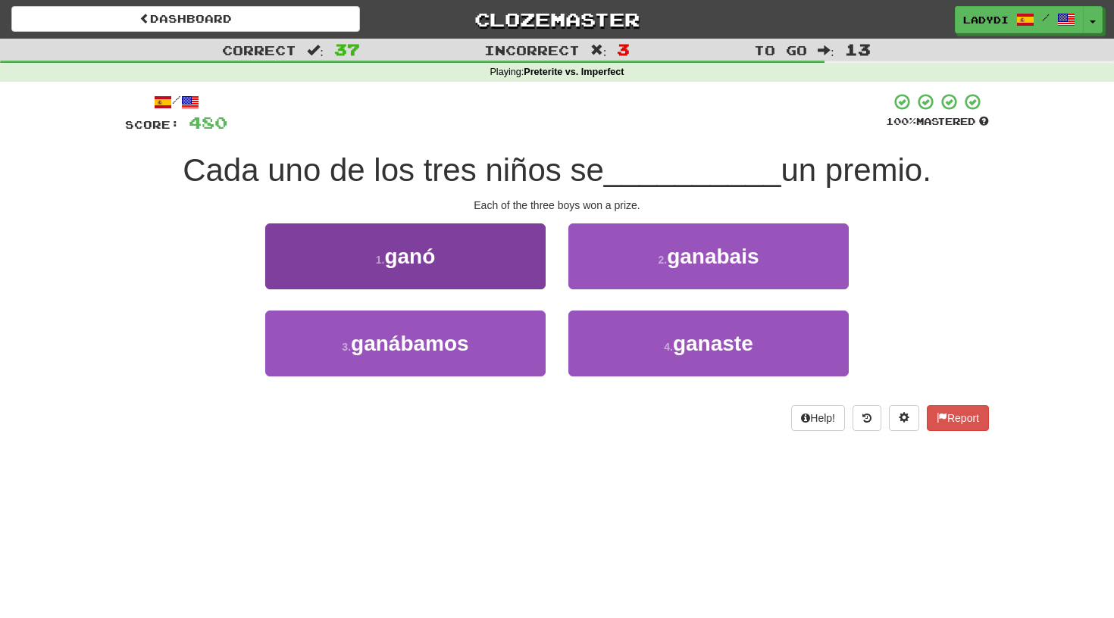
click at [520, 261] on button "1 . ganó" at bounding box center [405, 257] width 280 height 66
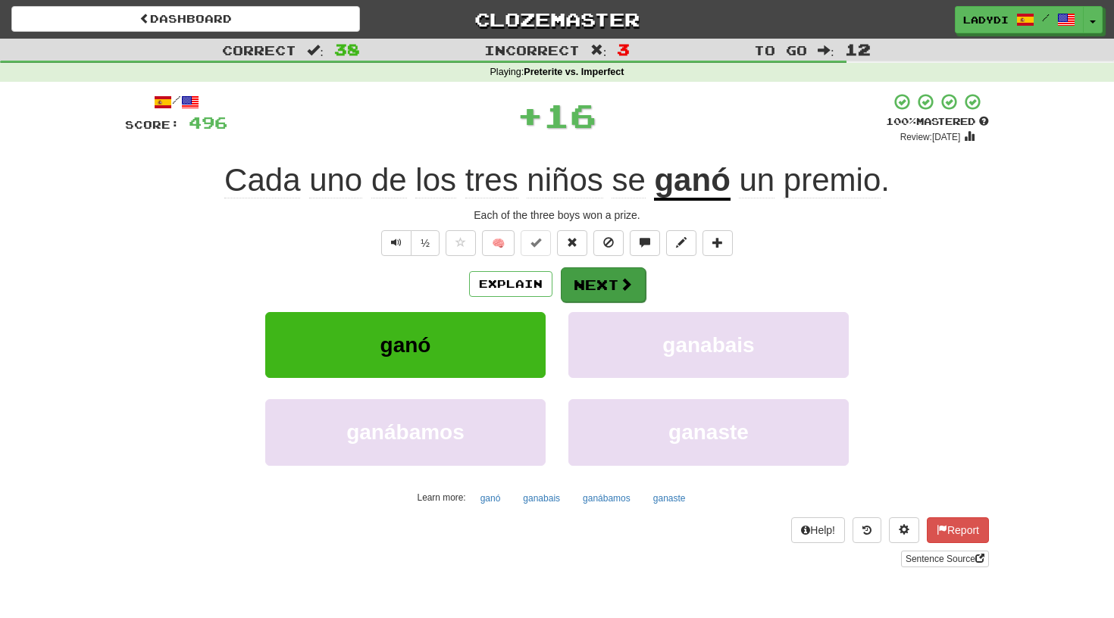
click at [589, 274] on button "Next" at bounding box center [603, 285] width 85 height 35
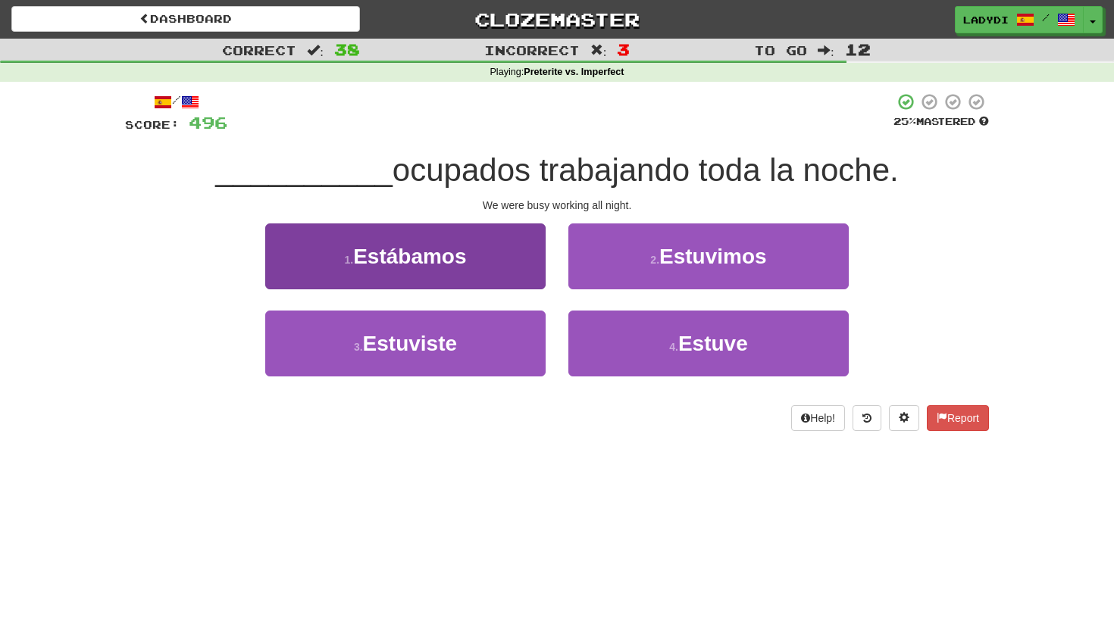
click at [531, 277] on button "1 . Estábamos" at bounding box center [405, 257] width 280 height 66
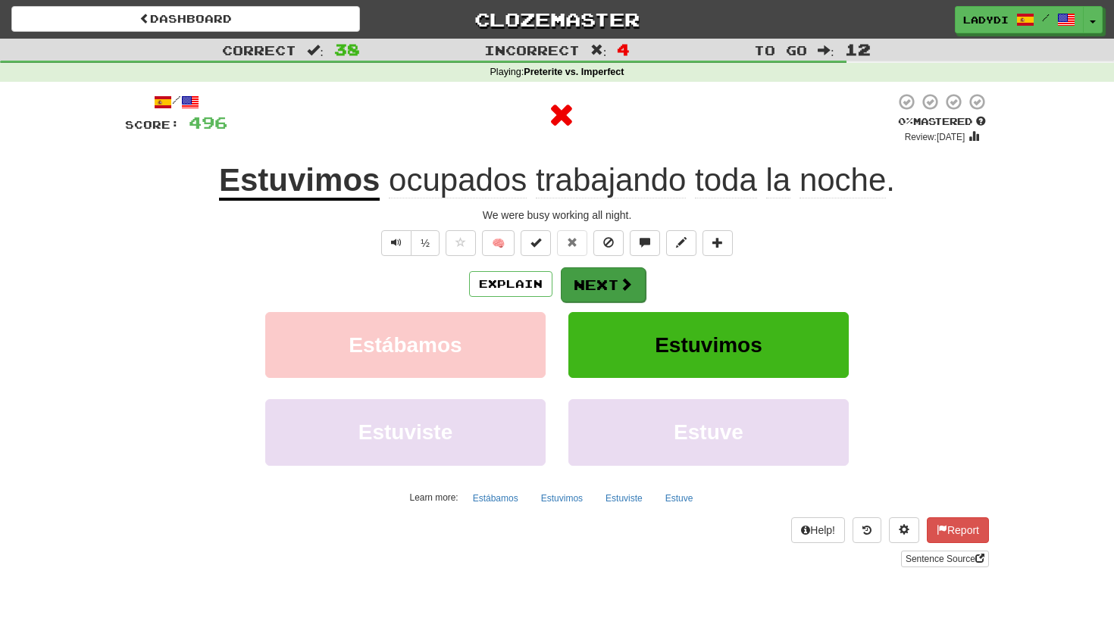
click at [590, 277] on button "Next" at bounding box center [603, 285] width 85 height 35
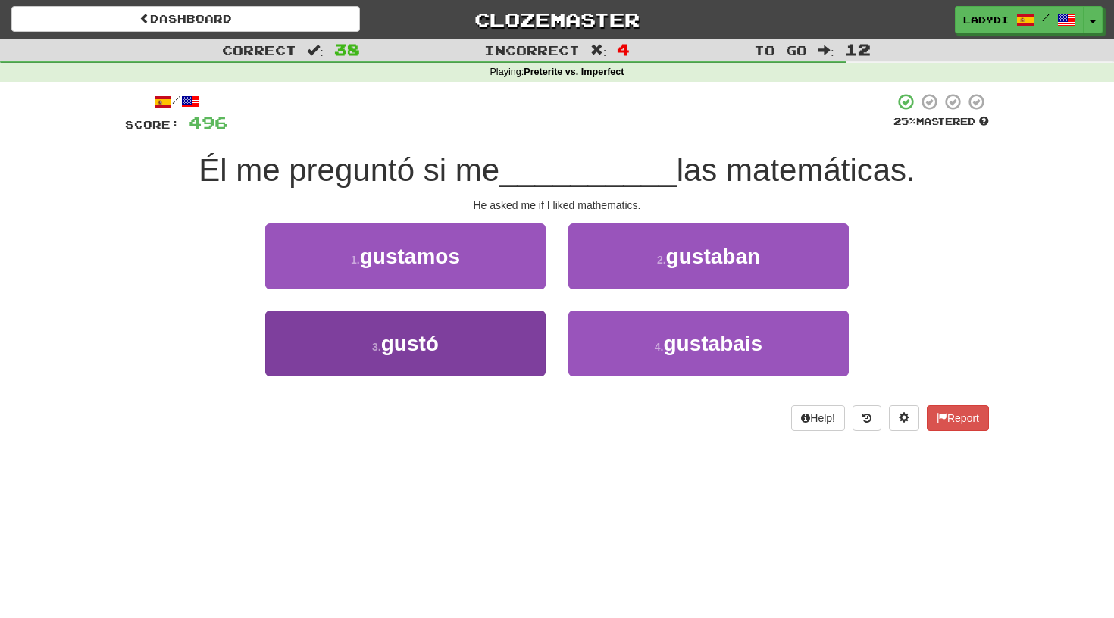
click at [492, 336] on button "3 . gustó" at bounding box center [405, 344] width 280 height 66
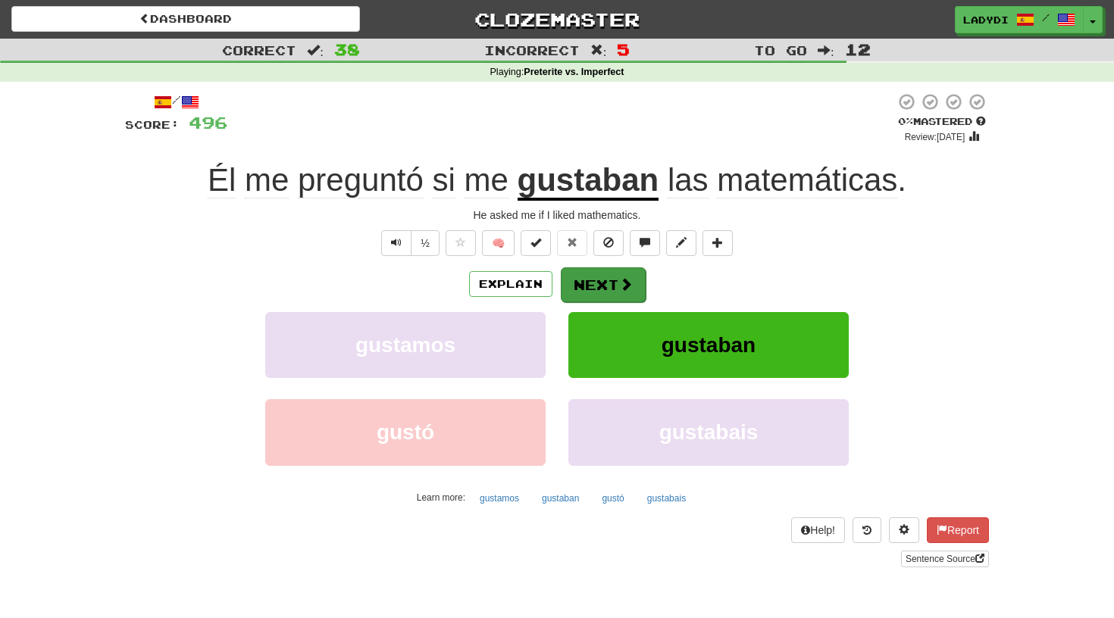
click at [591, 282] on button "Next" at bounding box center [603, 285] width 85 height 35
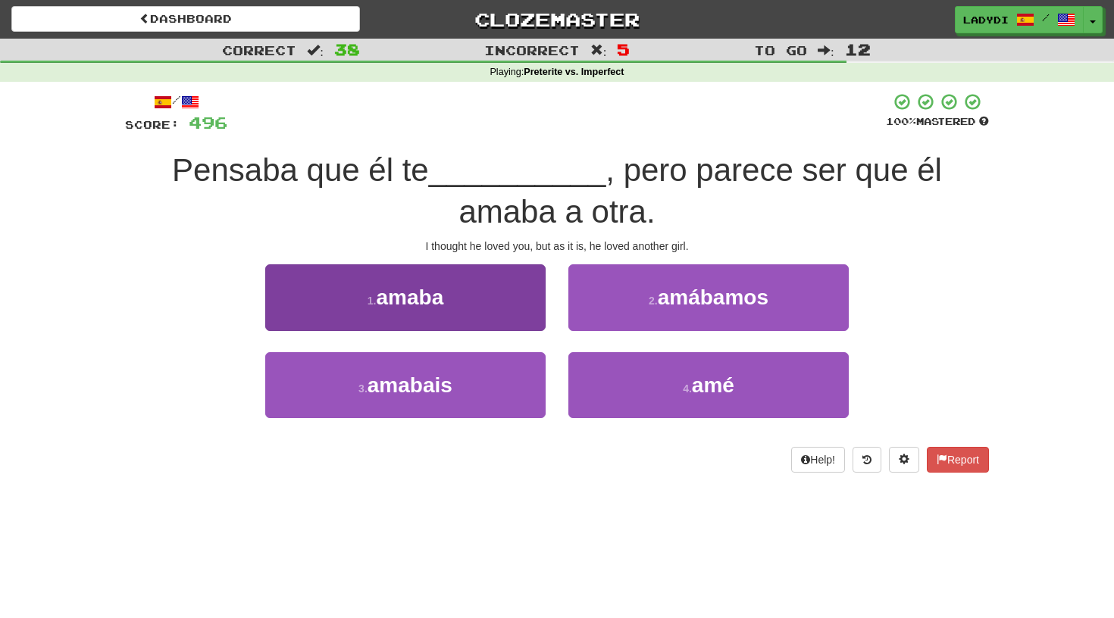
click at [509, 302] on button "1 . amaba" at bounding box center [405, 297] width 280 height 66
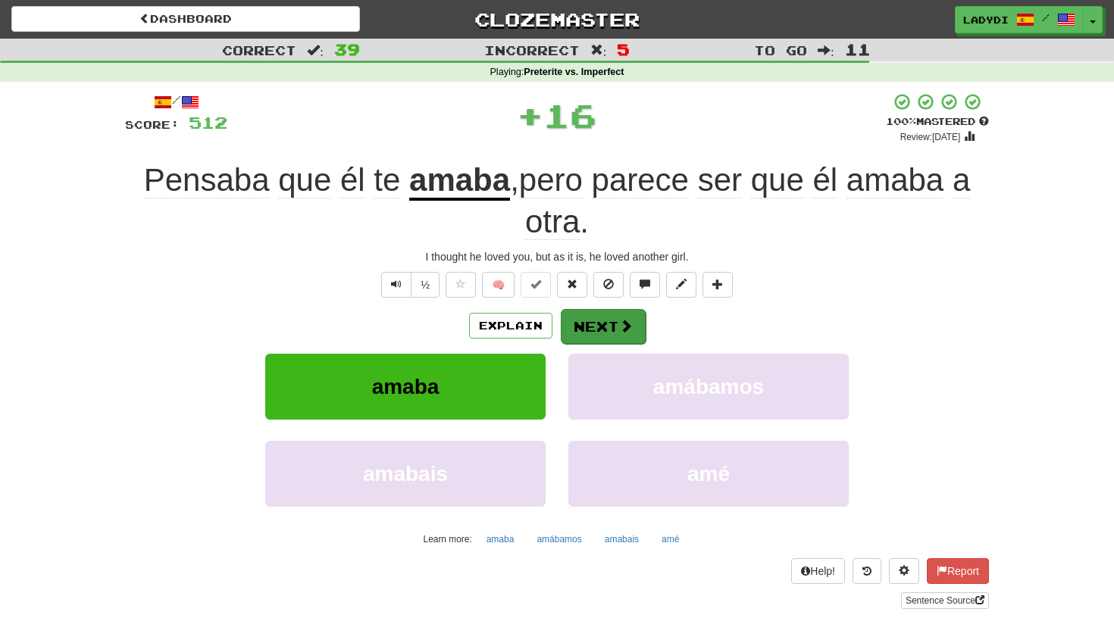
click at [603, 318] on button "Next" at bounding box center [603, 326] width 85 height 35
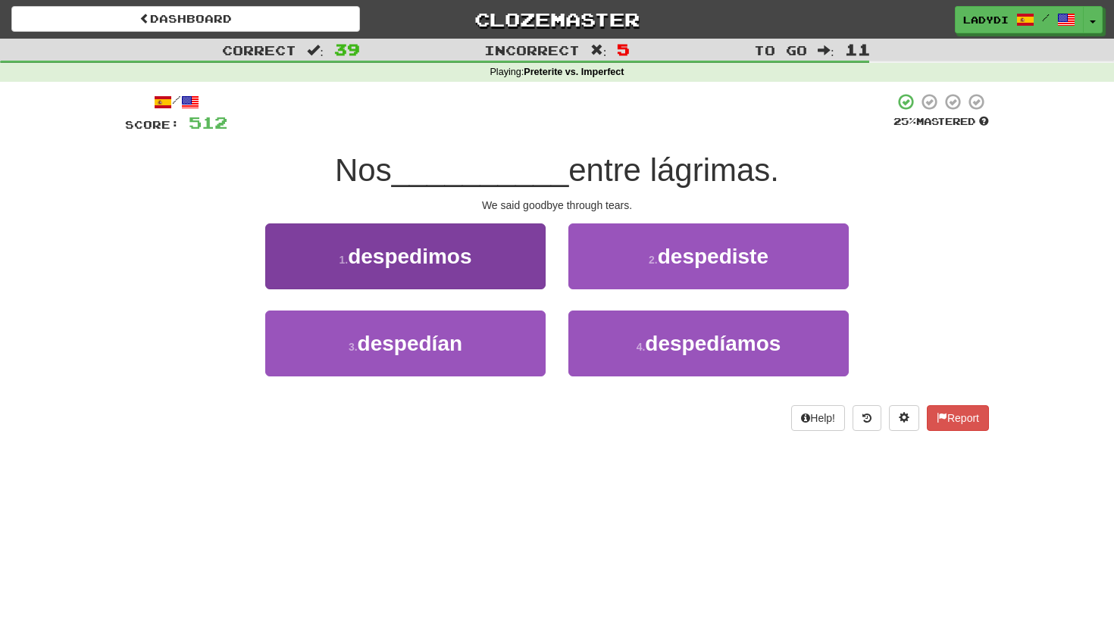
click at [506, 265] on button "1 . despedimos" at bounding box center [405, 257] width 280 height 66
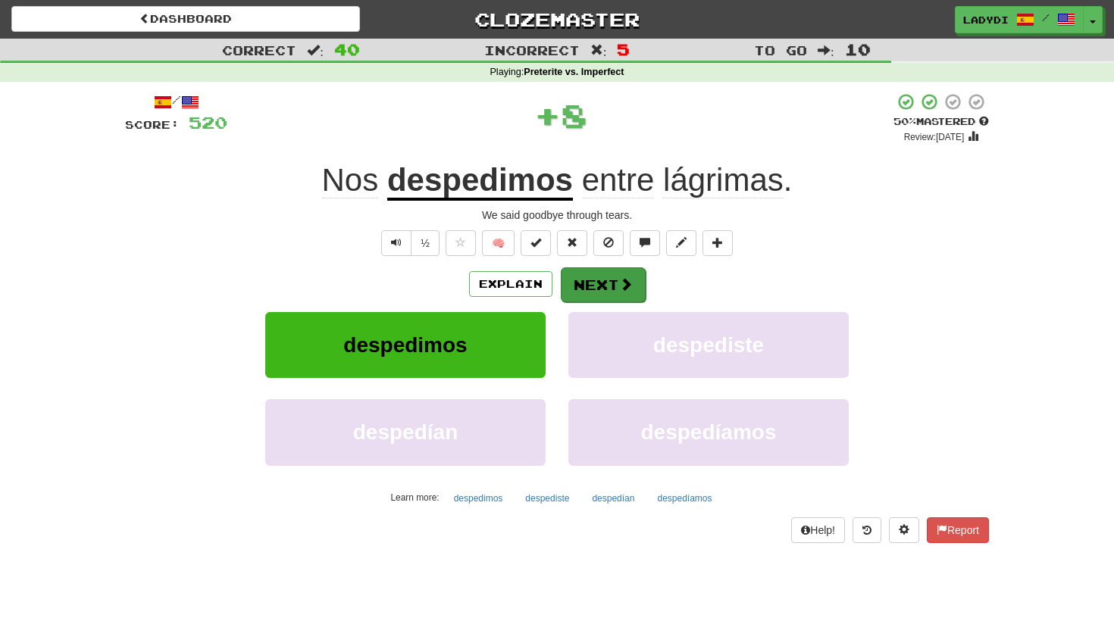
click at [581, 270] on button "Next" at bounding box center [603, 285] width 85 height 35
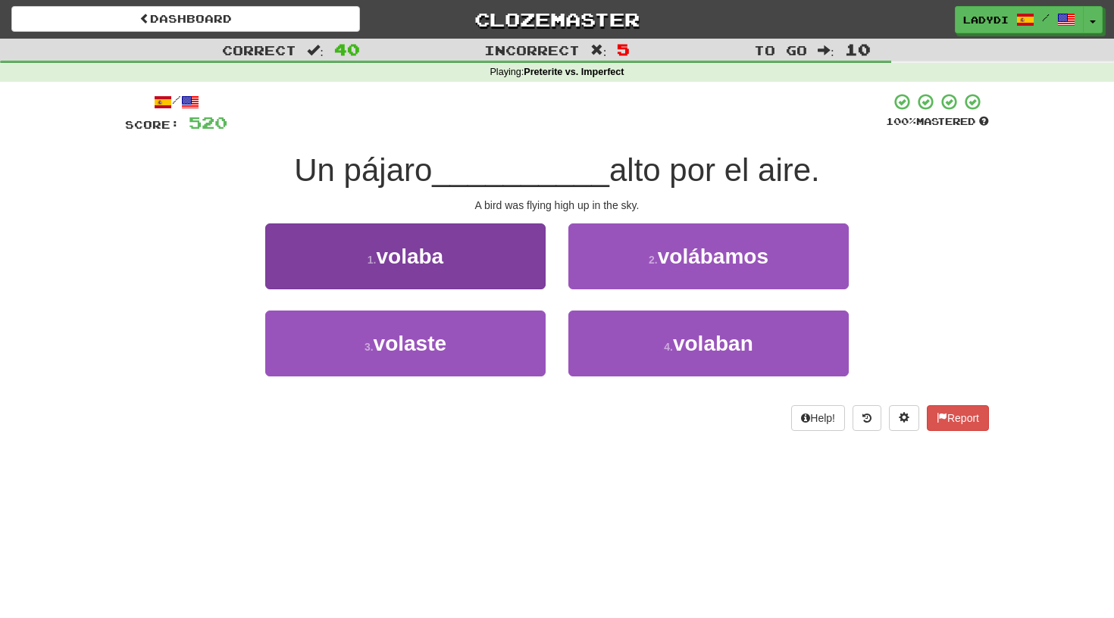
click at [512, 259] on button "1 . volaba" at bounding box center [405, 257] width 280 height 66
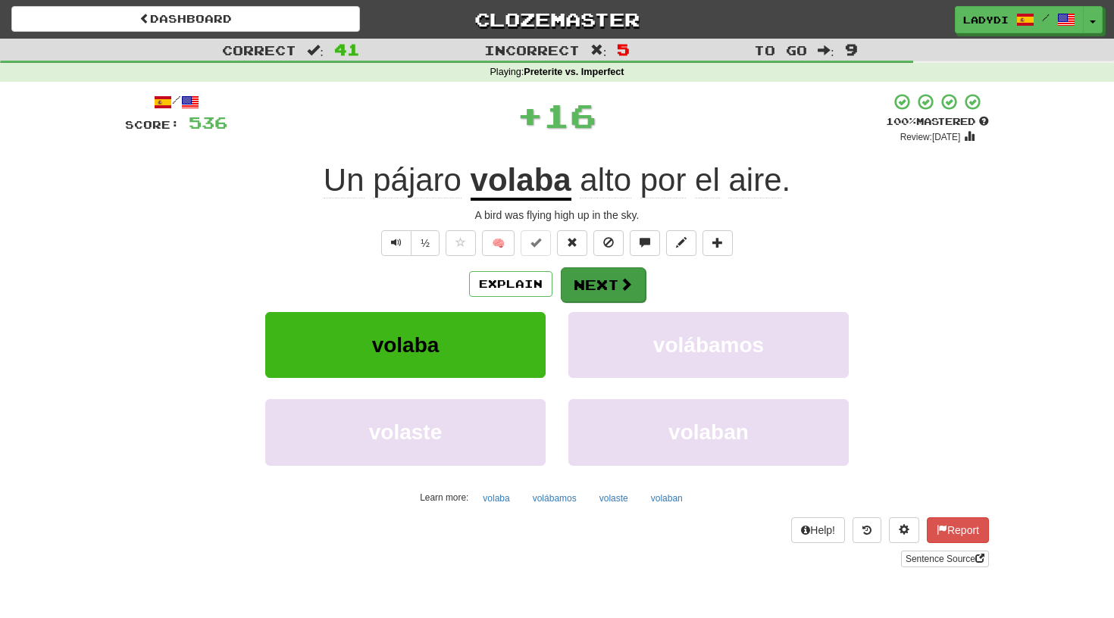
click at [579, 277] on button "Next" at bounding box center [603, 285] width 85 height 35
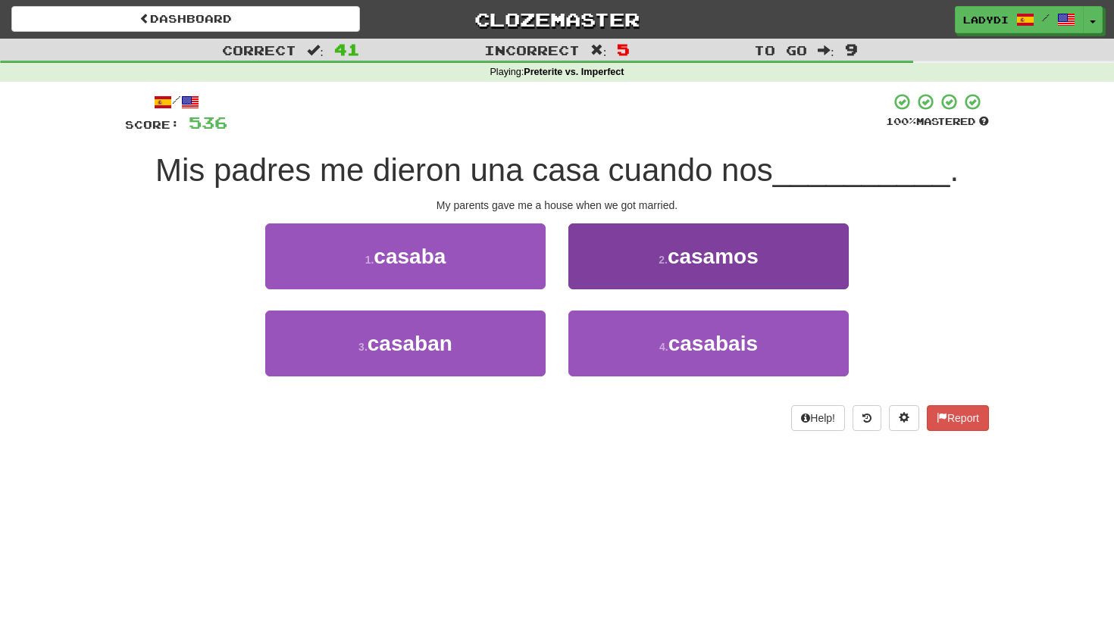
click at [612, 269] on button "2 . casamos" at bounding box center [708, 257] width 280 height 66
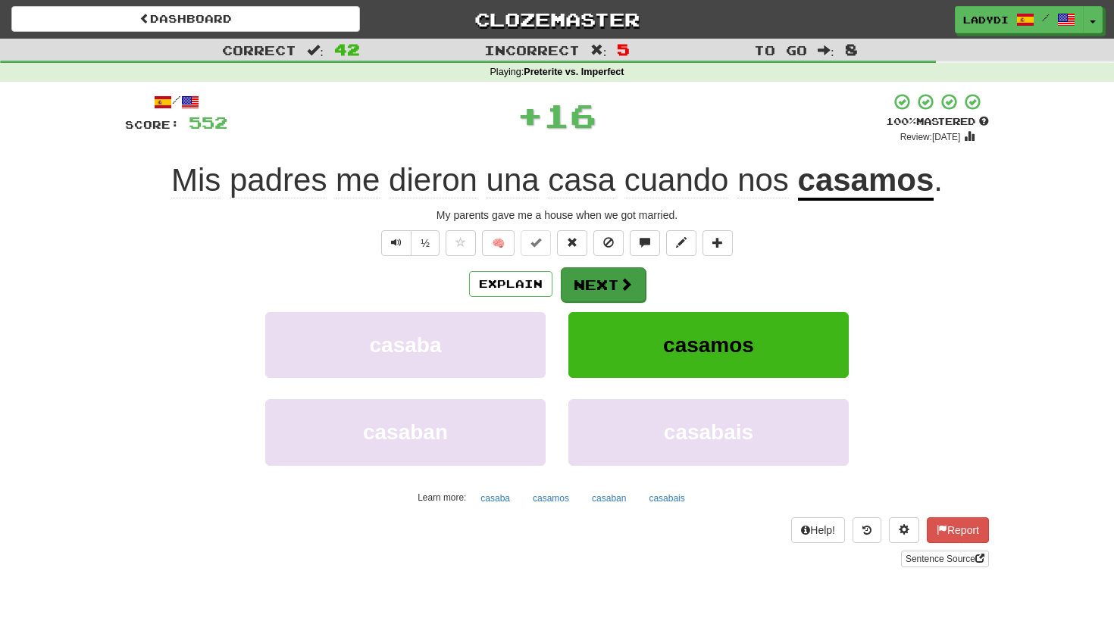
click at [589, 283] on button "Next" at bounding box center [603, 285] width 85 height 35
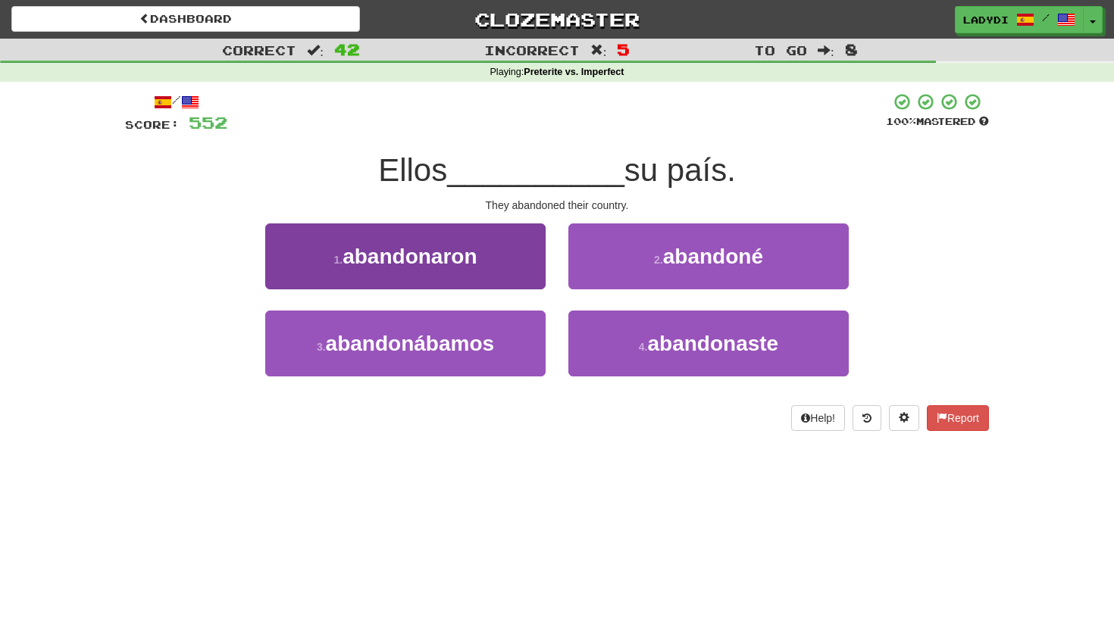
click at [525, 274] on button "1 . abandonaron" at bounding box center [405, 257] width 280 height 66
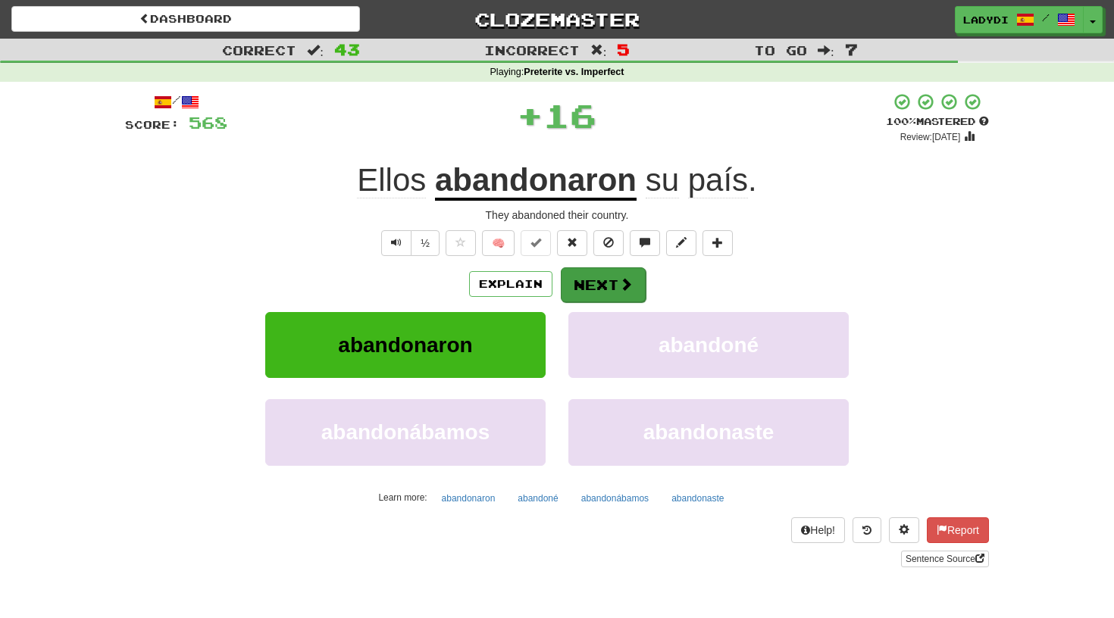
click at [579, 277] on button "Next" at bounding box center [603, 285] width 85 height 35
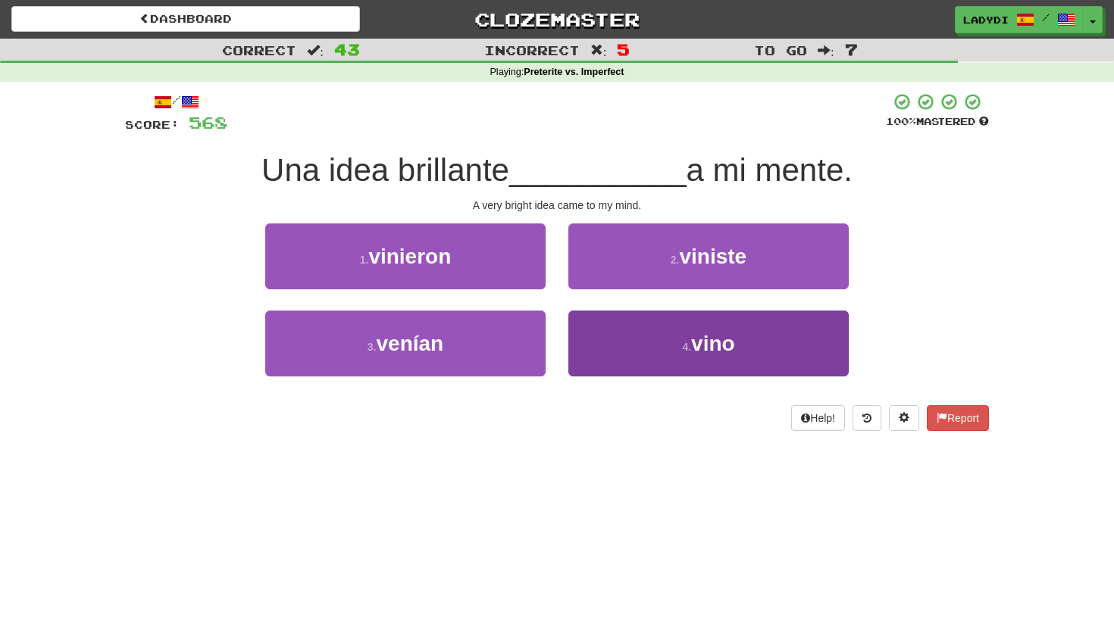
click at [605, 333] on button "4 . vino" at bounding box center [708, 344] width 280 height 66
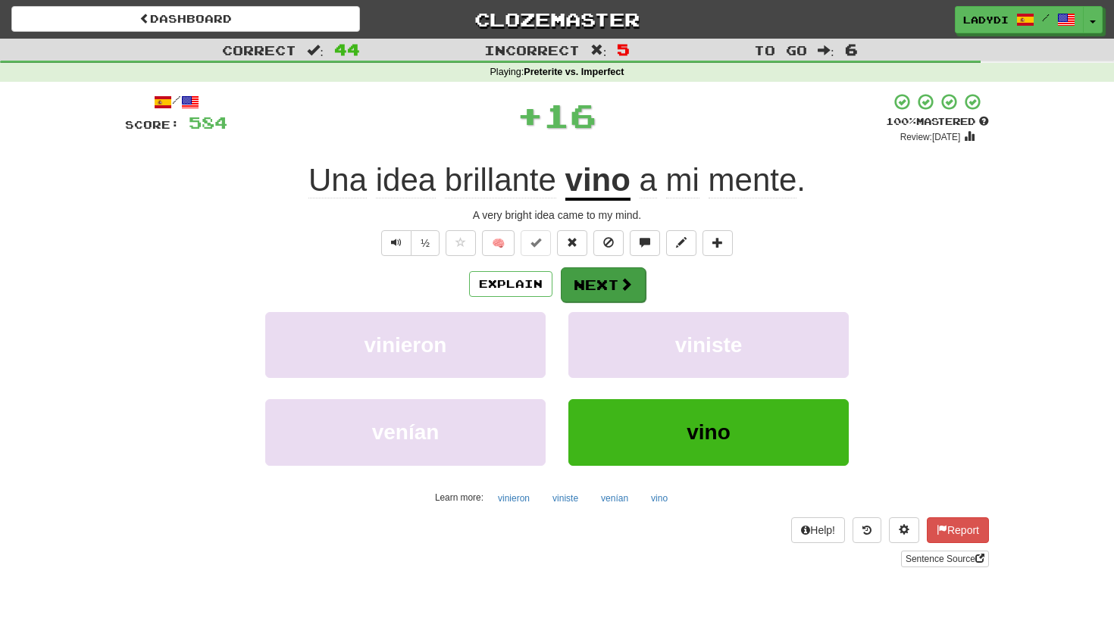
click at [593, 280] on button "Next" at bounding box center [603, 285] width 85 height 35
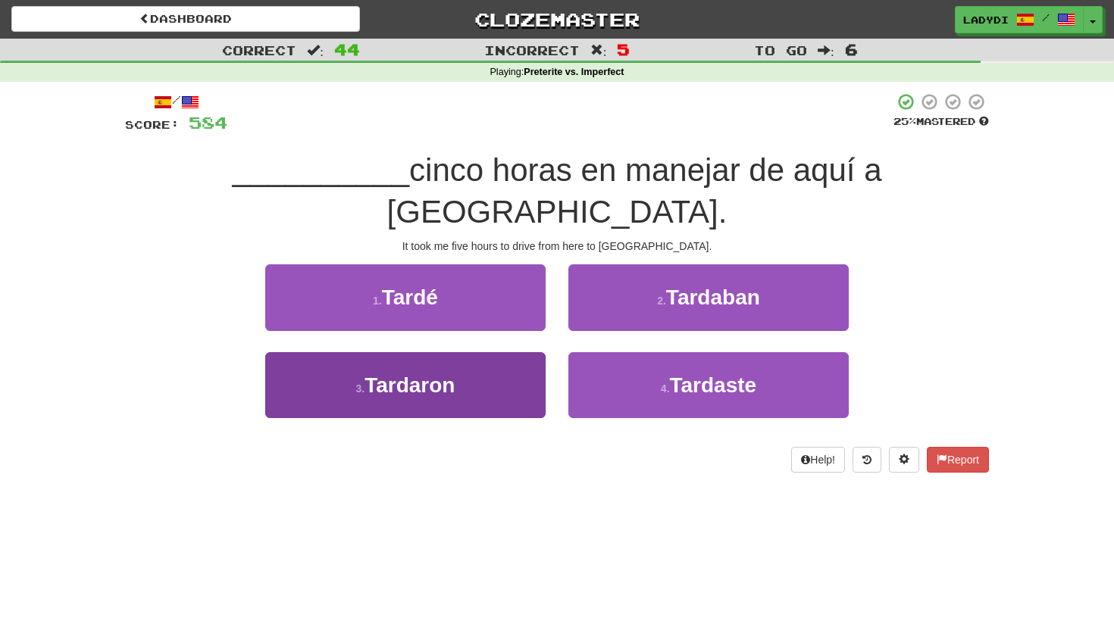
click at [509, 352] on button "3 . Tardaron" at bounding box center [405, 385] width 280 height 66
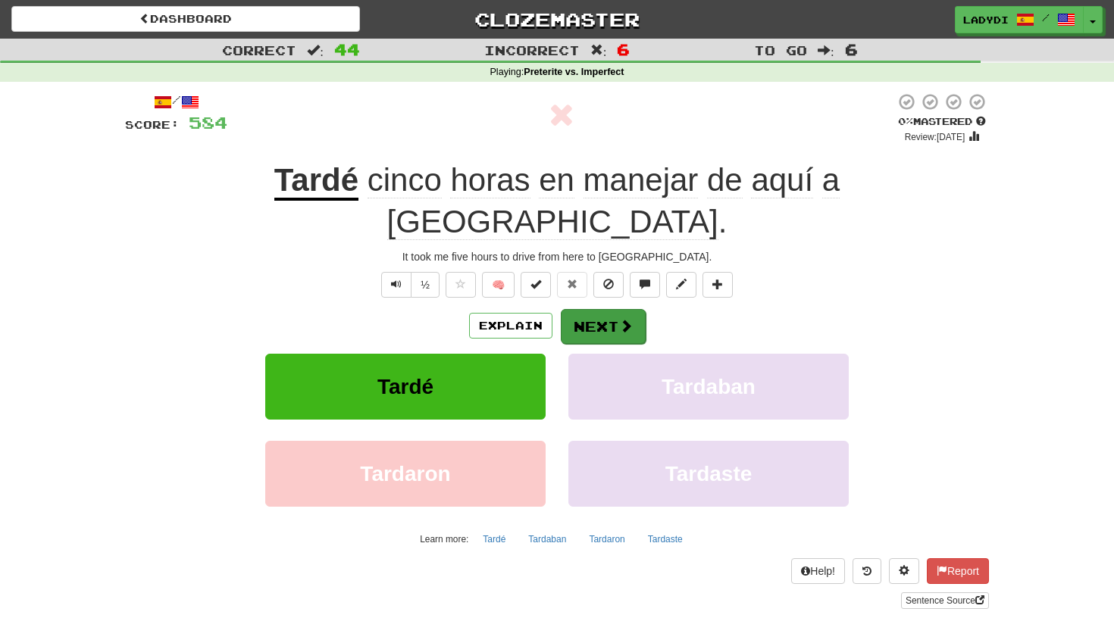
click at [599, 309] on button "Next" at bounding box center [603, 326] width 85 height 35
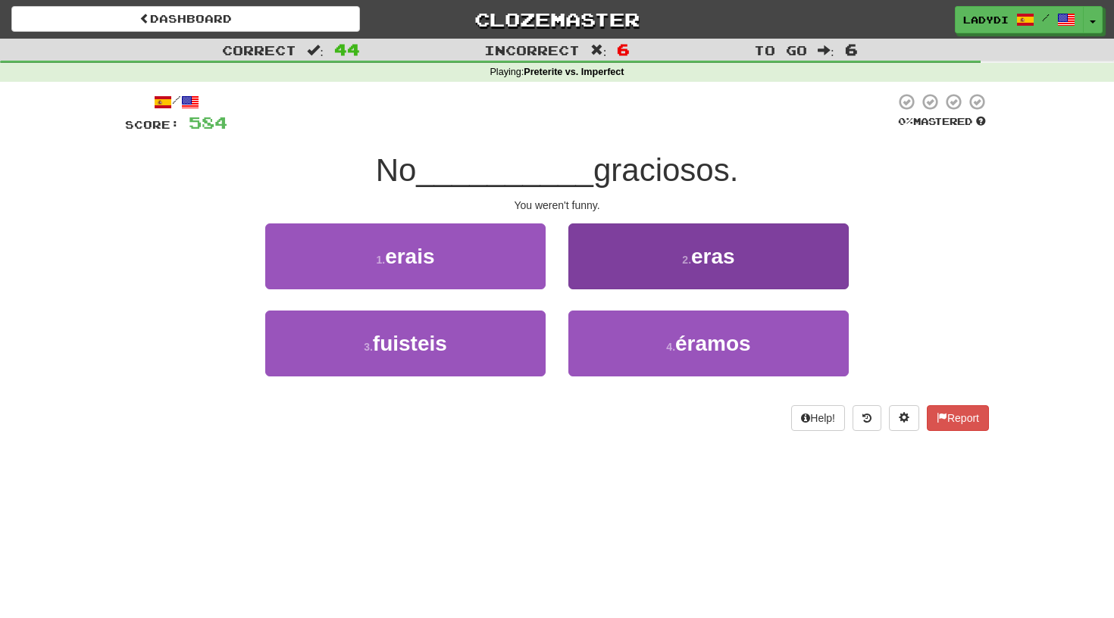
click at [615, 266] on button "2 . eras" at bounding box center [708, 257] width 280 height 66
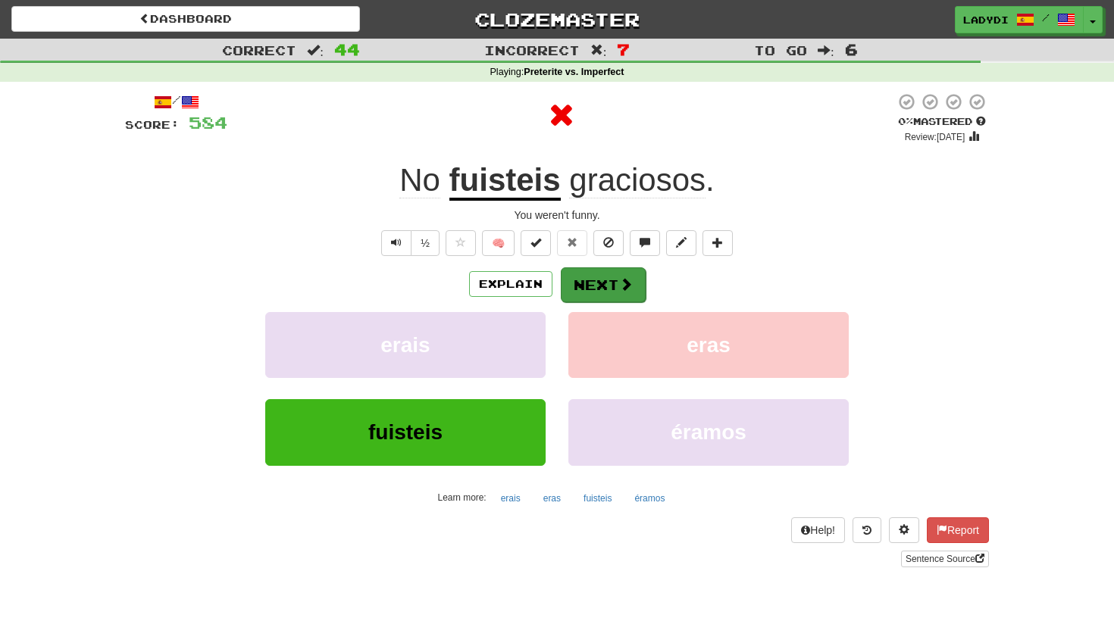
click at [596, 274] on button "Next" at bounding box center [603, 285] width 85 height 35
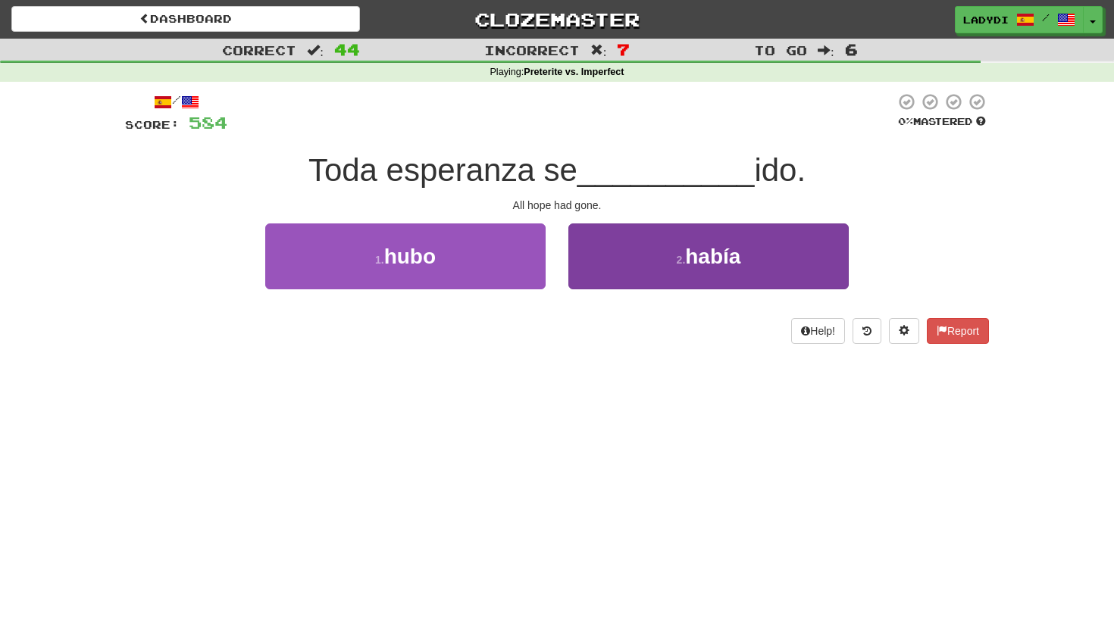
click at [593, 266] on button "2 . había" at bounding box center [708, 257] width 280 height 66
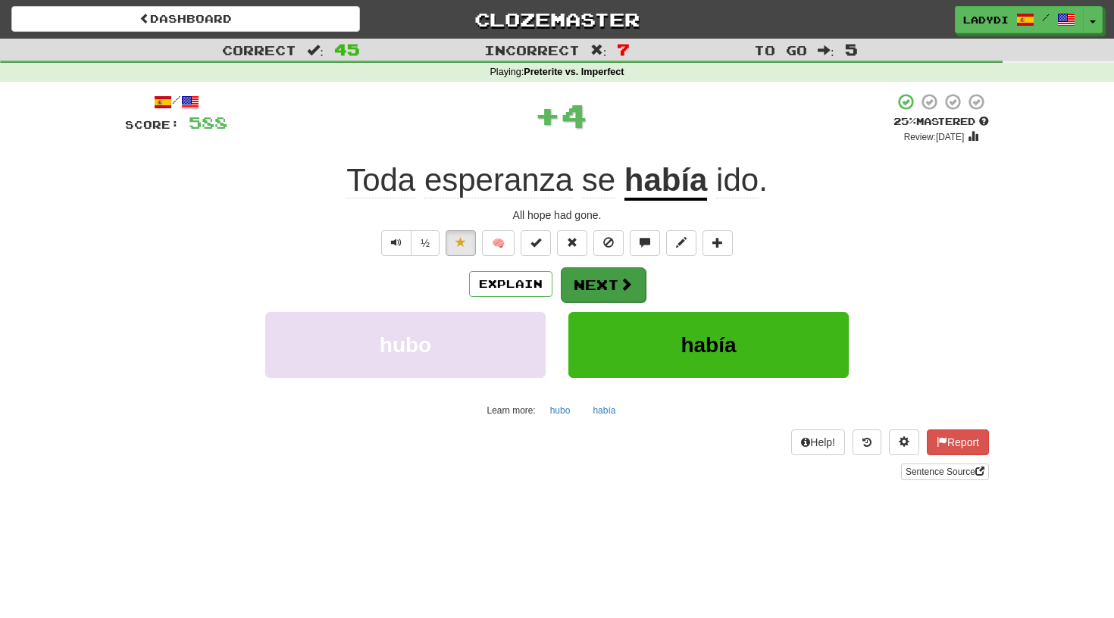
click at [584, 274] on button "Next" at bounding box center [603, 285] width 85 height 35
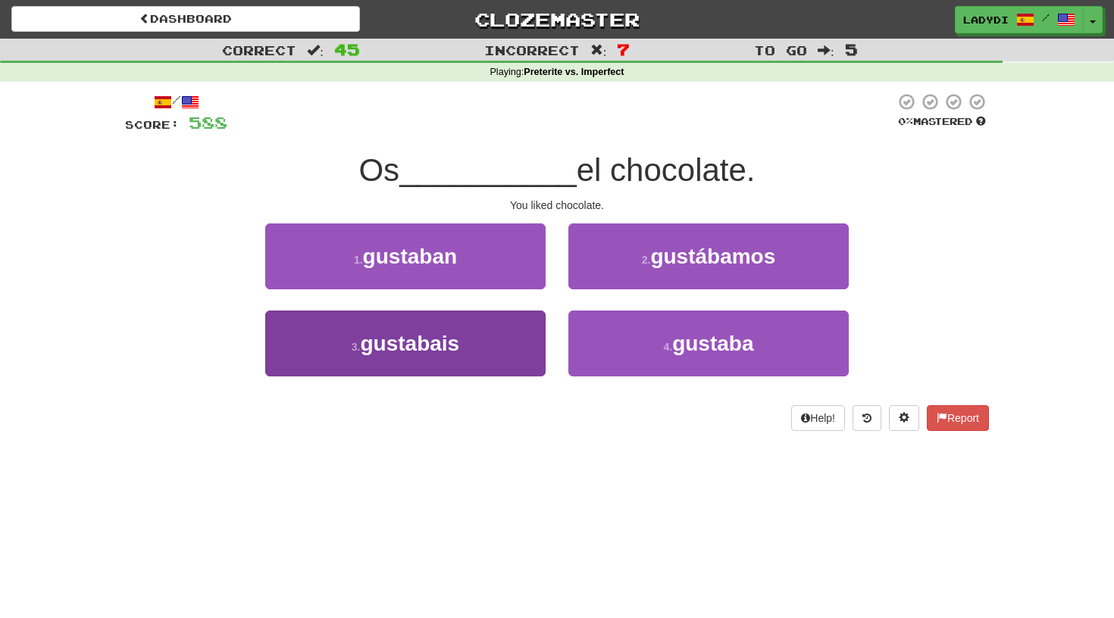
click at [509, 341] on button "3 . gustabais" at bounding box center [405, 344] width 280 height 66
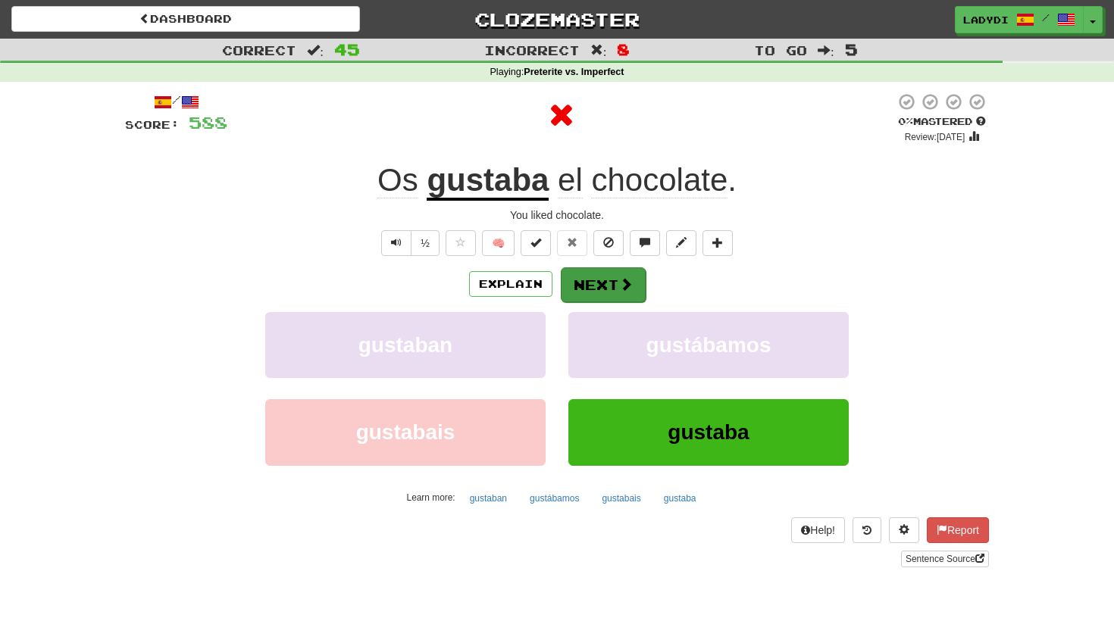
click at [606, 272] on button "Next" at bounding box center [603, 285] width 85 height 35
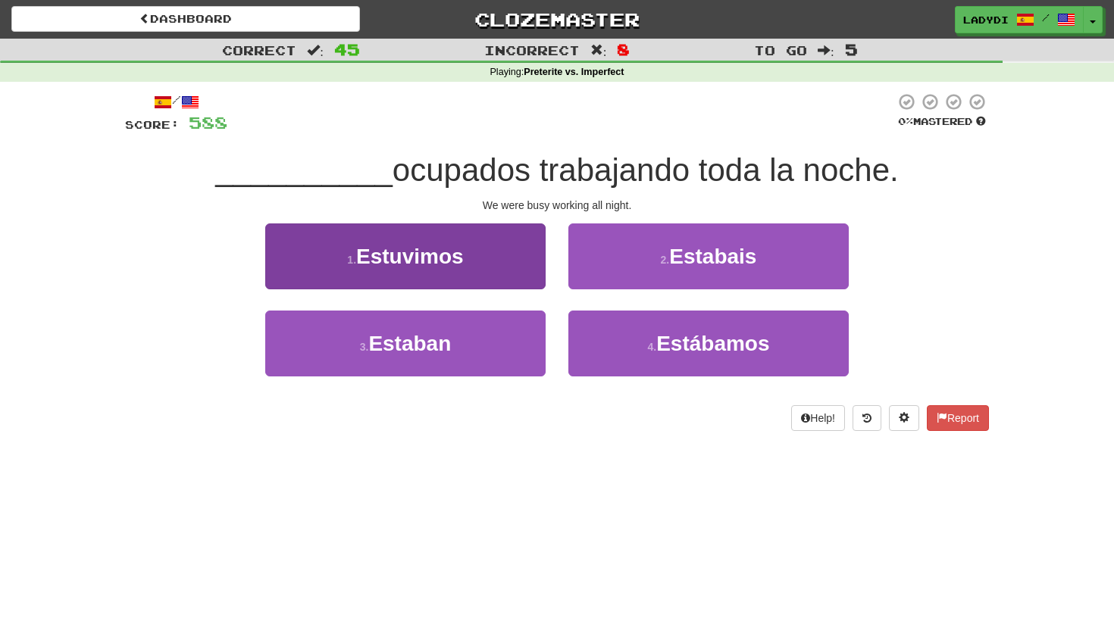
click at [500, 276] on button "1 . Estuvimos" at bounding box center [405, 257] width 280 height 66
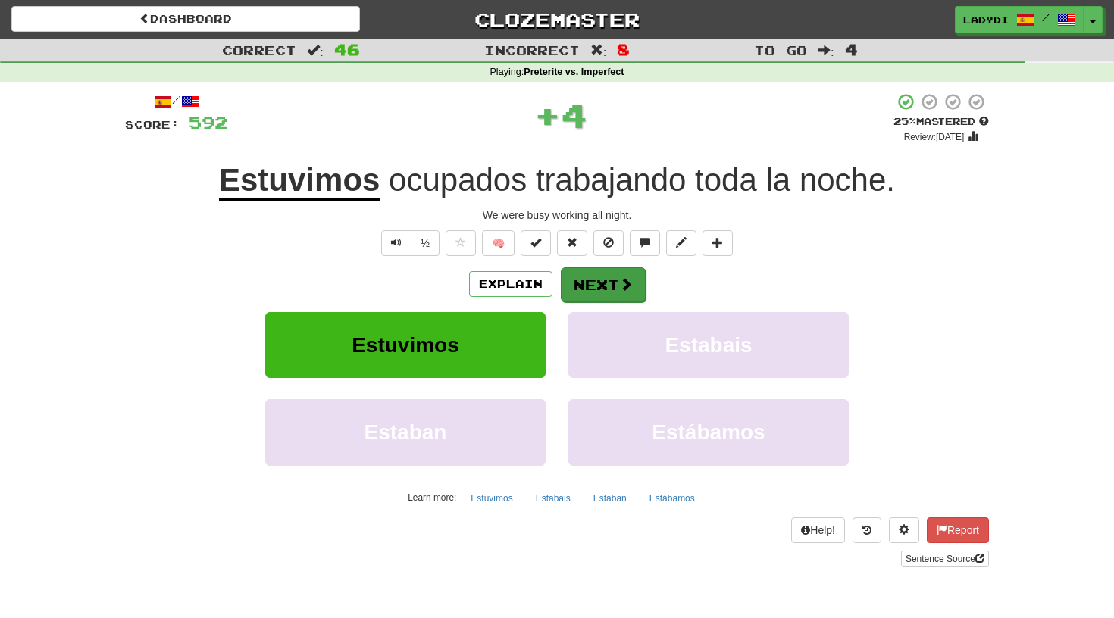
click at [593, 274] on button "Next" at bounding box center [603, 285] width 85 height 35
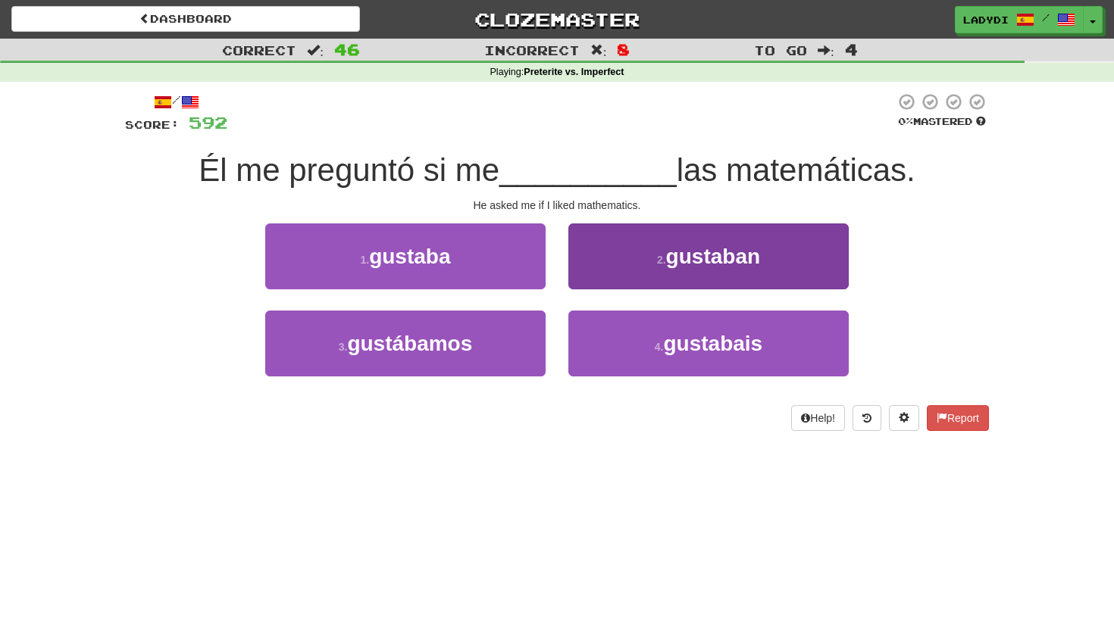
click at [635, 258] on button "2 . gustaban" at bounding box center [708, 257] width 280 height 66
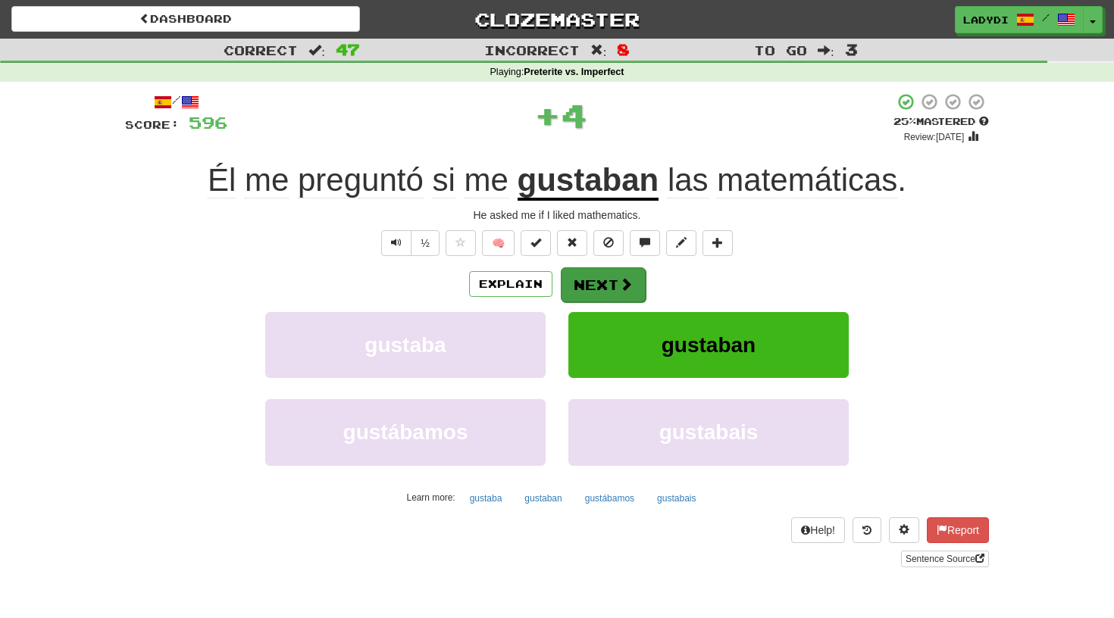
click at [598, 287] on button "Next" at bounding box center [603, 285] width 85 height 35
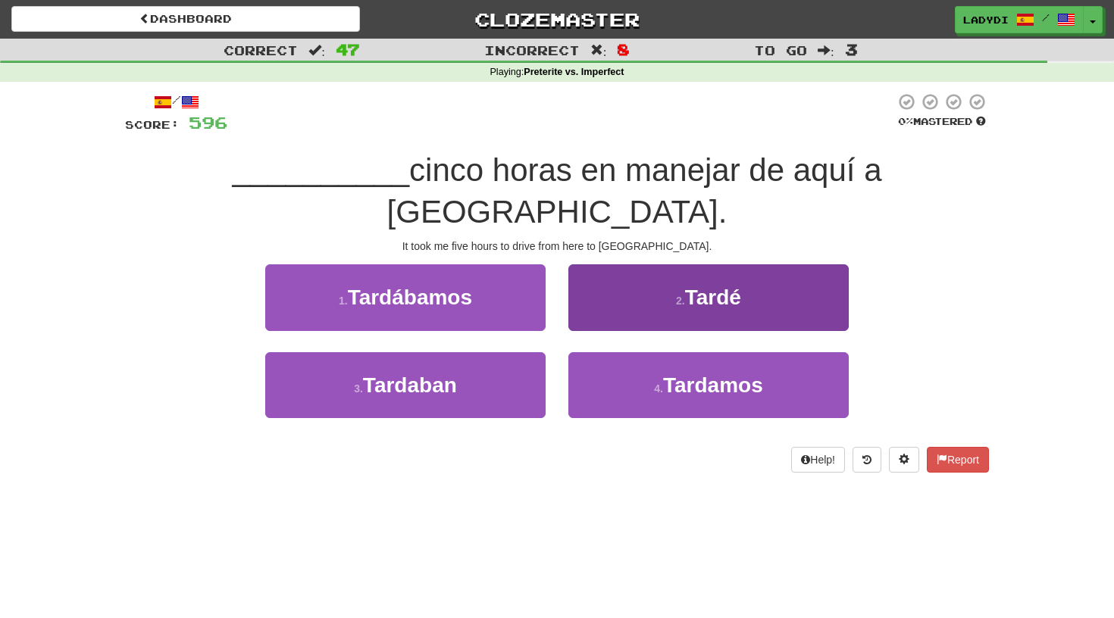
click at [609, 264] on button "2 . Tardé" at bounding box center [708, 297] width 280 height 66
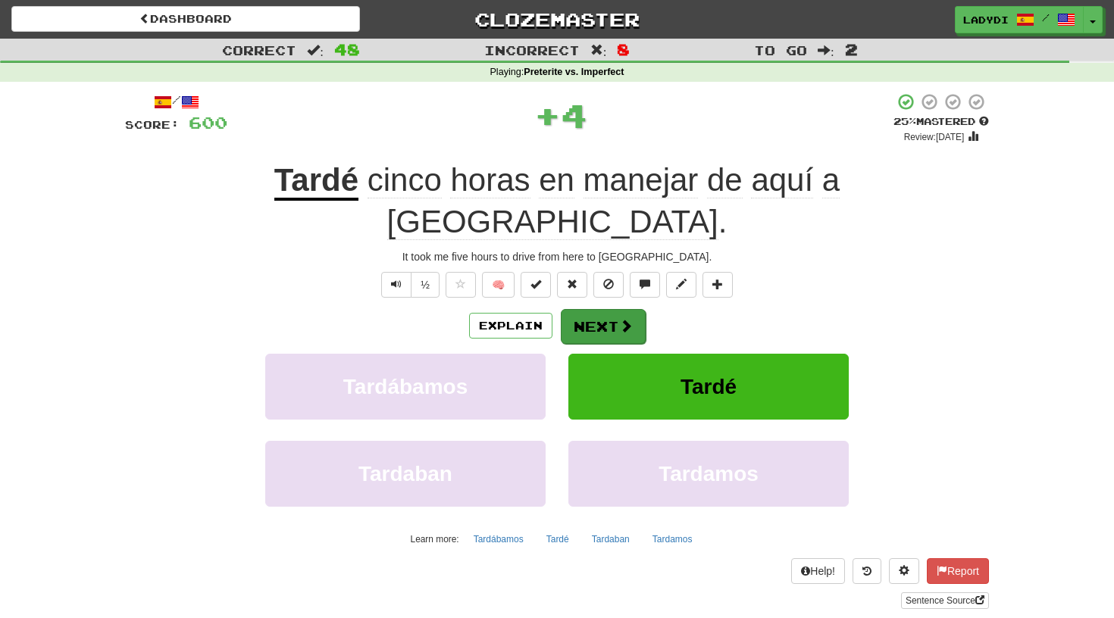
click at [593, 309] on button "Next" at bounding box center [603, 326] width 85 height 35
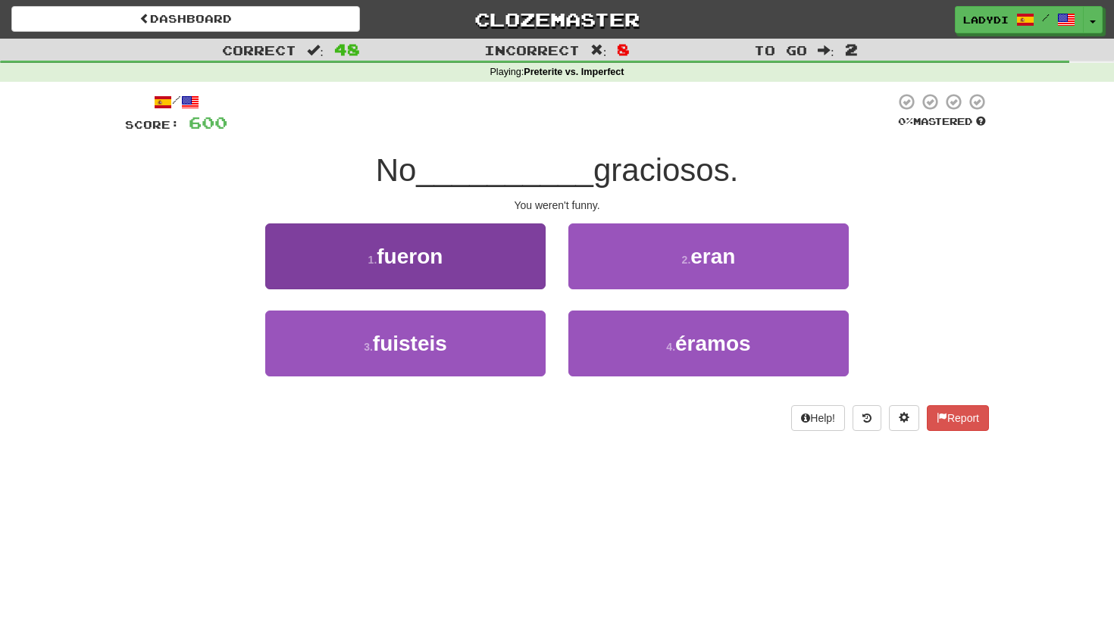
click at [500, 270] on button "1 . fueron" at bounding box center [405, 257] width 280 height 66
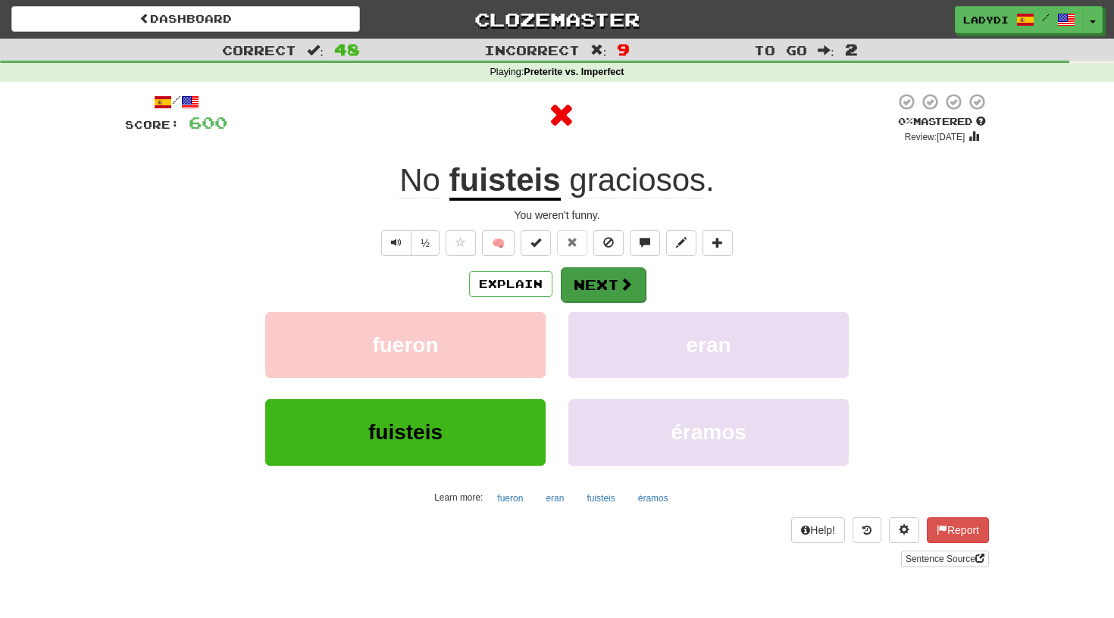
click at [593, 280] on button "Next" at bounding box center [603, 285] width 85 height 35
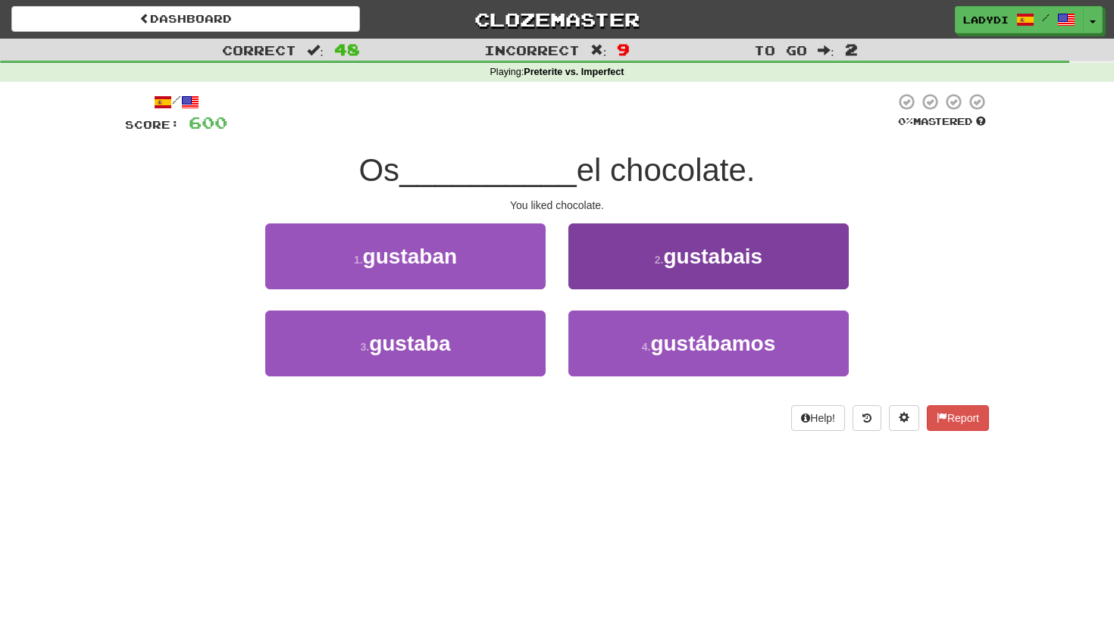
click at [627, 249] on button "2 . gustabais" at bounding box center [708, 257] width 280 height 66
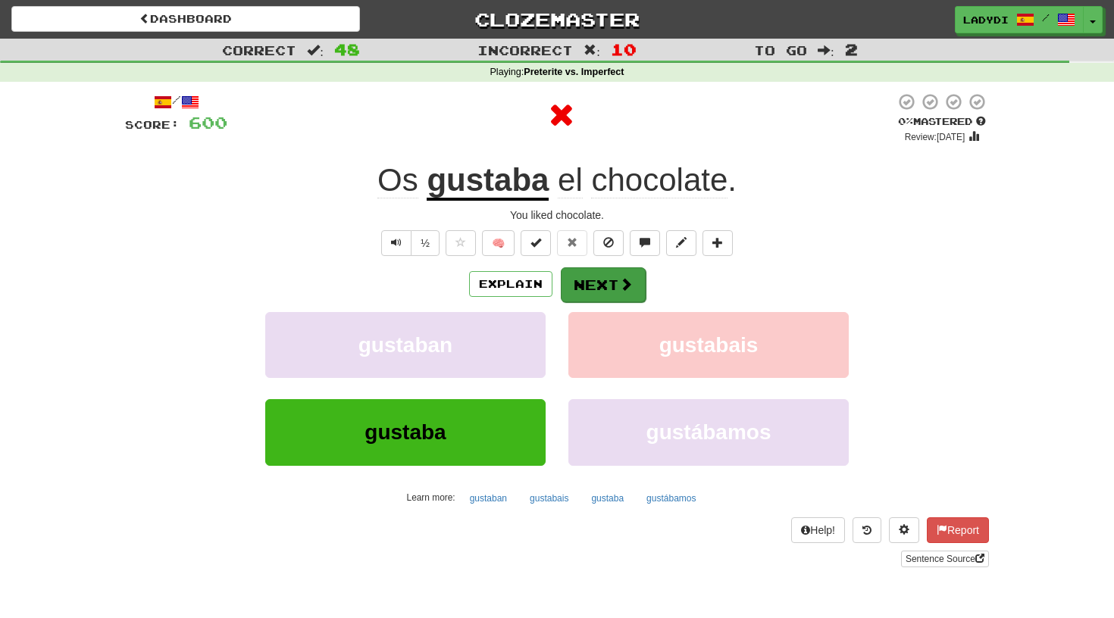
click at [592, 278] on button "Next" at bounding box center [603, 285] width 85 height 35
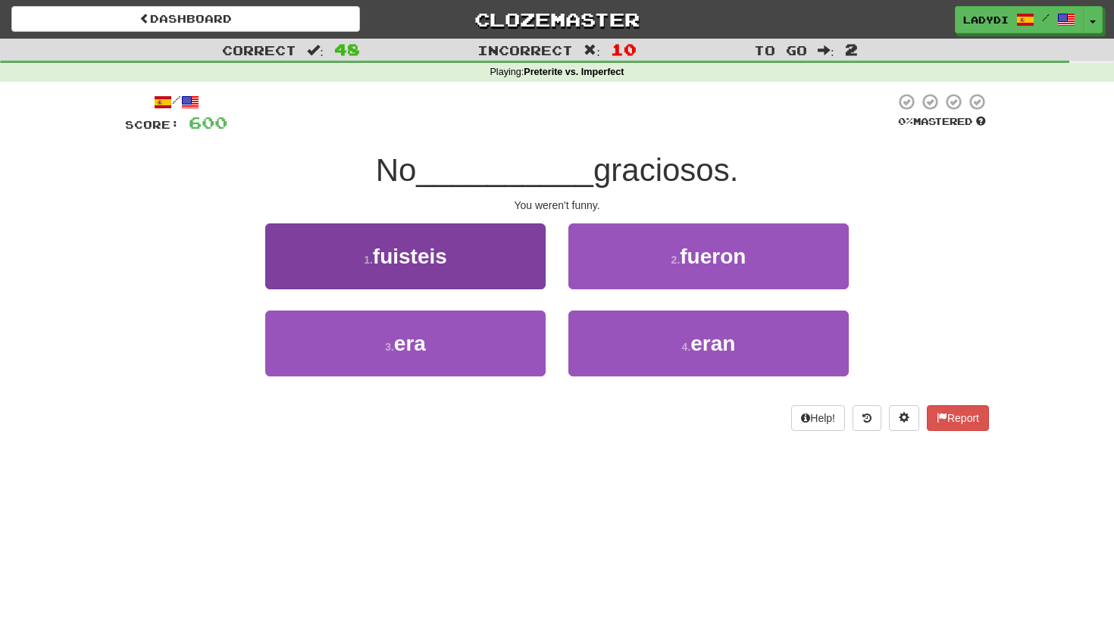
click at [501, 261] on button "1 . fuisteis" at bounding box center [405, 257] width 280 height 66
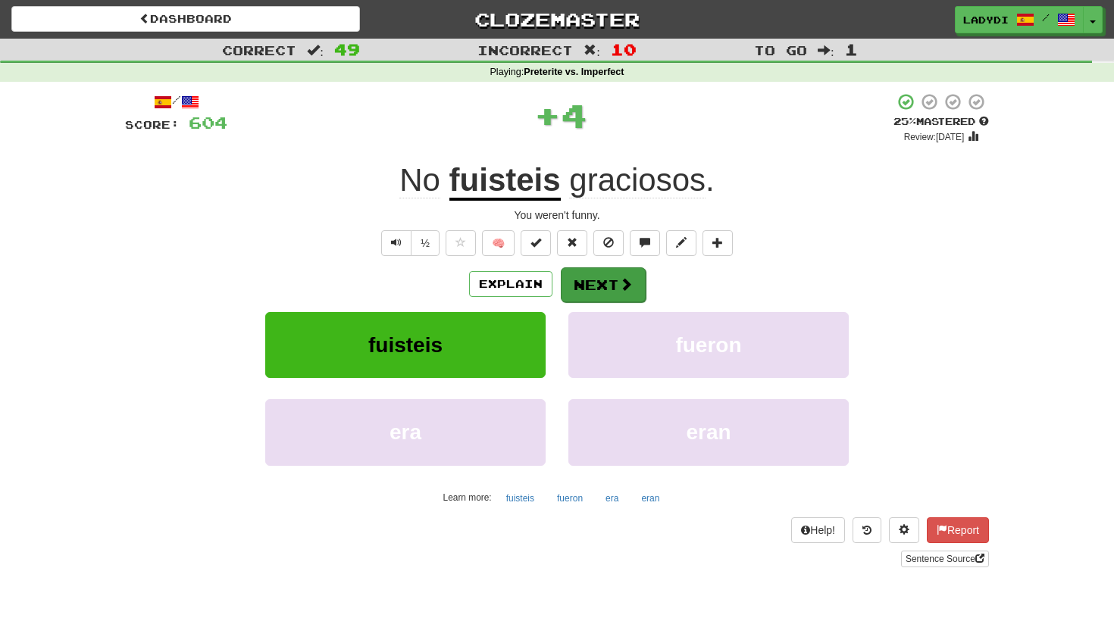
click at [588, 283] on button "Next" at bounding box center [603, 285] width 85 height 35
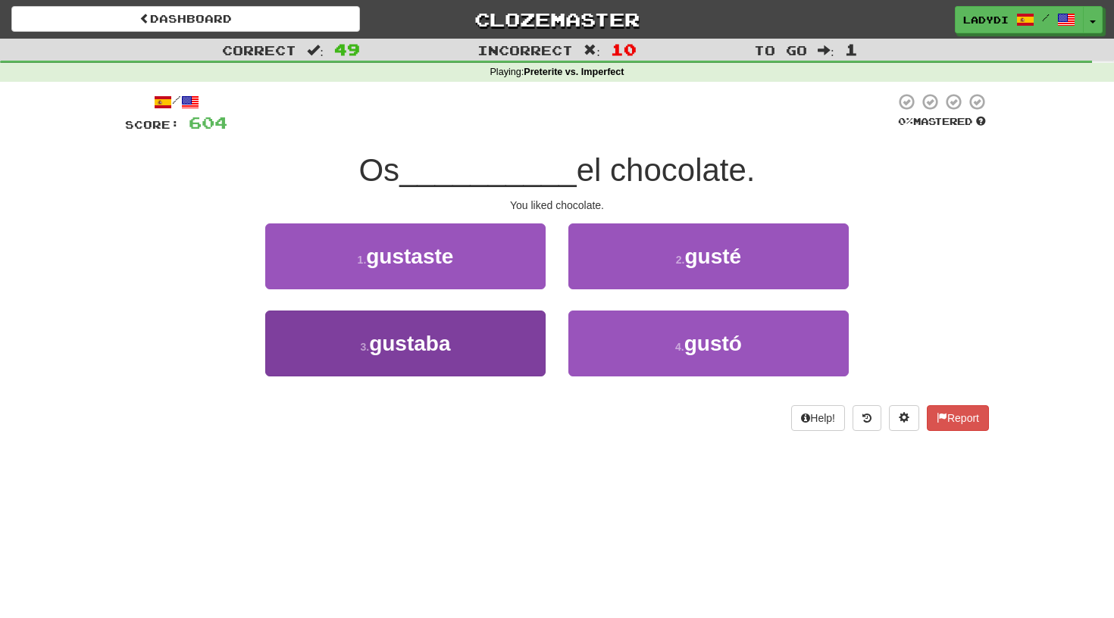
click at [490, 340] on button "3 . gustaba" at bounding box center [405, 344] width 280 height 66
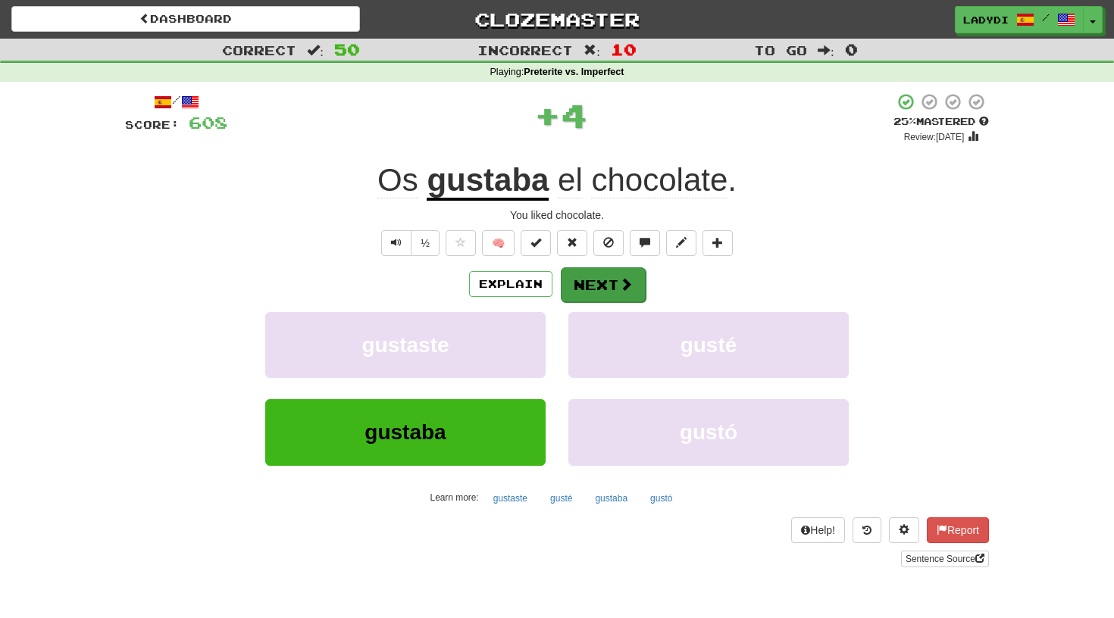
click at [586, 273] on button "Next" at bounding box center [603, 285] width 85 height 35
